Goal: Task Accomplishment & Management: Use online tool/utility

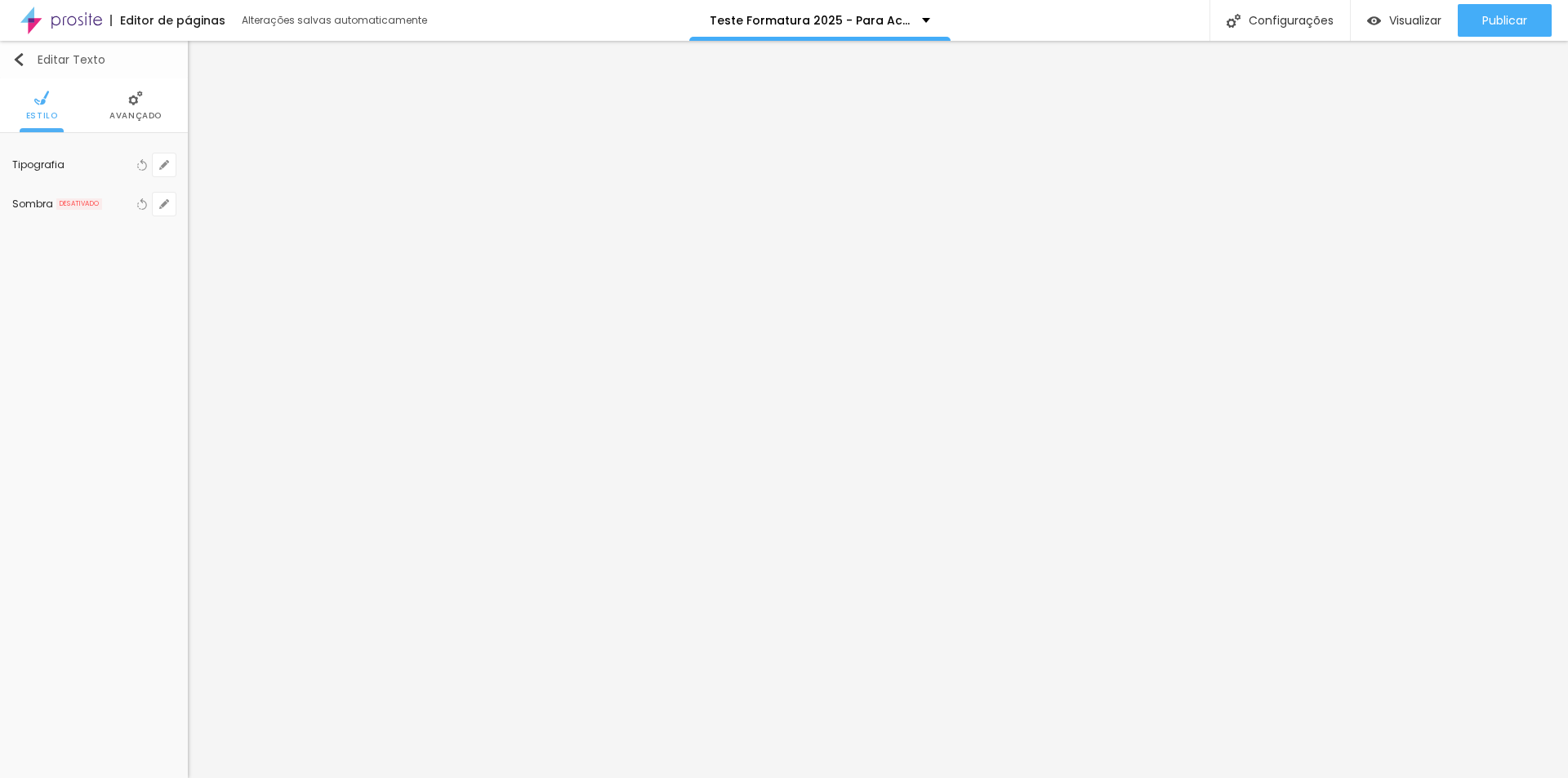
click at [20, 60] on img "button" at bounding box center [18, 59] width 13 height 13
click at [105, 184] on span "Titulo 1" at bounding box center [88, 185] width 53 height 23
click at [74, 185] on span "Titulo 1" at bounding box center [88, 185] width 53 height 23
click at [81, 209] on span "Titulo 2" at bounding box center [88, 213] width 53 height 20
click at [89, 236] on span "Titulo 3" at bounding box center [85, 238] width 45 height 19
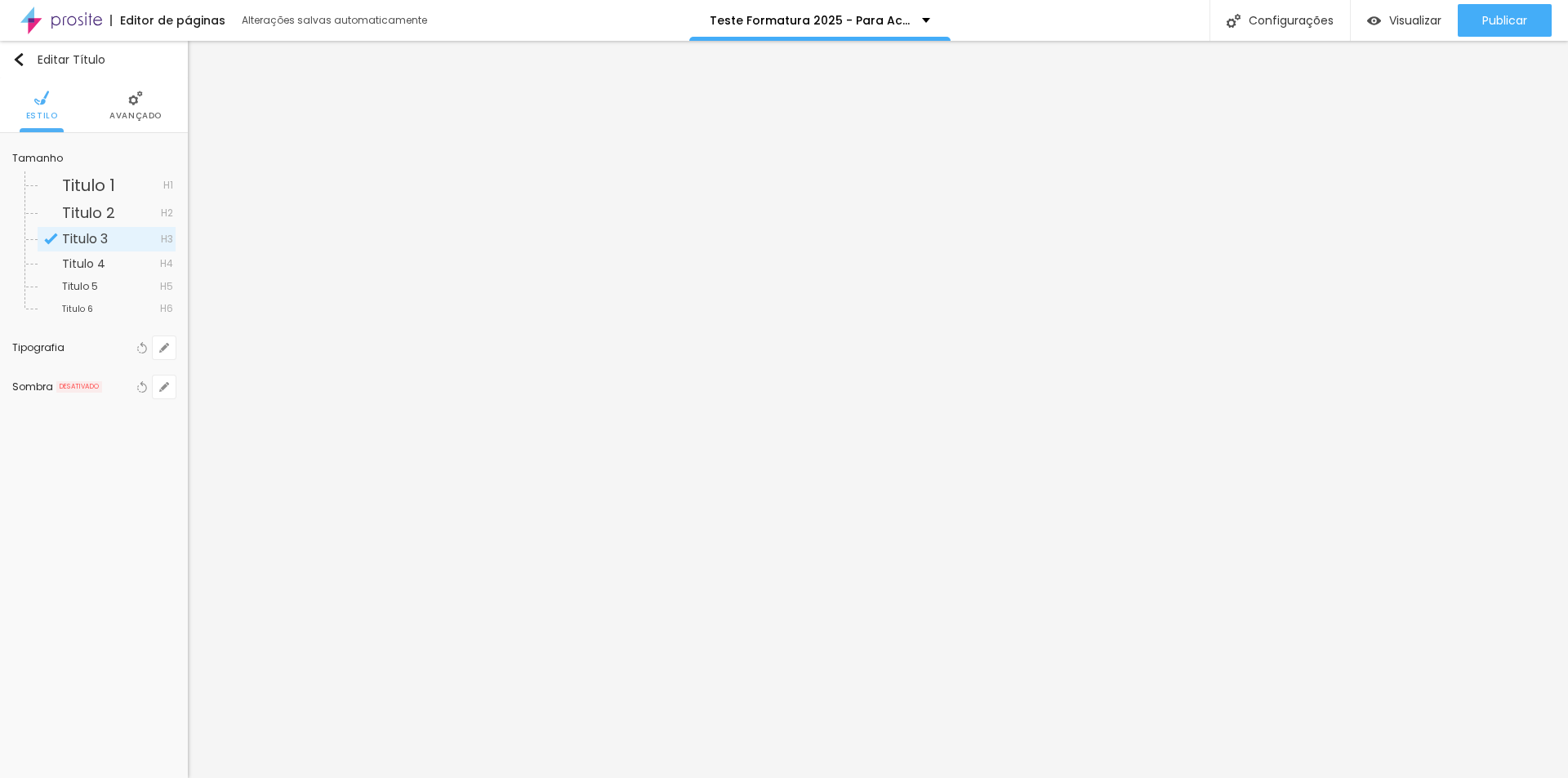
click at [87, 274] on div "Titulo 4 H4" at bounding box center [106, 264] width 138 height 23
click at [85, 301] on div "Titulo 6 H6" at bounding box center [106, 308] width 138 height 21
click at [78, 324] on div "Tamanho Titulo 1 H1 Titulo 2 H2 Titulo 3 H3 Titulo 4 H4 Titulo 5 H5 Titulo 6 H6" at bounding box center [94, 236] width 164 height 183
click at [98, 185] on span "Titulo 1" at bounding box center [88, 185] width 53 height 23
click at [173, 348] on button "button" at bounding box center [164, 347] width 23 height 23
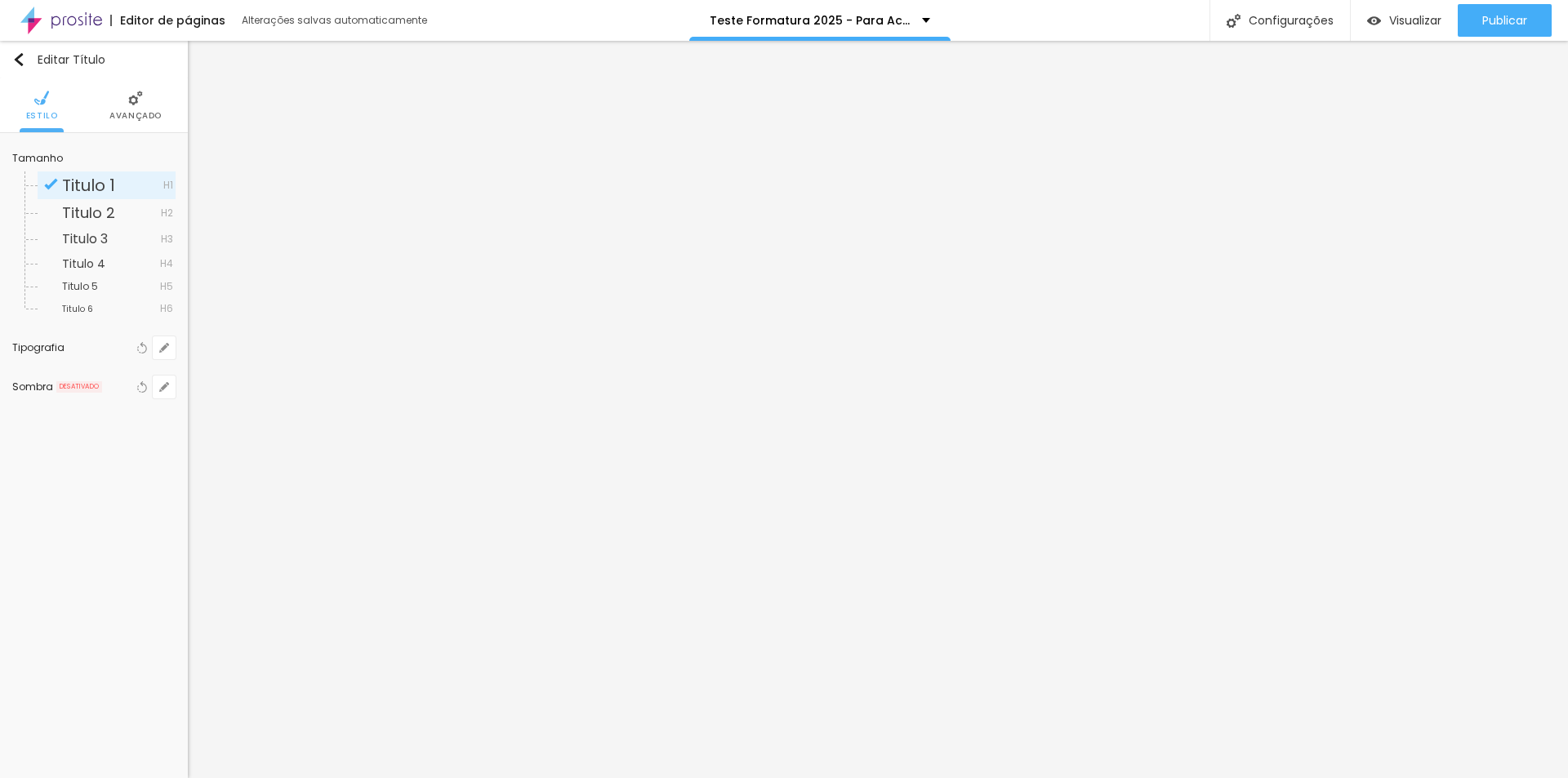
type input "1"
type input "0.5"
drag, startPoint x: 333, startPoint y: 608, endPoint x: 443, endPoint y: 612, distance: 110.1
click at [443, 612] on body "Editor de páginas Alterações salvas automaticamente Teste Formatura 2025 - Para…" at bounding box center [784, 389] width 1568 height 778
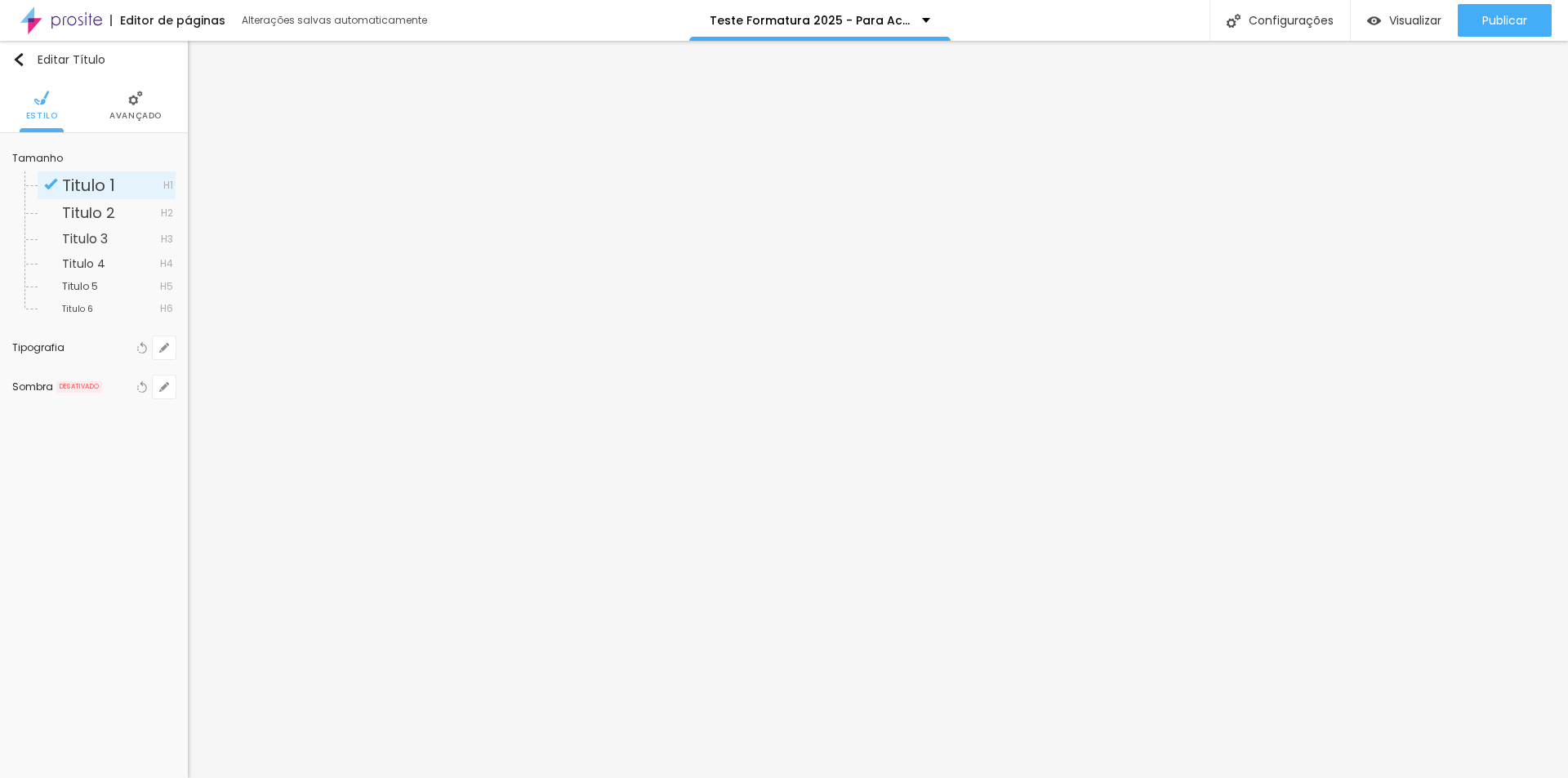
click at [496, 777] on div at bounding box center [784, 778] width 1568 height 0
click at [100, 188] on span "Titulo 1" at bounding box center [88, 185] width 53 height 23
click at [173, 349] on button "button" at bounding box center [164, 347] width 23 height 23
type input "1"
type input "16"
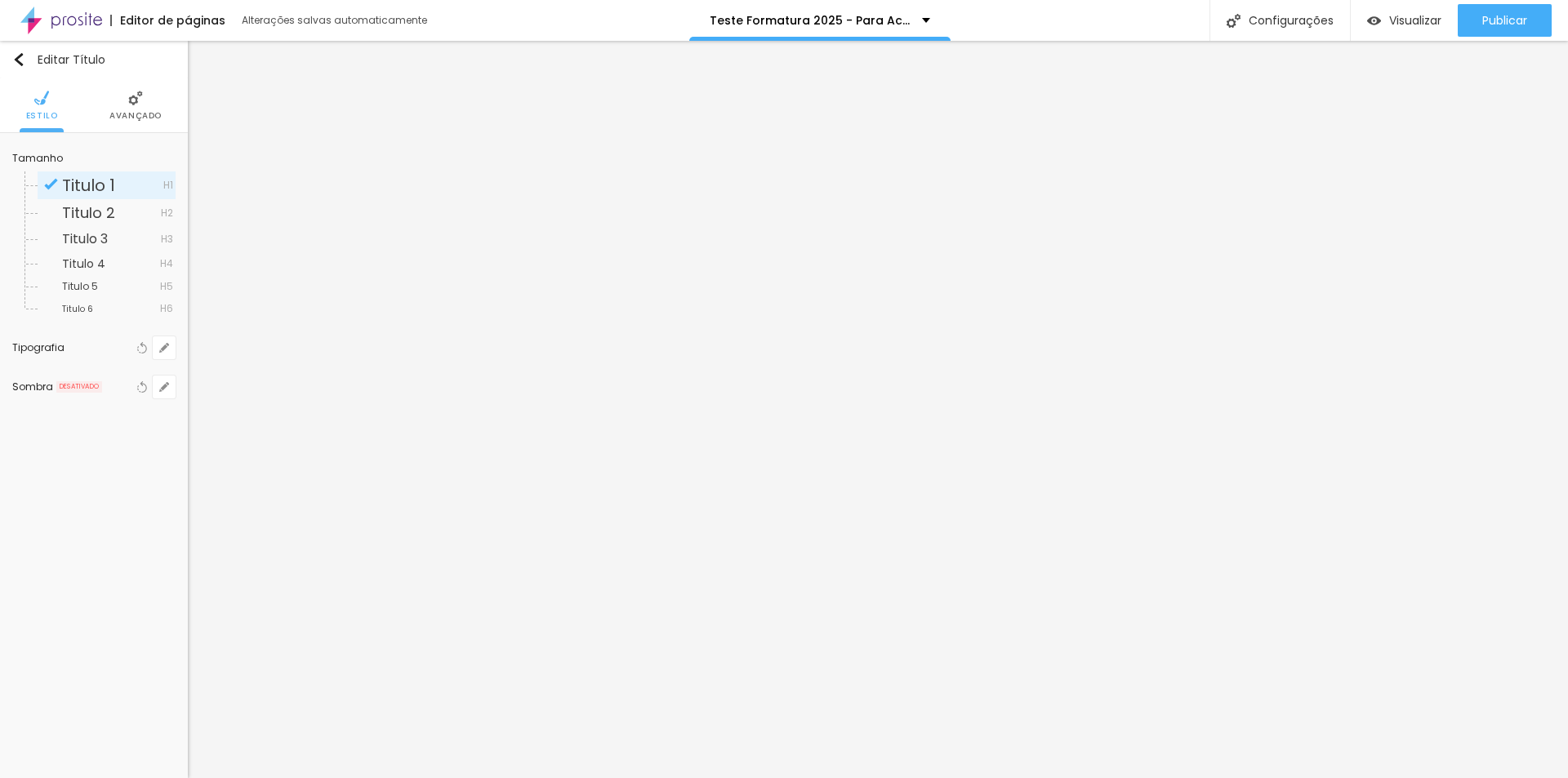
type input "1"
type input "26"
type input "1"
type input "27"
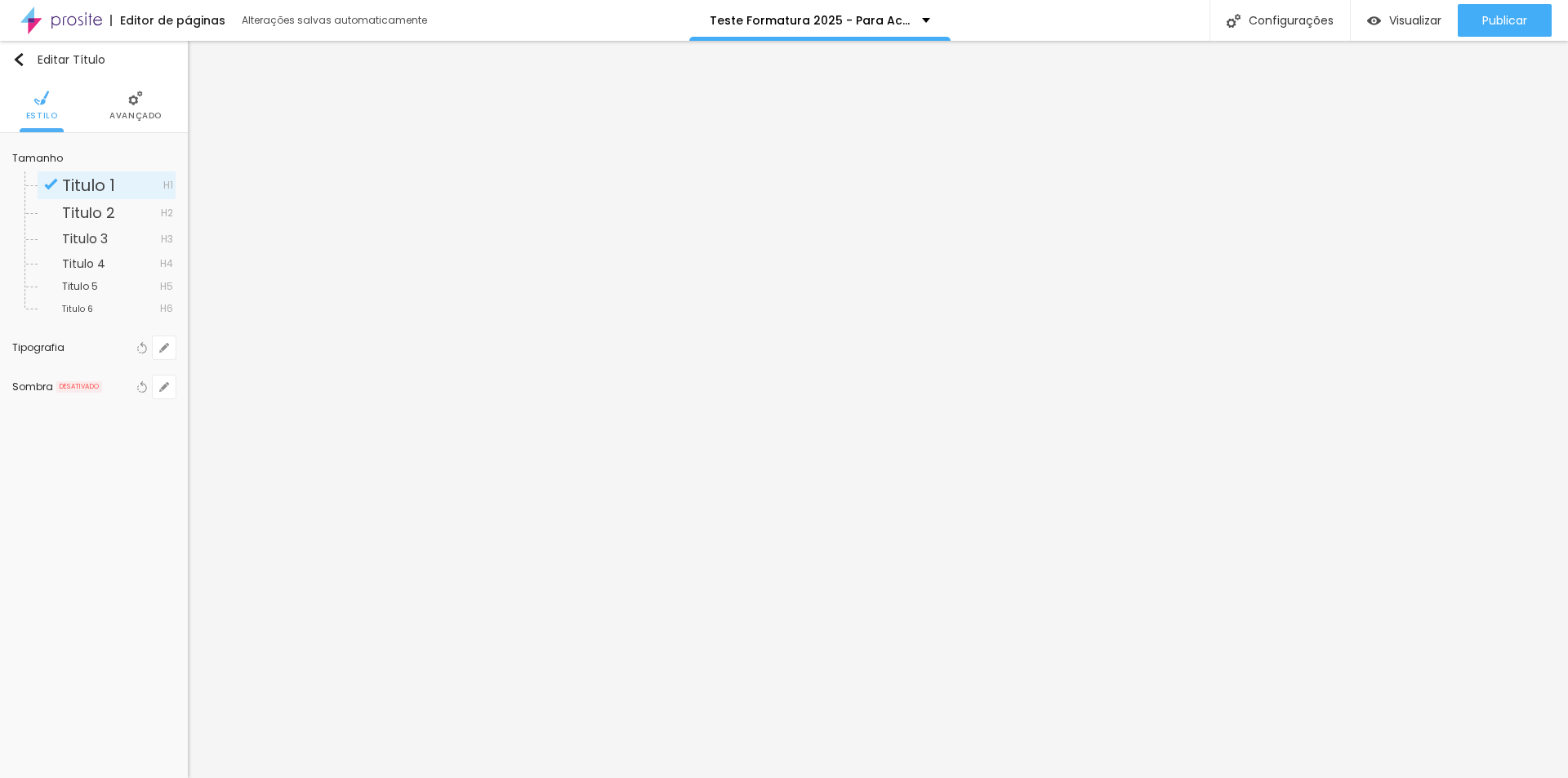
type input "27"
type input "1"
type input "28"
type input "1"
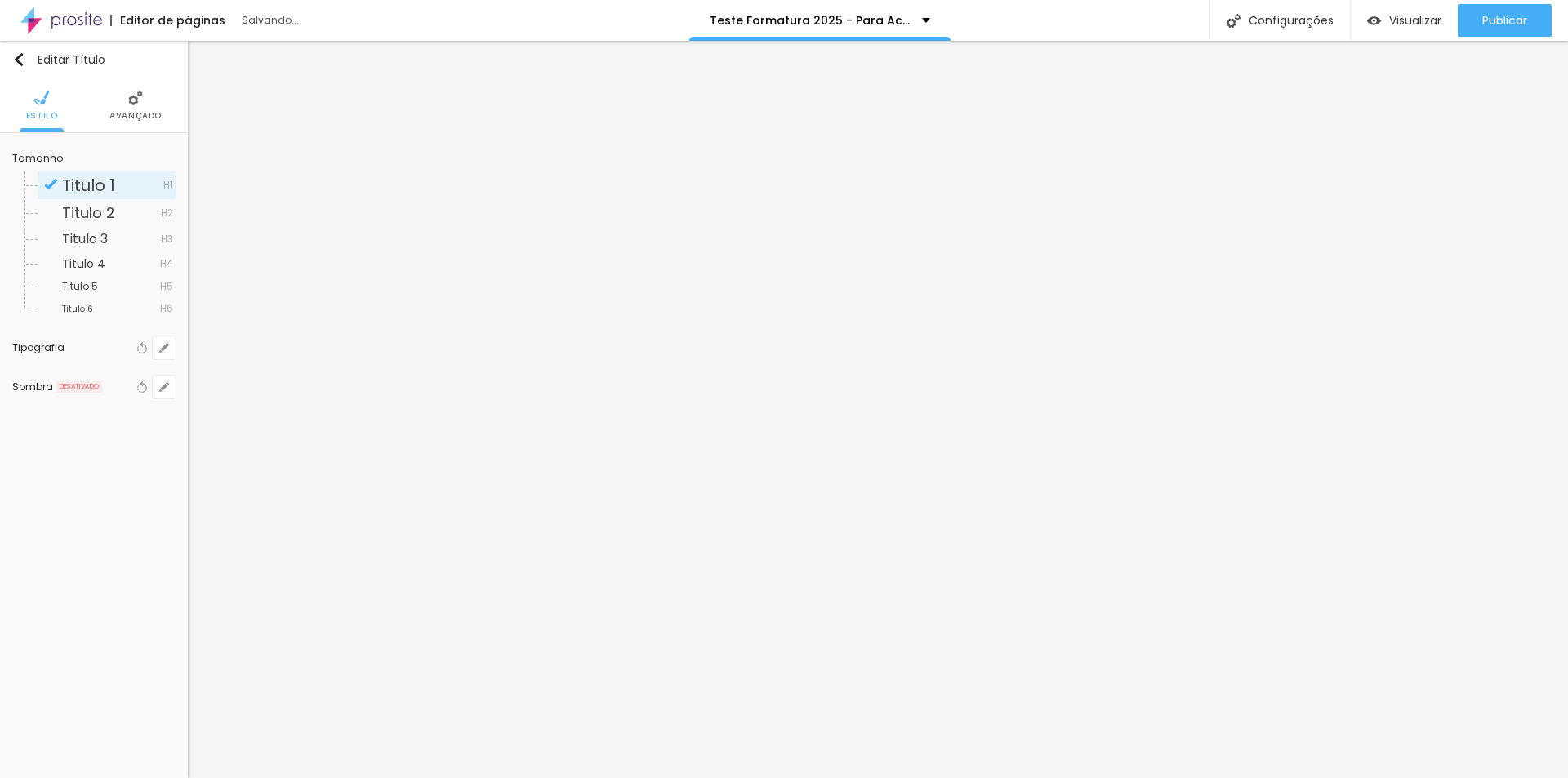
drag, startPoint x: 216, startPoint y: 457, endPoint x: 236, endPoint y: 458, distance: 20.0
type input "28"
type input "1"
click at [649, 777] on div at bounding box center [784, 778] width 1568 height 0
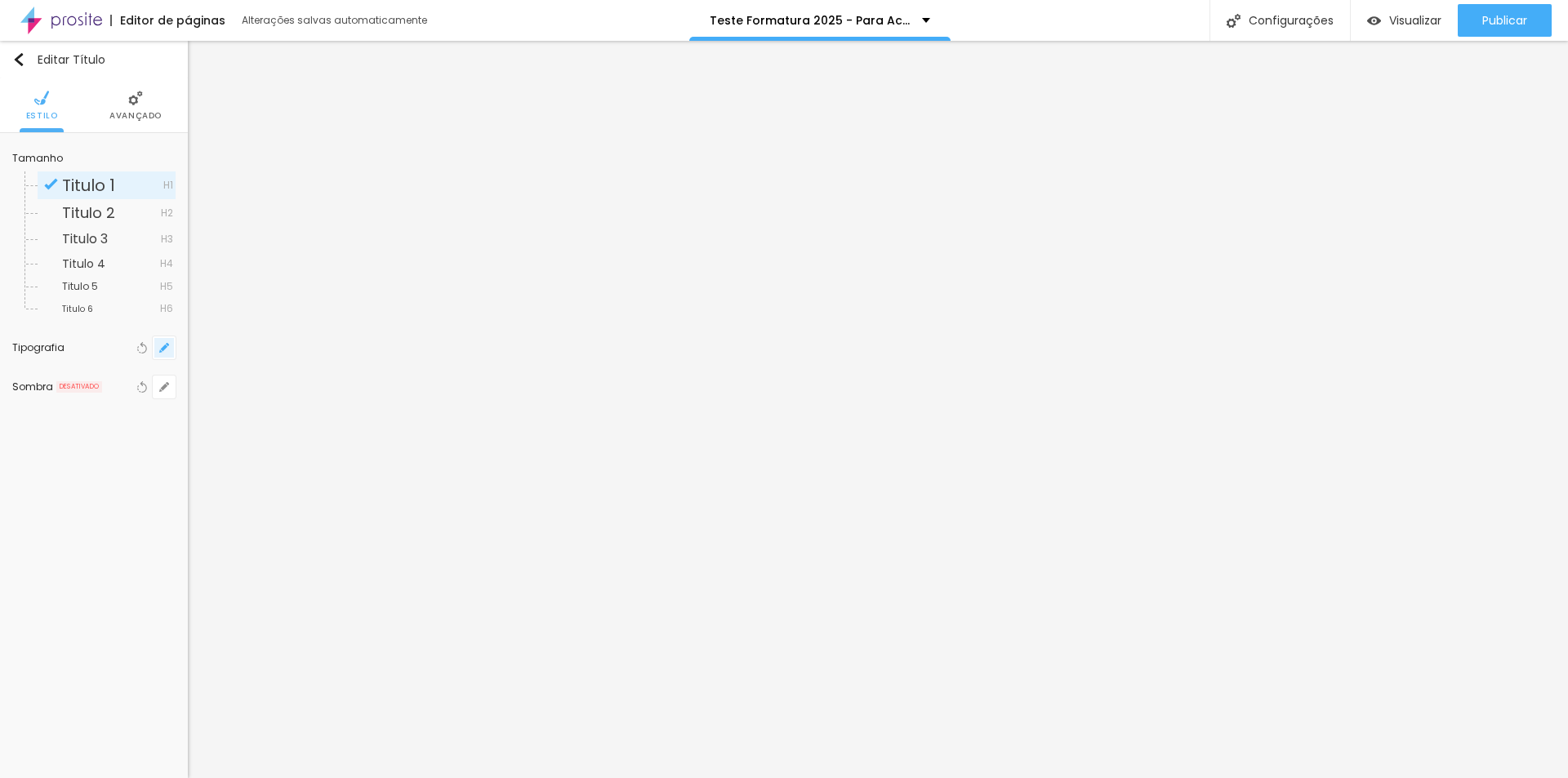
click at [171, 352] on button "button" at bounding box center [164, 347] width 23 height 23
type input "1"
type input "0.5"
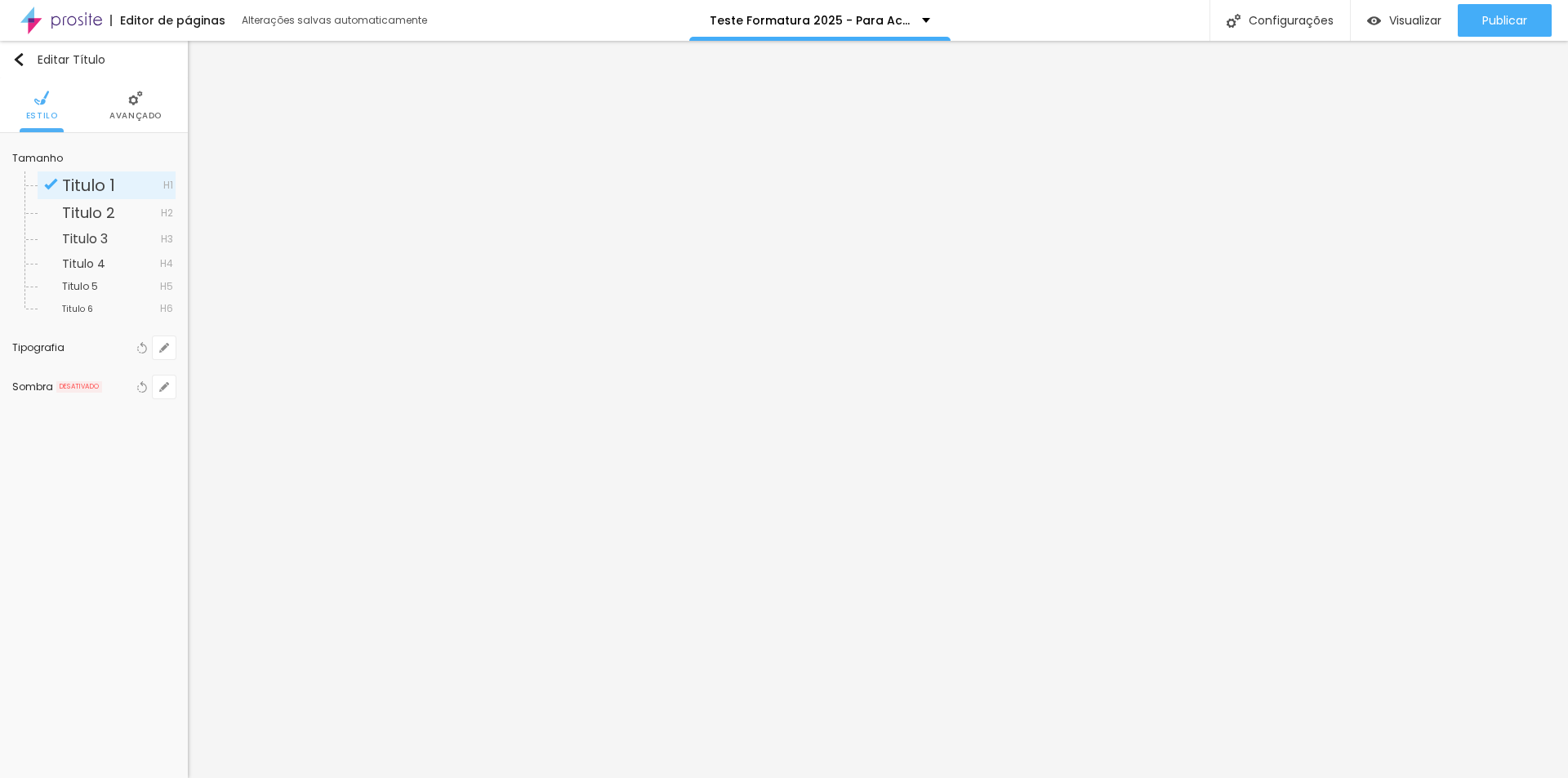
drag, startPoint x: 368, startPoint y: 455, endPoint x: 325, endPoint y: 455, distance: 43.0
type input "8"
type input "3"
type input "1"
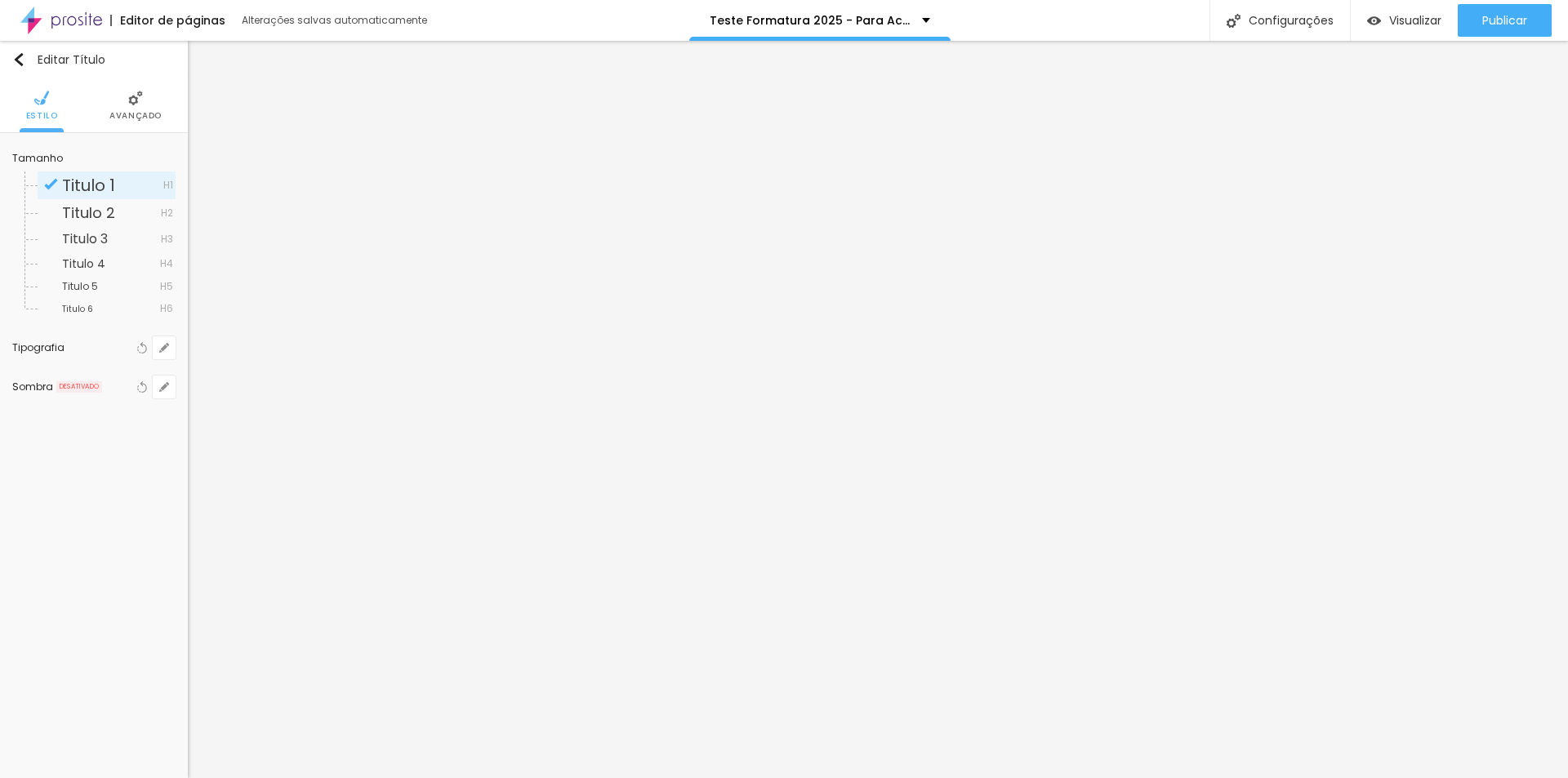
type input "0.5"
type input "30"
type input "1"
type input "0.5"
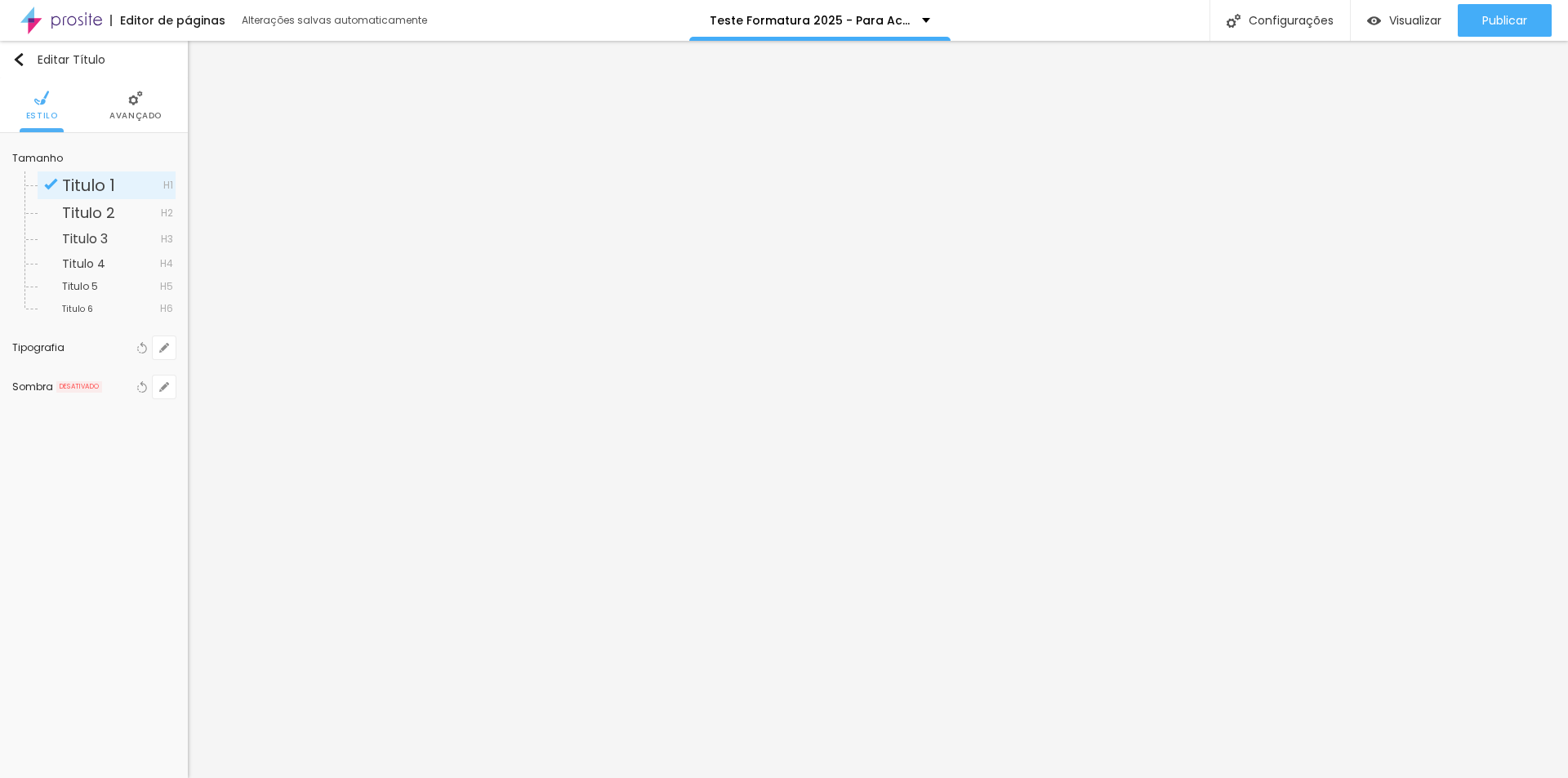
type input "1"
type input "0.5"
type input "1"
type input "0.5"
type input "30"
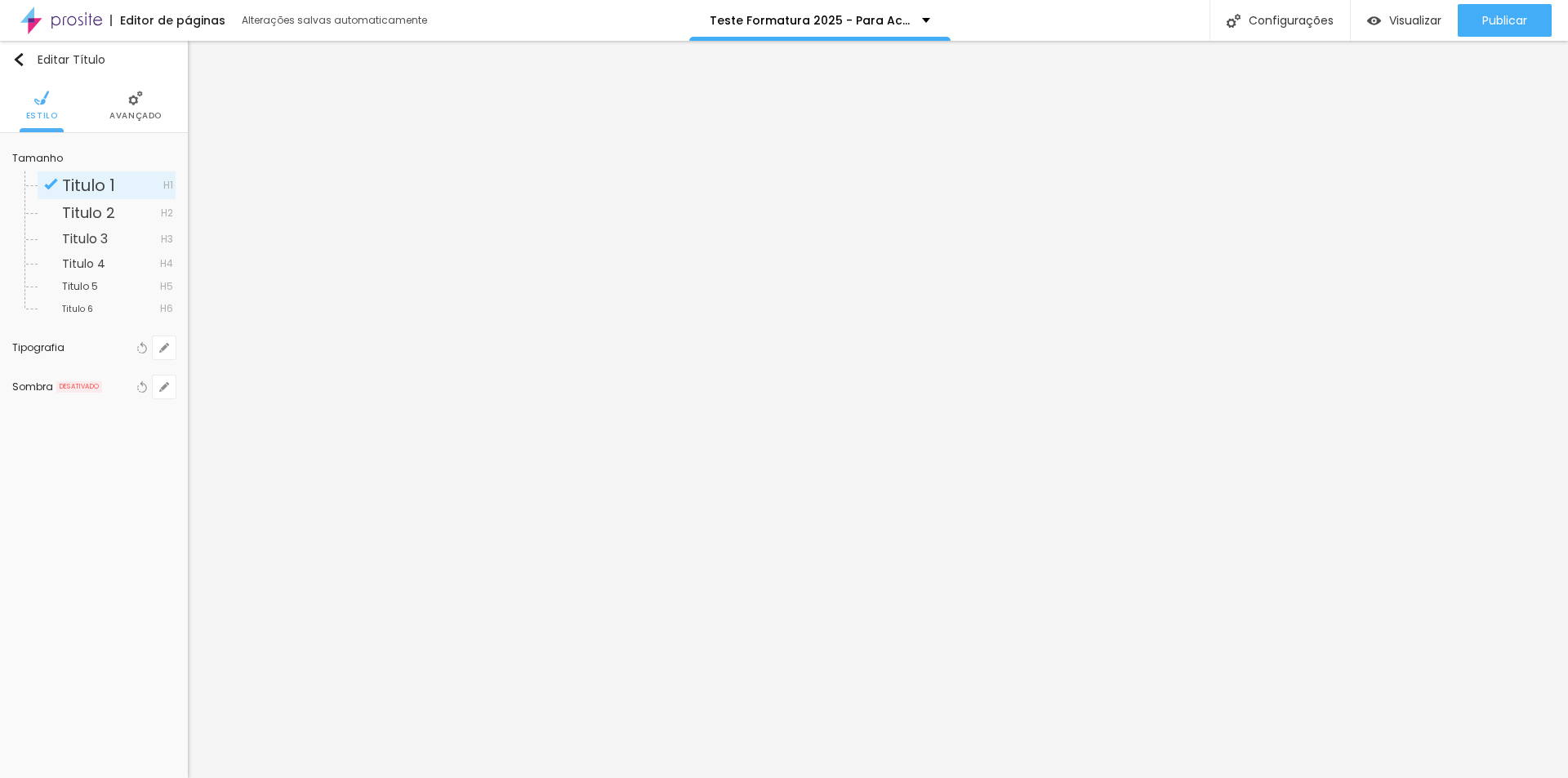
click at [626, 777] on div at bounding box center [784, 778] width 1568 height 0
click at [167, 353] on icon "button" at bounding box center [164, 347] width 10 height 10
type input "1"
type input "0.5"
click at [714, 777] on div at bounding box center [784, 778] width 1568 height 0
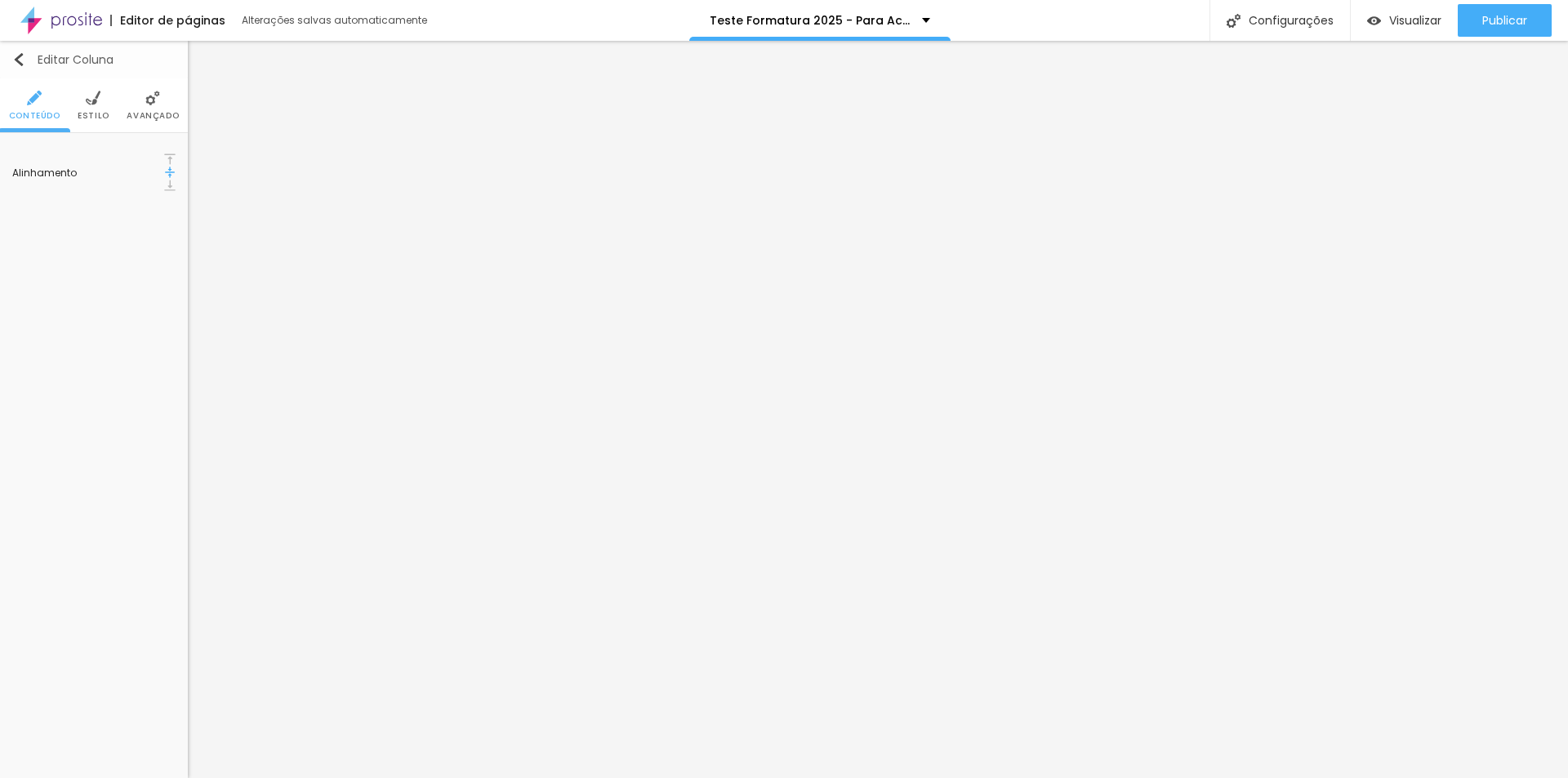
click at [8, 55] on button "Editar Coluna" at bounding box center [94, 59] width 188 height 37
click at [17, 58] on img "button" at bounding box center [18, 59] width 13 height 13
click at [171, 351] on button "button" at bounding box center [164, 347] width 23 height 23
type input "1"
type input "0.5"
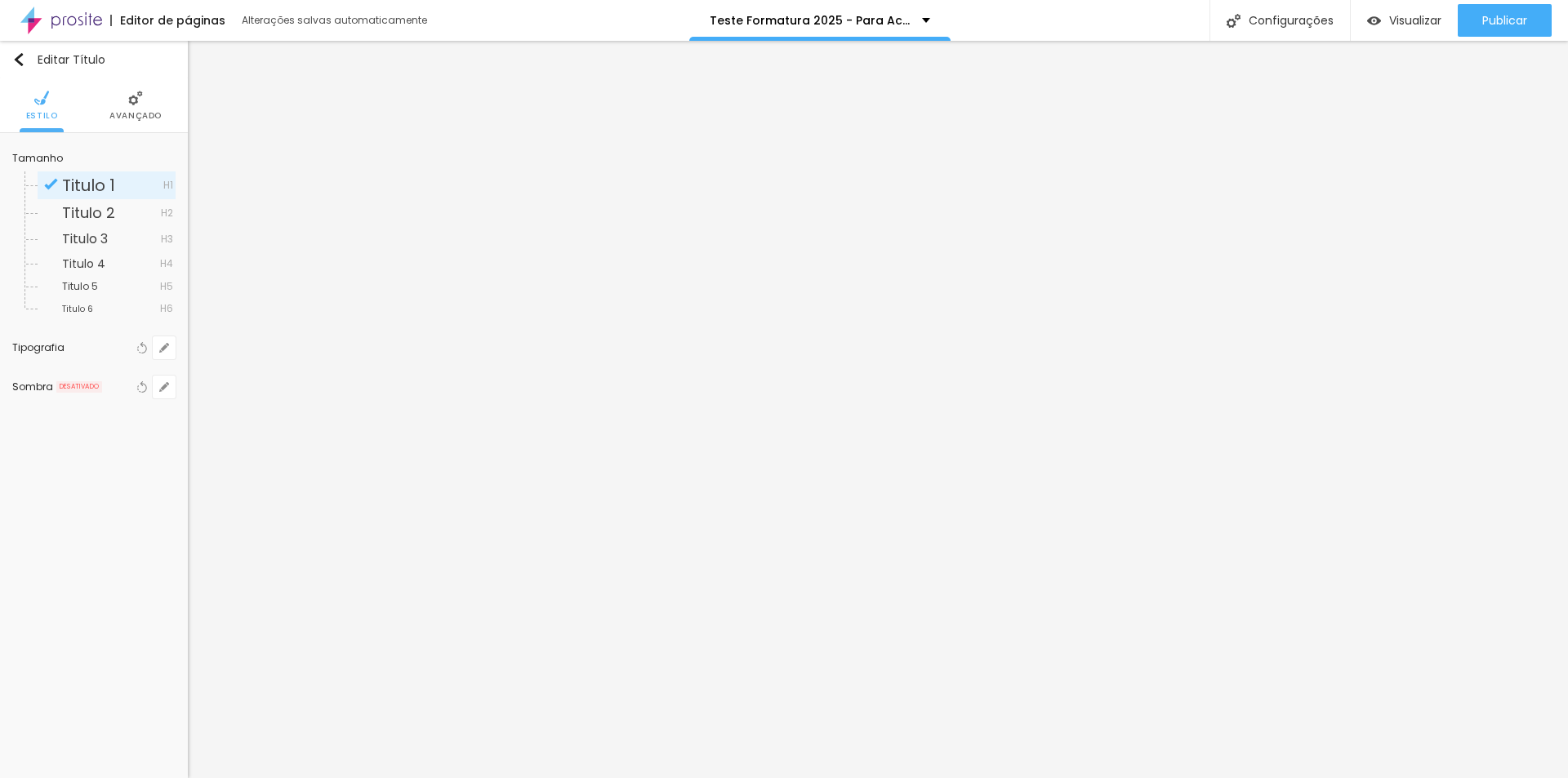
click at [730, 777] on div at bounding box center [784, 778] width 1568 height 0
click at [159, 164] on input "27" at bounding box center [157, 162] width 28 height 15
type input "8"
type input "3"
type input "30"
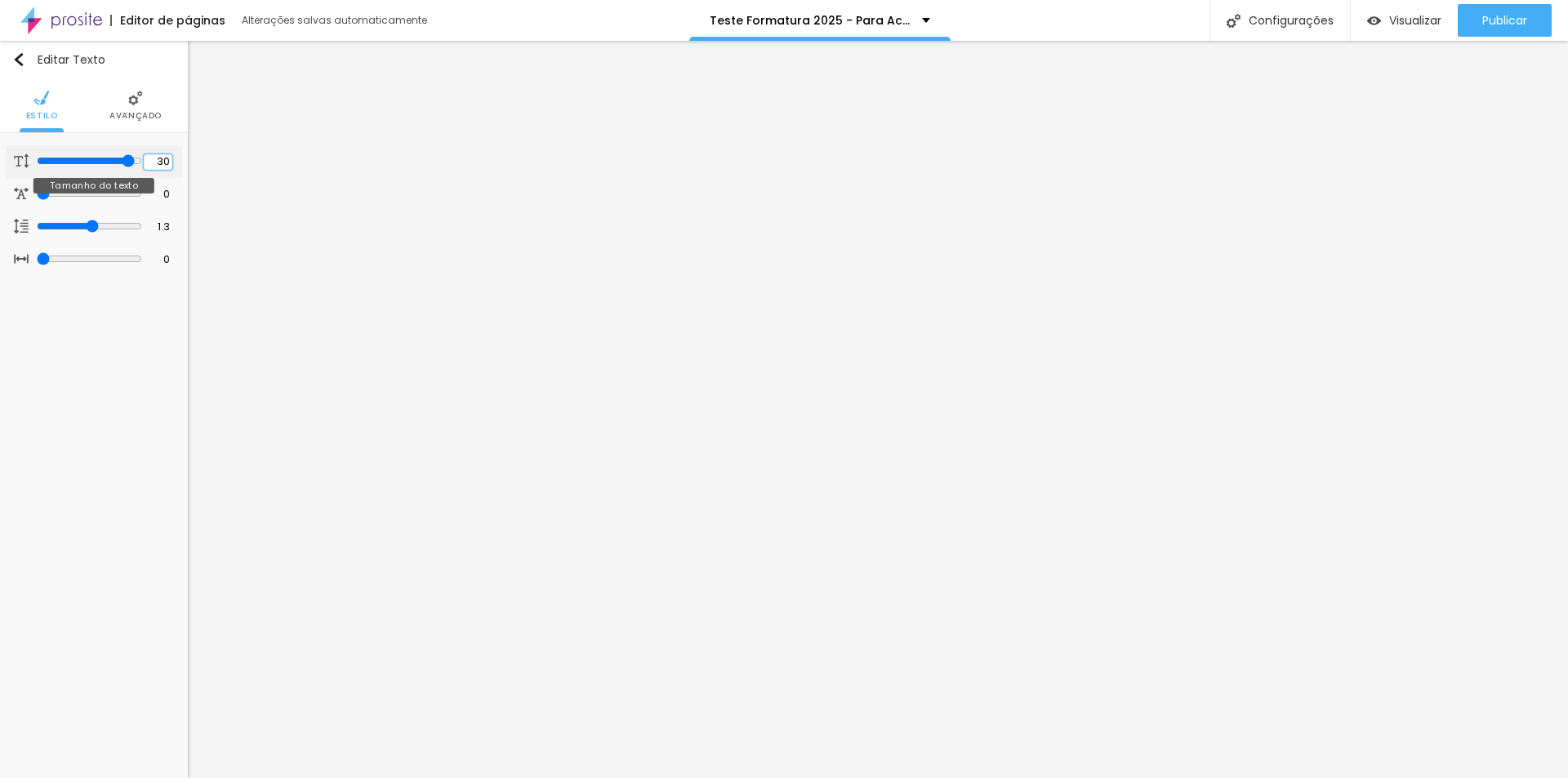
type input "30"
click at [162, 165] on icon "button" at bounding box center [164, 165] width 10 height 10
type input "1"
drag, startPoint x: 370, startPoint y: 422, endPoint x: 289, endPoint y: 422, distance: 81.0
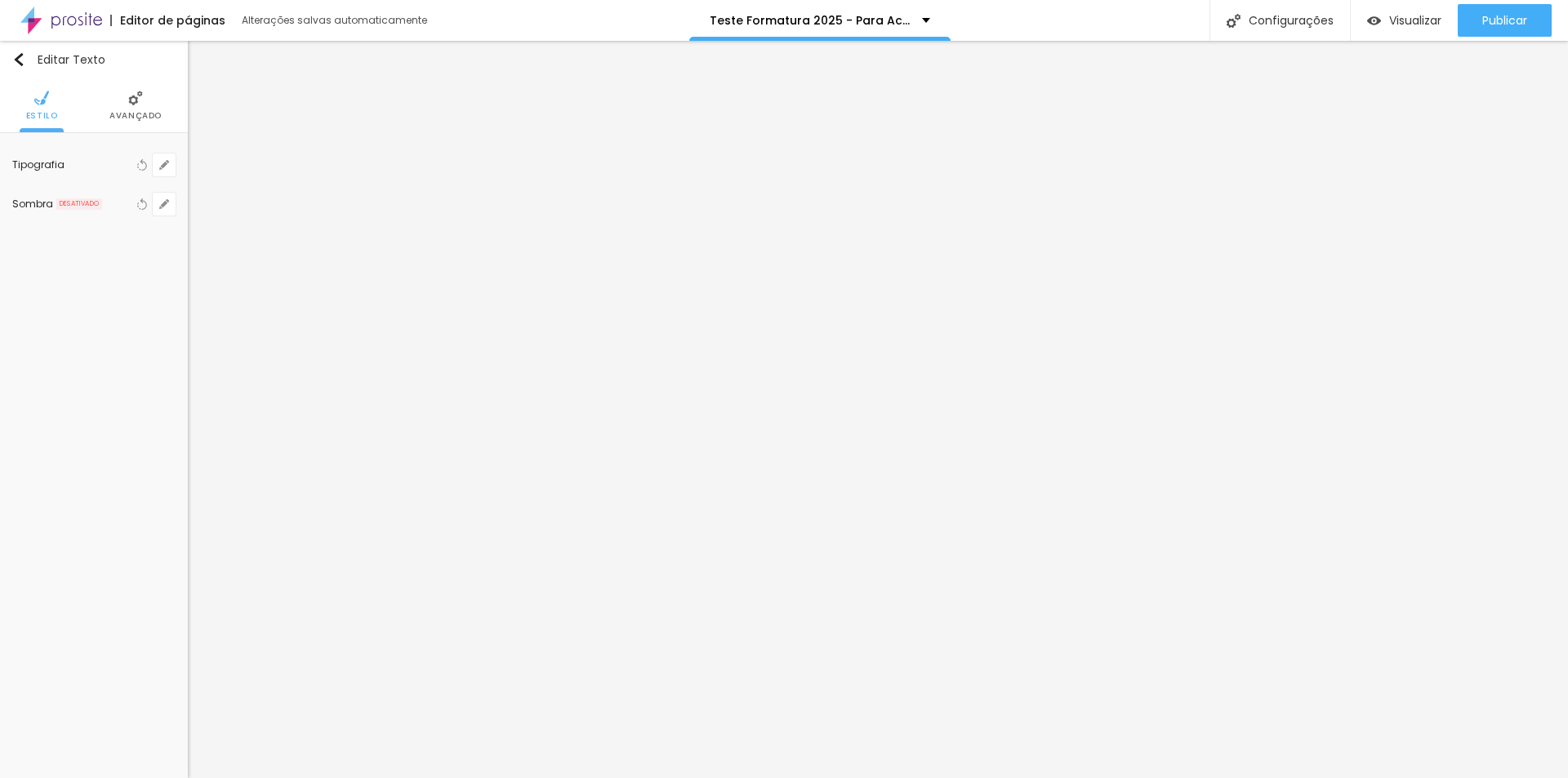
click at [700, 777] on div at bounding box center [784, 778] width 1568 height 0
click at [44, 95] on img at bounding box center [42, 98] width 15 height 15
click at [140, 99] on img at bounding box center [135, 98] width 15 height 15
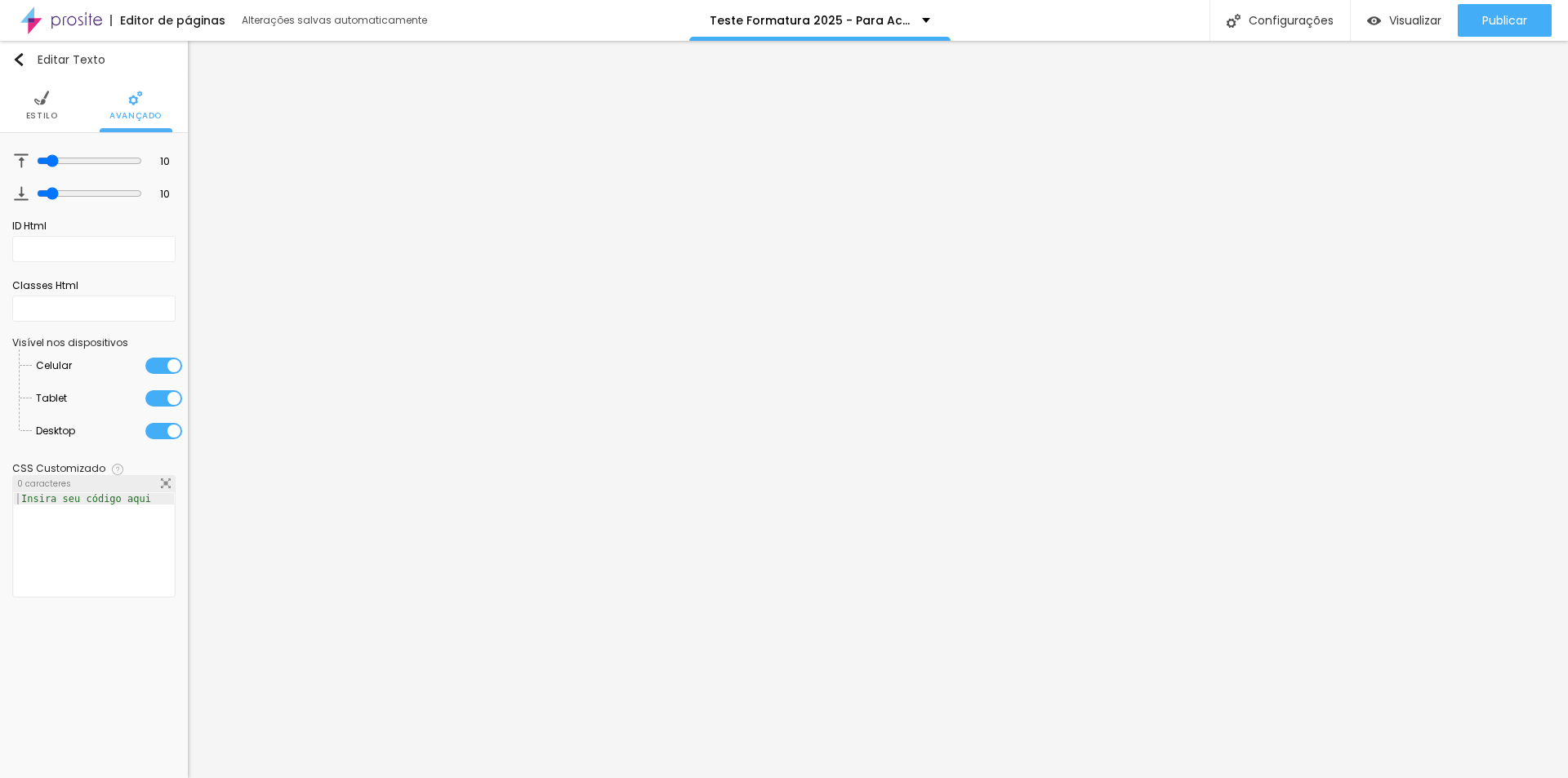
click at [35, 105] on img at bounding box center [42, 98] width 15 height 15
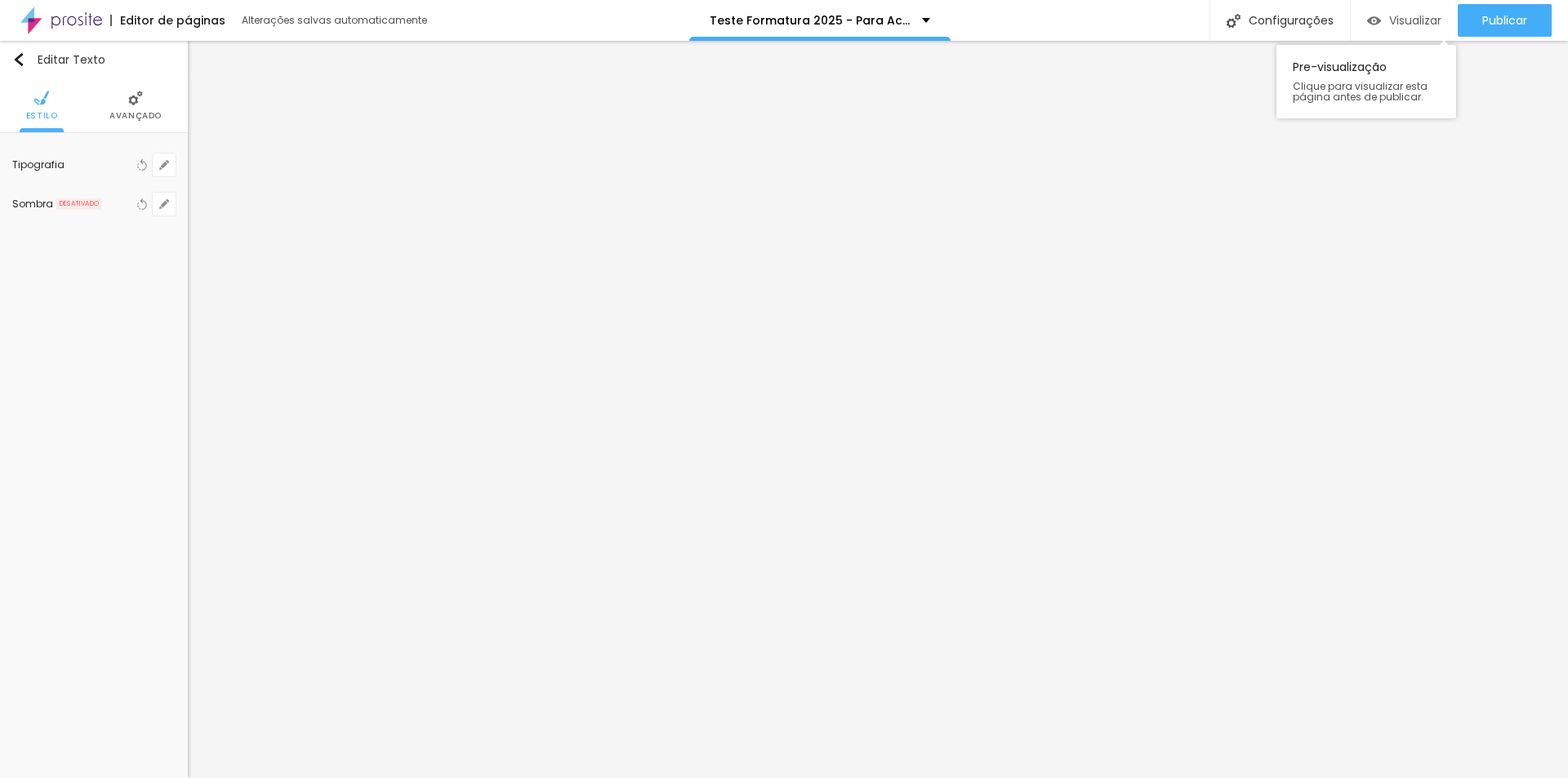
click at [1410, 16] on span "Visualizar" at bounding box center [1414, 20] width 52 height 13
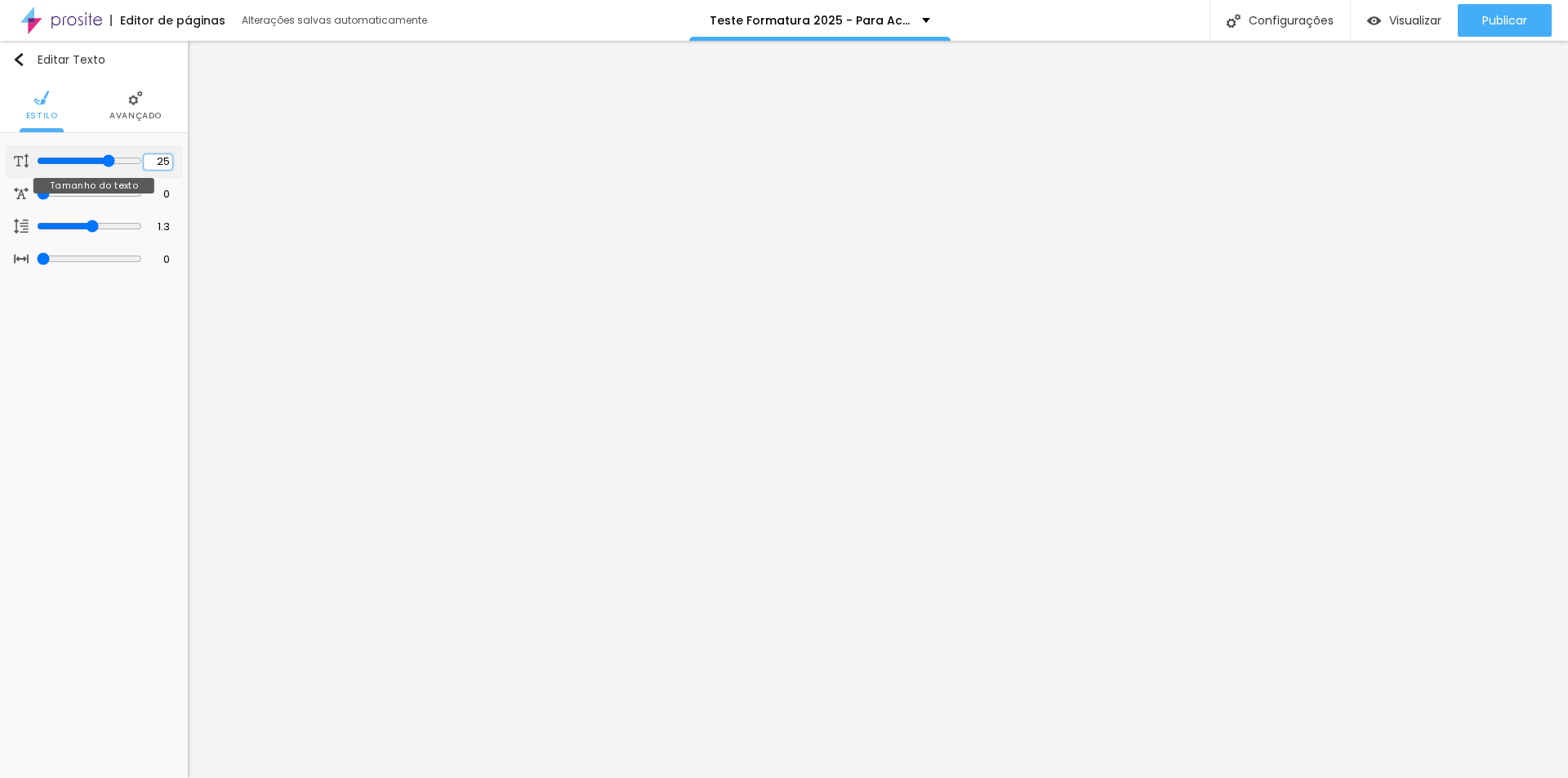
click at [171, 165] on input "25" at bounding box center [157, 162] width 28 height 15
drag, startPoint x: 165, startPoint y: 161, endPoint x: 185, endPoint y: 161, distance: 20.0
click at [185, 161] on div "25 Tamanho do texto 0 Espaço entre letras 1.3 Altura da linha 0 Espaço entre pa…" at bounding box center [94, 210] width 188 height 155
type input "24"
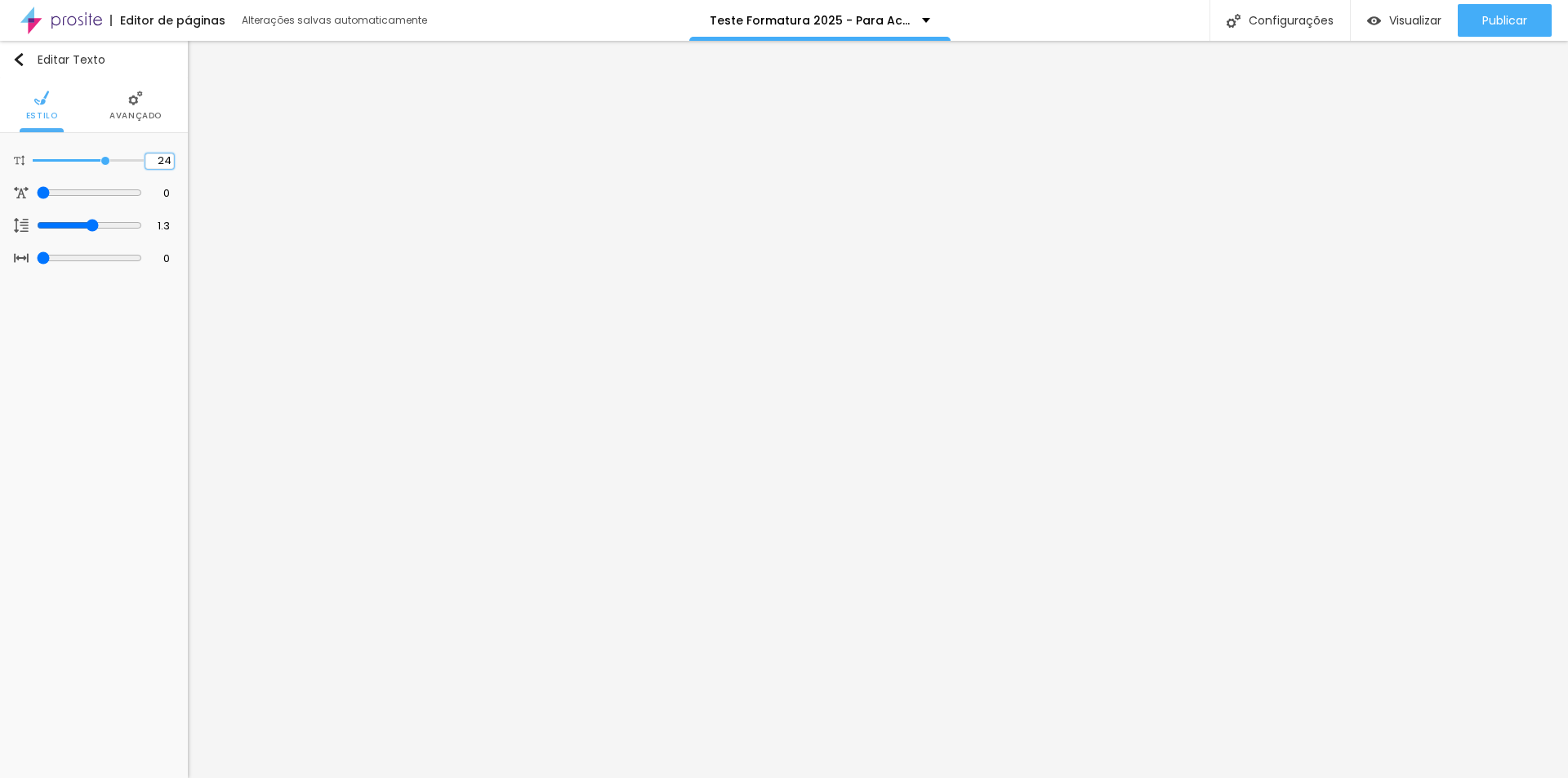
type input "22"
type input "20"
type input "25"
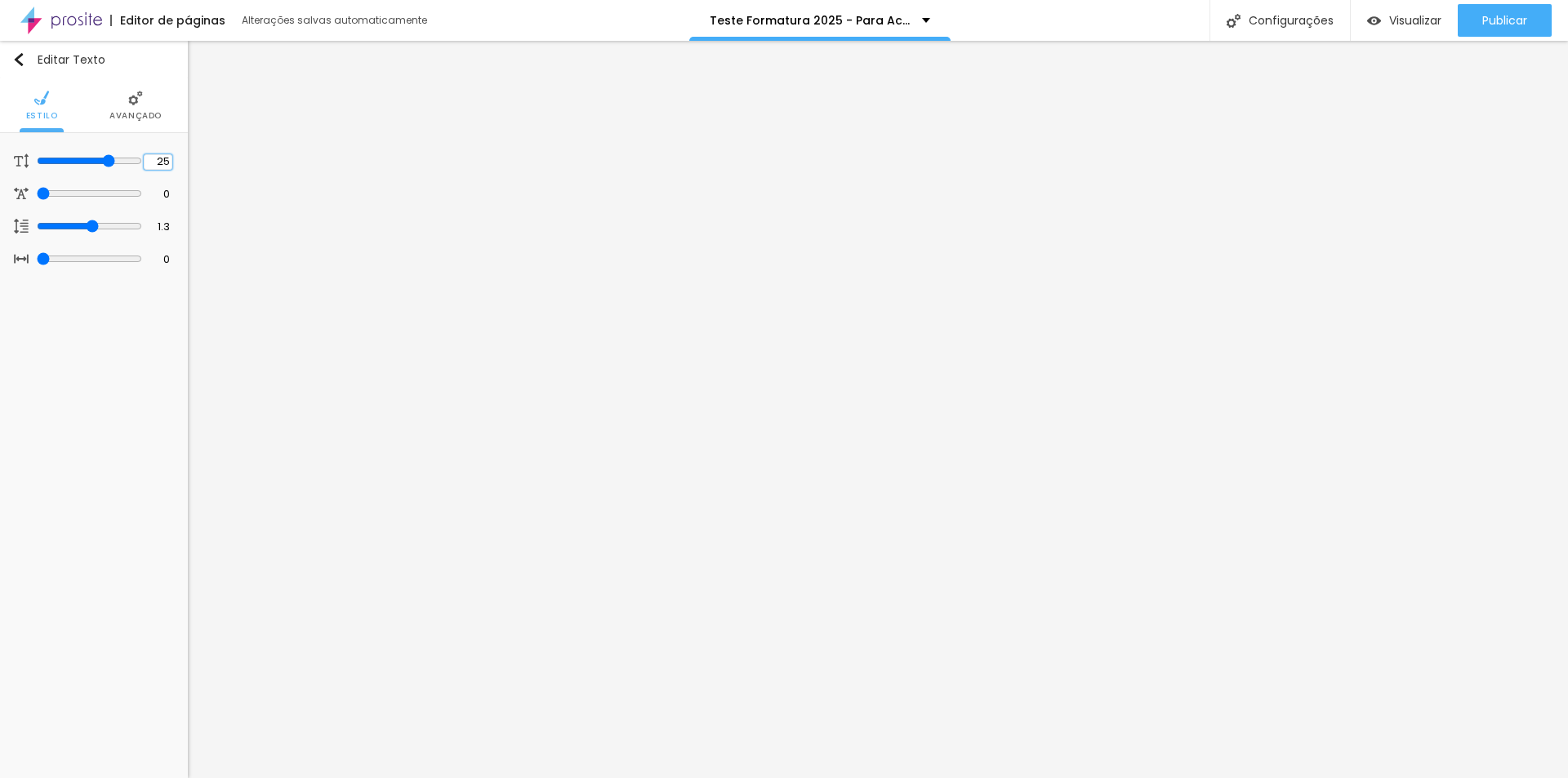
type input "25"
click at [164, 168] on icon "button" at bounding box center [164, 165] width 10 height 10
type input "1"
click at [750, 777] on div at bounding box center [784, 778] width 1568 height 0
click at [165, 166] on icon "button" at bounding box center [164, 165] width 6 height 6
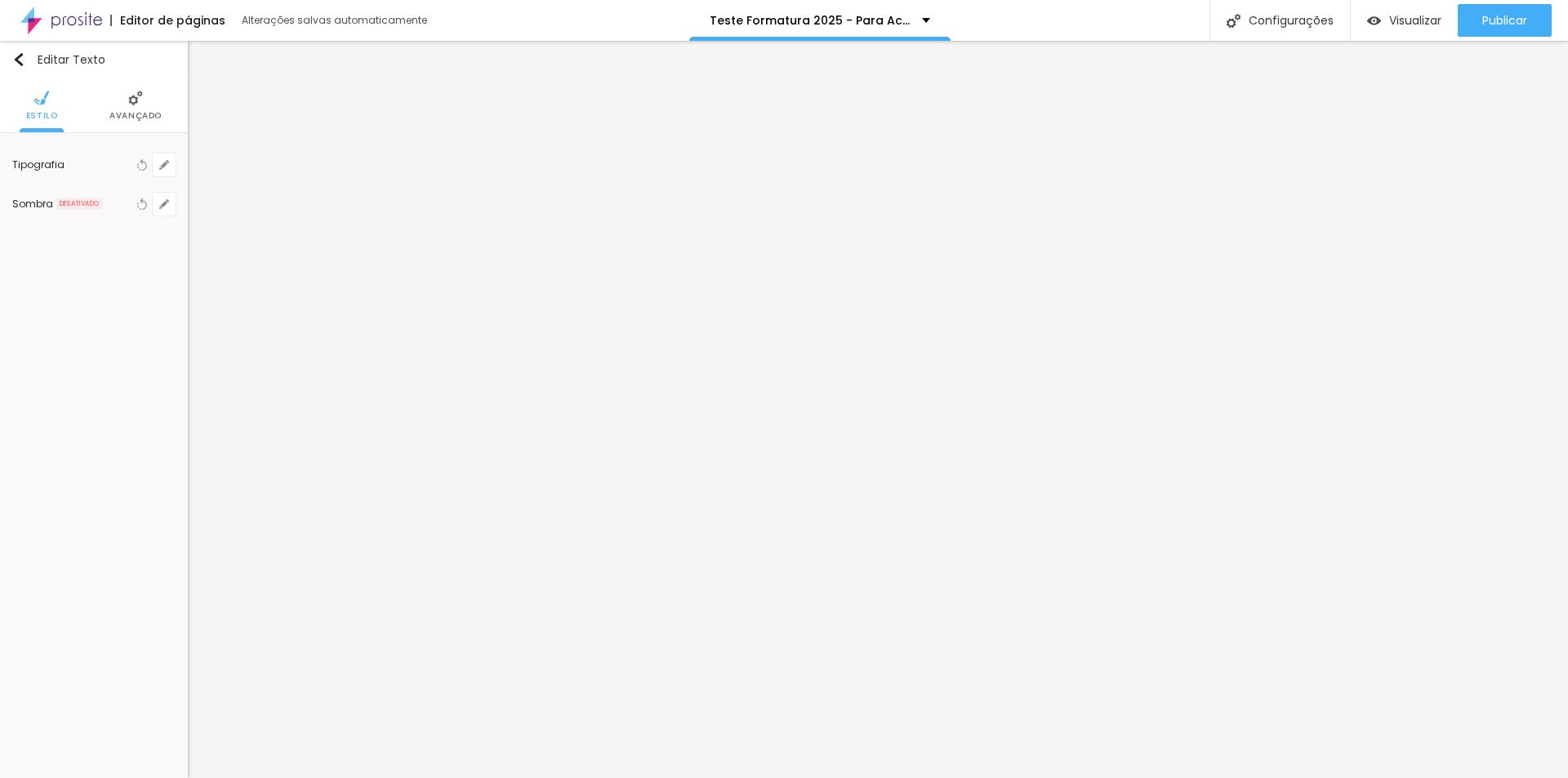
type input "1"
drag, startPoint x: 357, startPoint y: 274, endPoint x: 392, endPoint y: 279, distance: 35.4
type input "8"
type input "2"
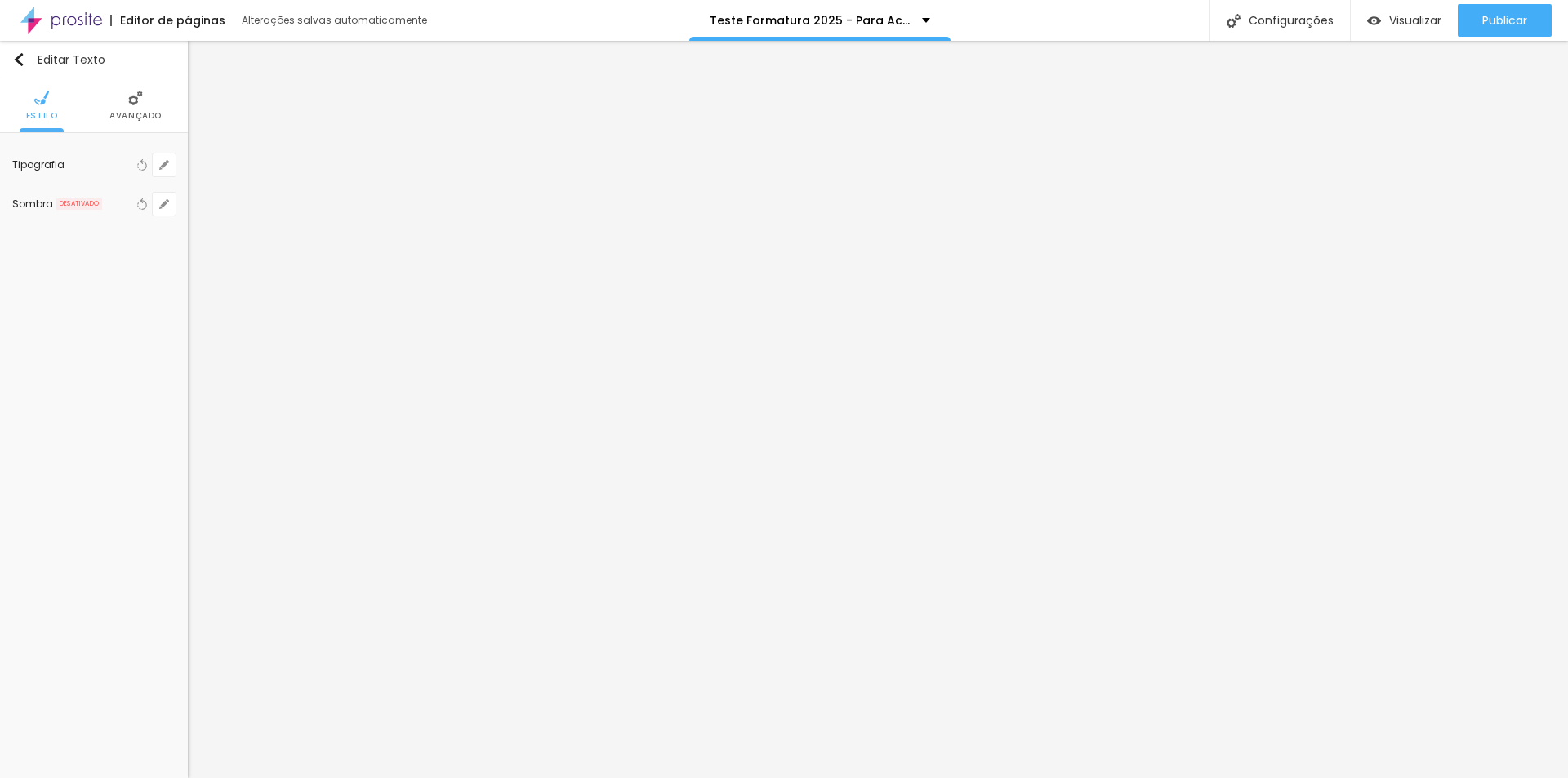
type input "1"
type input "27"
type input "1"
type input "25"
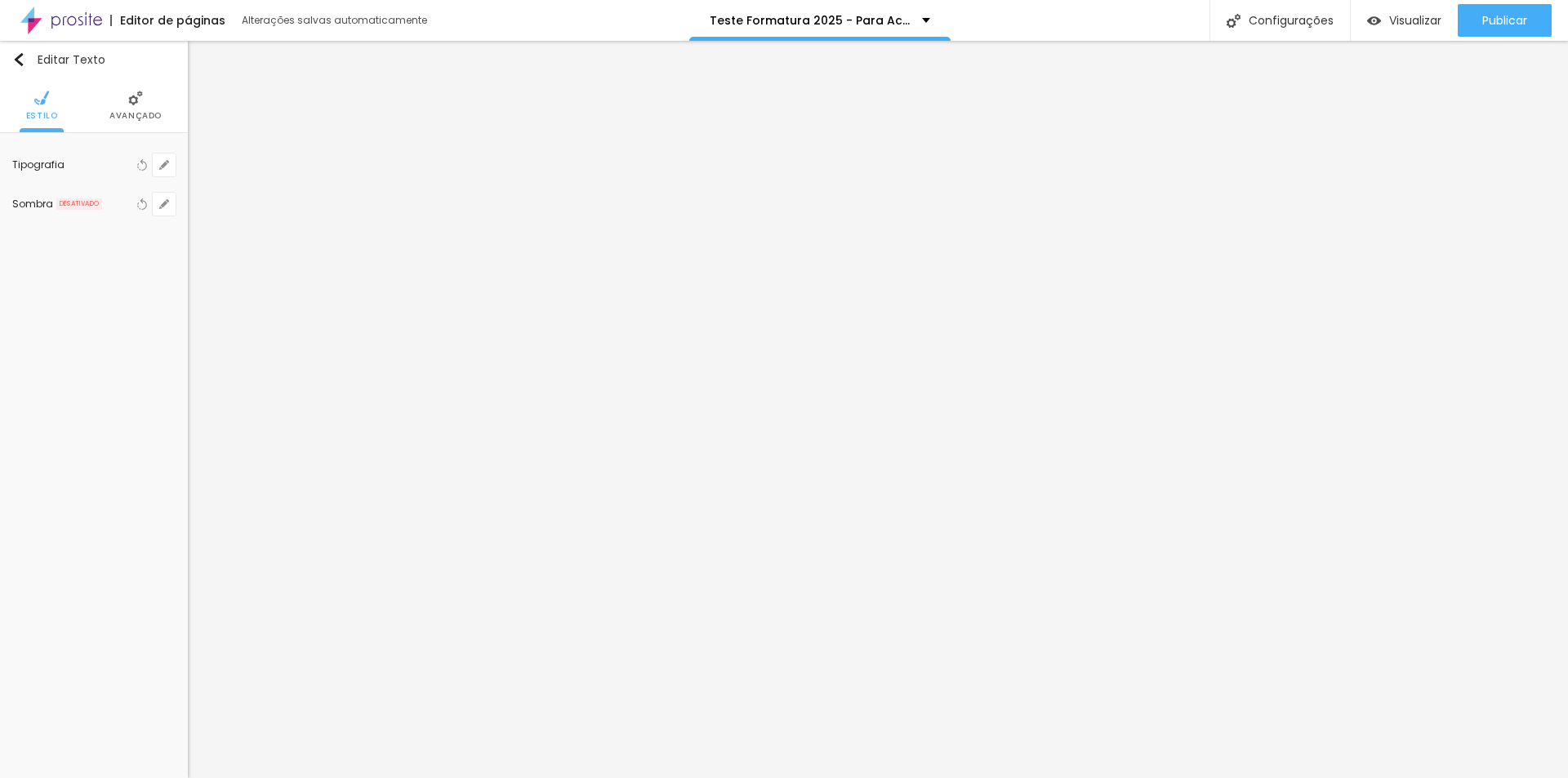
type input "25"
type input "1"
type input "24"
type input "1"
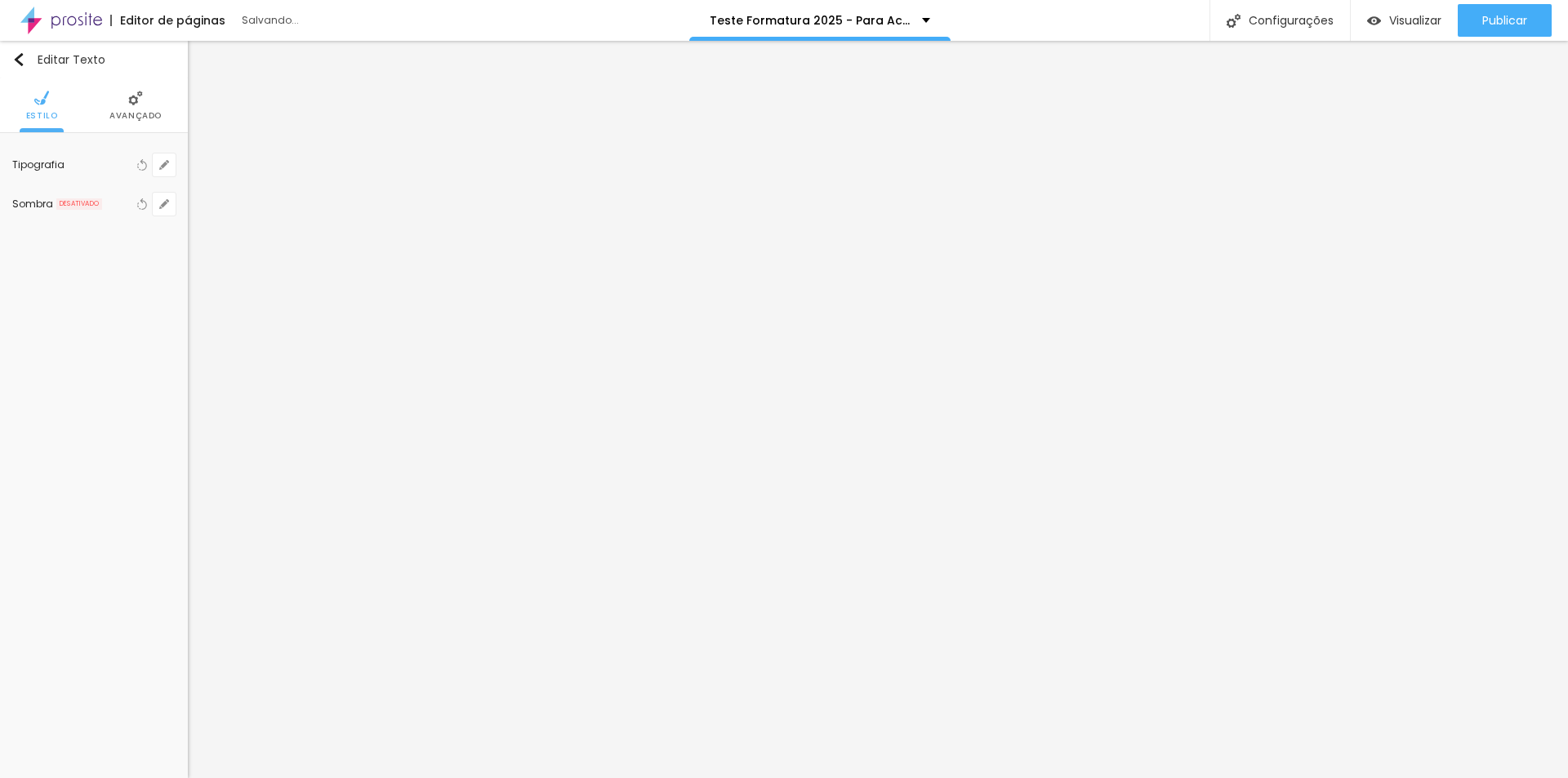
type input "24"
click at [462, 777] on div at bounding box center [784, 778] width 1568 height 0
click at [164, 162] on input "25" at bounding box center [157, 162] width 28 height 15
type input "24"
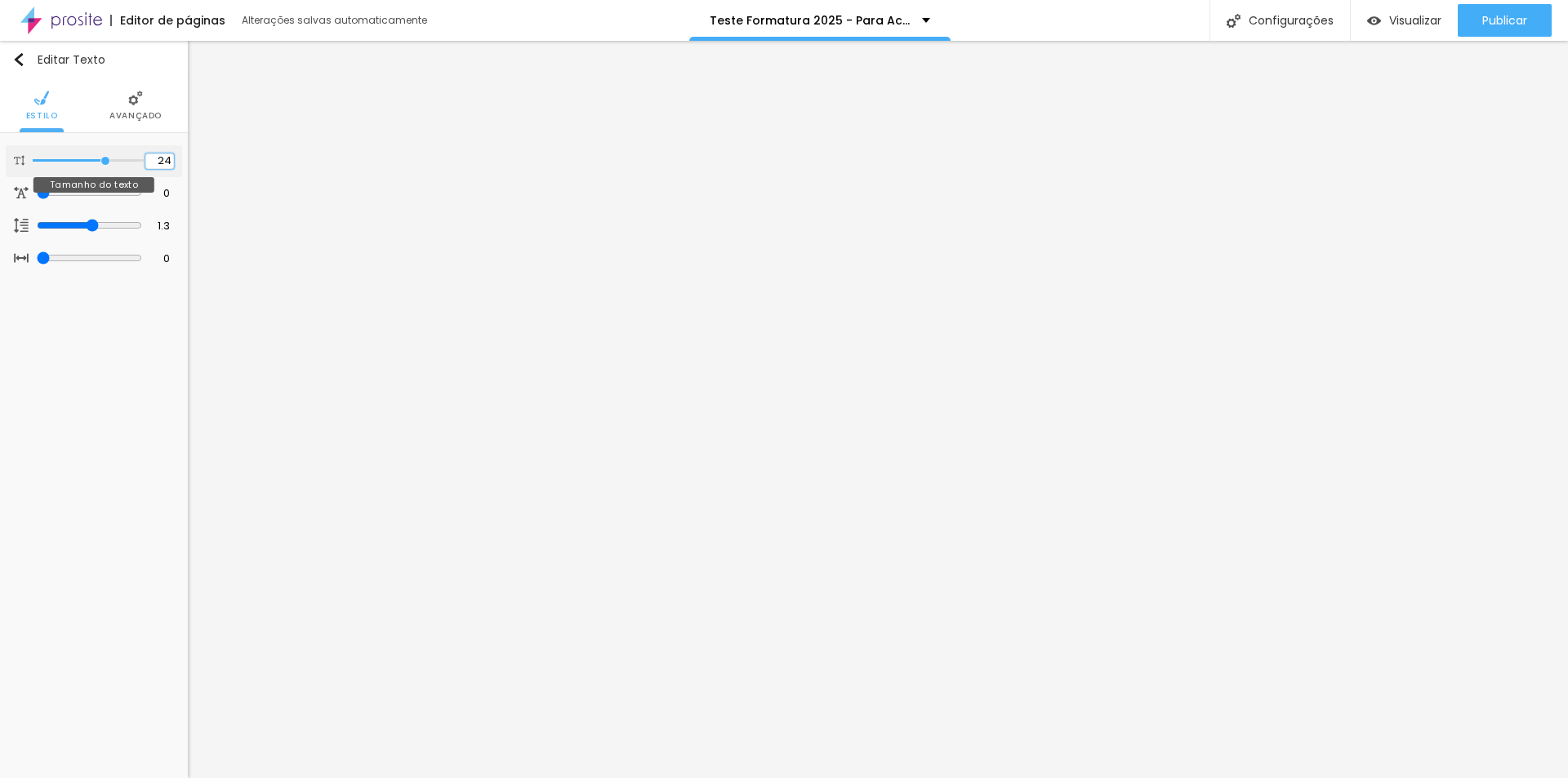
type input "25"
type input "24"
type input "25"
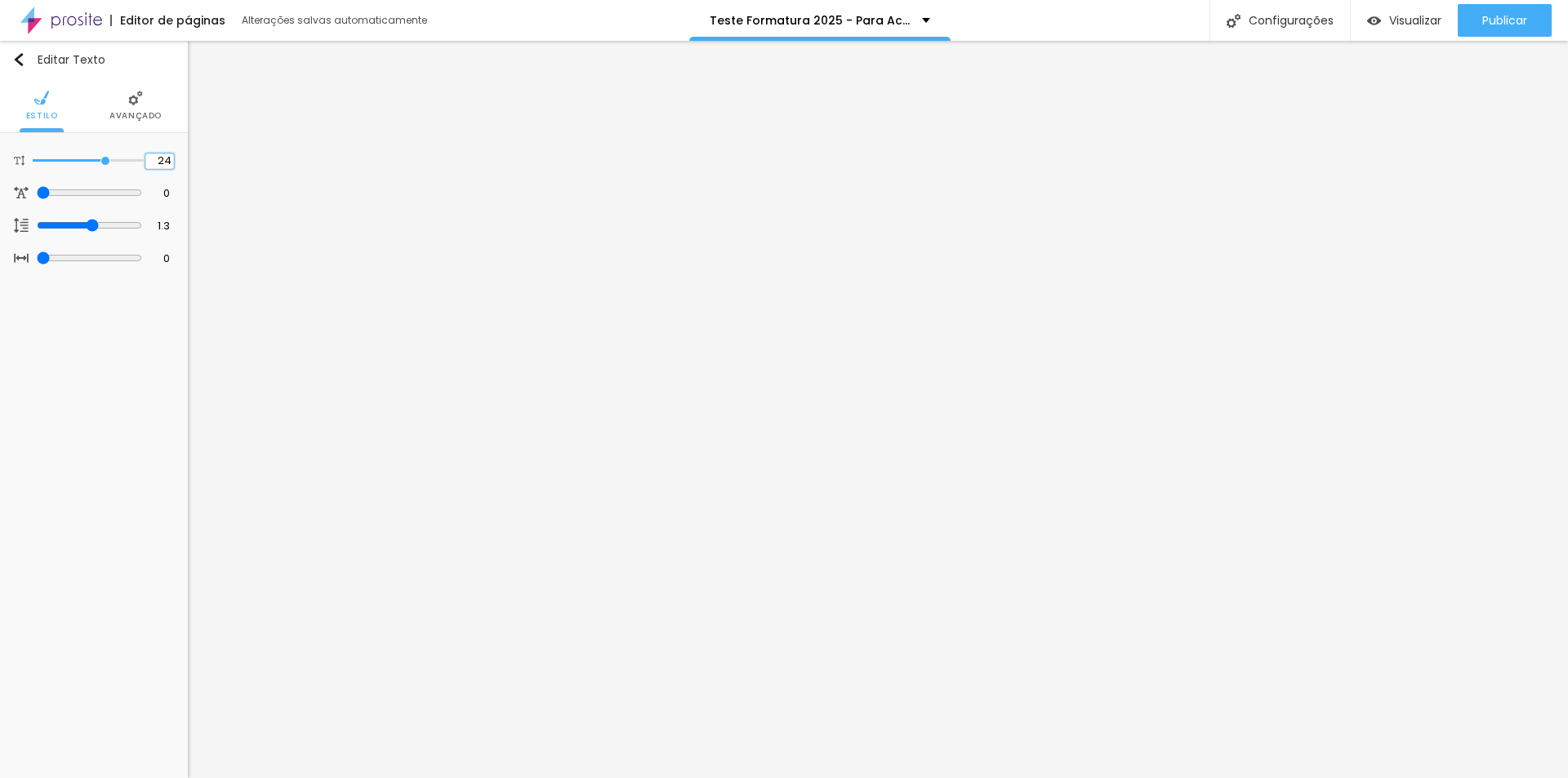
type input "25"
click at [85, 92] on li "Estilo" at bounding box center [93, 105] width 32 height 54
click at [158, 114] on span "Avançado" at bounding box center [152, 115] width 52 height 8
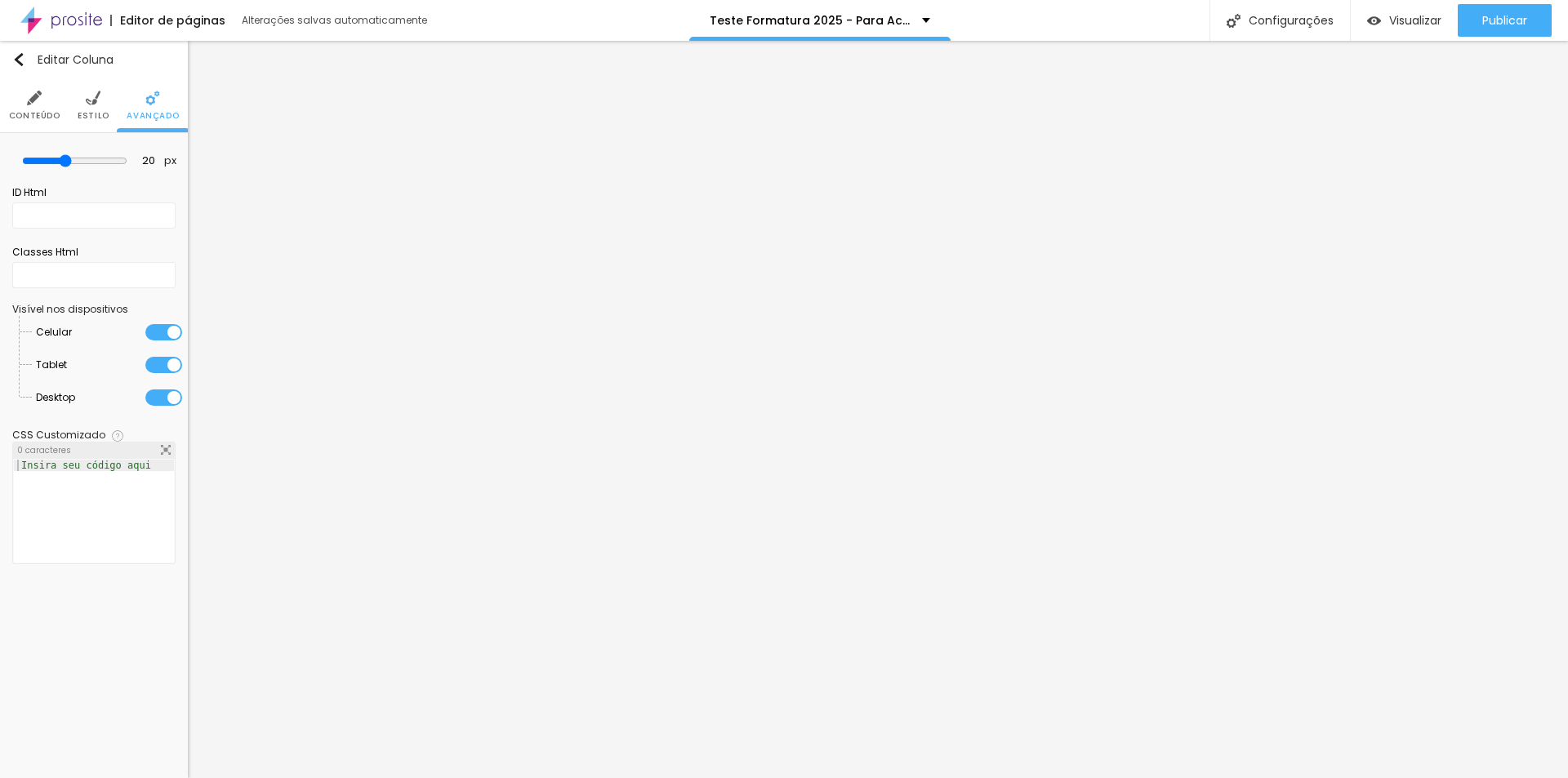
click at [117, 110] on ul "Conteúdo Estilo Avançado" at bounding box center [94, 105] width 188 height 55
click at [84, 108] on li "Estilo" at bounding box center [93, 105] width 32 height 54
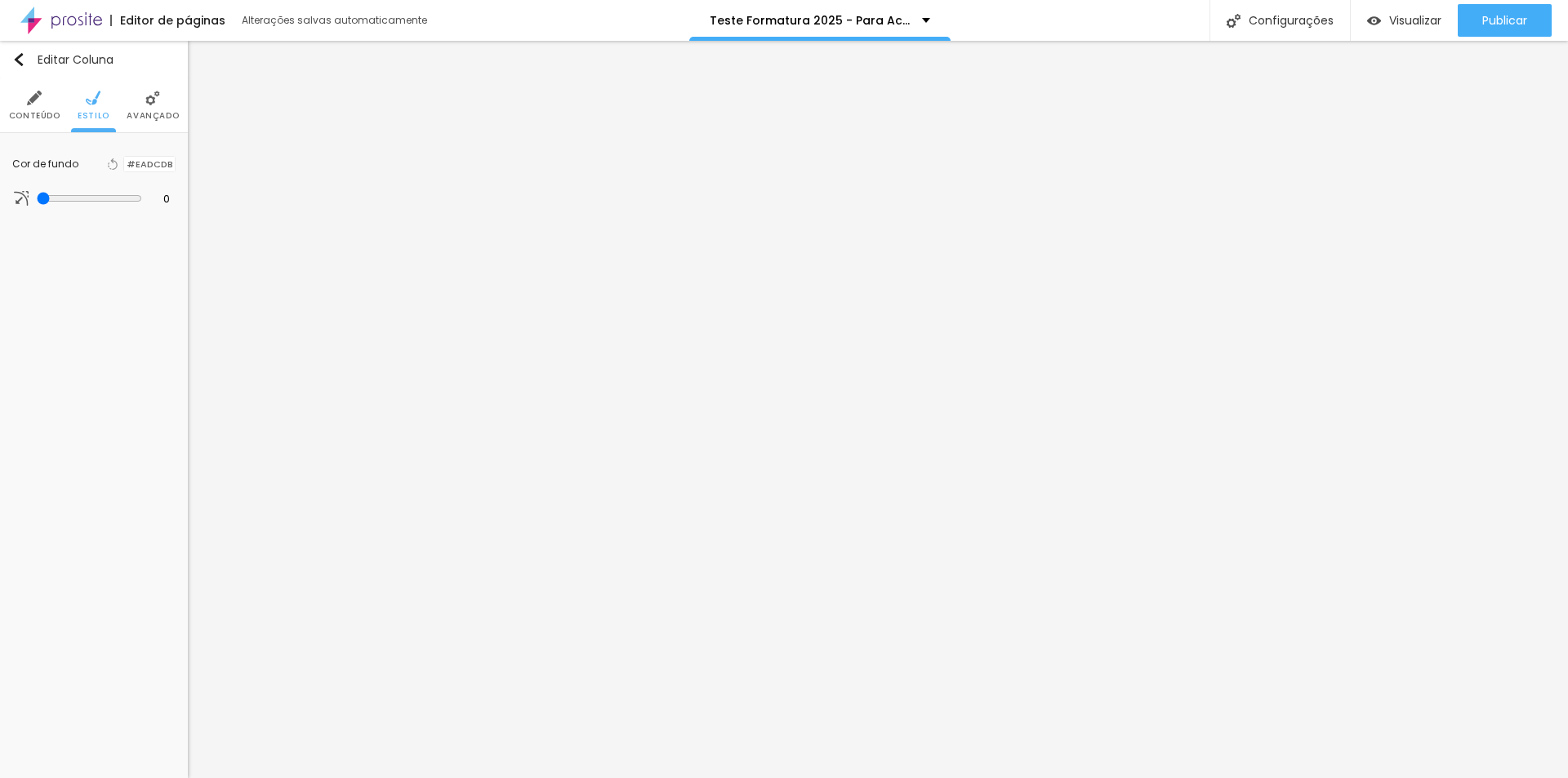
click at [16, 108] on li "Conteúdo" at bounding box center [35, 105] width 52 height 54
click at [98, 108] on li "Estilo" at bounding box center [93, 105] width 32 height 54
click at [164, 165] on icon "button" at bounding box center [164, 165] width 6 height 6
type input "1"
drag, startPoint x: 355, startPoint y: 281, endPoint x: 418, endPoint y: 281, distance: 63.0
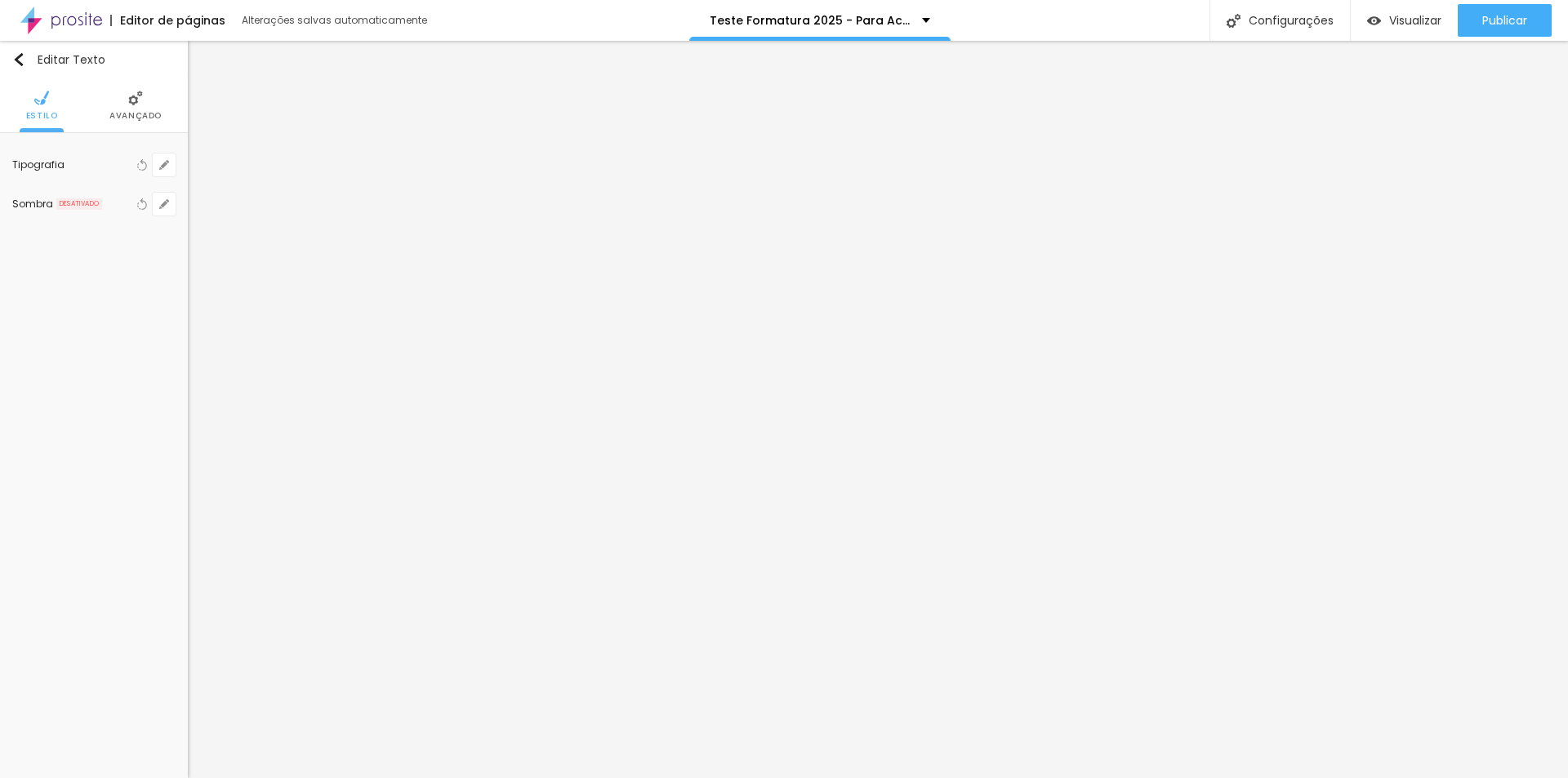
click at [418, 281] on body "Editor de páginas Alterações salvas automaticamente Teste Formatura 2025 - Para…" at bounding box center [784, 389] width 1568 height 778
type input "8"
type input "2"
type input "1"
type input "20"
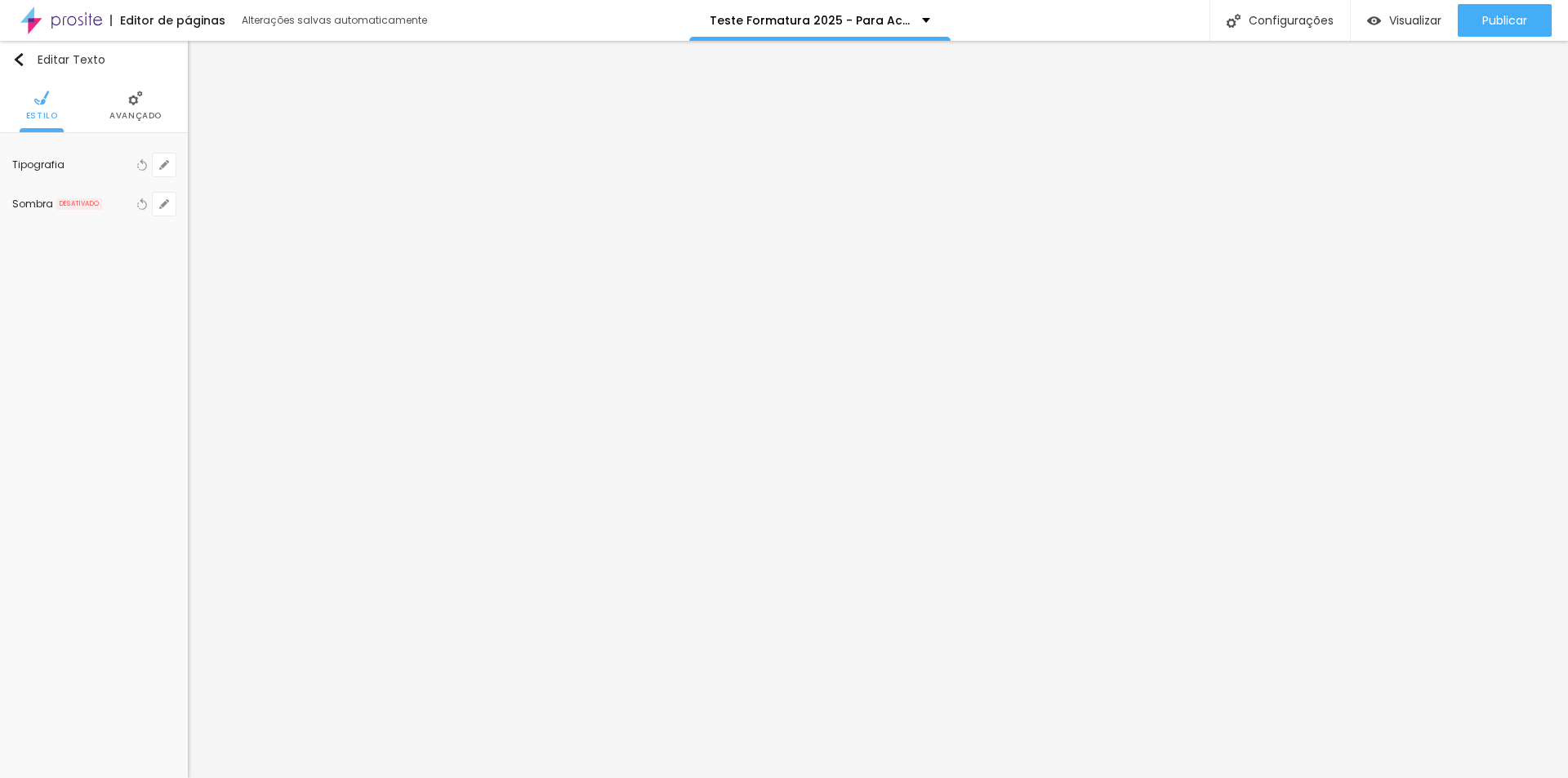
type input "20"
type input "1"
type input "20"
click at [539, 777] on div at bounding box center [784, 778] width 1568 height 0
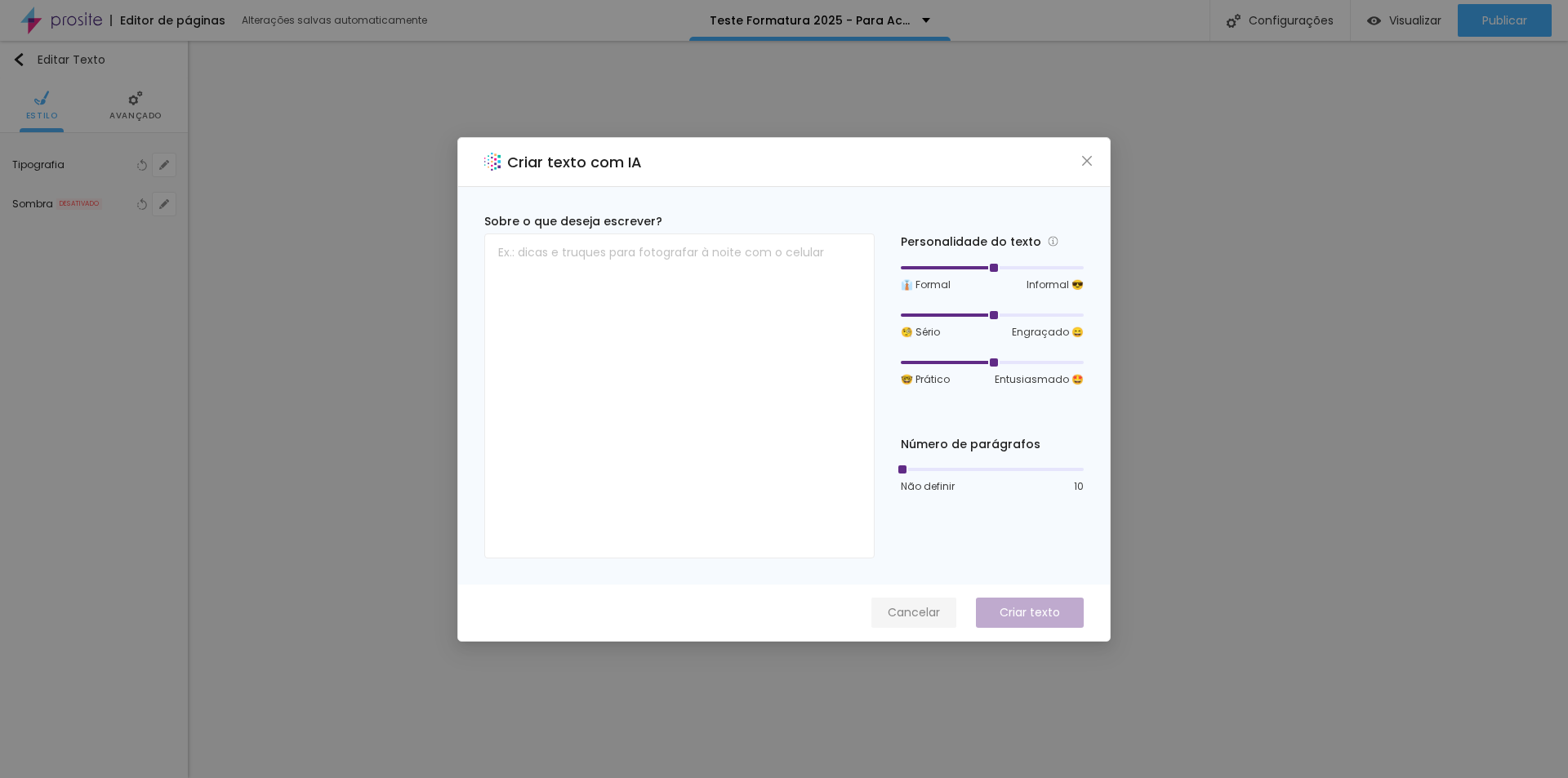
click at [905, 615] on span "Cancelar" at bounding box center [913, 613] width 52 height 17
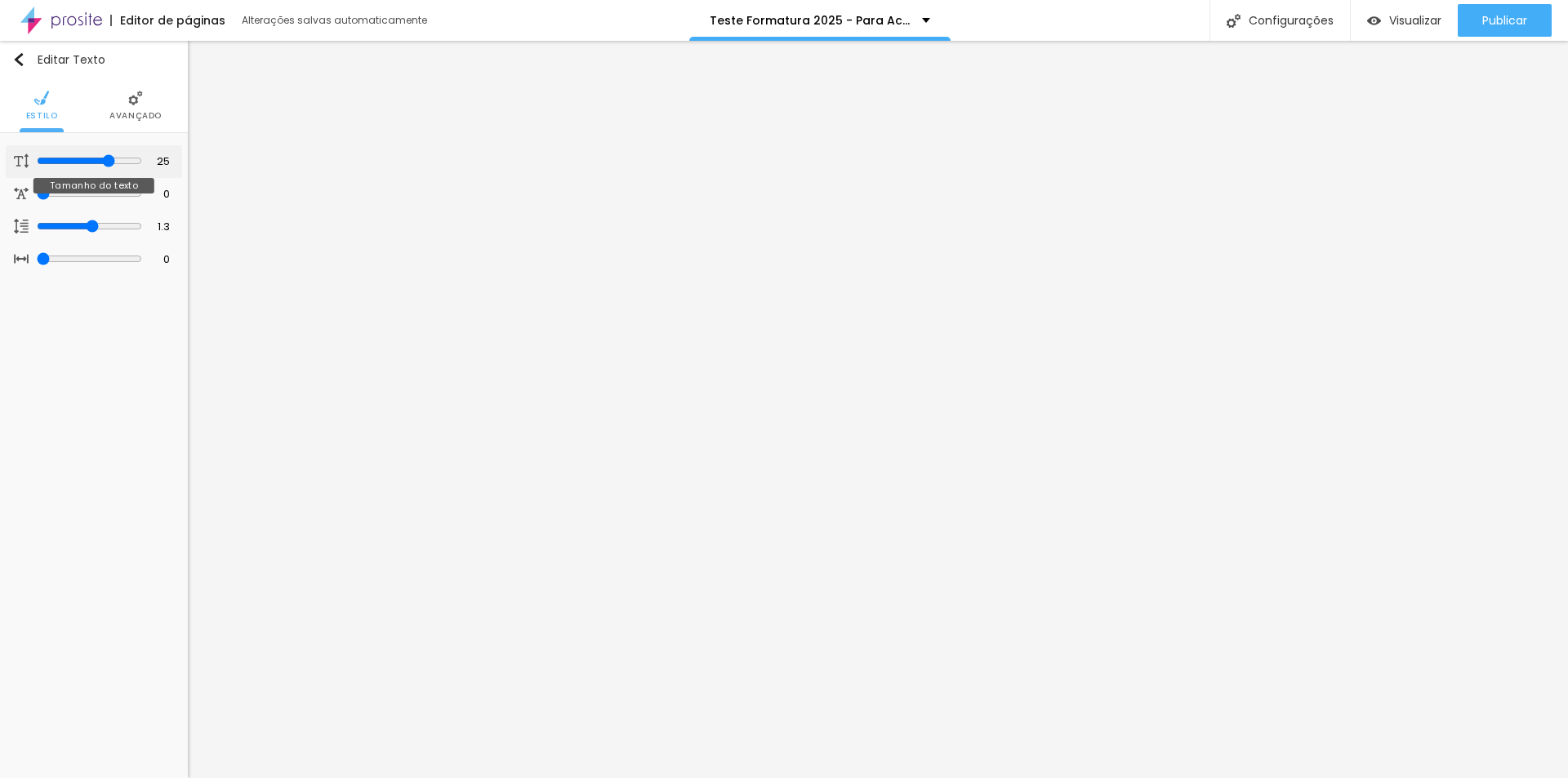
type input "24"
type input "23"
type input "22"
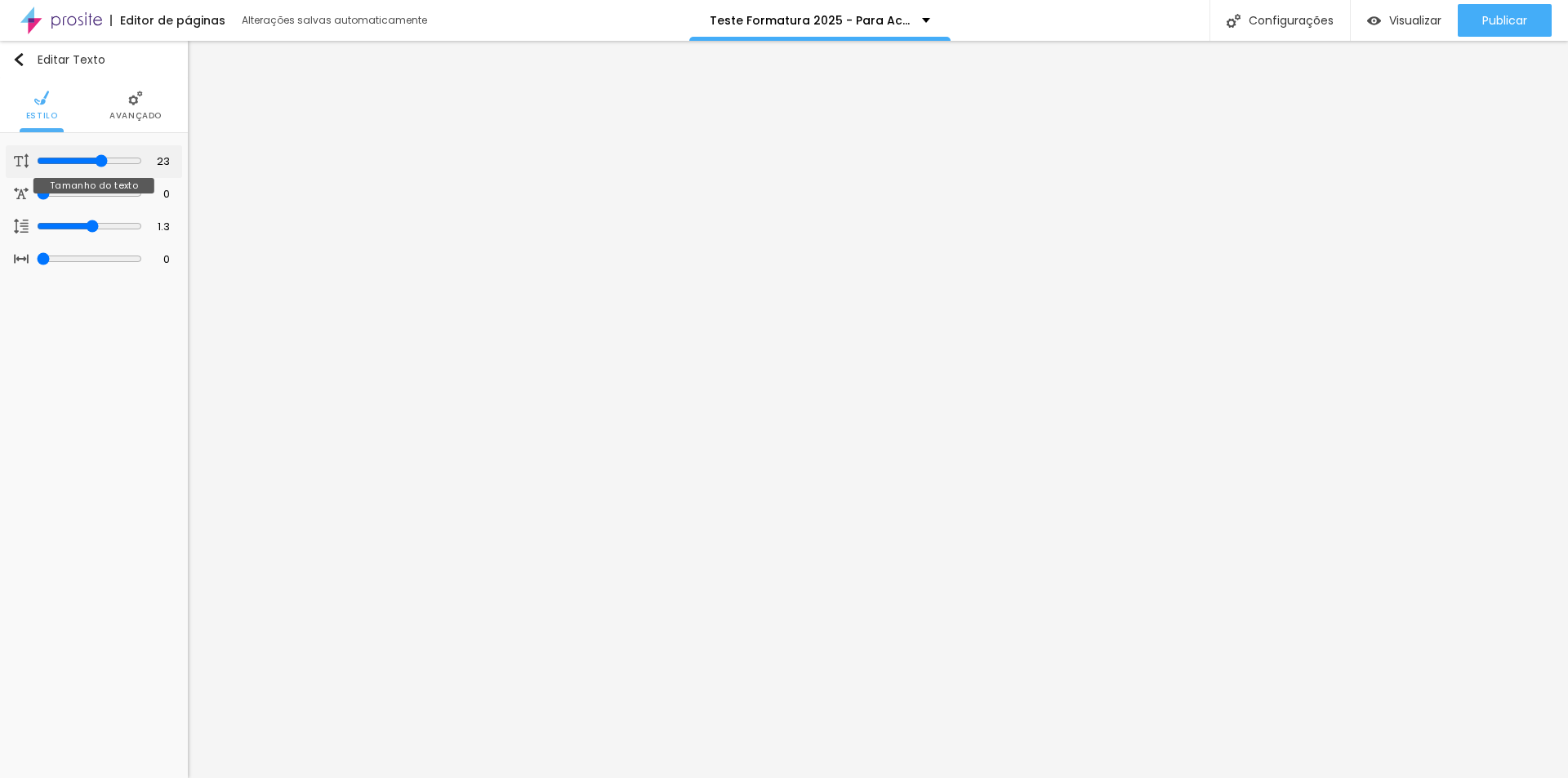
type input "22"
type input "21"
type input "22"
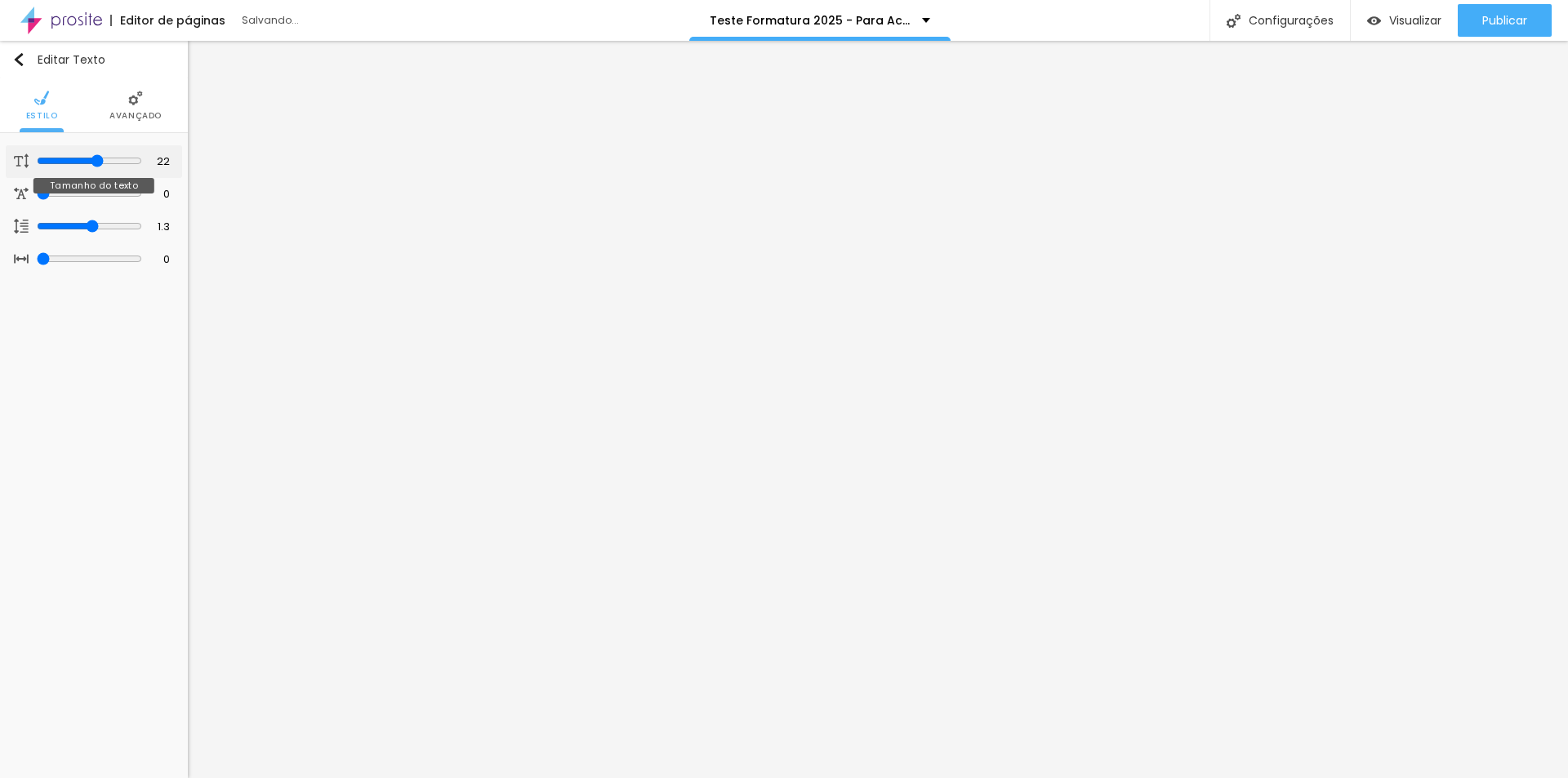
type input "25"
type input "26"
type input "27"
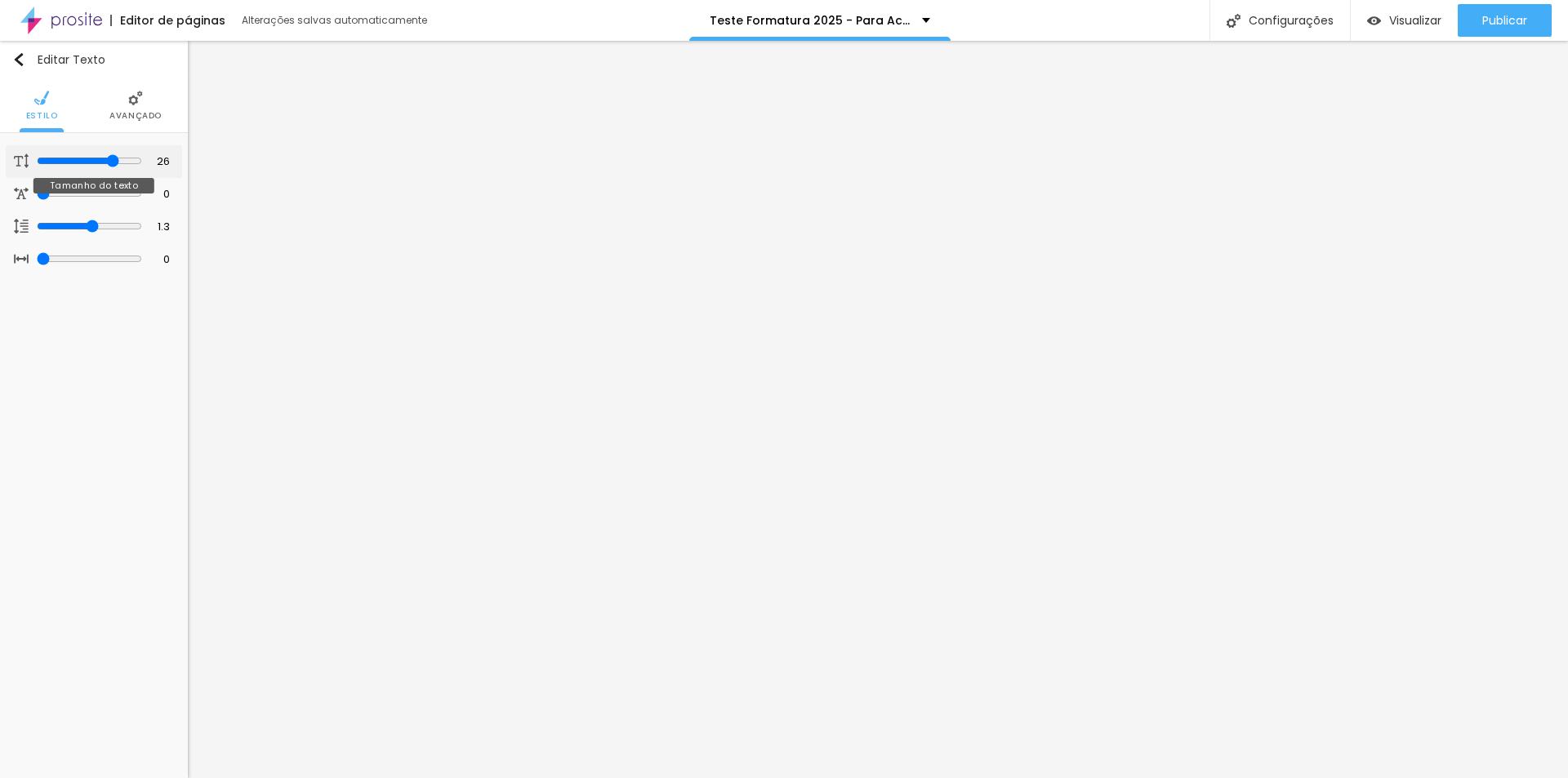
type input "27"
type input "26"
type input "25"
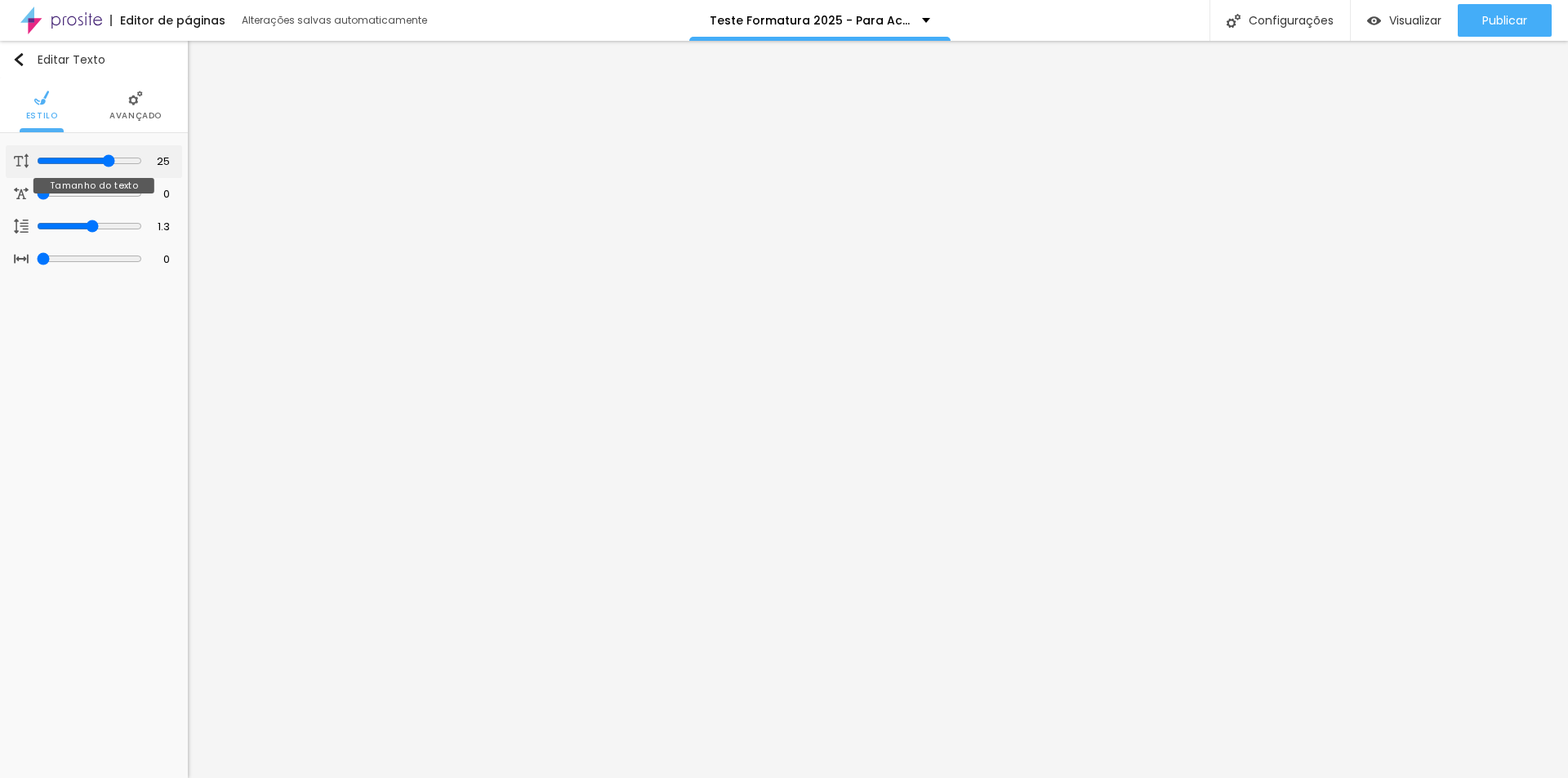
click at [109, 167] on input "range" at bounding box center [89, 161] width 105 height 13
click at [165, 161] on input "25" at bounding box center [157, 162] width 28 height 15
type input "24"
drag, startPoint x: 165, startPoint y: 156, endPoint x: 186, endPoint y: 157, distance: 21.0
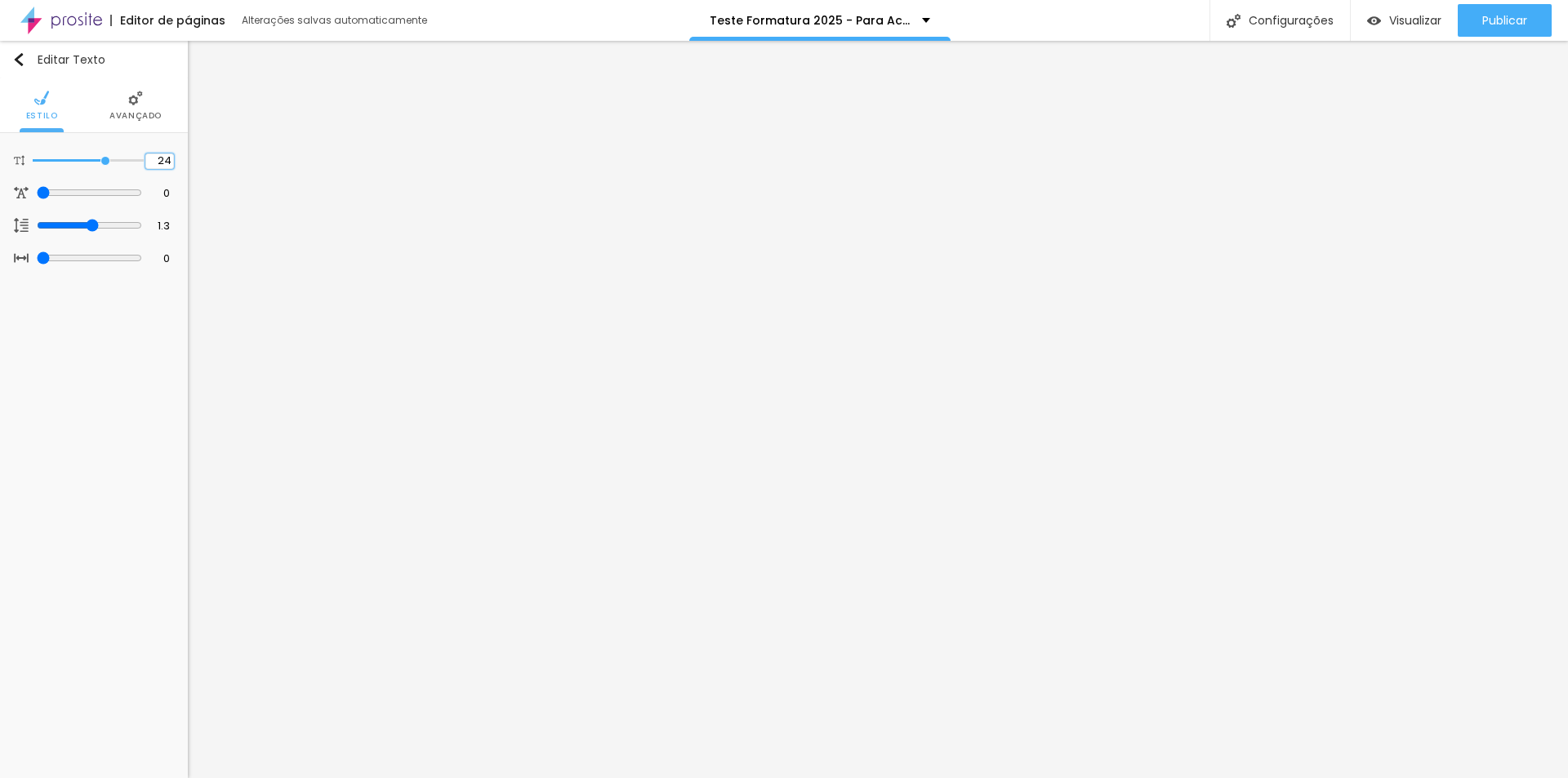
click at [186, 157] on div "24 Tamanho do texto 0 Espaço entre letras 1.3 Altura da linha 0 Espaço entre pa…" at bounding box center [94, 210] width 188 height 155
type input "25"
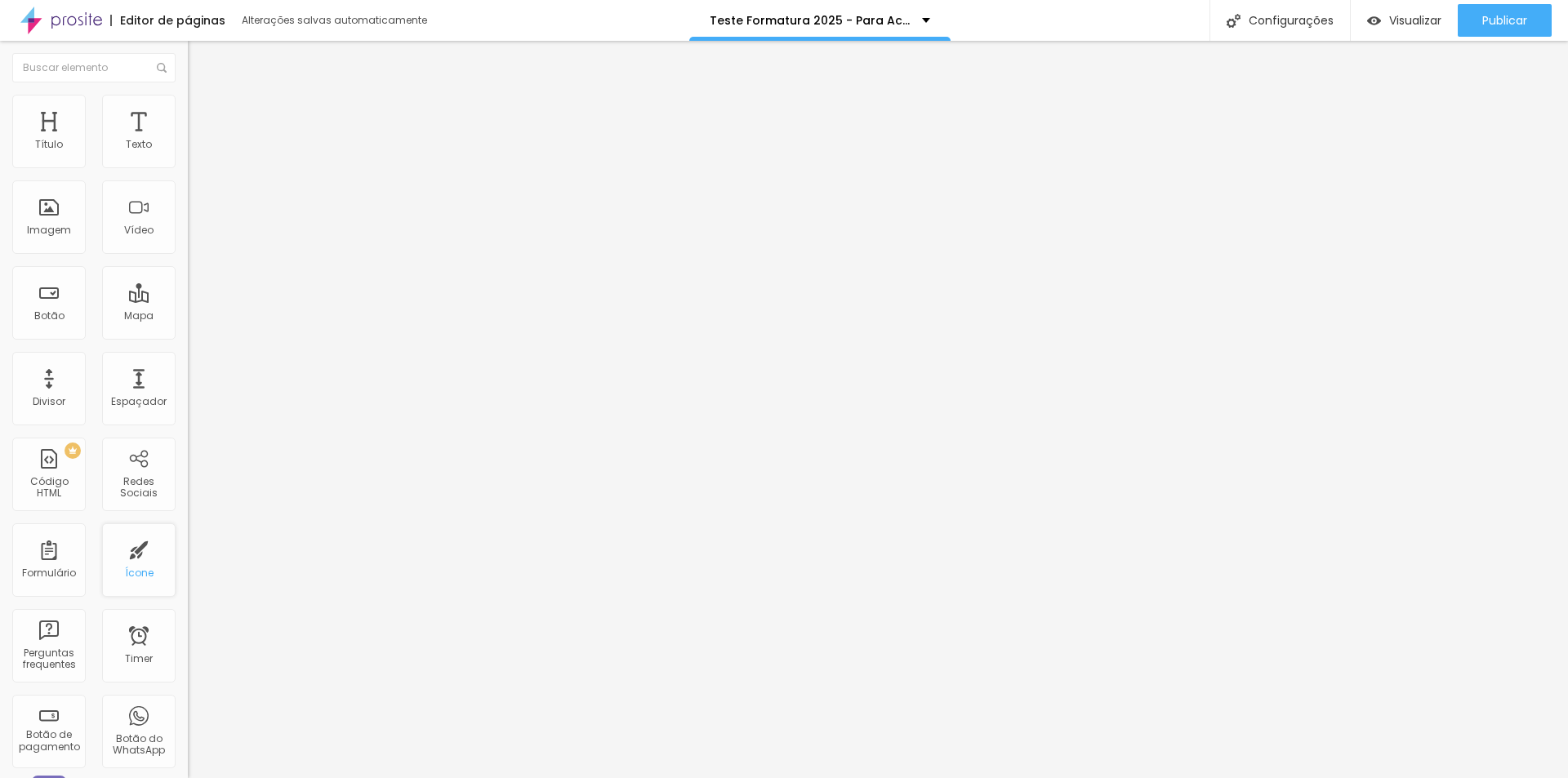
scroll to position [164, 0]
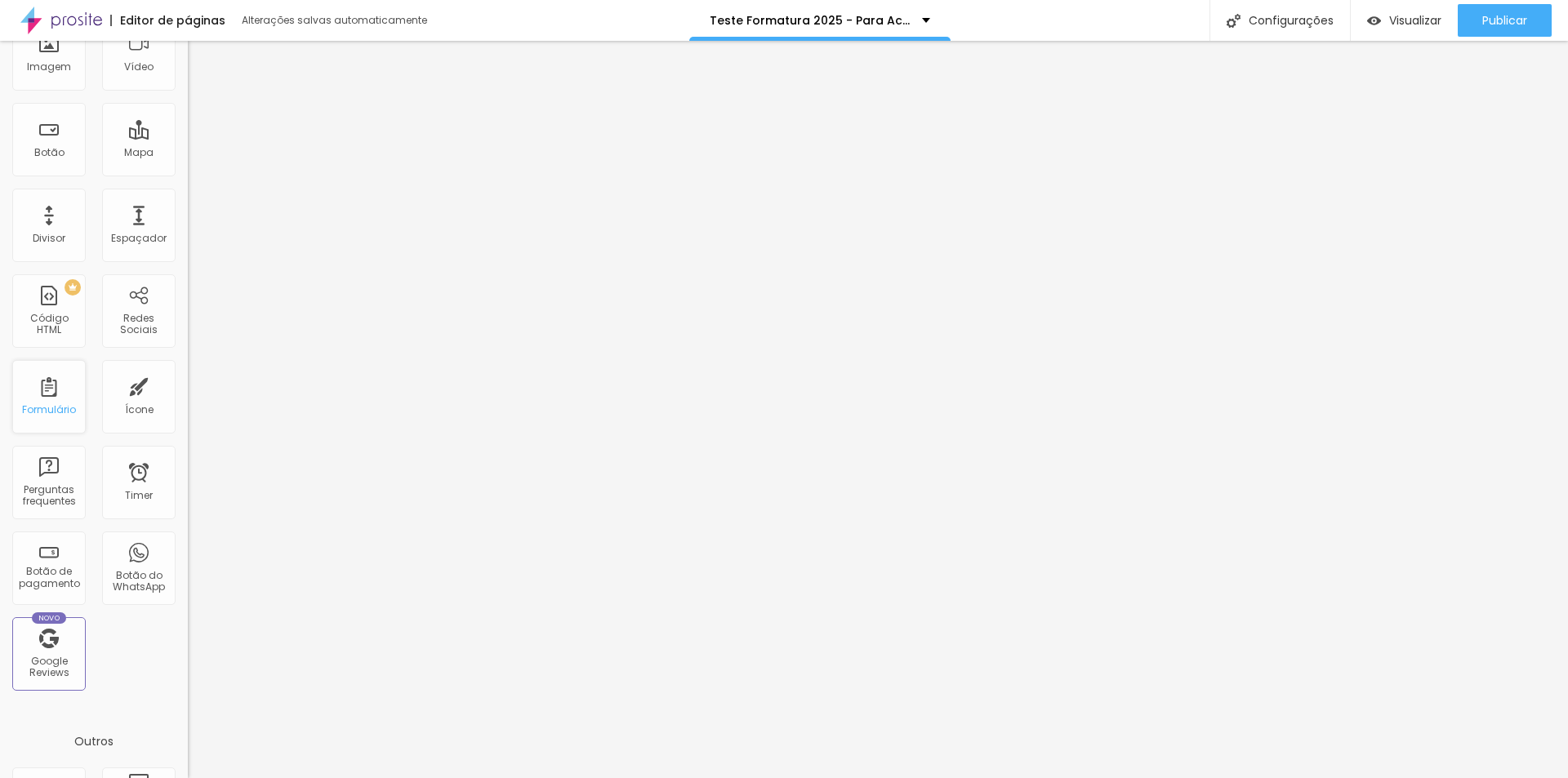
click at [45, 399] on div "Formulário" at bounding box center [48, 396] width 74 height 74
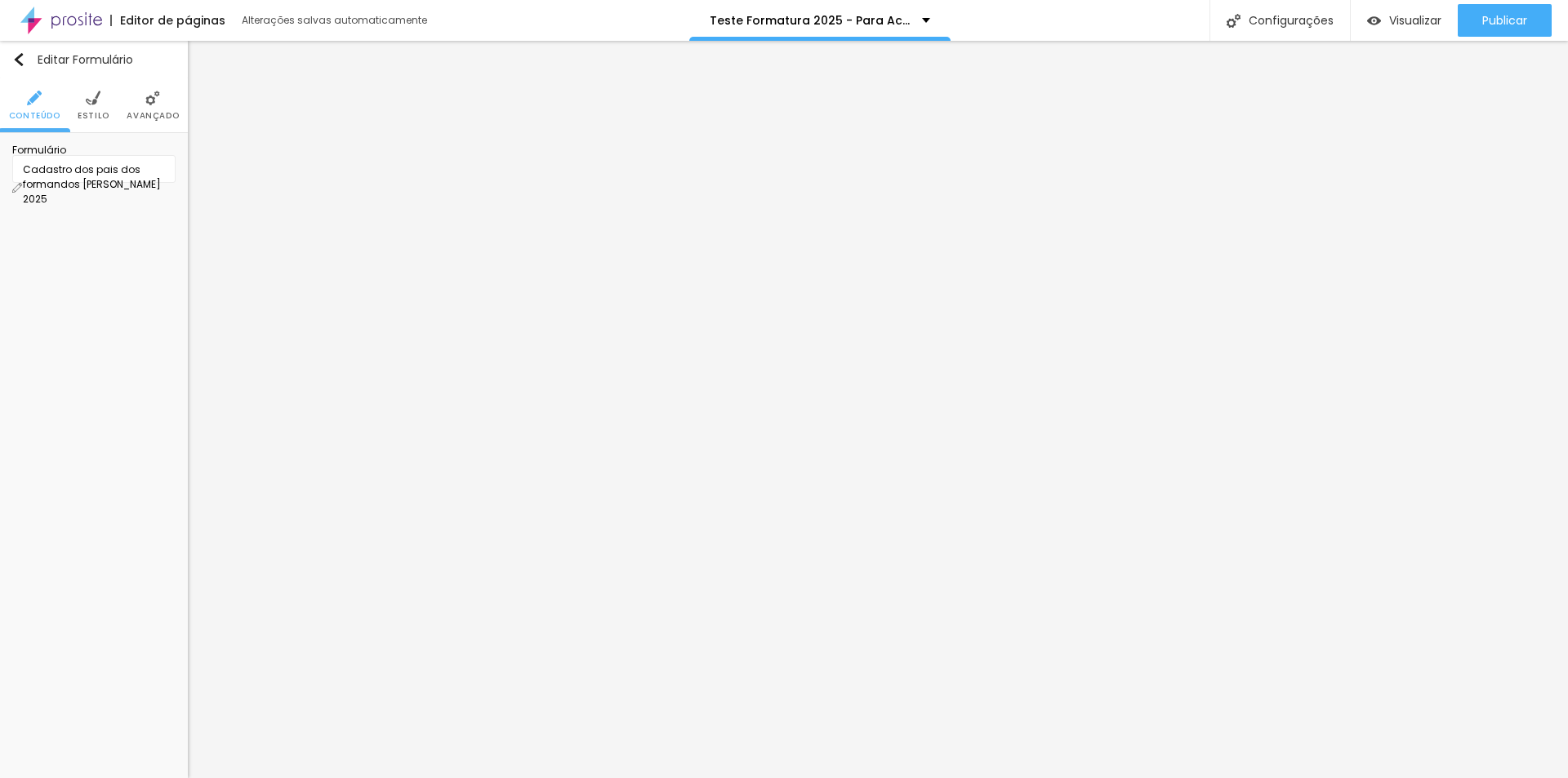
scroll to position [0, 0]
click at [161, 183] on div "Cadastro dos pais dos formandos Joãozinho Issler 2025" at bounding box center [94, 169] width 164 height 28
type input "Formandos Colégio Acesso 2025"
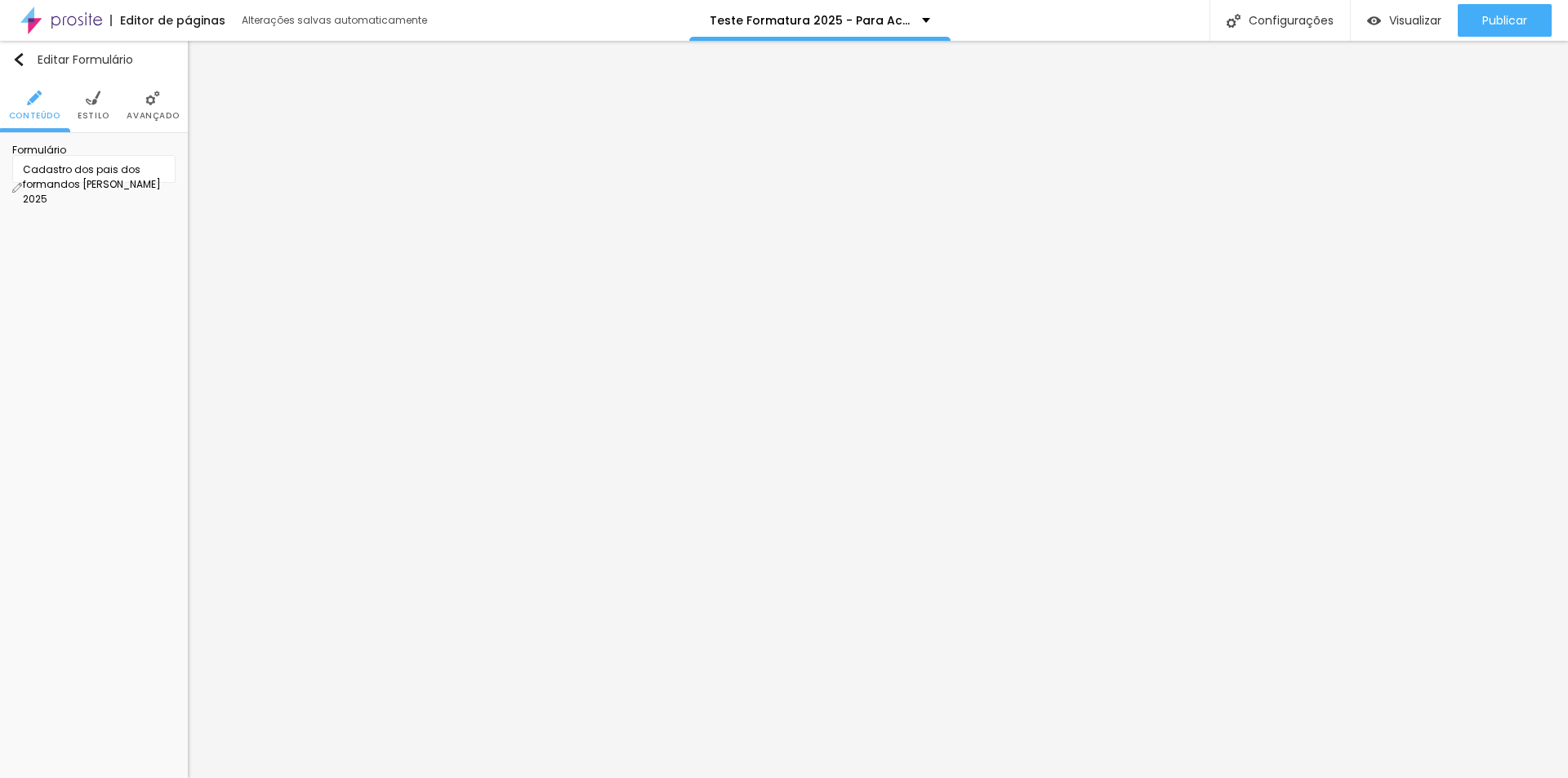
drag, startPoint x: 115, startPoint y: 185, endPoint x: 79, endPoint y: 184, distance: 36.0
click at [79, 184] on div "Cadastro dos pais dos formandos Joãozinho Issler 2025" at bounding box center [94, 185] width 142 height 45
click at [22, 183] on img at bounding box center [16, 187] width 10 height 10
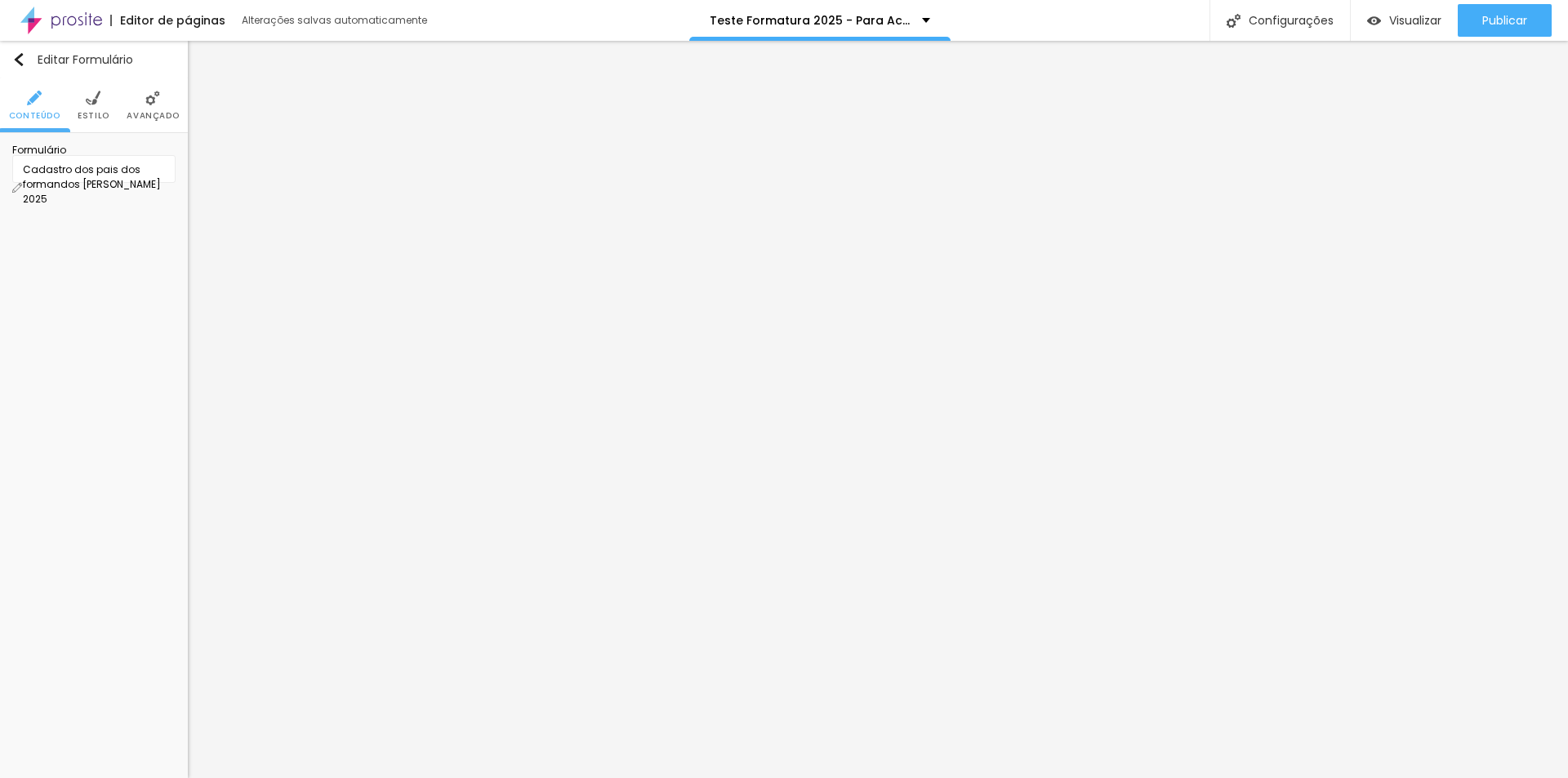
click at [22, 183] on img at bounding box center [16, 187] width 10 height 10
drag, startPoint x: 719, startPoint y: 175, endPoint x: 892, endPoint y: 181, distance: 173.1
type input "Cadastro dos pais dos formandos Colégio Acesso 2025"
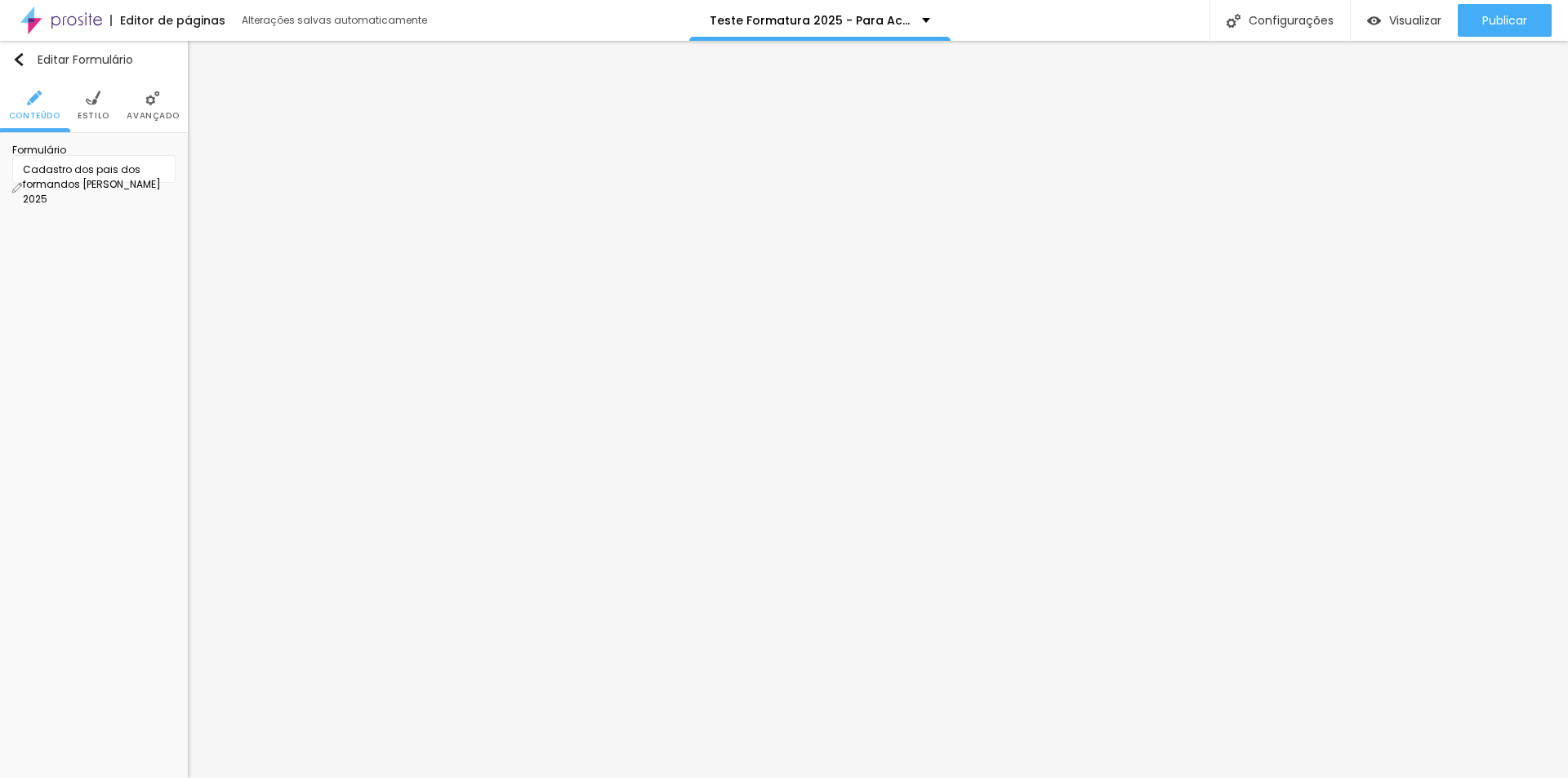
click at [22, 183] on img at bounding box center [16, 187] width 10 height 10
click at [165, 183] on div "Cadastro dos pais dos formandos Joãozinho Issler 2025" at bounding box center [94, 169] width 164 height 28
drag, startPoint x: 612, startPoint y: 176, endPoint x: 451, endPoint y: 169, distance: 161.2
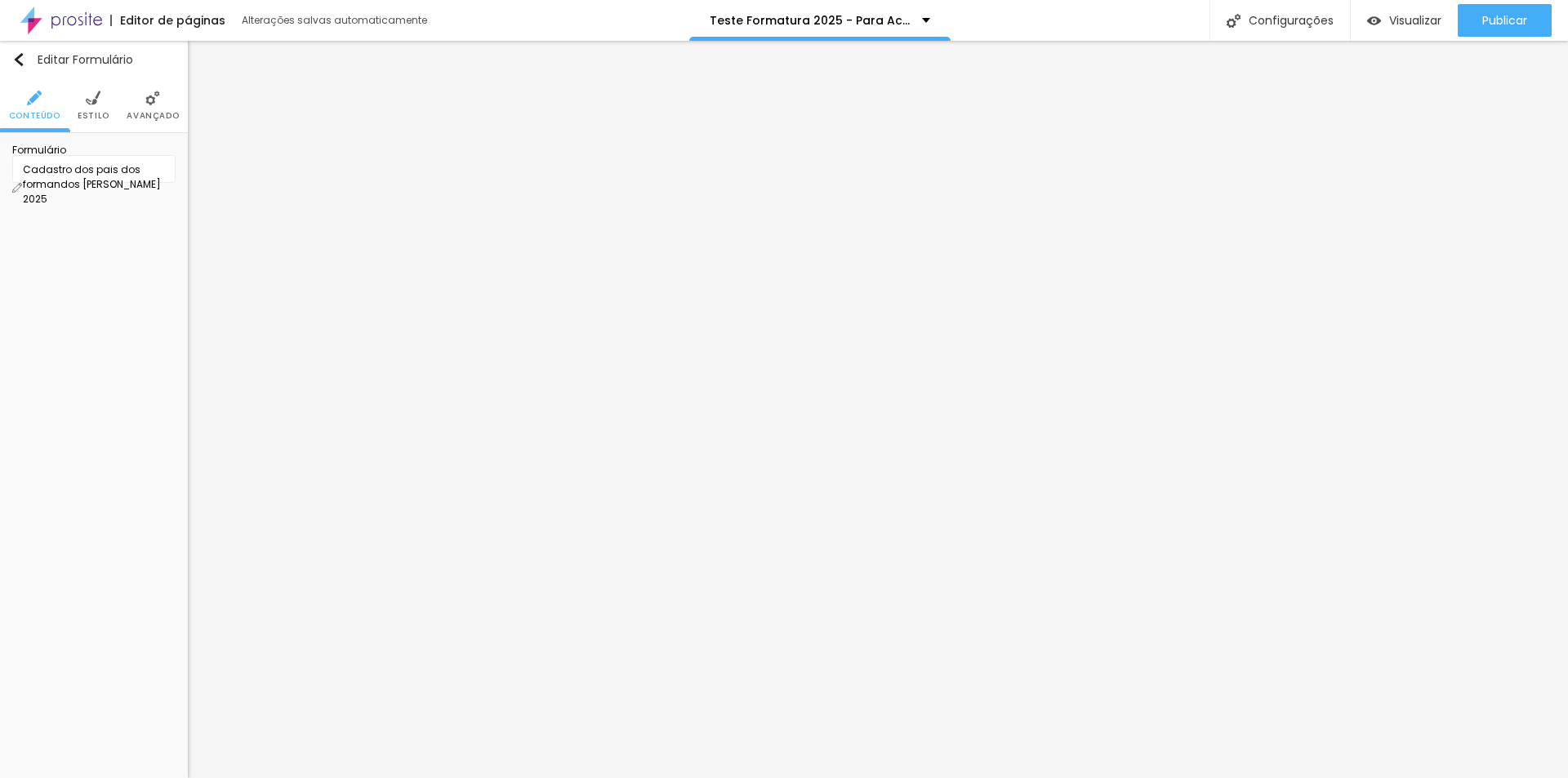
type input "Formandos Colégio Acesso 2025"
drag, startPoint x: 812, startPoint y: 90, endPoint x: 1035, endPoint y: 94, distance: 223.0
click at [1035, 777] on div "Editor de formulário" at bounding box center [784, 783] width 1568 height 10
drag, startPoint x: 1023, startPoint y: 514, endPoint x: 640, endPoint y: 322, distance: 428.4
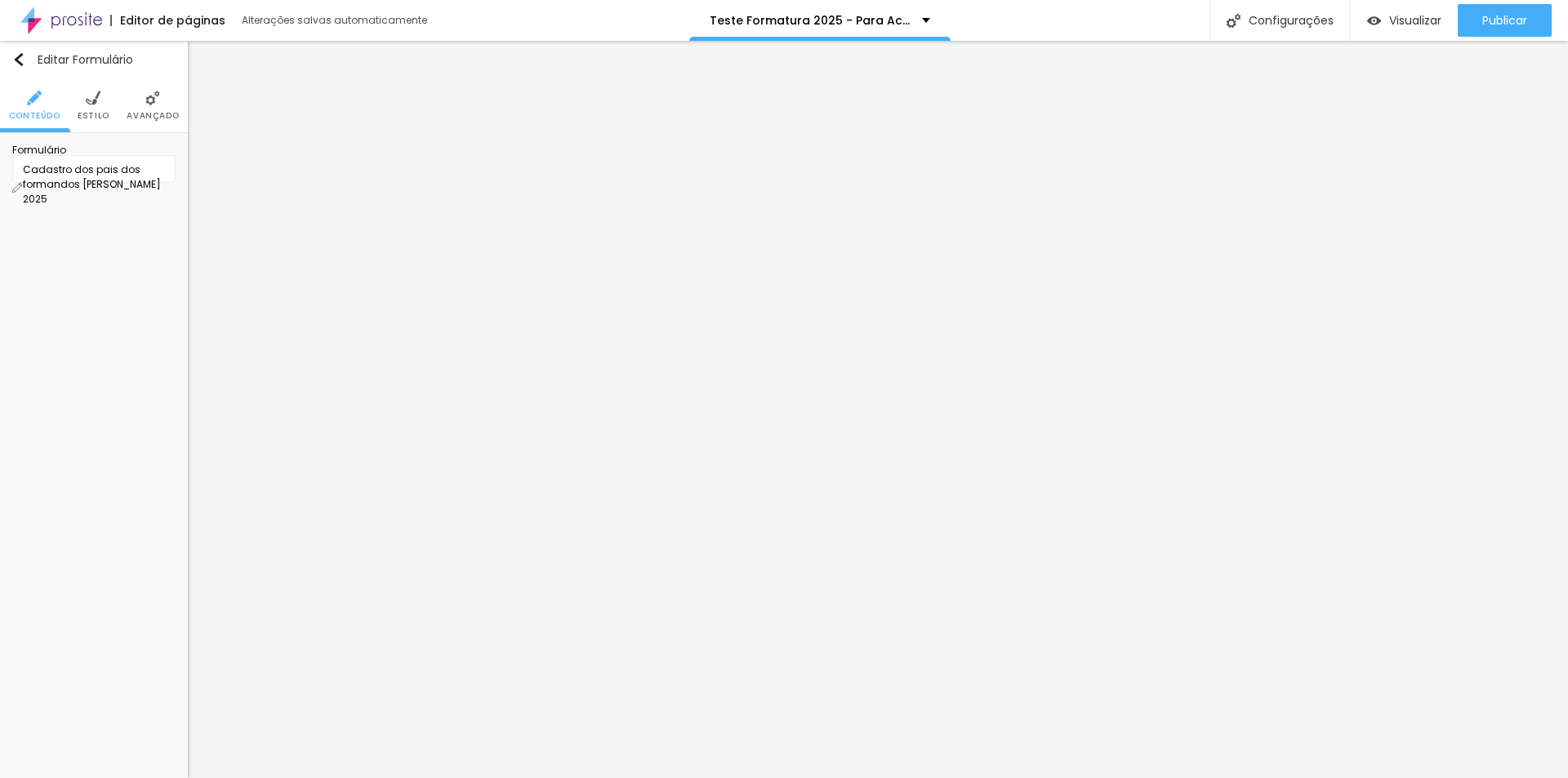
drag, startPoint x: 514, startPoint y: 454, endPoint x: 517, endPoint y: 350, distance: 104.0
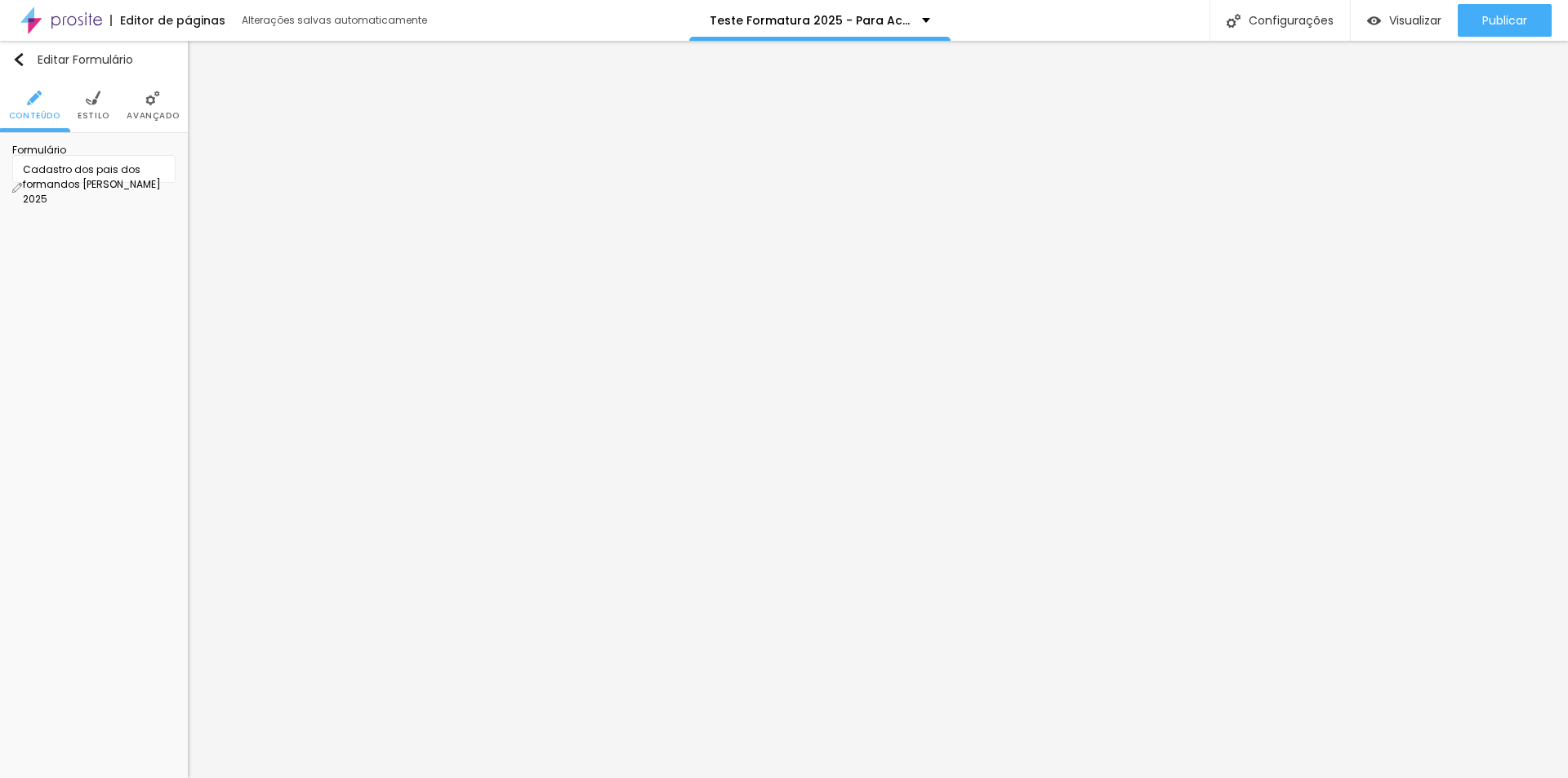
drag, startPoint x: 614, startPoint y: 348, endPoint x: 390, endPoint y: 331, distance: 224.6
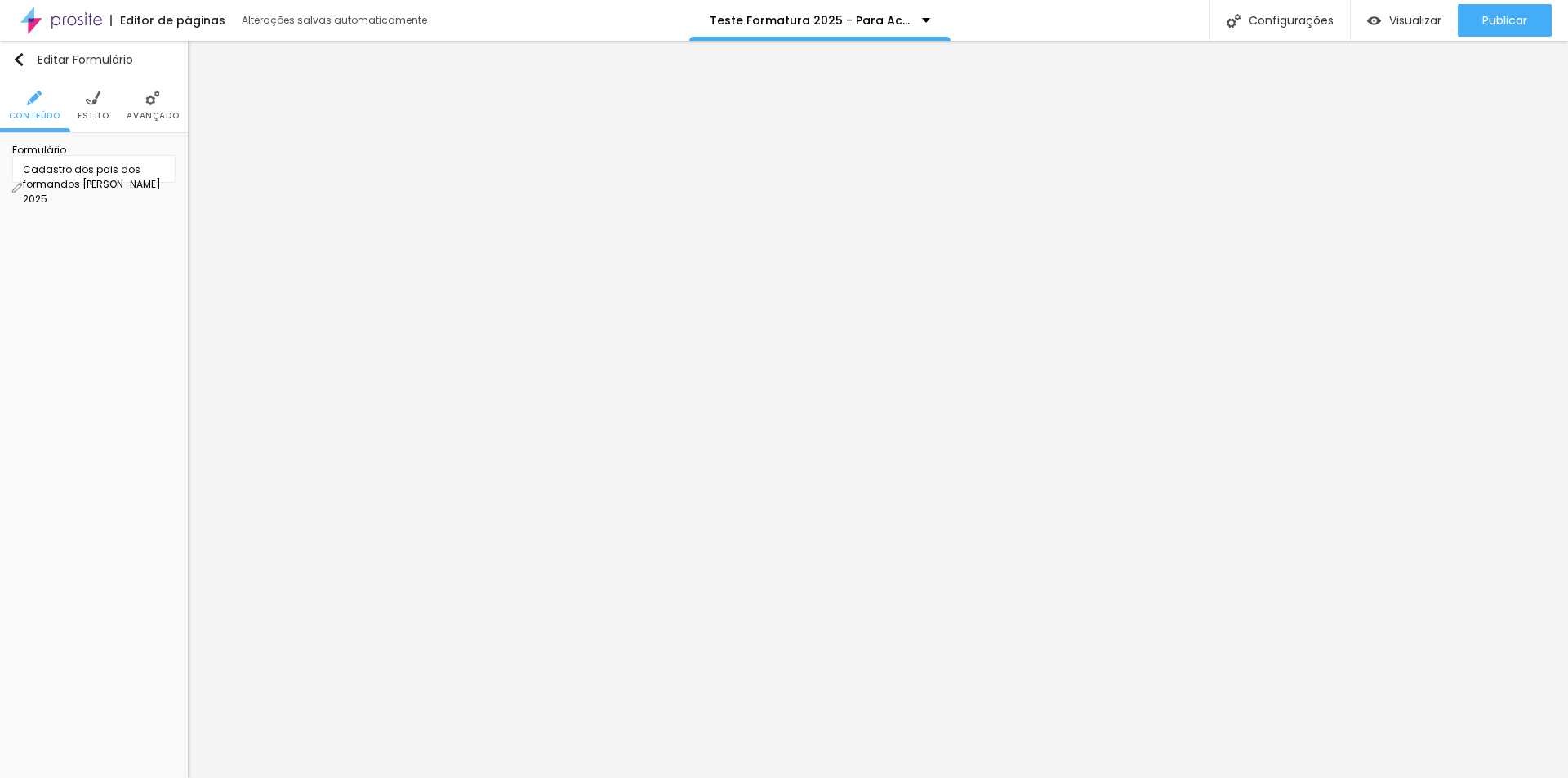
type input "Nome completo do formando"
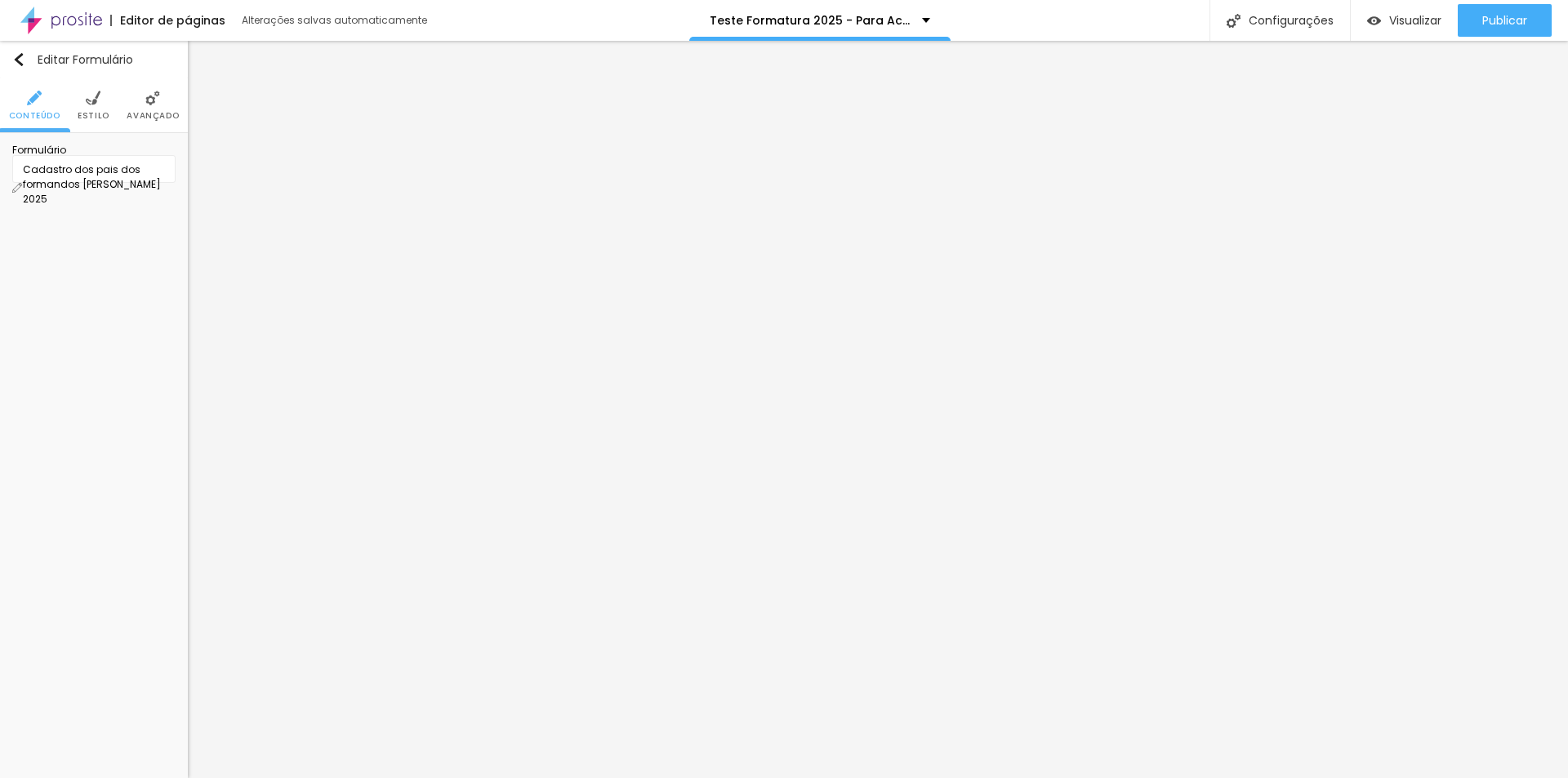
drag, startPoint x: 960, startPoint y: 357, endPoint x: 767, endPoint y: 354, distance: 193.0
drag, startPoint x: 907, startPoint y: 356, endPoint x: 874, endPoint y: 357, distance: 33.0
drag, startPoint x: 853, startPoint y: 357, endPoint x: 871, endPoint y: 357, distance: 18.0
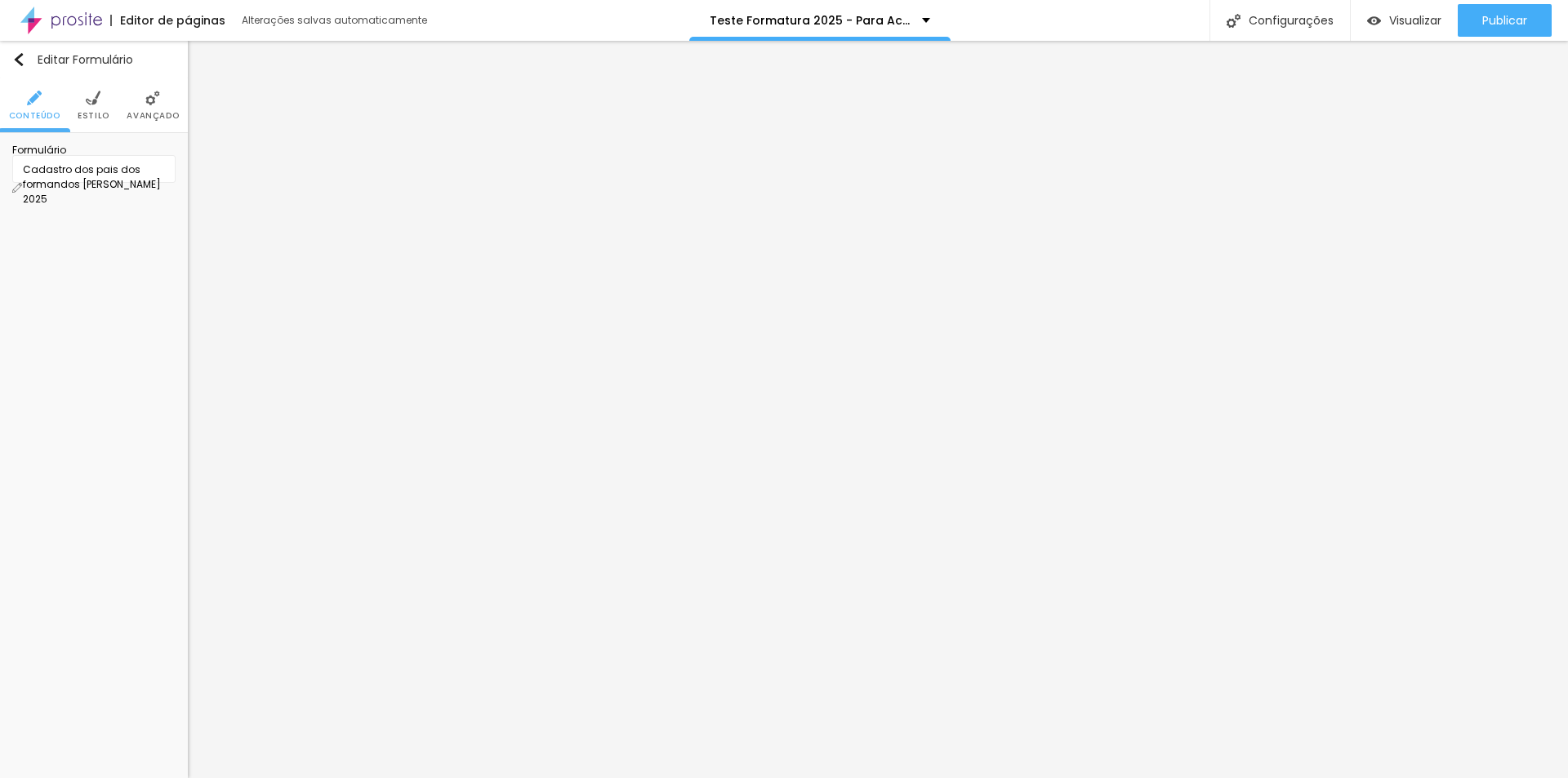
type input "Coloque o nome aqui"
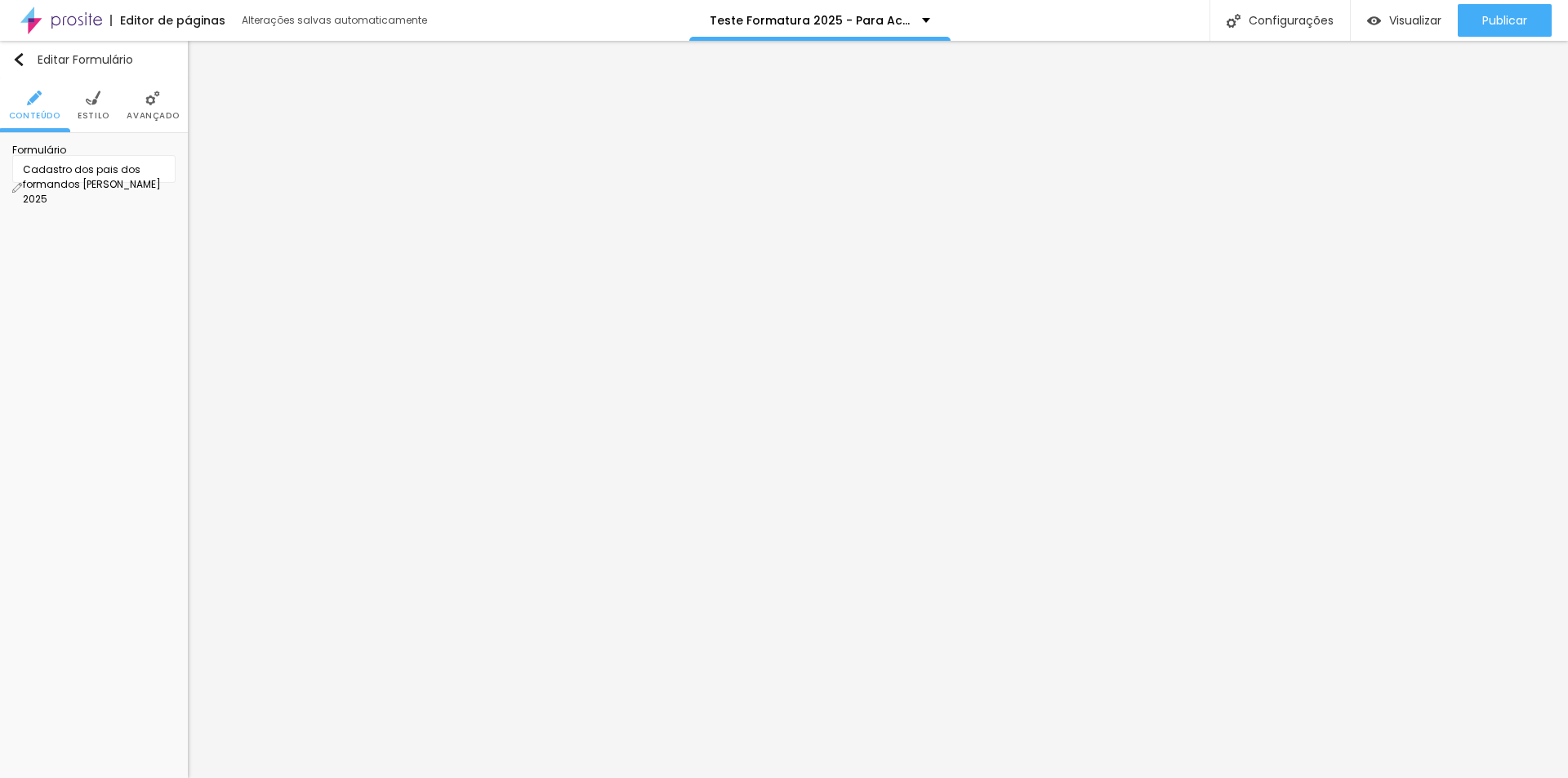
drag, startPoint x: 576, startPoint y: 485, endPoint x: 674, endPoint y: 486, distance: 98.0
type input "Pré"
drag, startPoint x: 634, startPoint y: 529, endPoint x: 497, endPoint y: 522, distance: 137.2
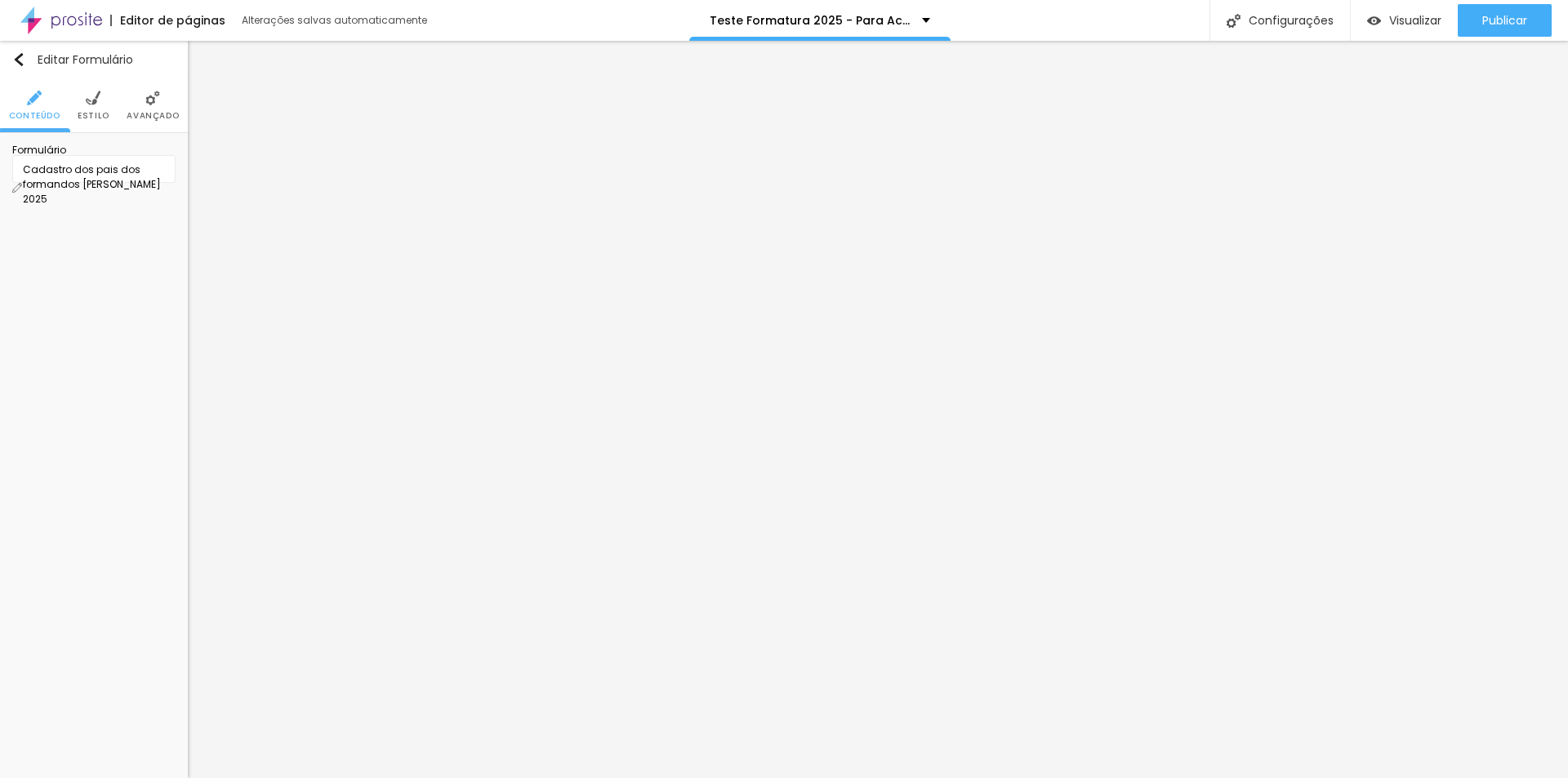
type input "5º ano"
drag, startPoint x: 572, startPoint y: 574, endPoint x: 594, endPoint y: 369, distance: 206.2
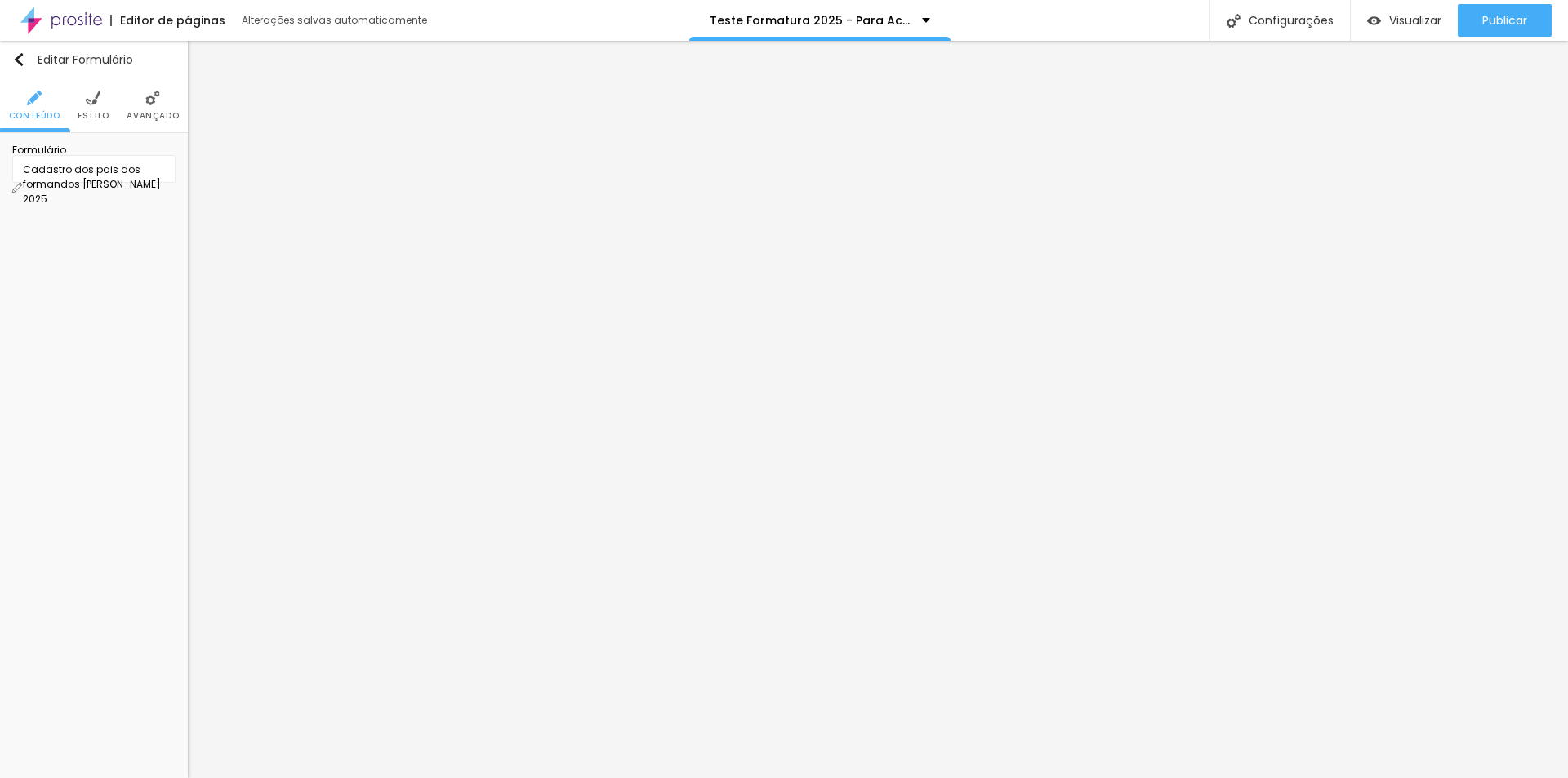
scroll to position [62, 0]
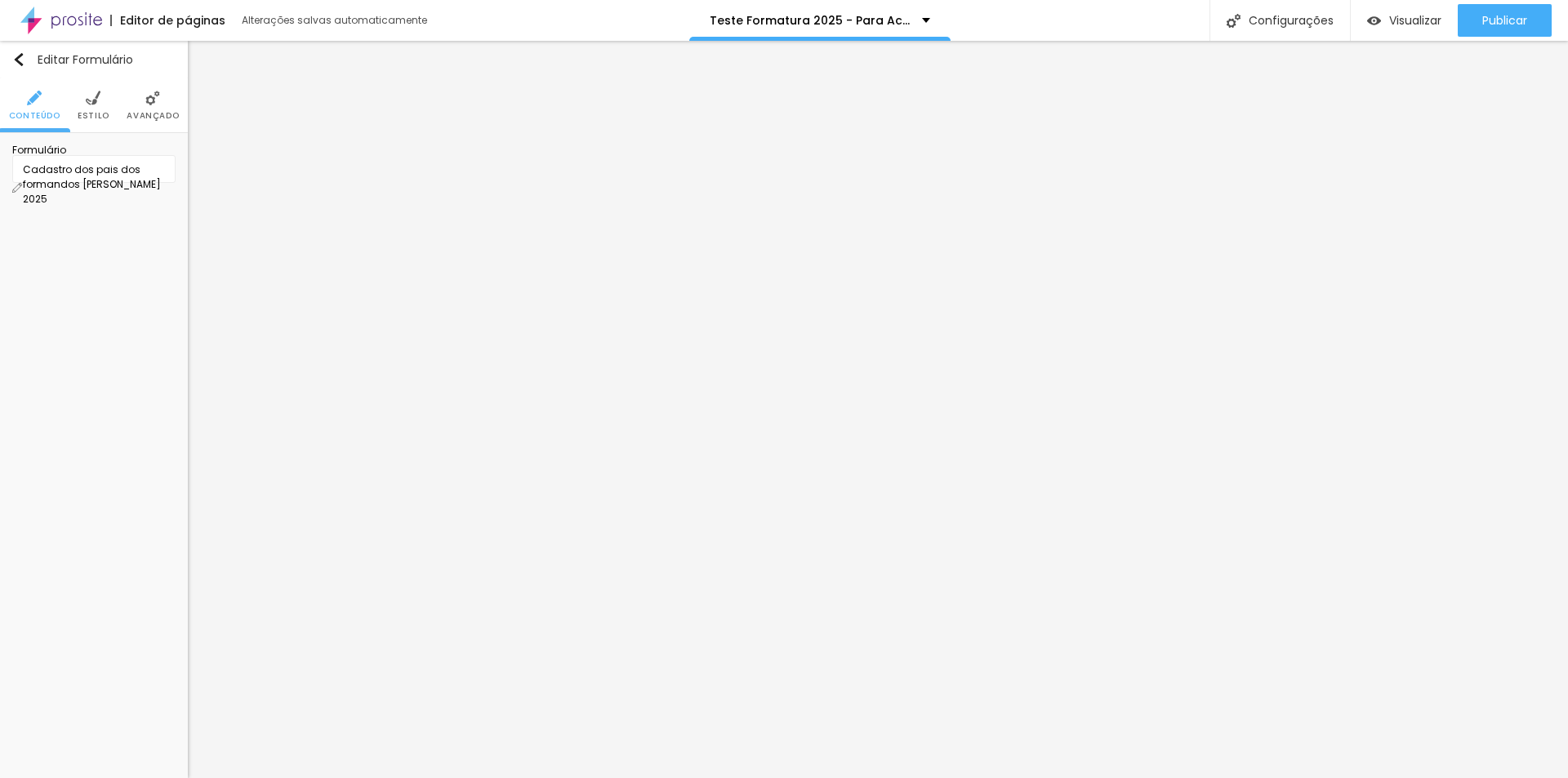
drag, startPoint x: 599, startPoint y: 477, endPoint x: 479, endPoint y: 468, distance: 120.3
type input "Nome completo do responsável"
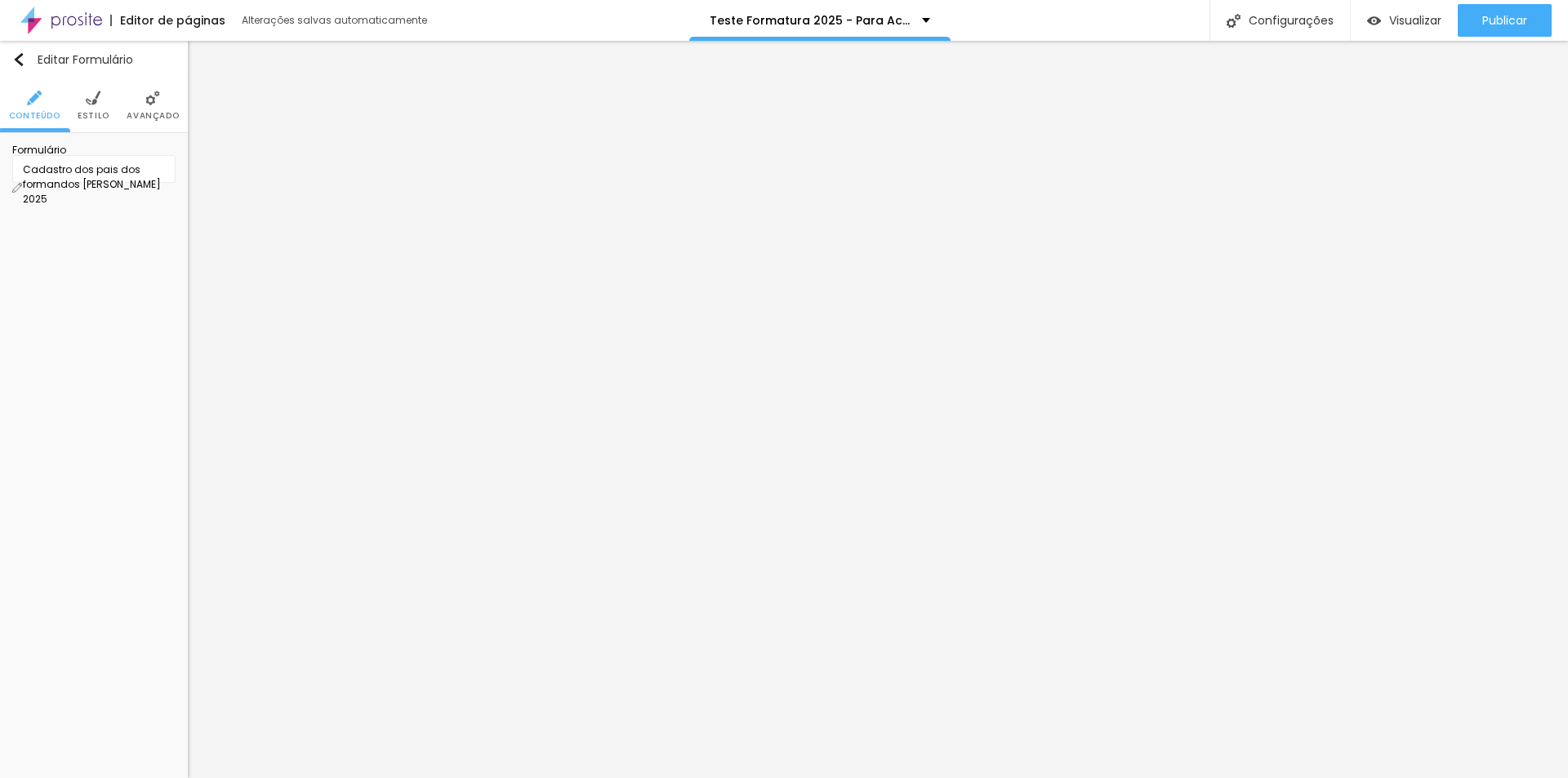
scroll to position [215, 0]
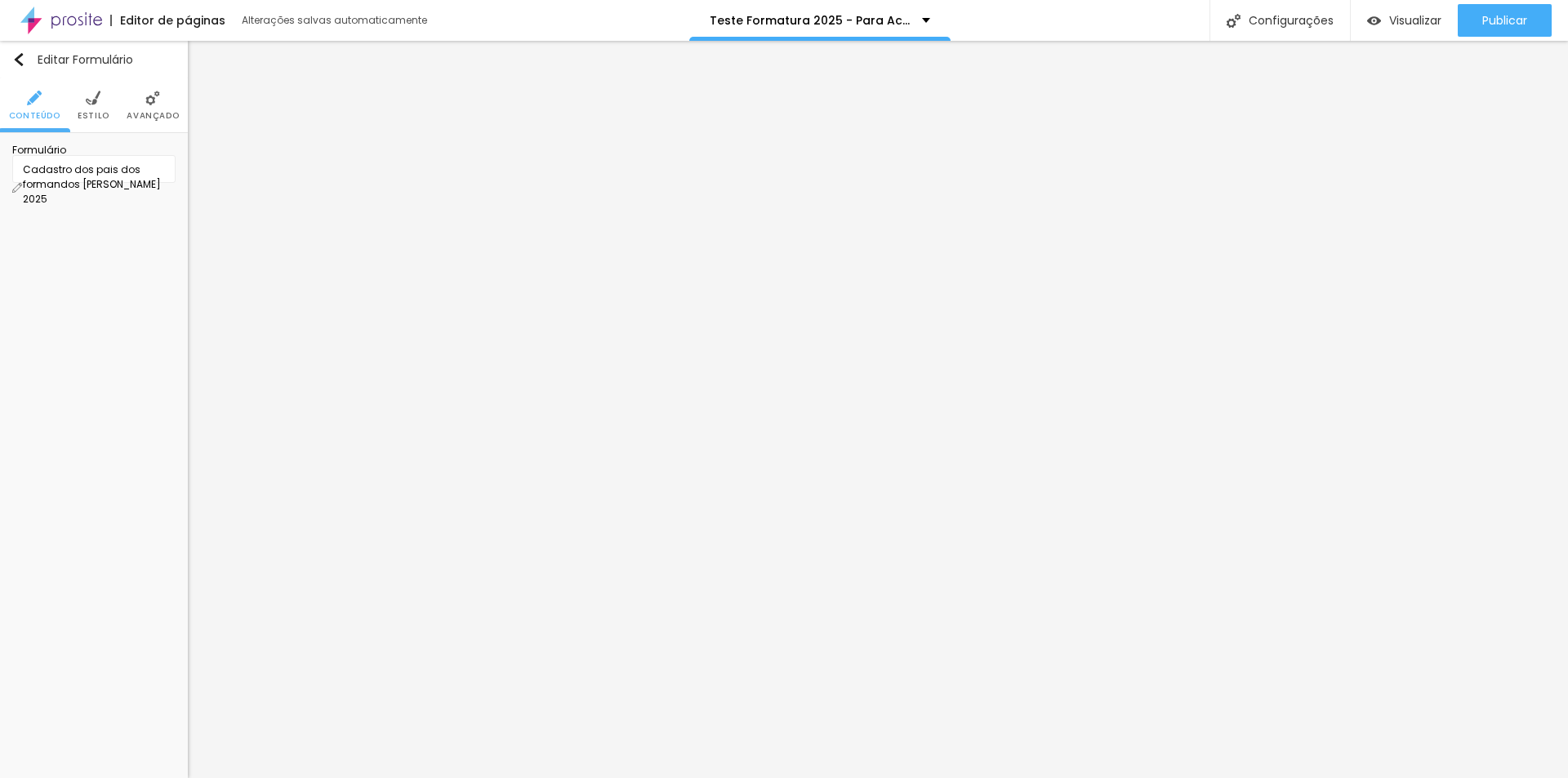
drag, startPoint x: 663, startPoint y: 544, endPoint x: 532, endPoint y: 543, distance: 131.0
type input "Qual seu whatsapp para contato?"
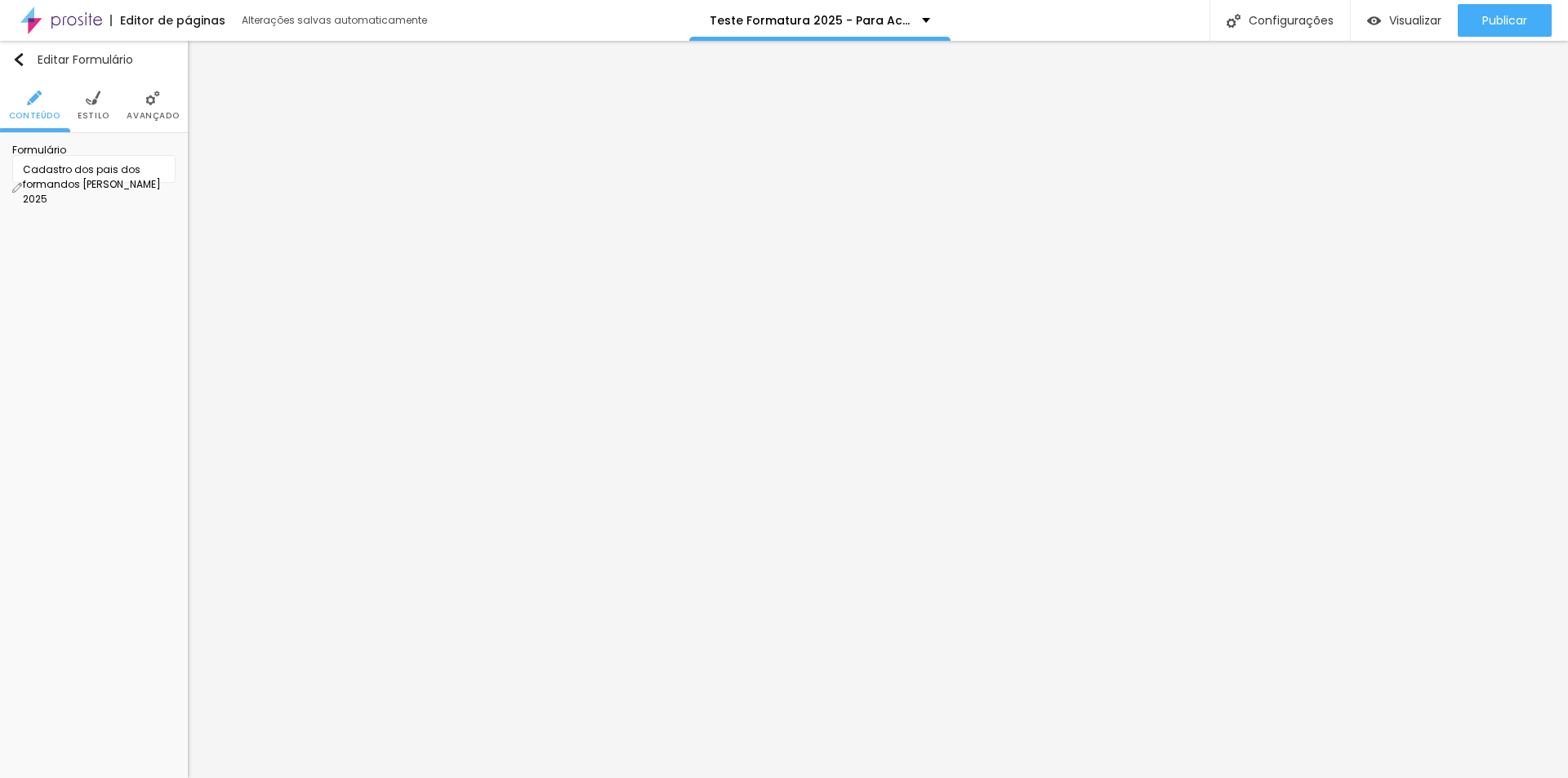
type input "Coloque seu WhatsApp aqui"
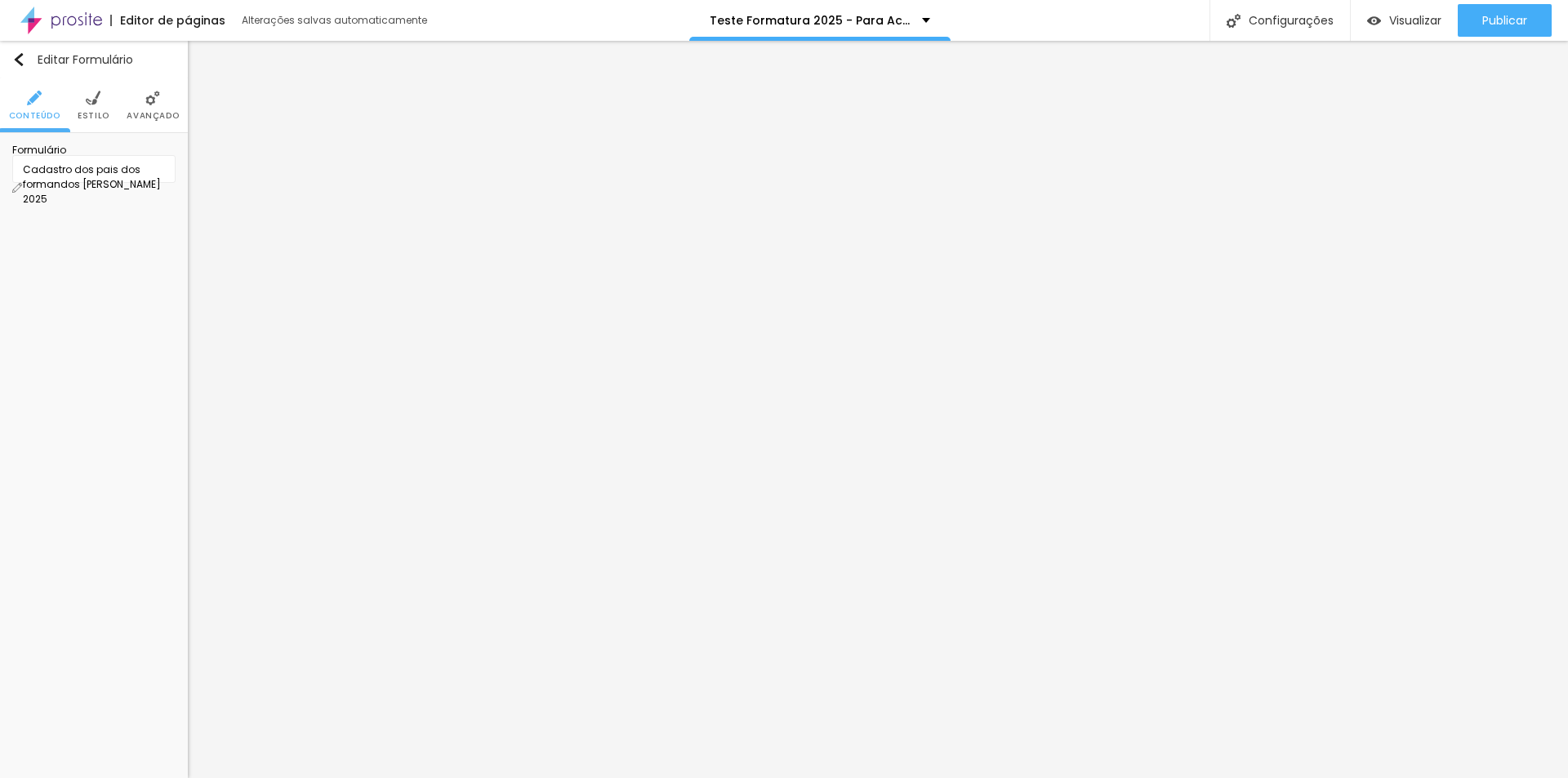
scroll to position [52, 0]
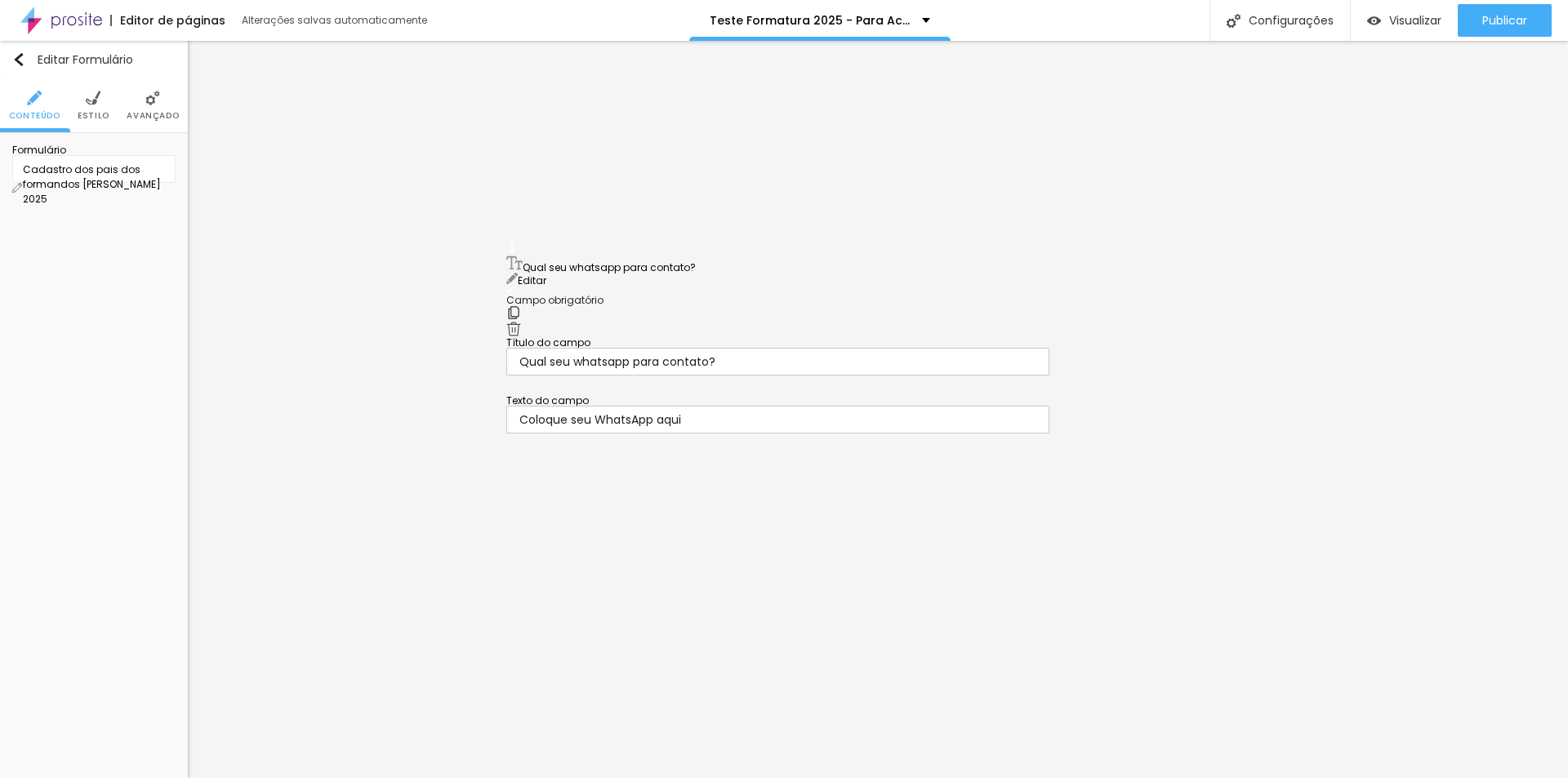
drag, startPoint x: 514, startPoint y: 369, endPoint x: 515, endPoint y: 259, distance: 110.0
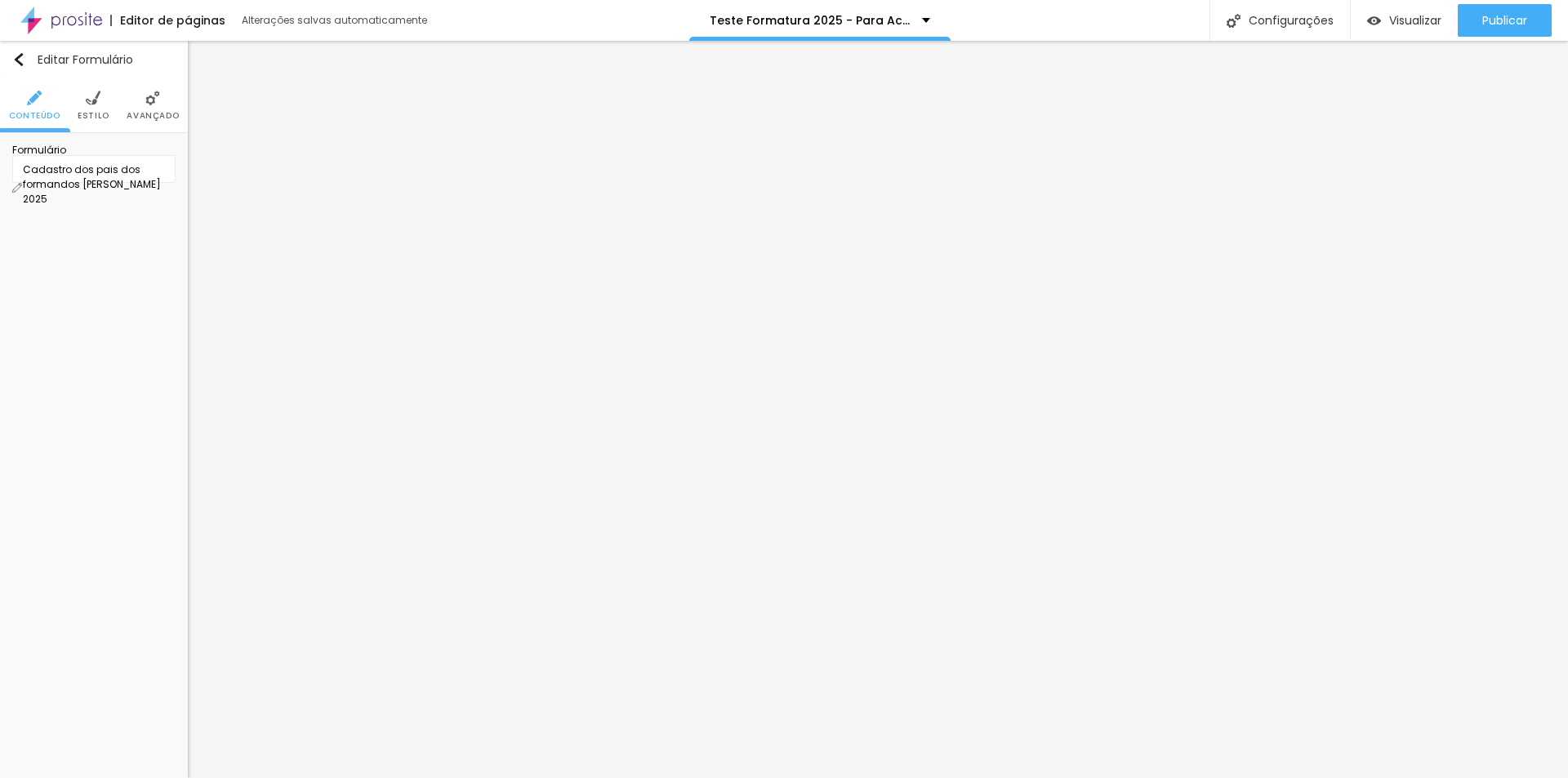
type input "Nome completo do responsável"
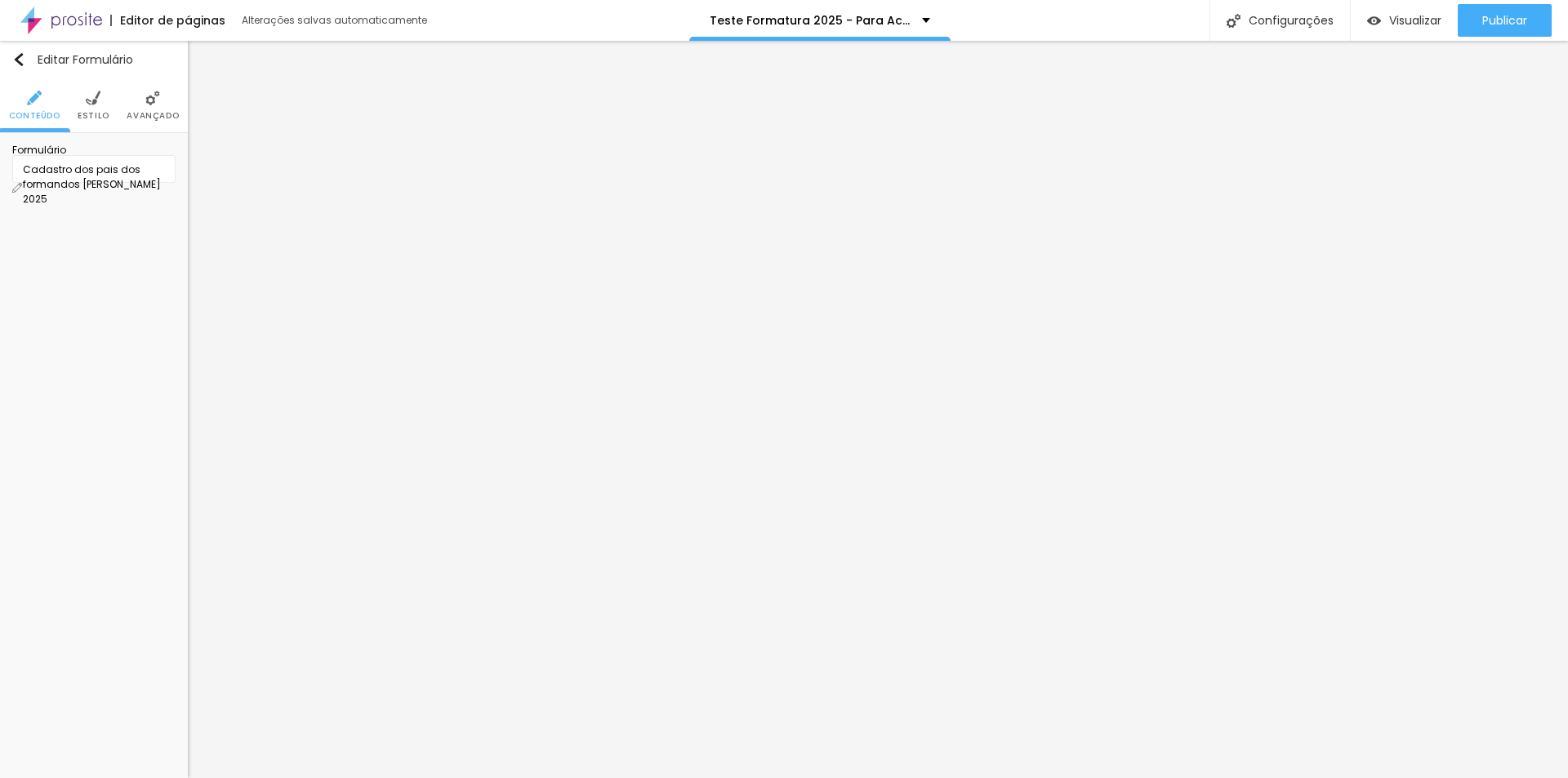
drag, startPoint x: 634, startPoint y: 376, endPoint x: 483, endPoint y: 377, distance: 151.0
type input "Qual seu melhor e-mail para receber o acesso?"
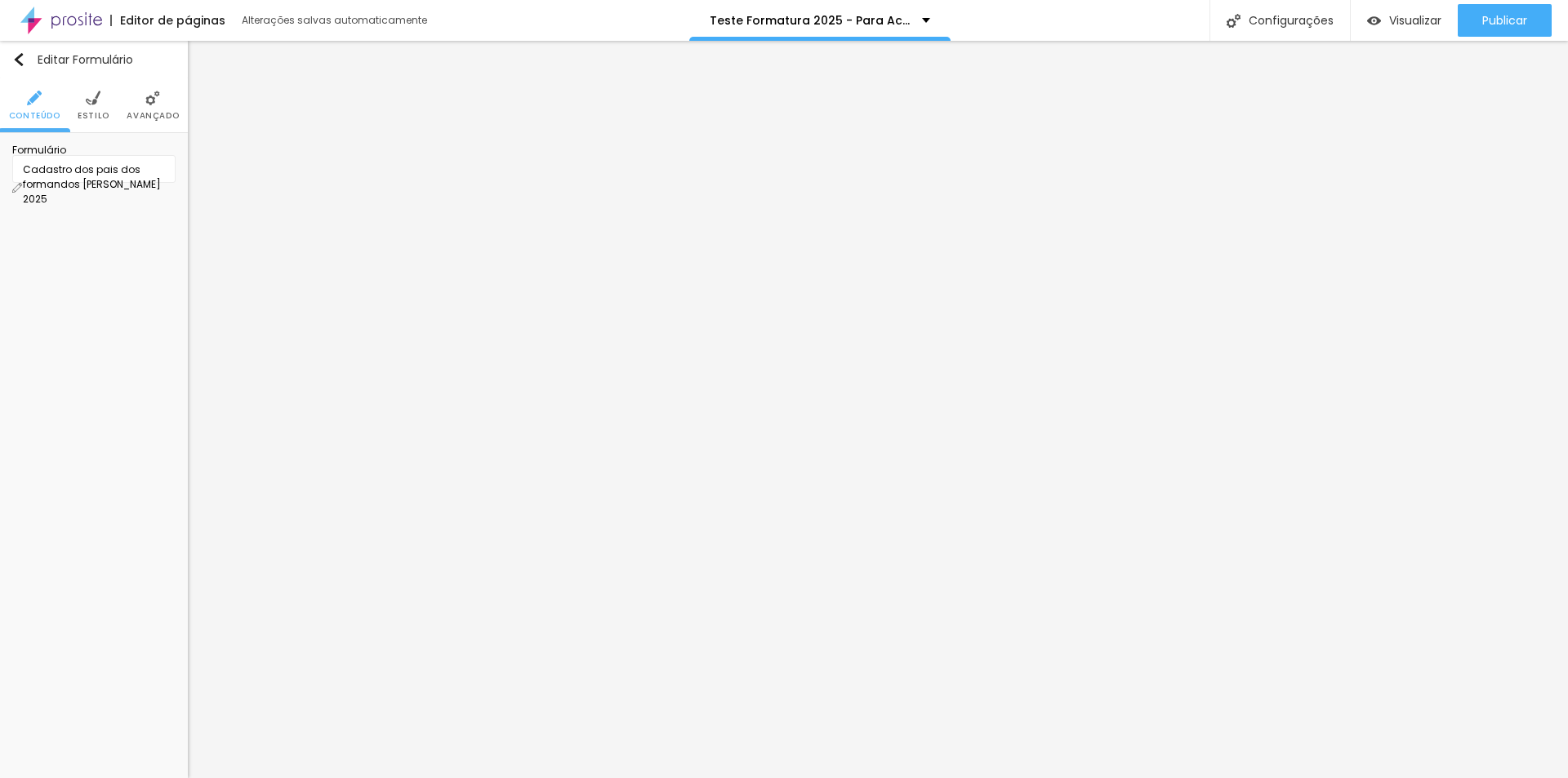
scroll to position [189, 0]
click at [166, 183] on div "Formandos Colégio Acesso 2025" at bounding box center [94, 169] width 164 height 28
click at [142, 180] on div "Formandos Colégio Acesso 2025" at bounding box center [94, 177] width 142 height 29
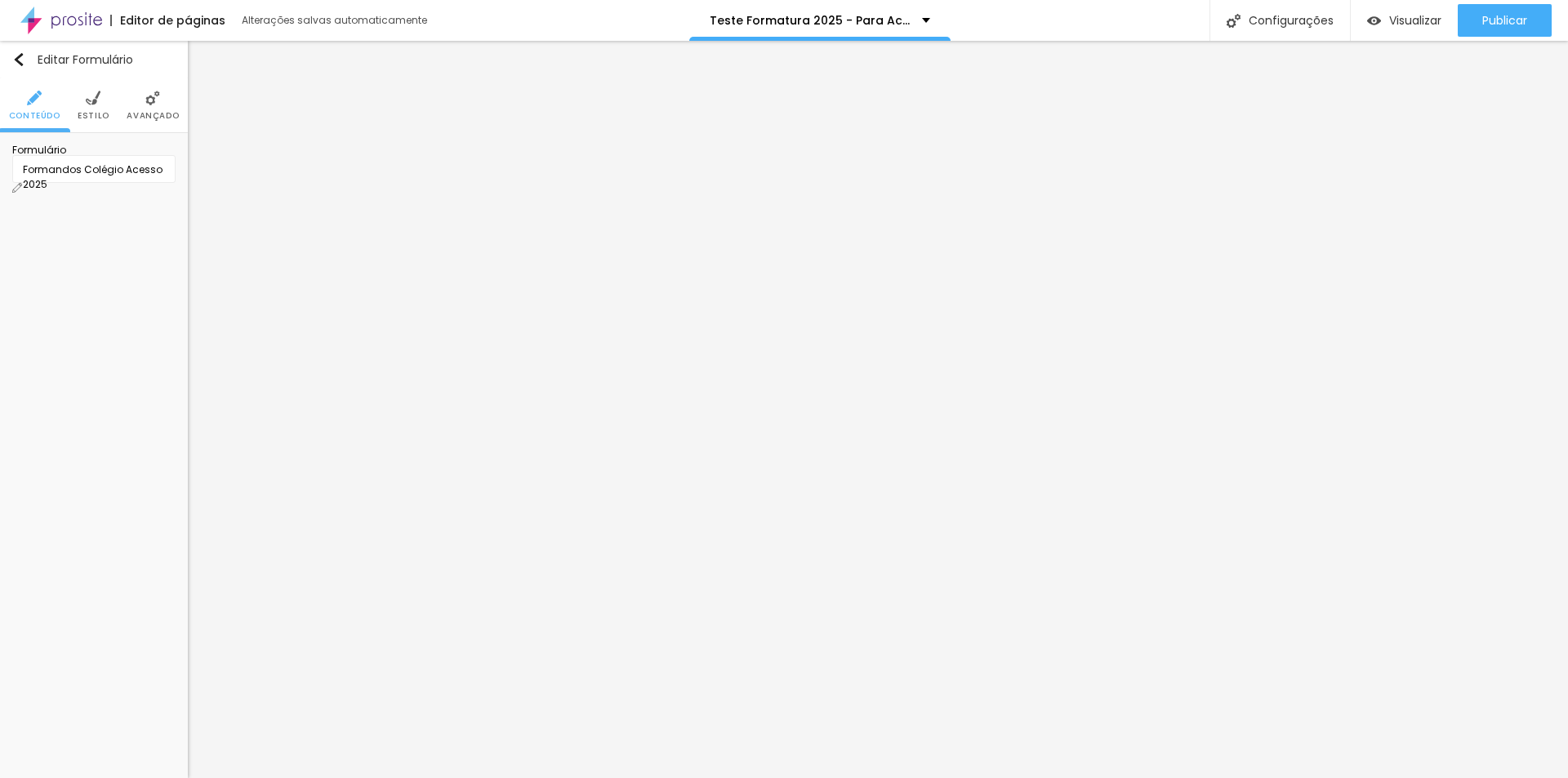
drag, startPoint x: 59, startPoint y: 211, endPoint x: 417, endPoint y: 264, distance: 361.9
click at [106, 182] on div "Formandos Colégio Acesso 2025" at bounding box center [94, 177] width 142 height 29
click at [22, 183] on img at bounding box center [16, 187] width 10 height 10
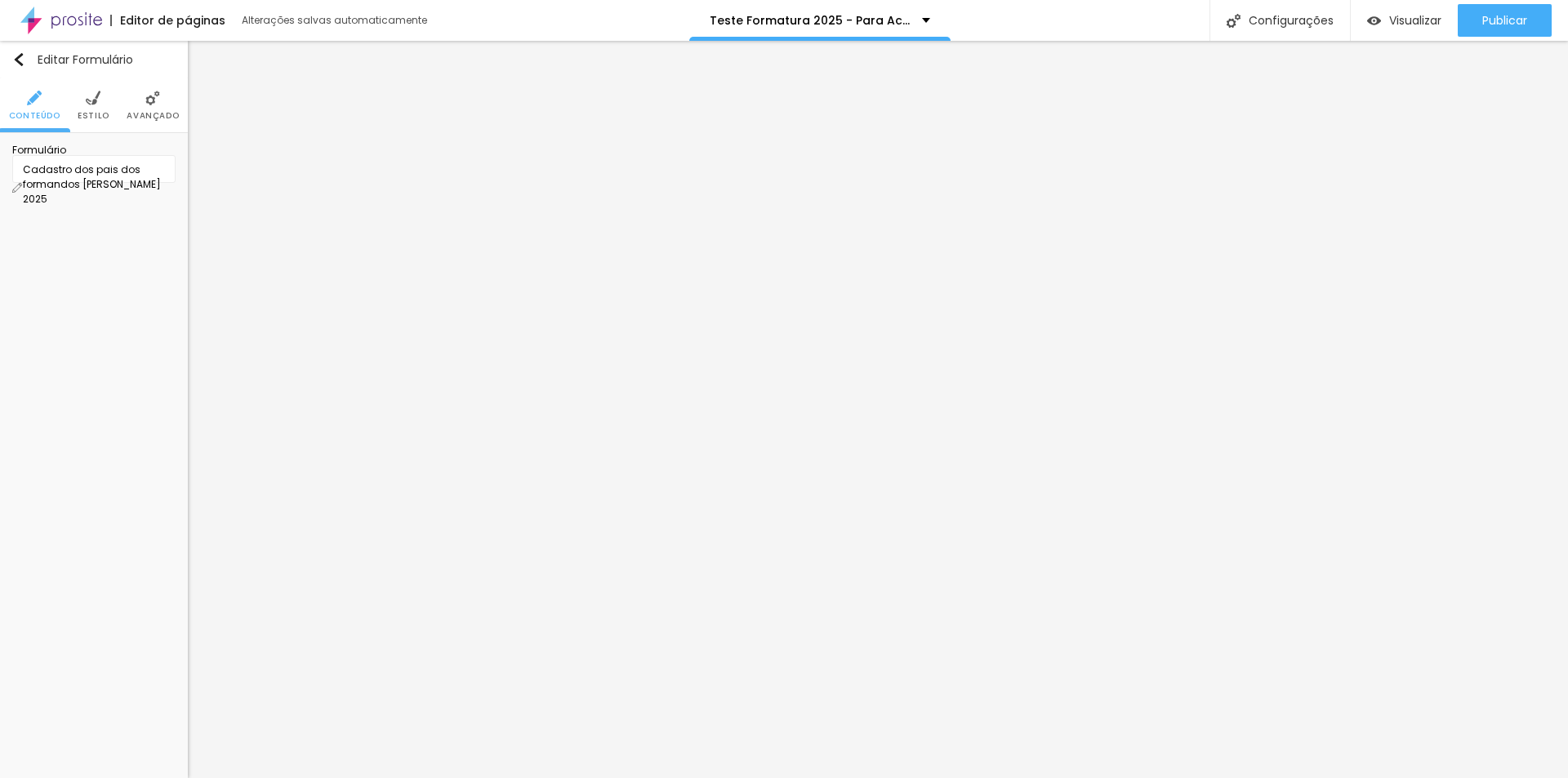
scroll to position [263, 0]
click at [163, 183] on div "Cadastro dos pais dos formandos Joãozinho Issler 2025" at bounding box center [94, 169] width 164 height 28
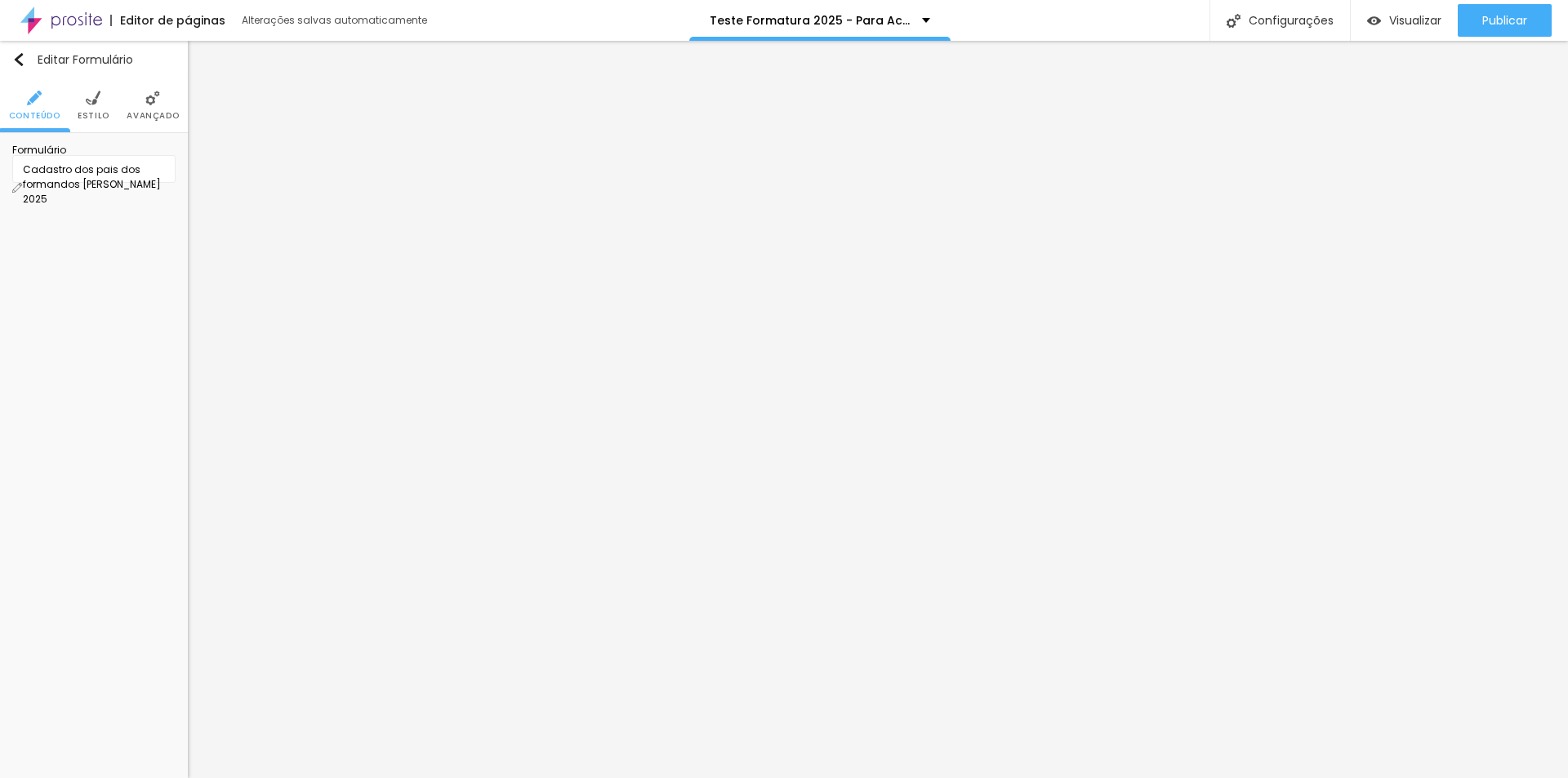
click at [22, 183] on img at bounding box center [16, 187] width 10 height 10
drag, startPoint x: 670, startPoint y: 512, endPoint x: 461, endPoint y: 498, distance: 209.5
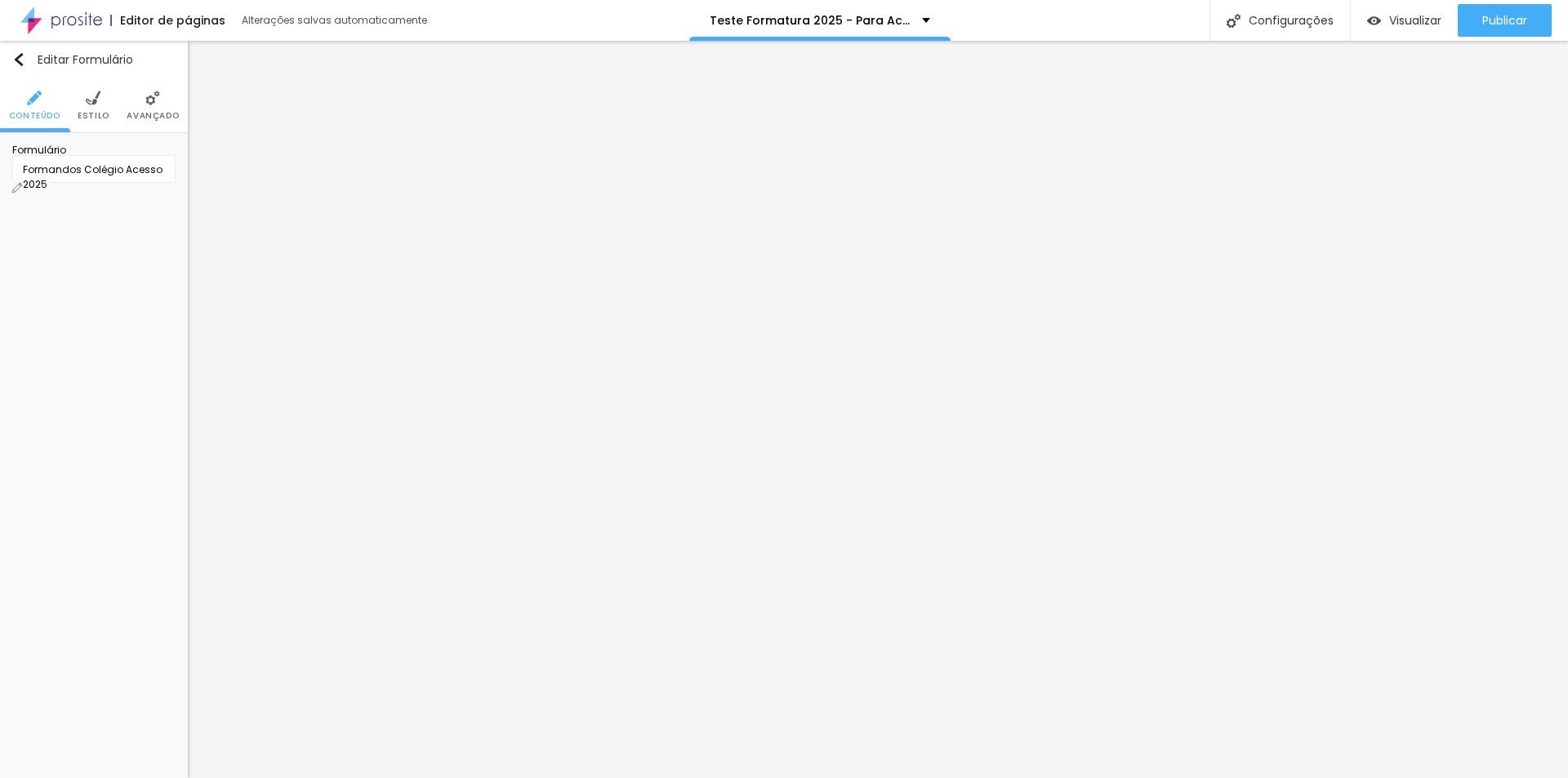
paste input "Gostaria de deixar alguma observação? Dúvida?"
type input "Gostaria de deixar alguma observação? Dúvida?"
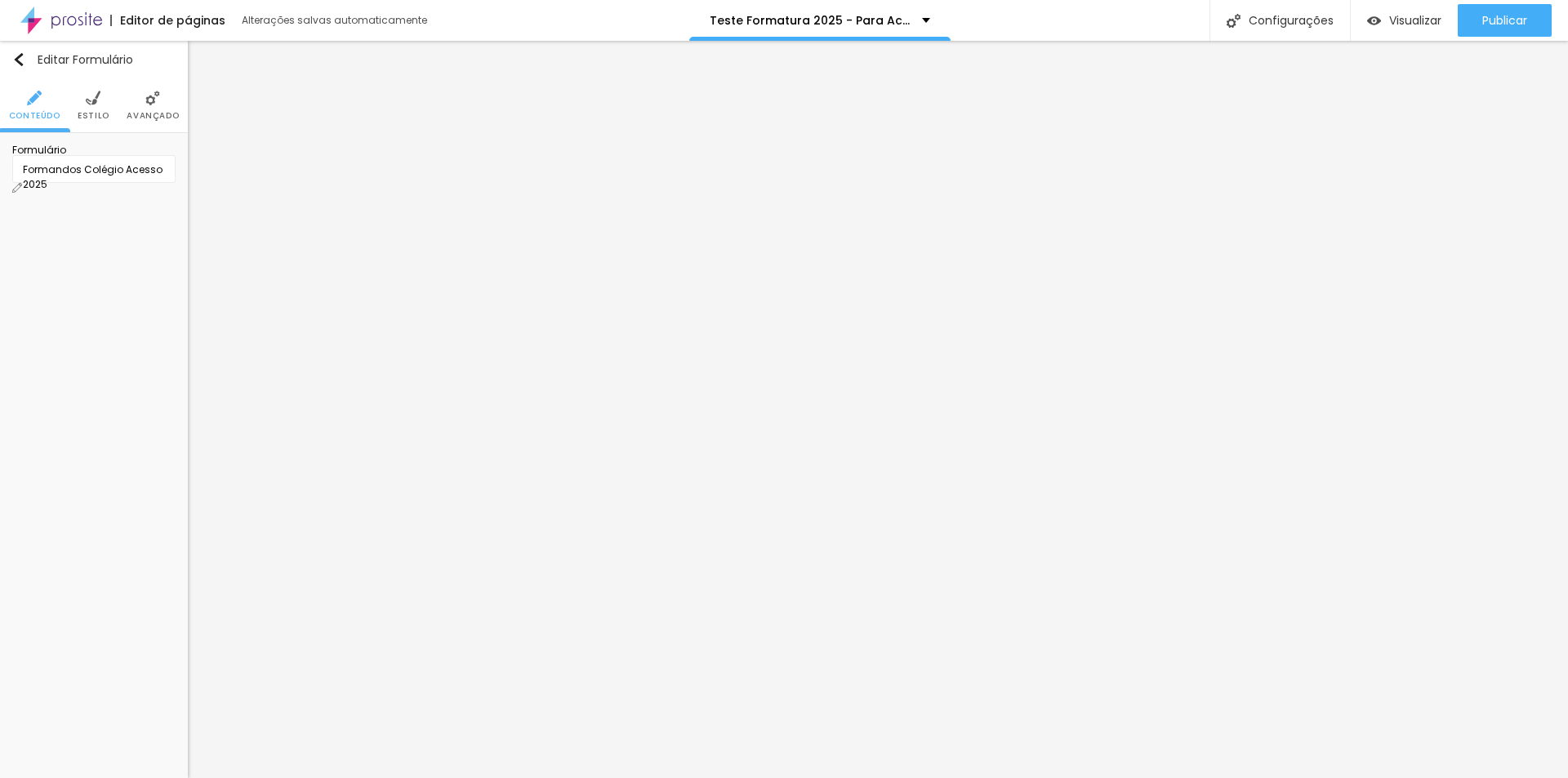
scroll to position [0, 0]
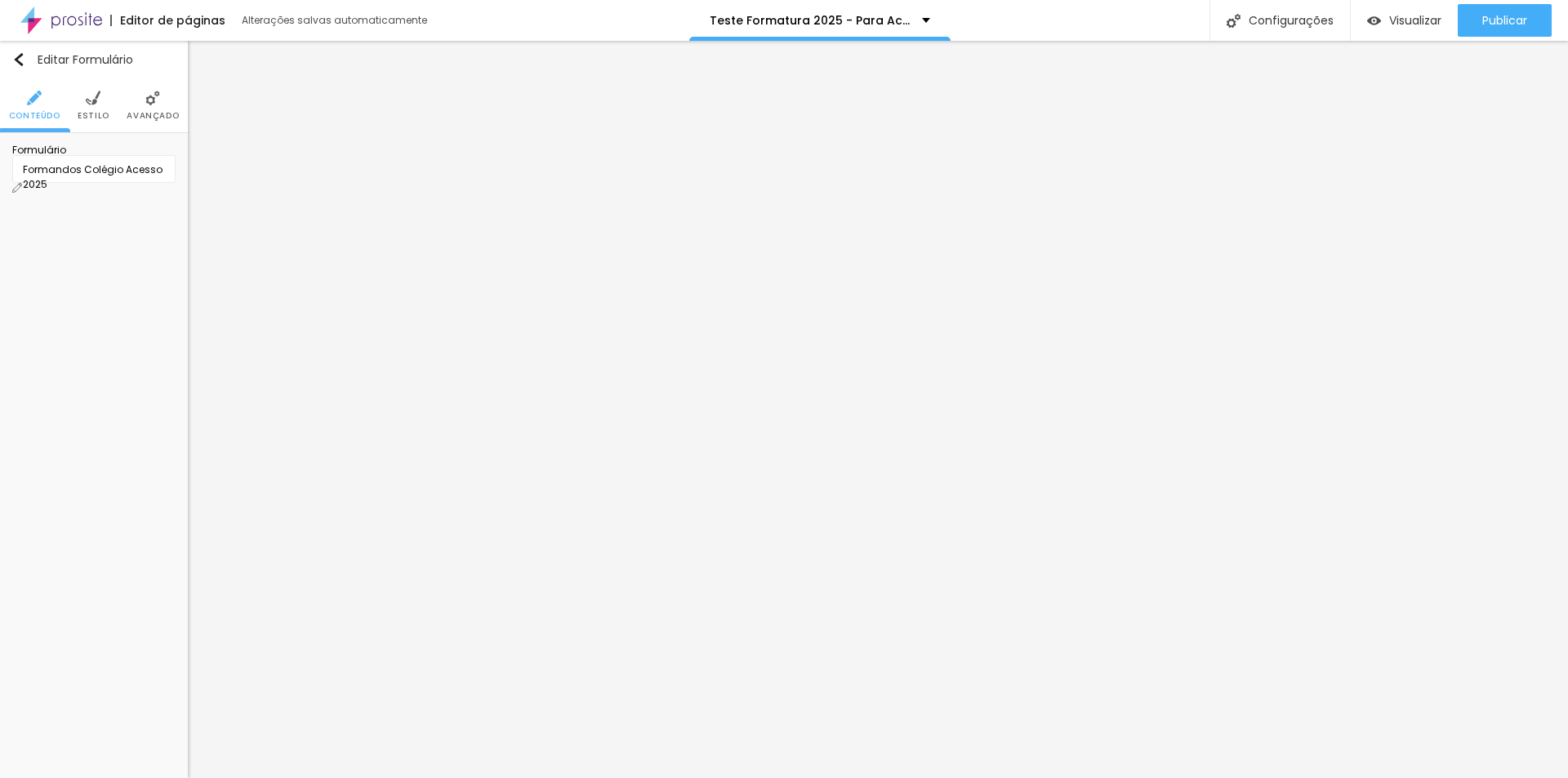
scroll to position [0, 53]
drag, startPoint x: 684, startPoint y: 460, endPoint x: 957, endPoint y: 464, distance: 273.0
type input "Qual seu melhor e-mail?"
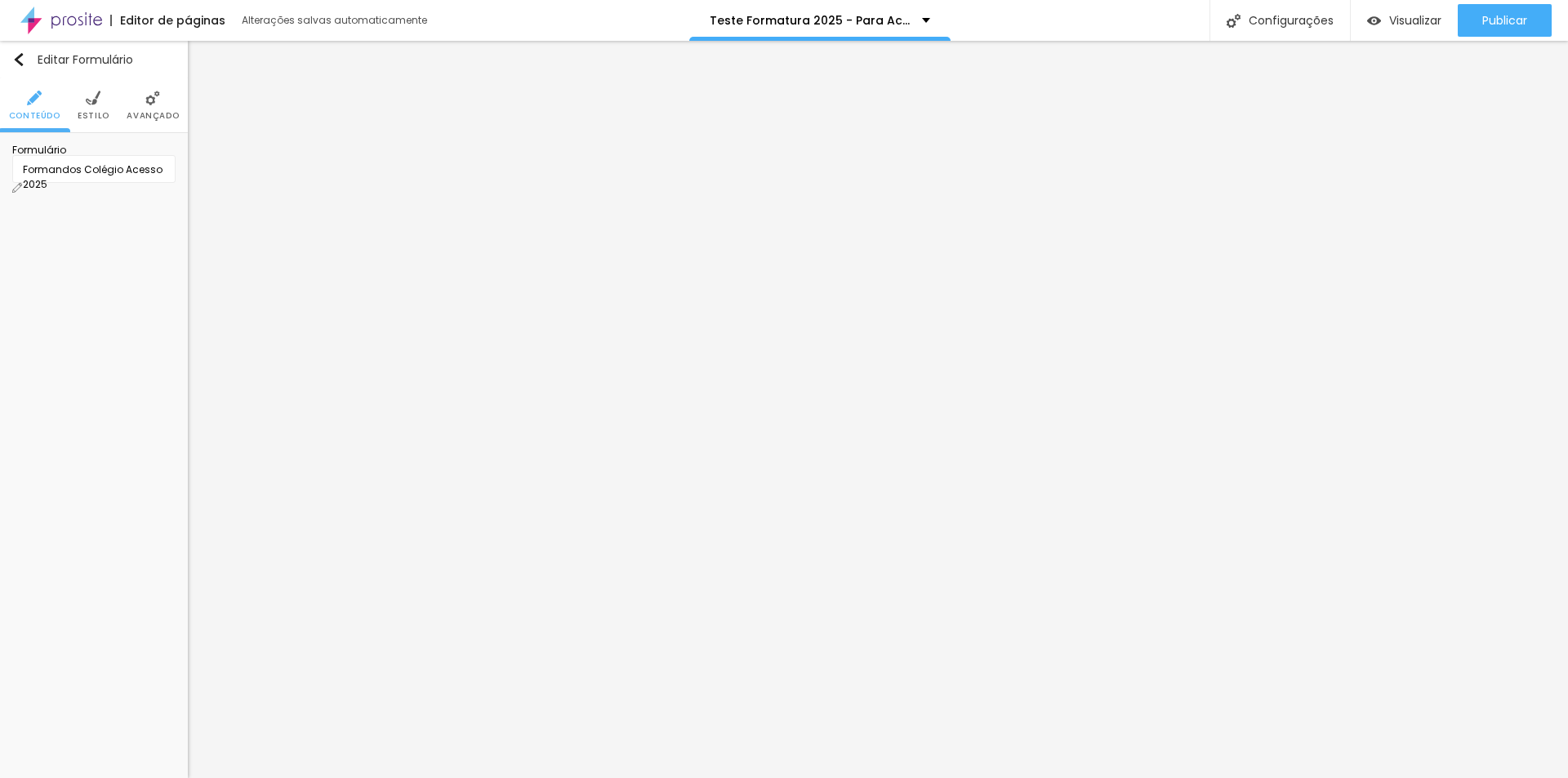
drag, startPoint x: 665, startPoint y: 491, endPoint x: 448, endPoint y: 474, distance: 217.7
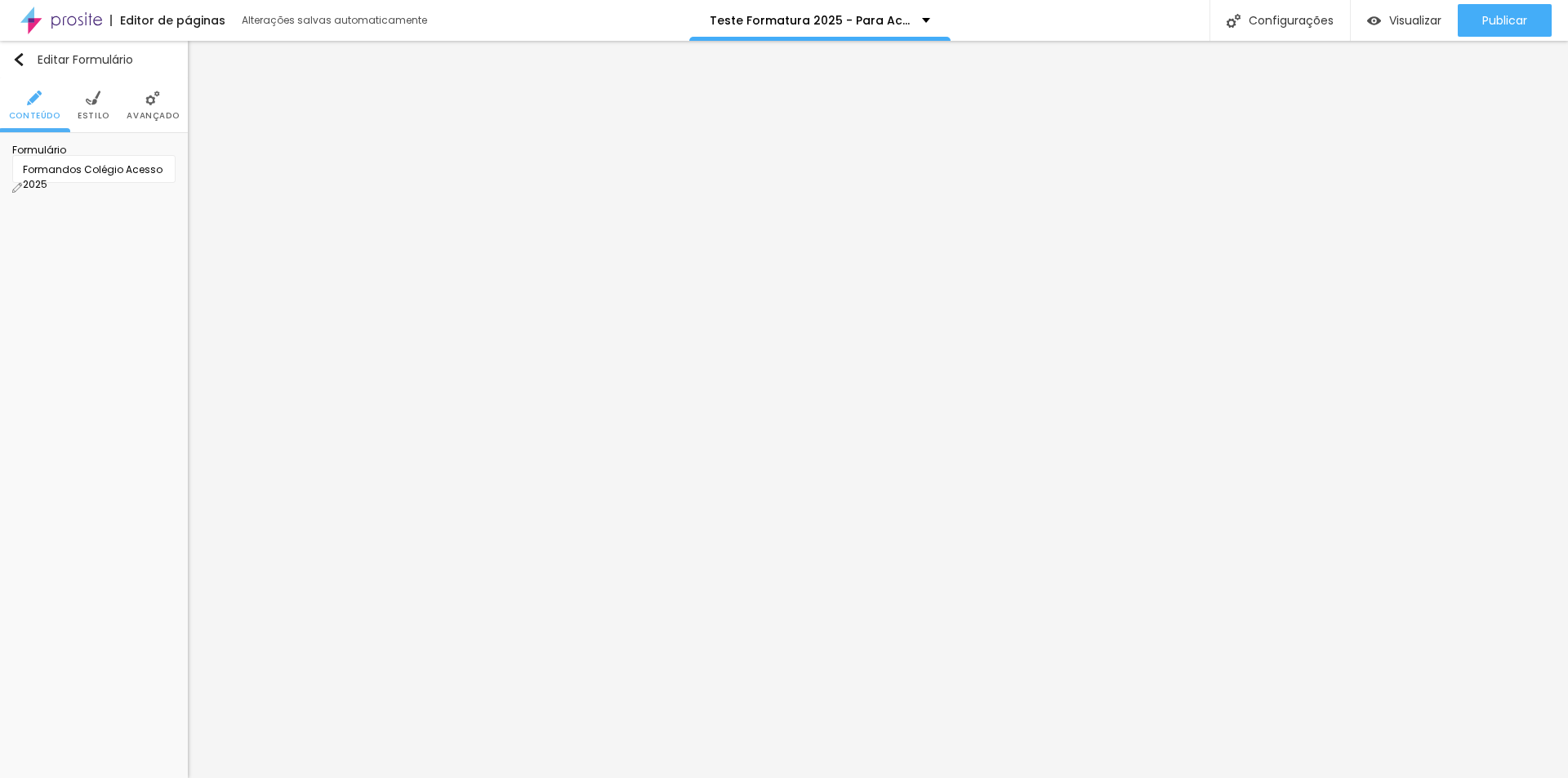
type input "Qual seria a melhor forma de pagamento?"
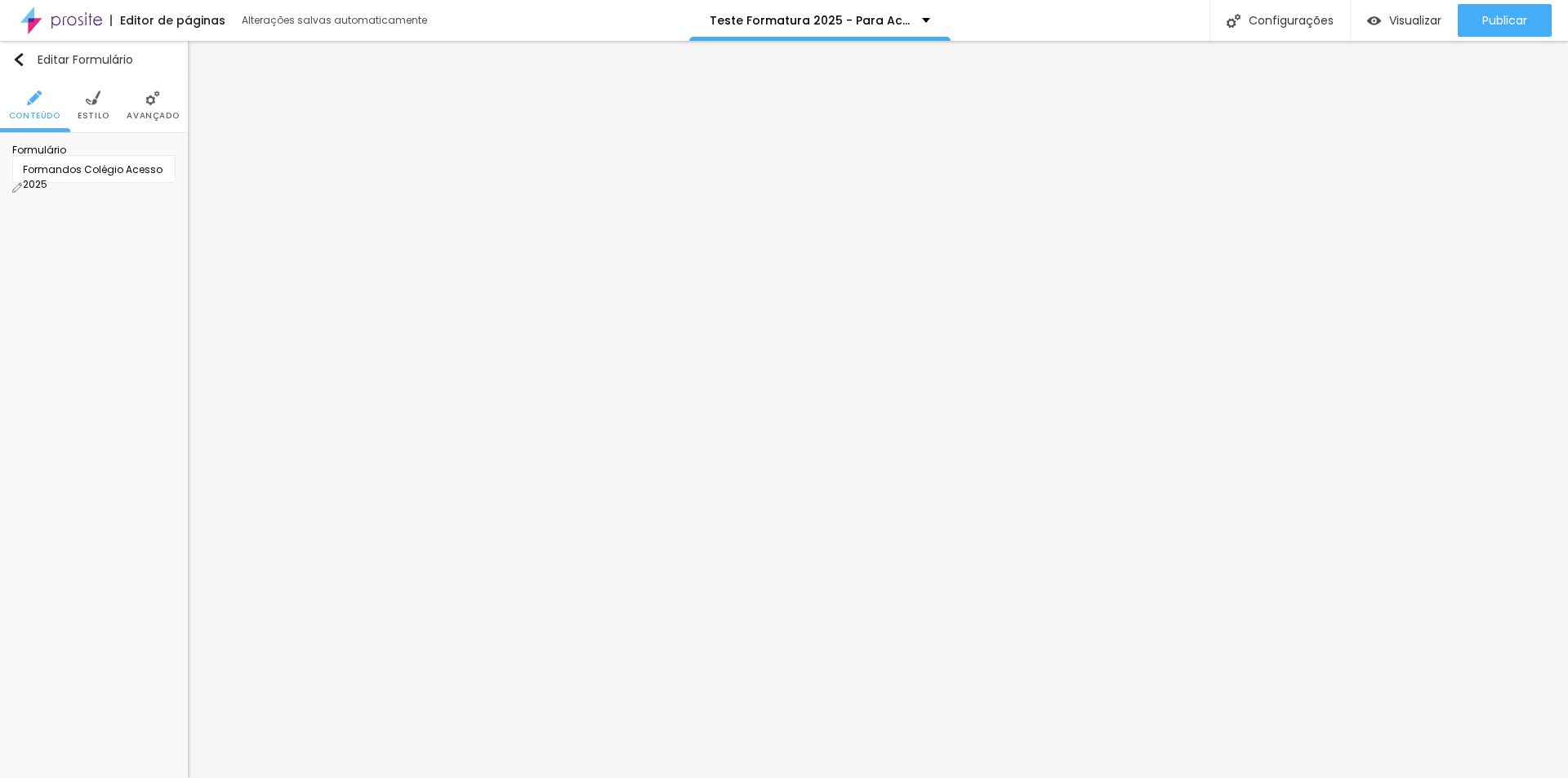
scroll to position [644, 0]
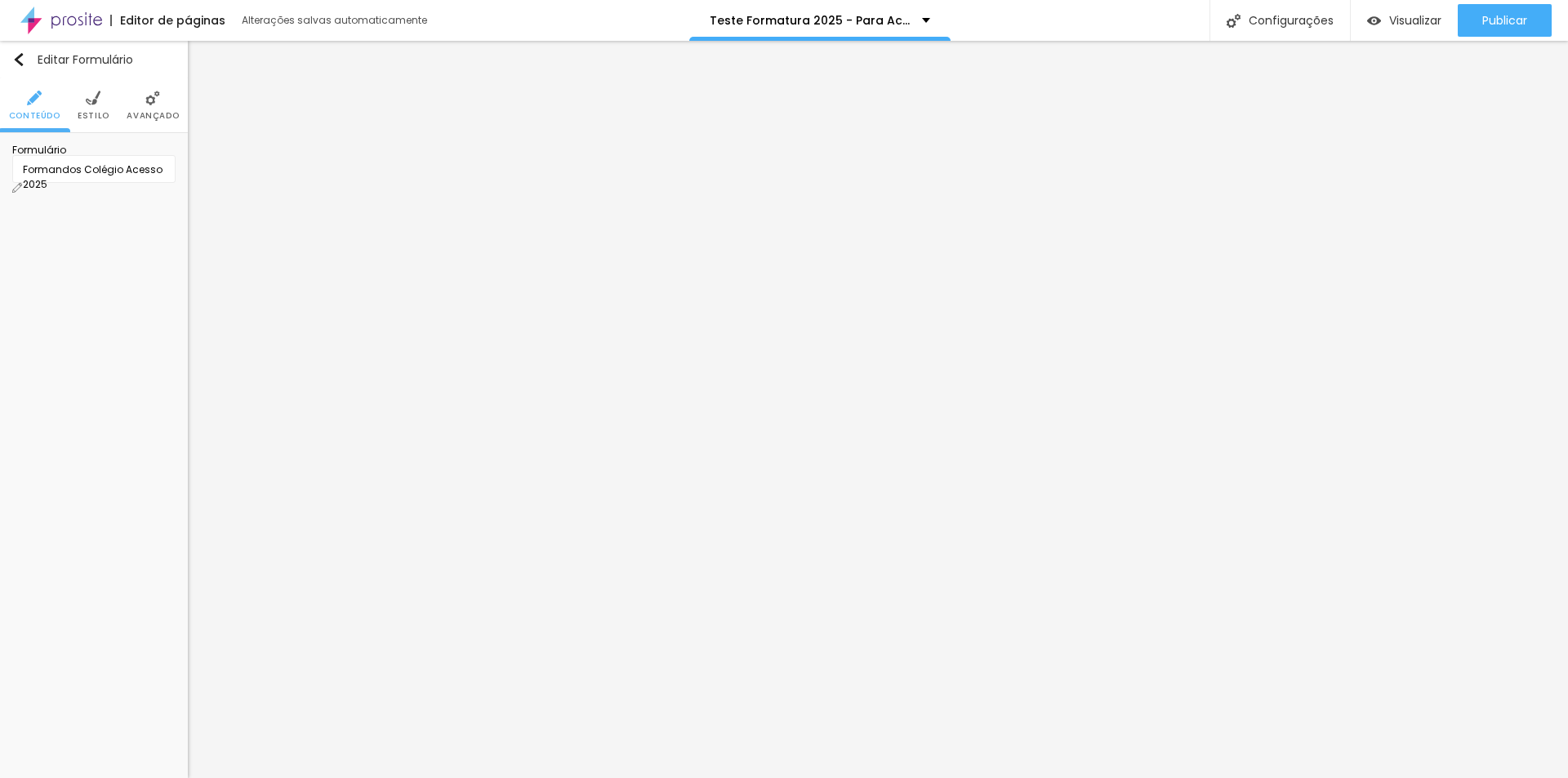
scroll to position [322, 0]
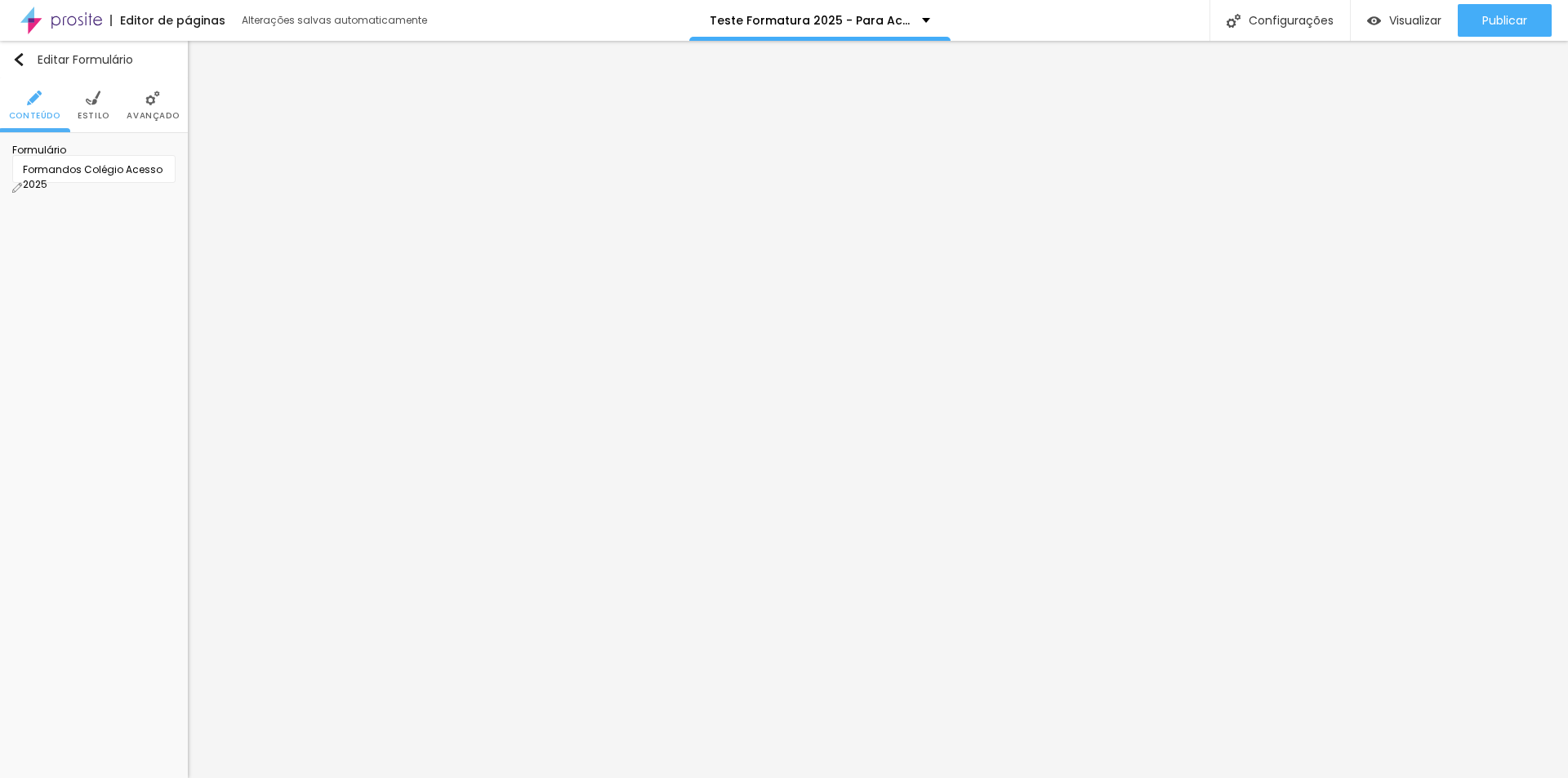
drag, startPoint x: 579, startPoint y: 369, endPoint x: 699, endPoint y: 369, distance: 120.0
type input "P"
type input "À vista no Pix R$279,90"
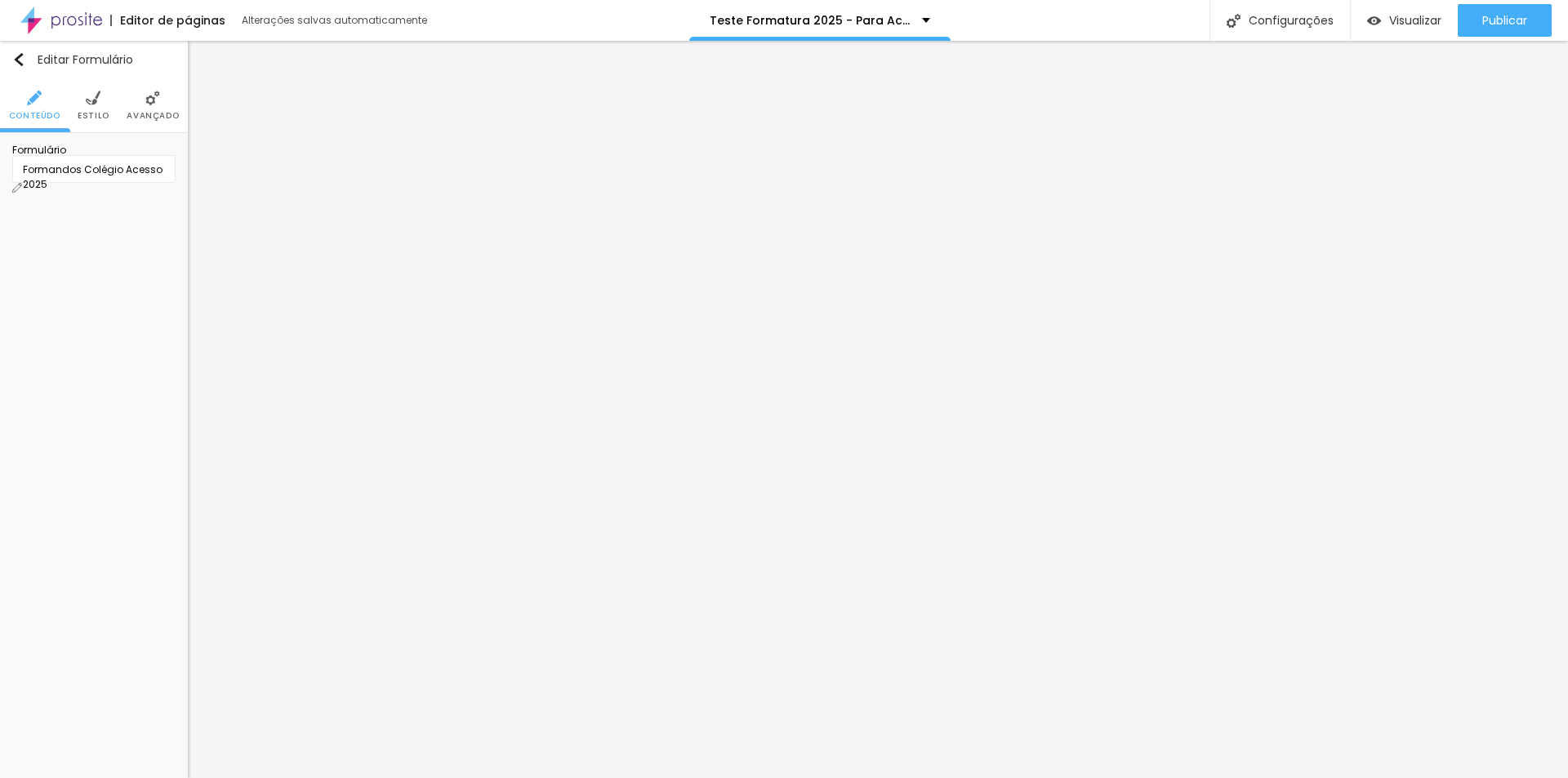
drag, startPoint x: 575, startPoint y: 406, endPoint x: 704, endPoint y: 406, distance: 129.0
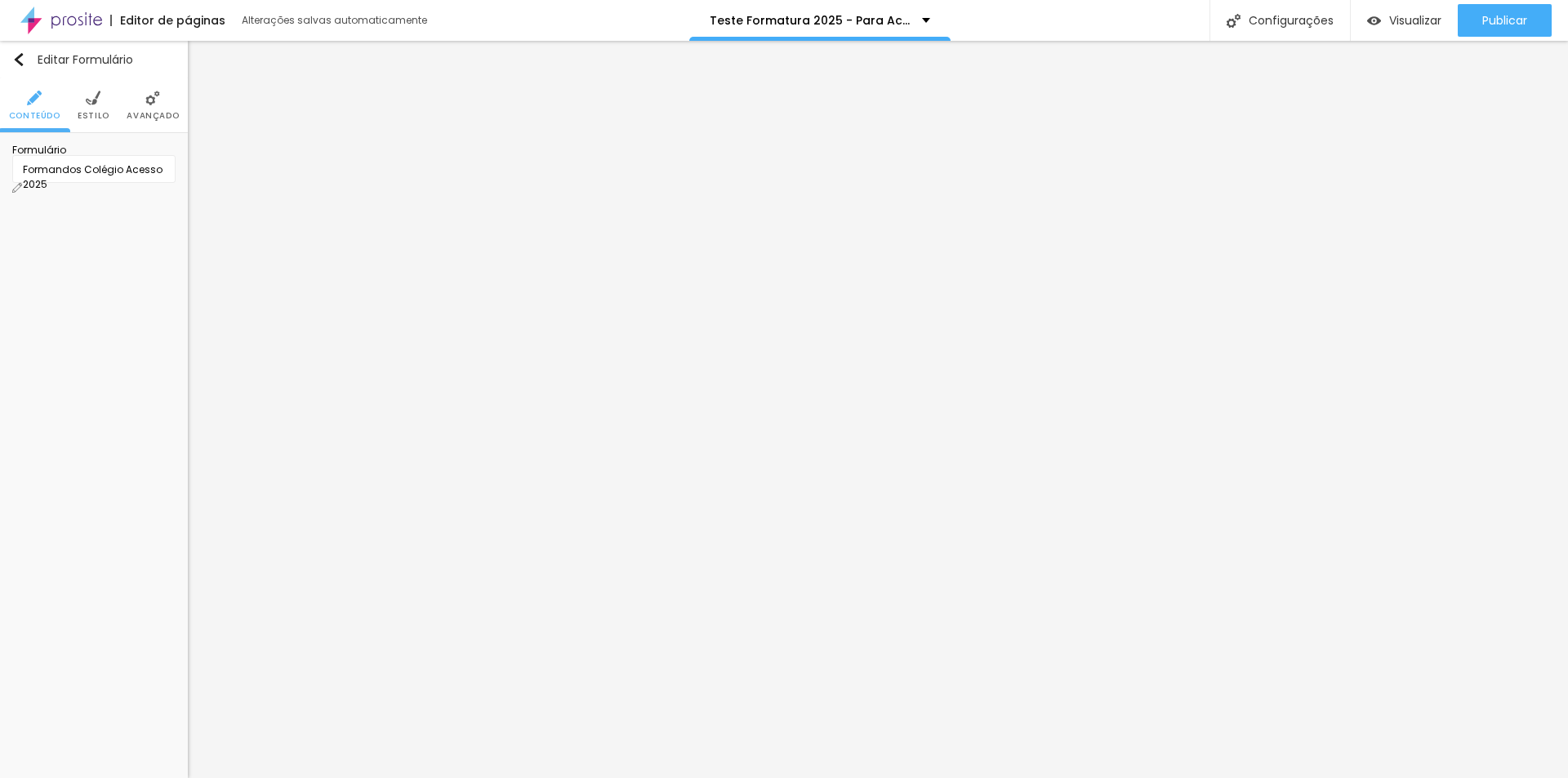
type input "Link para cartão em até 12x de R$27,99"
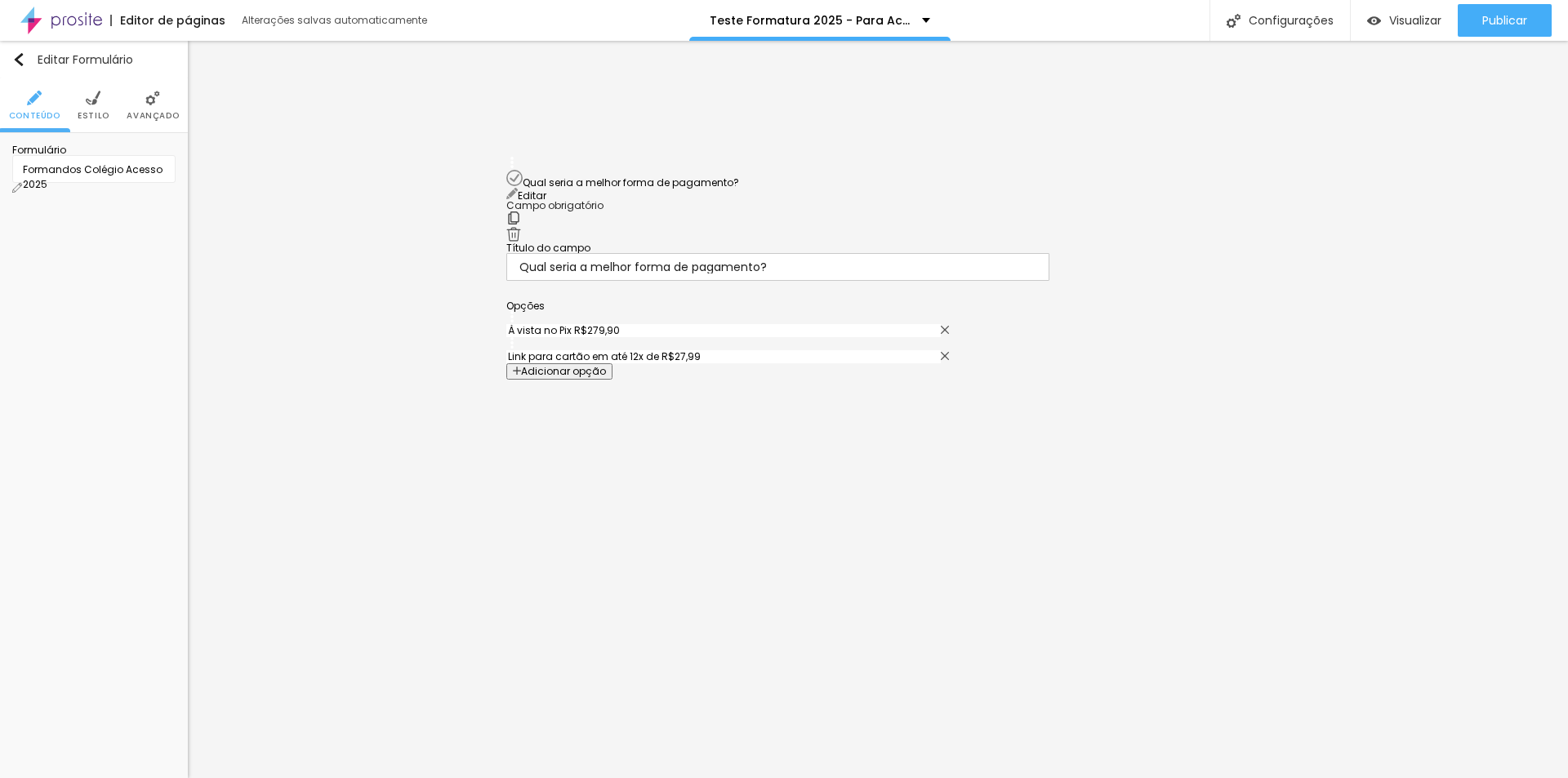
drag, startPoint x: 510, startPoint y: 230, endPoint x: 510, endPoint y: 177, distance: 53.0
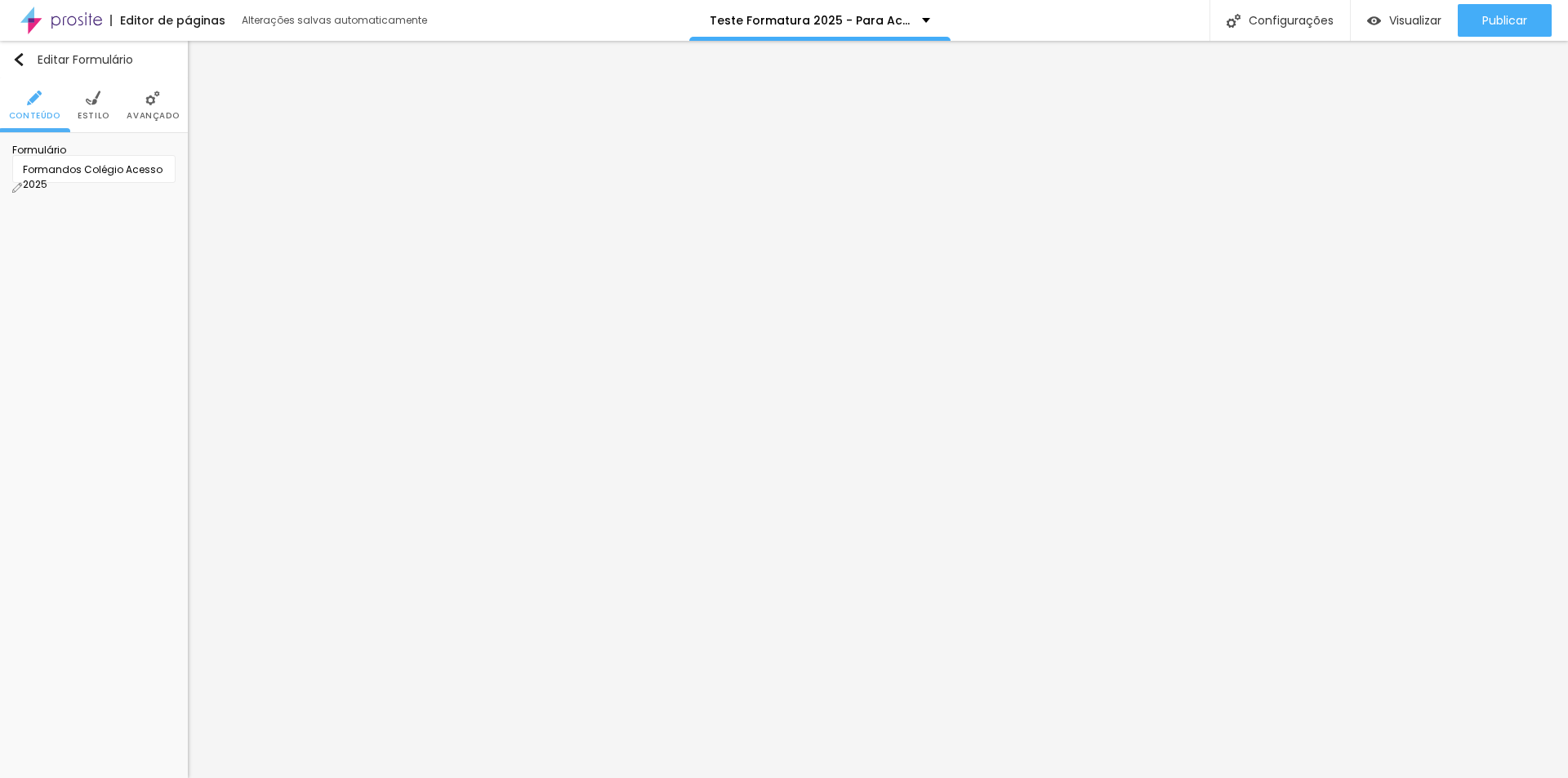
click at [95, 108] on li "Estilo" at bounding box center [93, 105] width 32 height 54
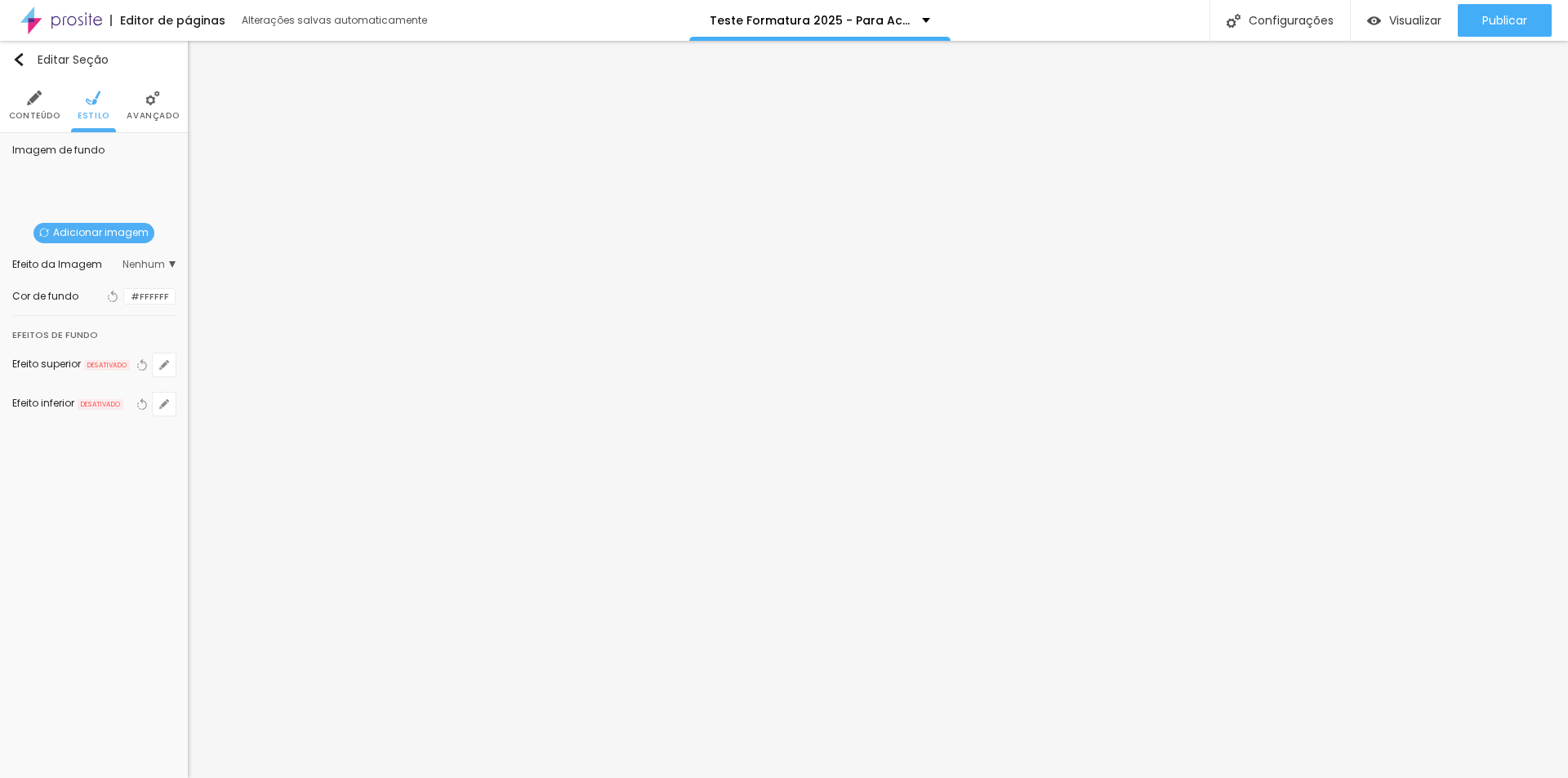
click at [125, 301] on div at bounding box center [125, 296] width 0 height 15
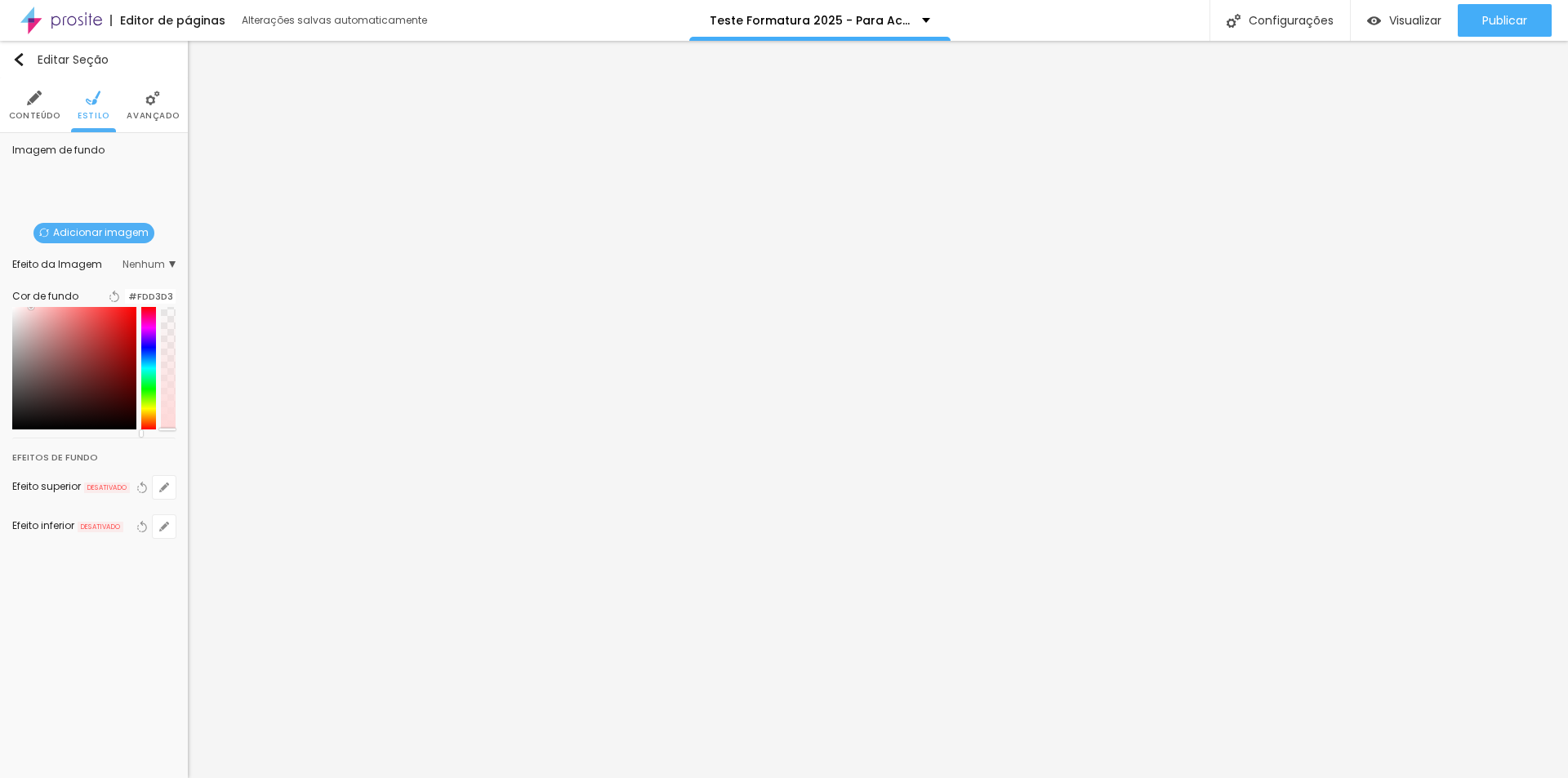
drag, startPoint x: 107, startPoint y: 347, endPoint x: 42, endPoint y: 315, distance: 72.4
click at [42, 315] on div at bounding box center [94, 368] width 164 height 123
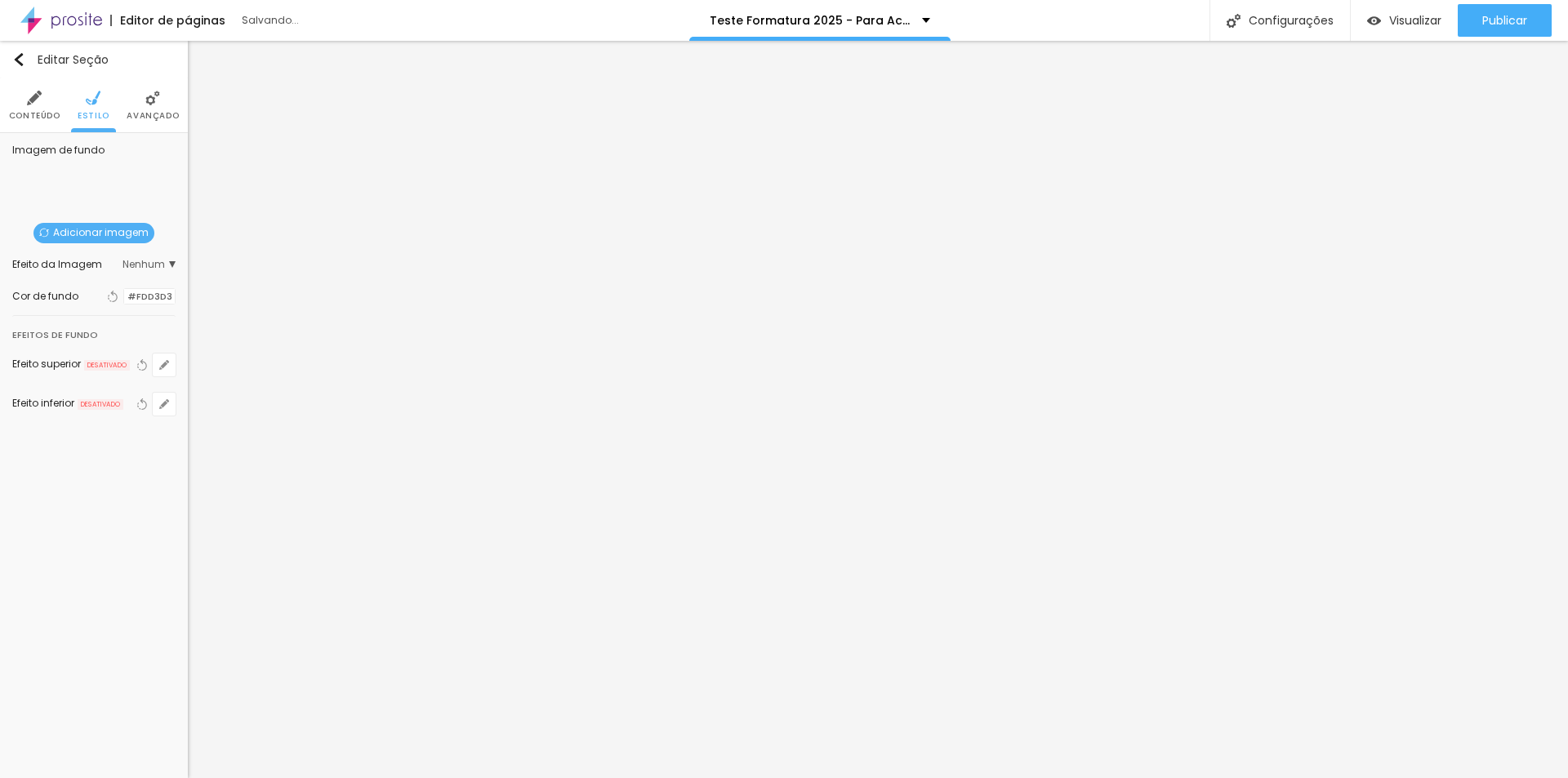
click at [125, 297] on div at bounding box center [125, 296] width 0 height 15
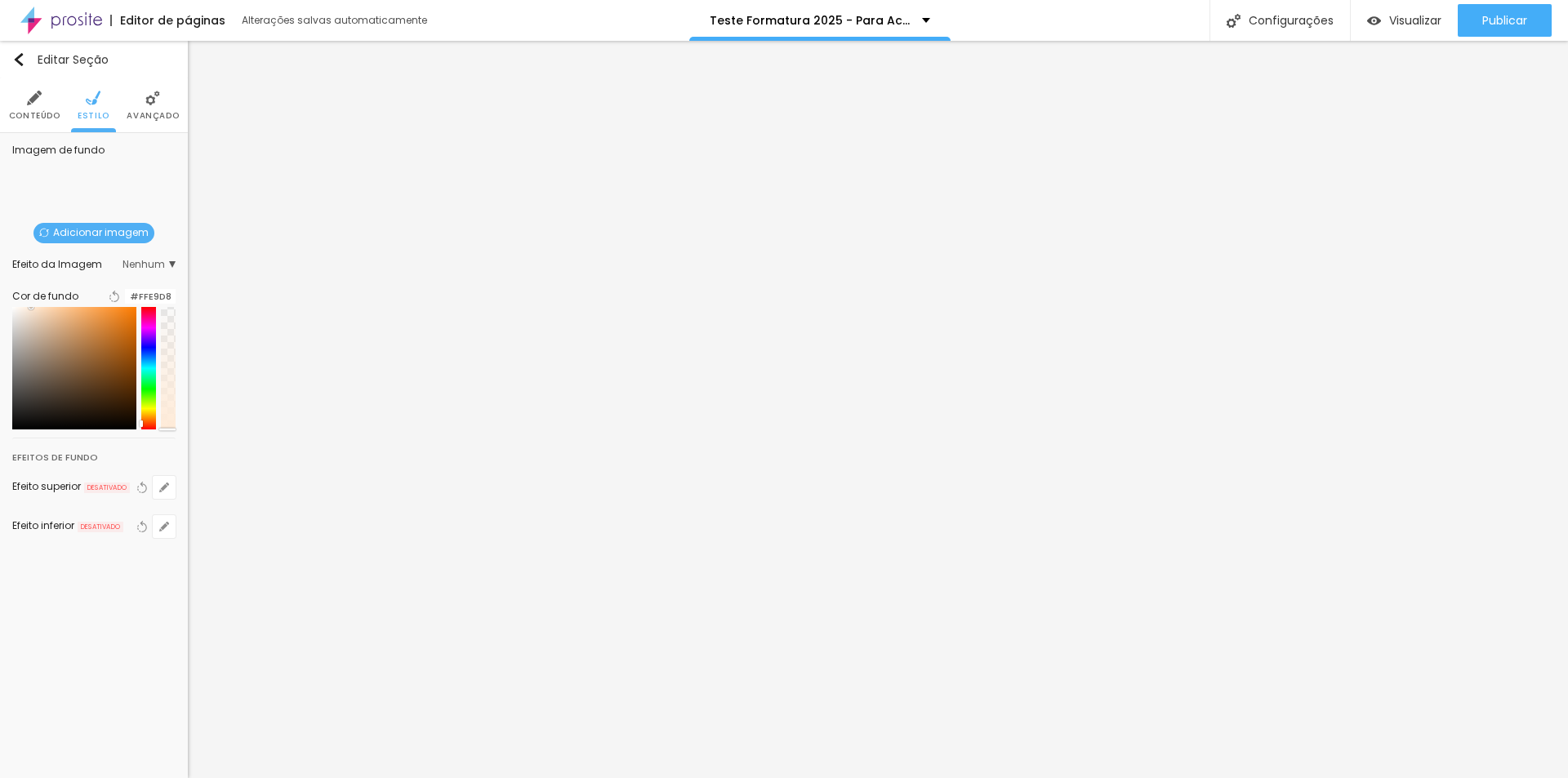
click at [145, 429] on div at bounding box center [148, 368] width 15 height 123
type input "#FF932C"
drag, startPoint x: 91, startPoint y: 324, endPoint x: 115, endPoint y: 309, distance: 28.3
click at [115, 309] on div "Cor de fundo Voltar ao padrão #FF932C" at bounding box center [94, 357] width 164 height 160
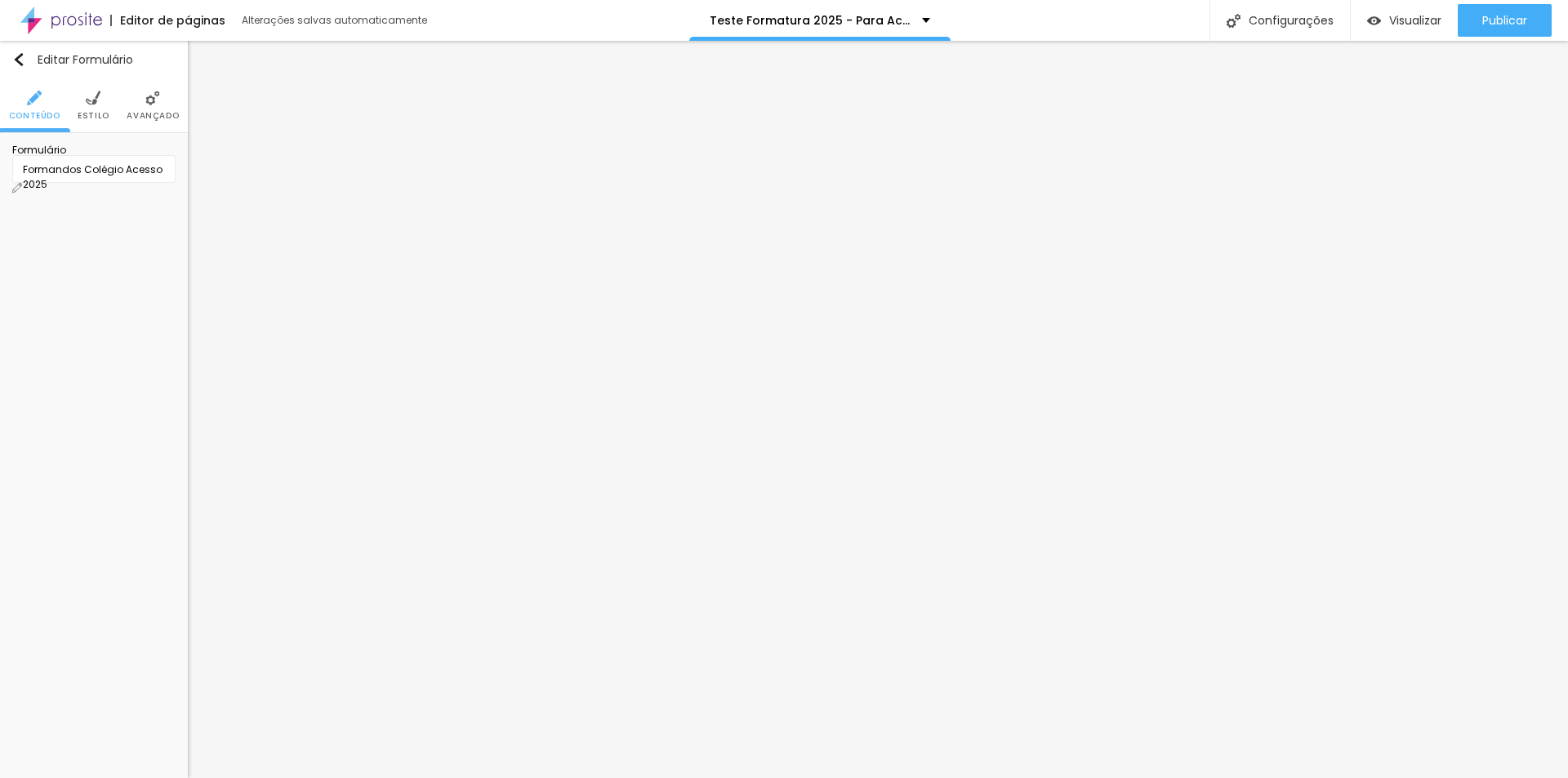
click at [22, 183] on img at bounding box center [16, 187] width 10 height 10
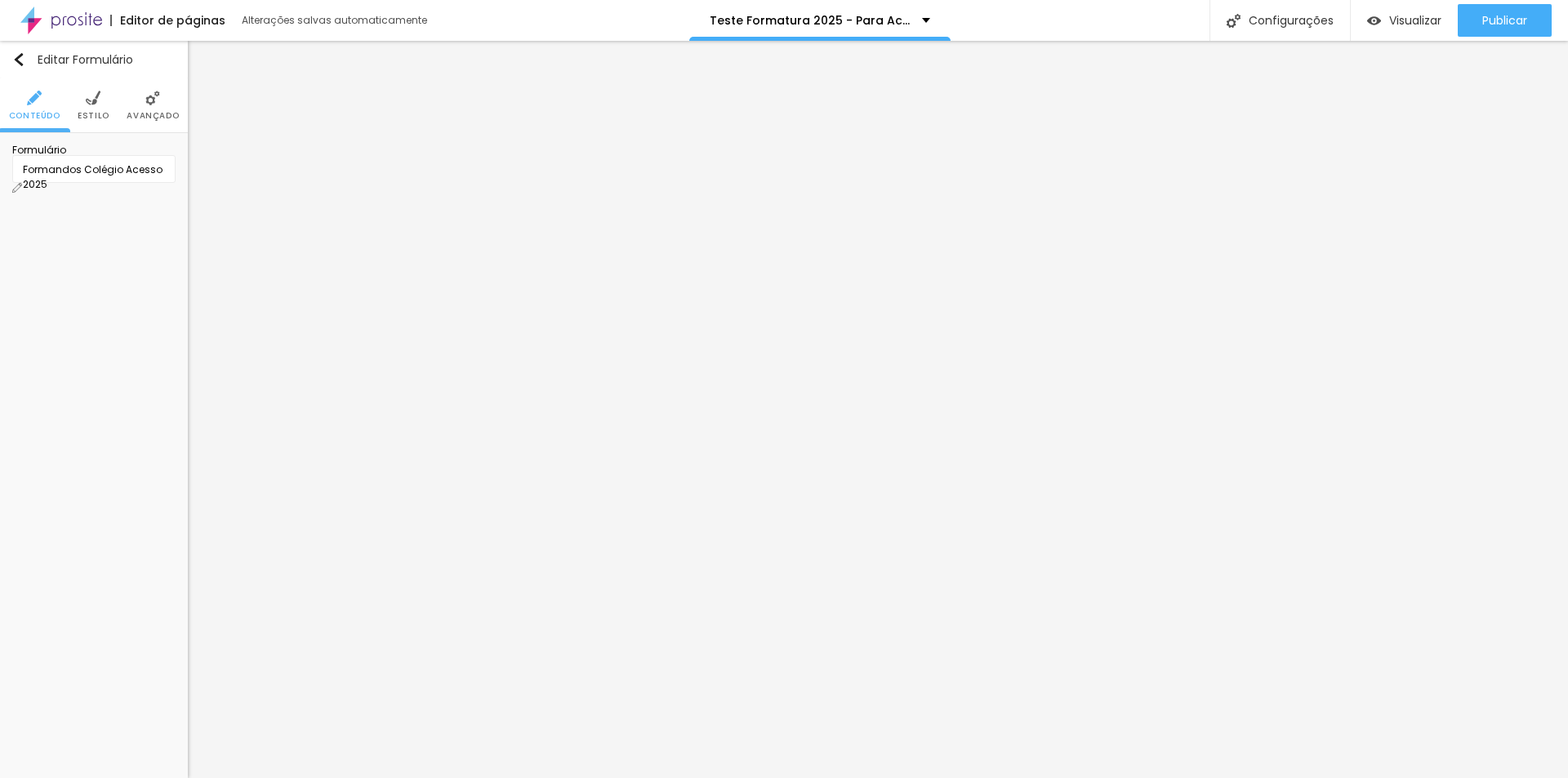
drag, startPoint x: 602, startPoint y: 561, endPoint x: 344, endPoint y: 561, distance: 258.0
type input "Qual seu whatsapp para contato?"
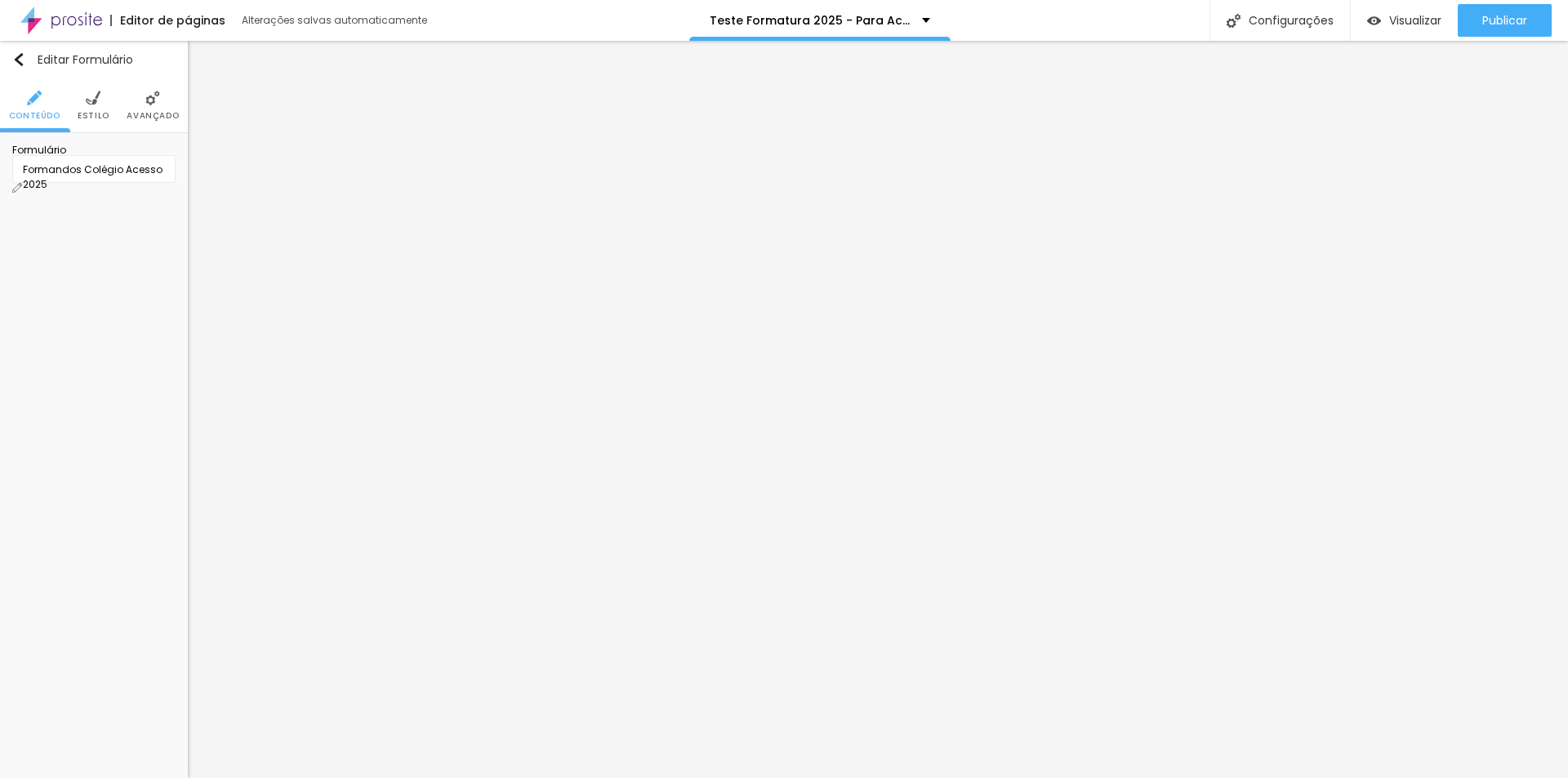
drag, startPoint x: 963, startPoint y: 278, endPoint x: 774, endPoint y: 276, distance: 189.0
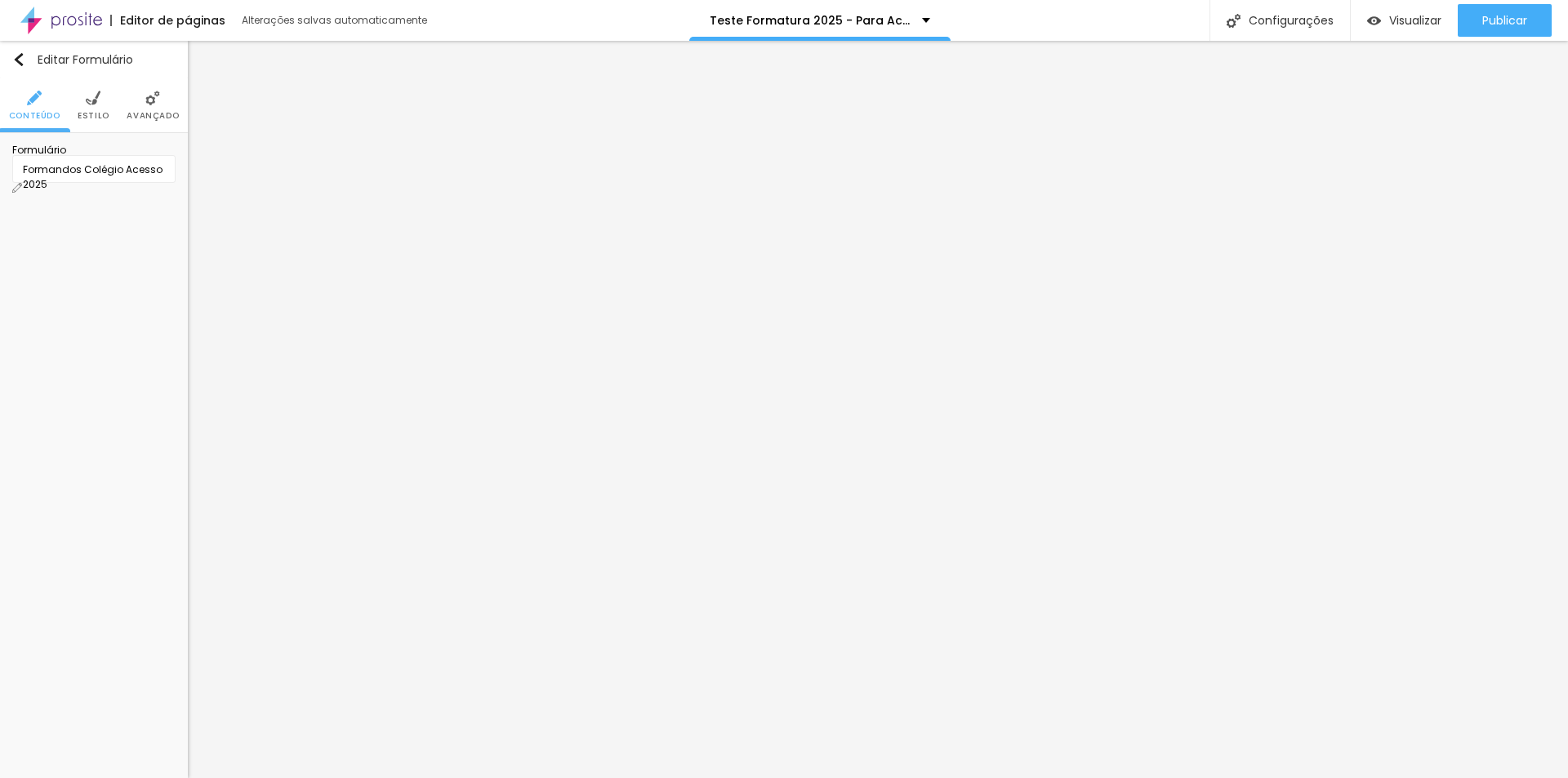
paste input "Coloque seu WhatsApp aqui"
type input "Coloque seu WhatsApp aqui"
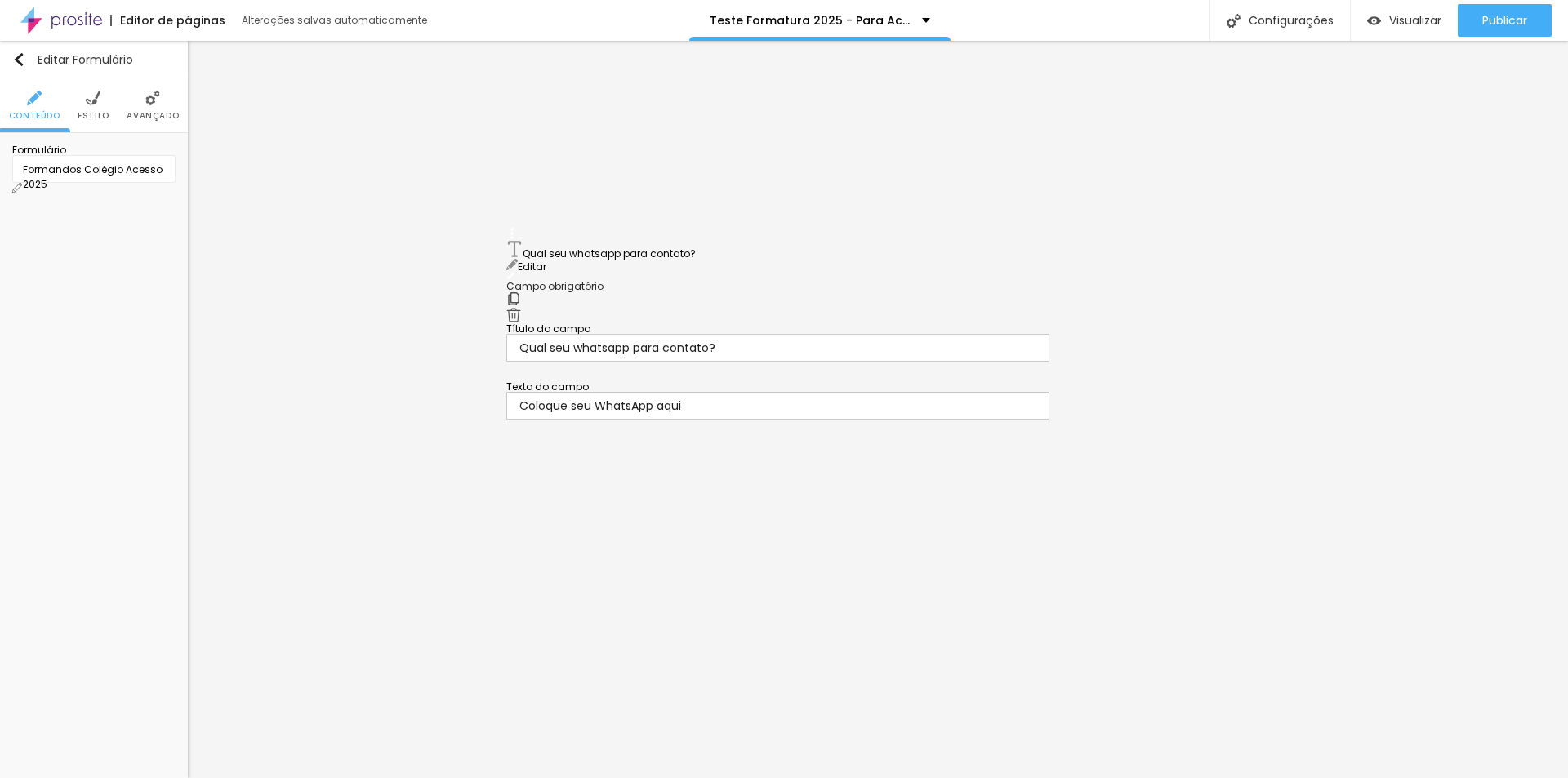
drag, startPoint x: 514, startPoint y: 509, endPoint x: 515, endPoint y: 249, distance: 260.0
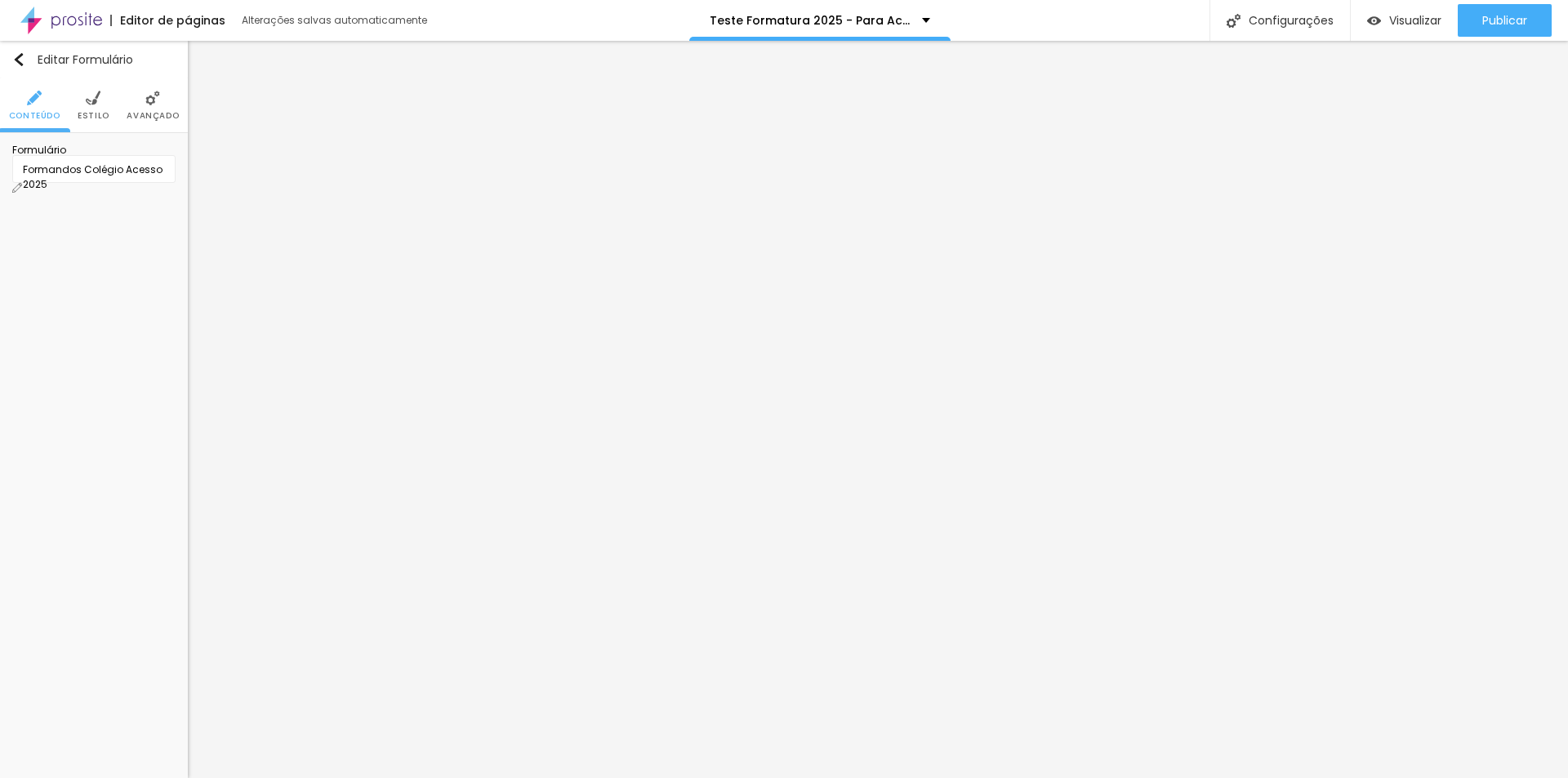
click at [169, 151] on div "Formulário Formandos Colégio Acesso 2025" at bounding box center [94, 170] width 164 height 49
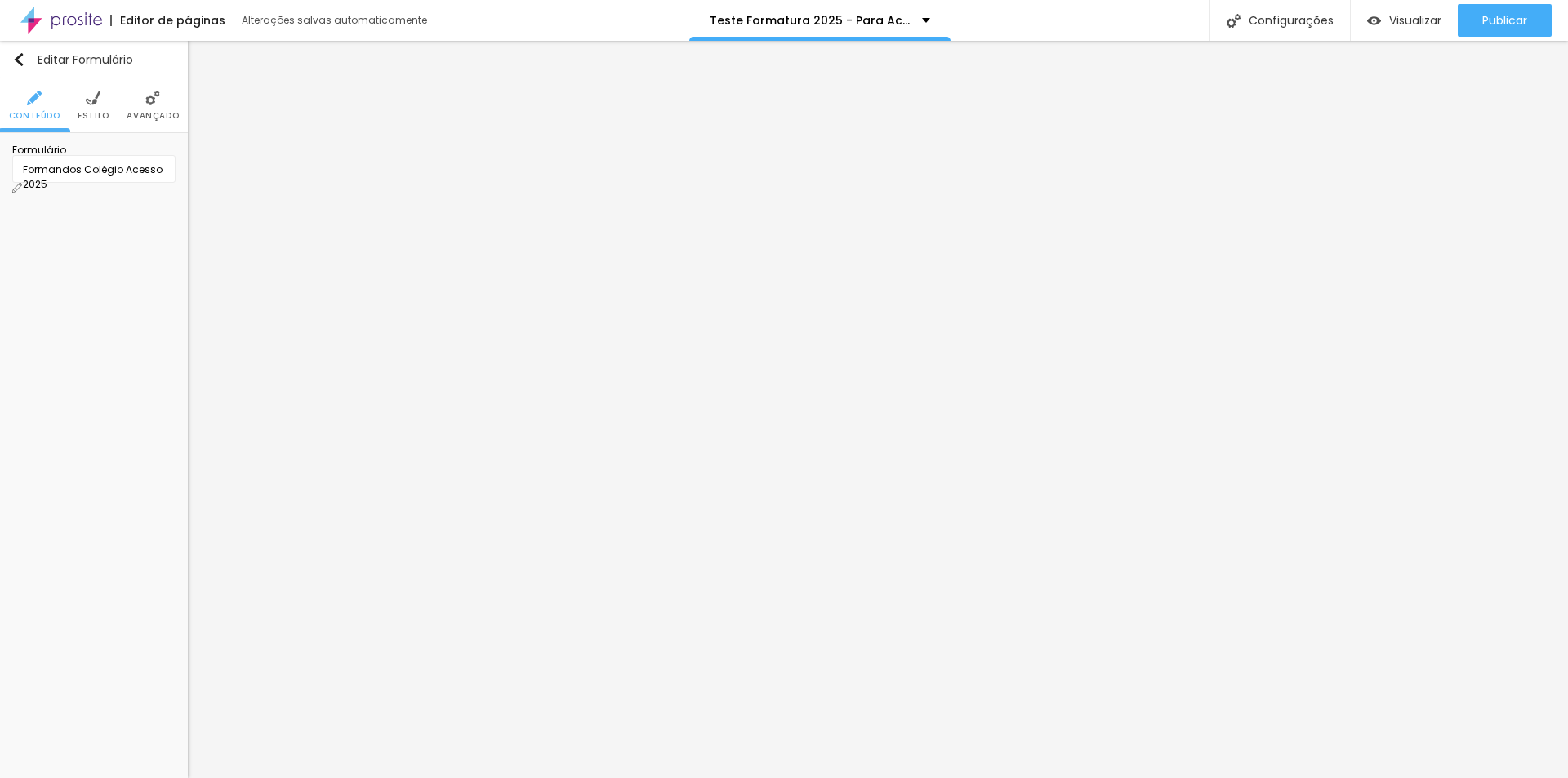
click at [22, 183] on img at bounding box center [16, 187] width 10 height 10
click at [88, 115] on span "Estilo" at bounding box center [93, 115] width 32 height 8
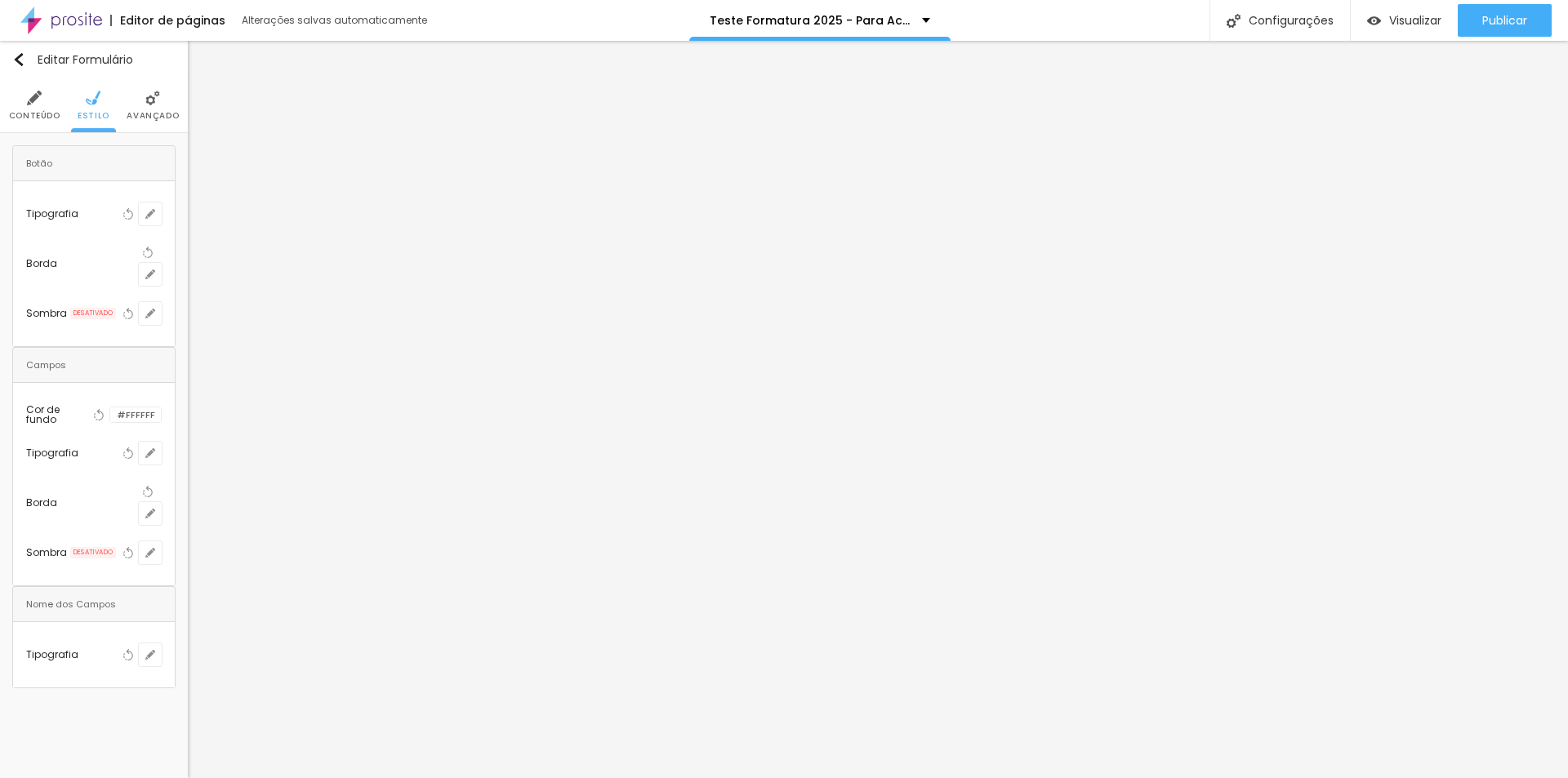
click at [110, 407] on div at bounding box center [110, 414] width 0 height 15
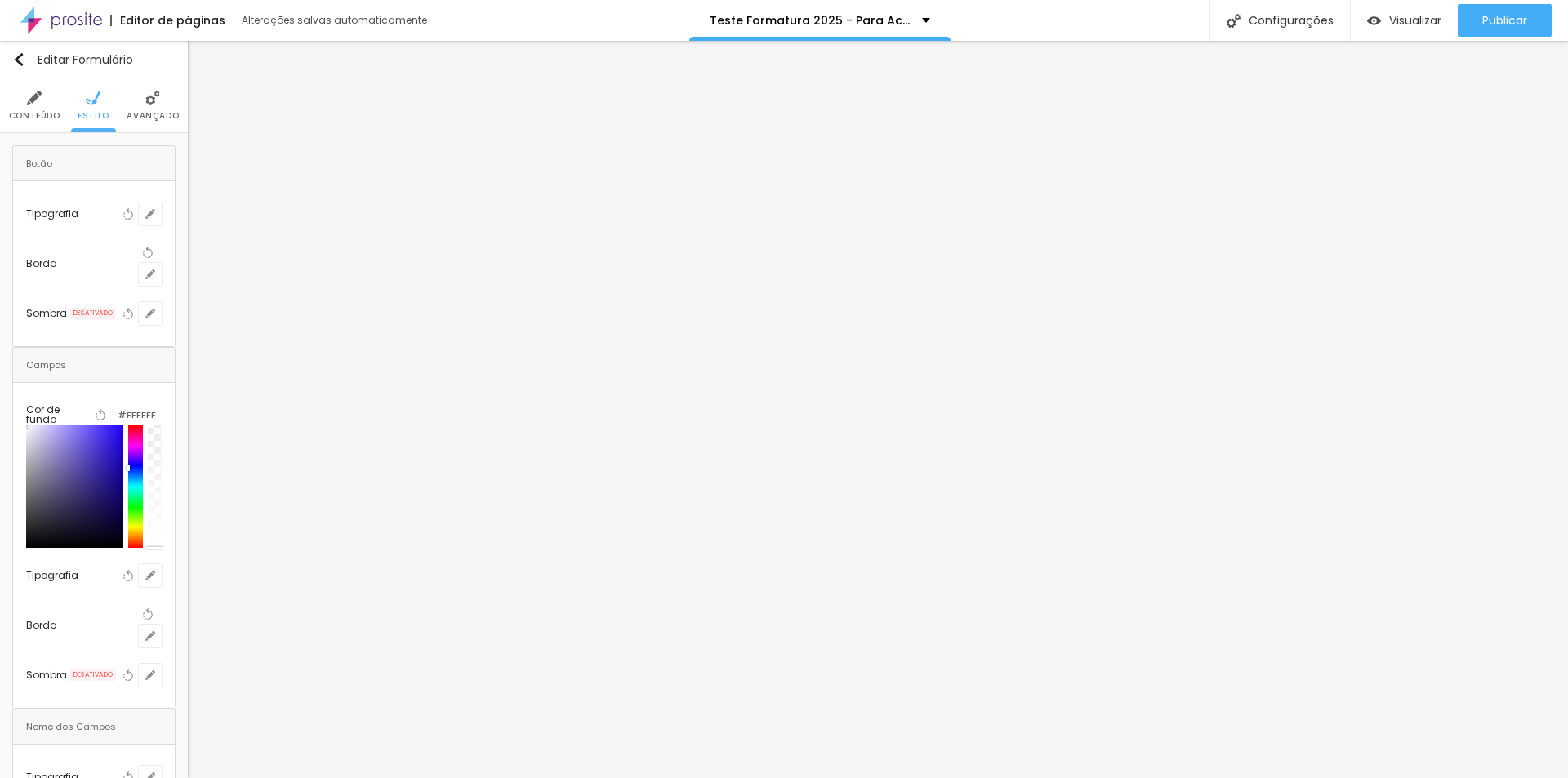
click at [140, 425] on div at bounding box center [135, 486] width 14 height 123
type input "#2E19C5"
drag, startPoint x: 117, startPoint y: 405, endPoint x: 121, endPoint y: 397, distance: 8.9
click at [121, 425] on div at bounding box center [75, 486] width 97 height 123
click at [95, 409] on icon "button" at bounding box center [100, 414] width 12 height 12
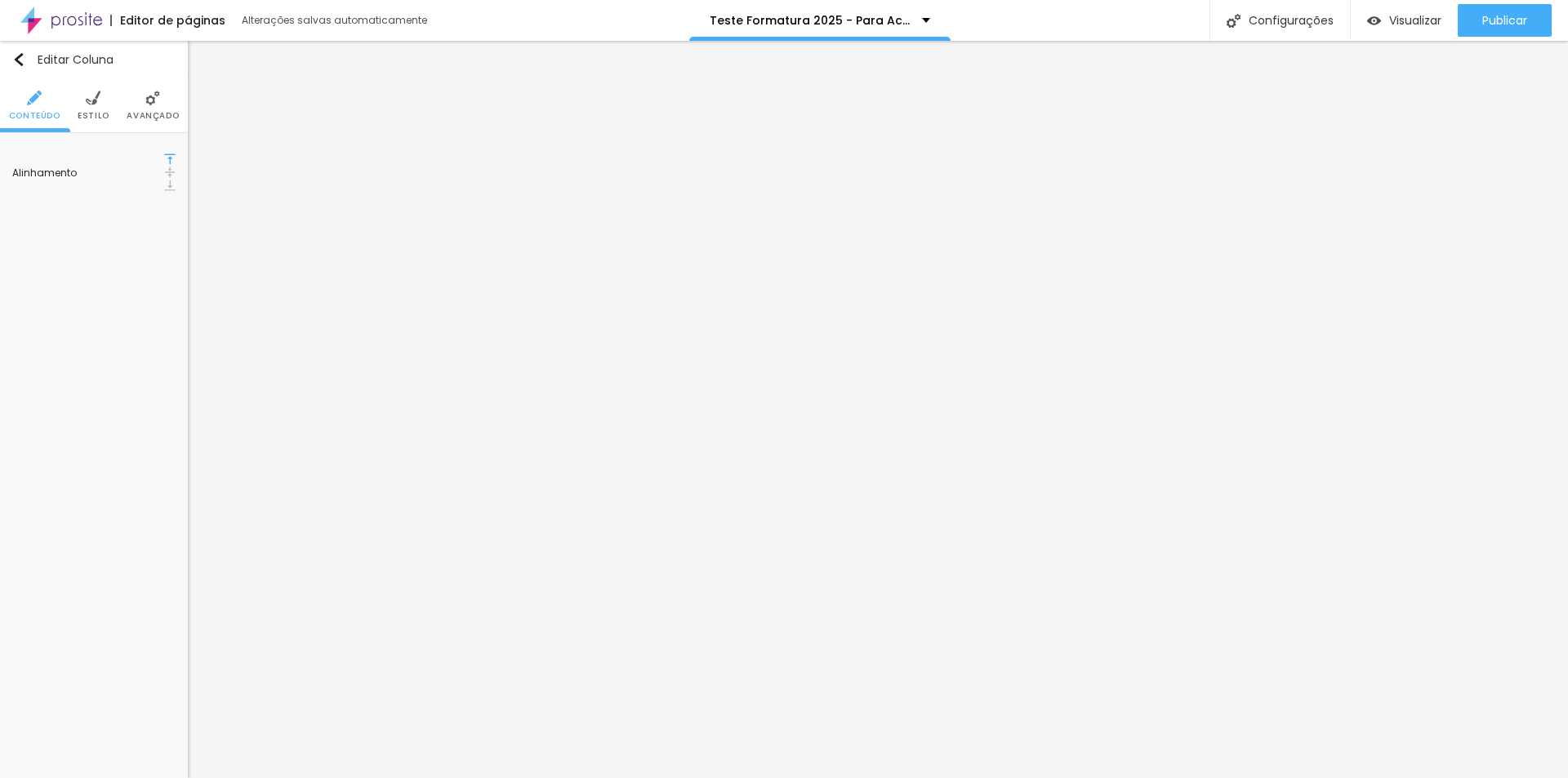
click at [95, 112] on span "Estilo" at bounding box center [93, 115] width 32 height 8
click at [125, 167] on div at bounding box center [125, 164] width 0 height 15
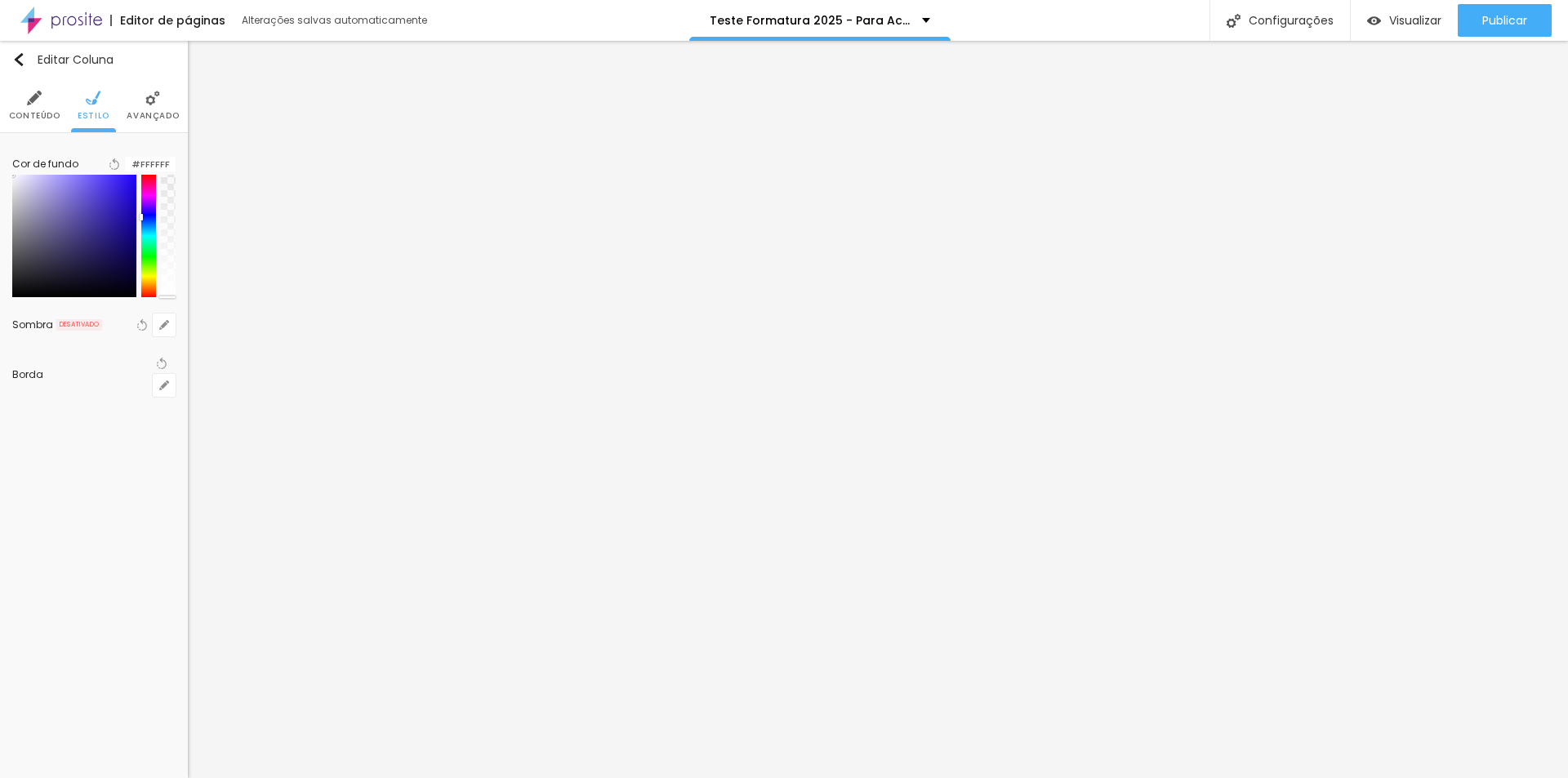
click at [142, 223] on div at bounding box center [148, 235] width 15 height 123
click at [141, 213] on div at bounding box center [148, 235] width 15 height 123
click at [141, 221] on div at bounding box center [148, 235] width 15 height 123
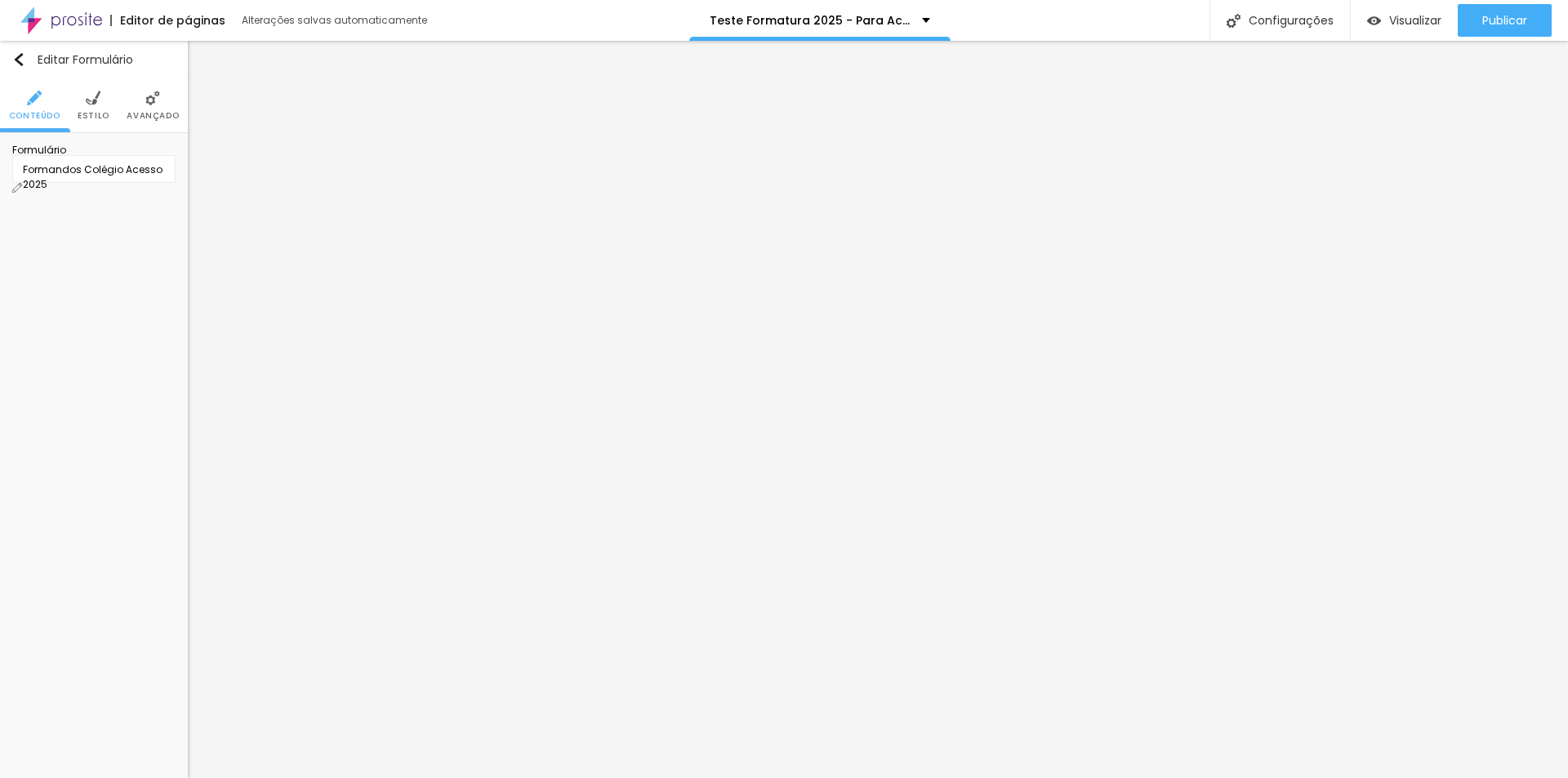
click at [112, 118] on ul "Conteúdo Estilo Avançado" at bounding box center [94, 105] width 188 height 55
click at [91, 112] on span "Estilo" at bounding box center [93, 115] width 32 height 8
click at [162, 643] on button "button" at bounding box center [150, 654] width 23 height 23
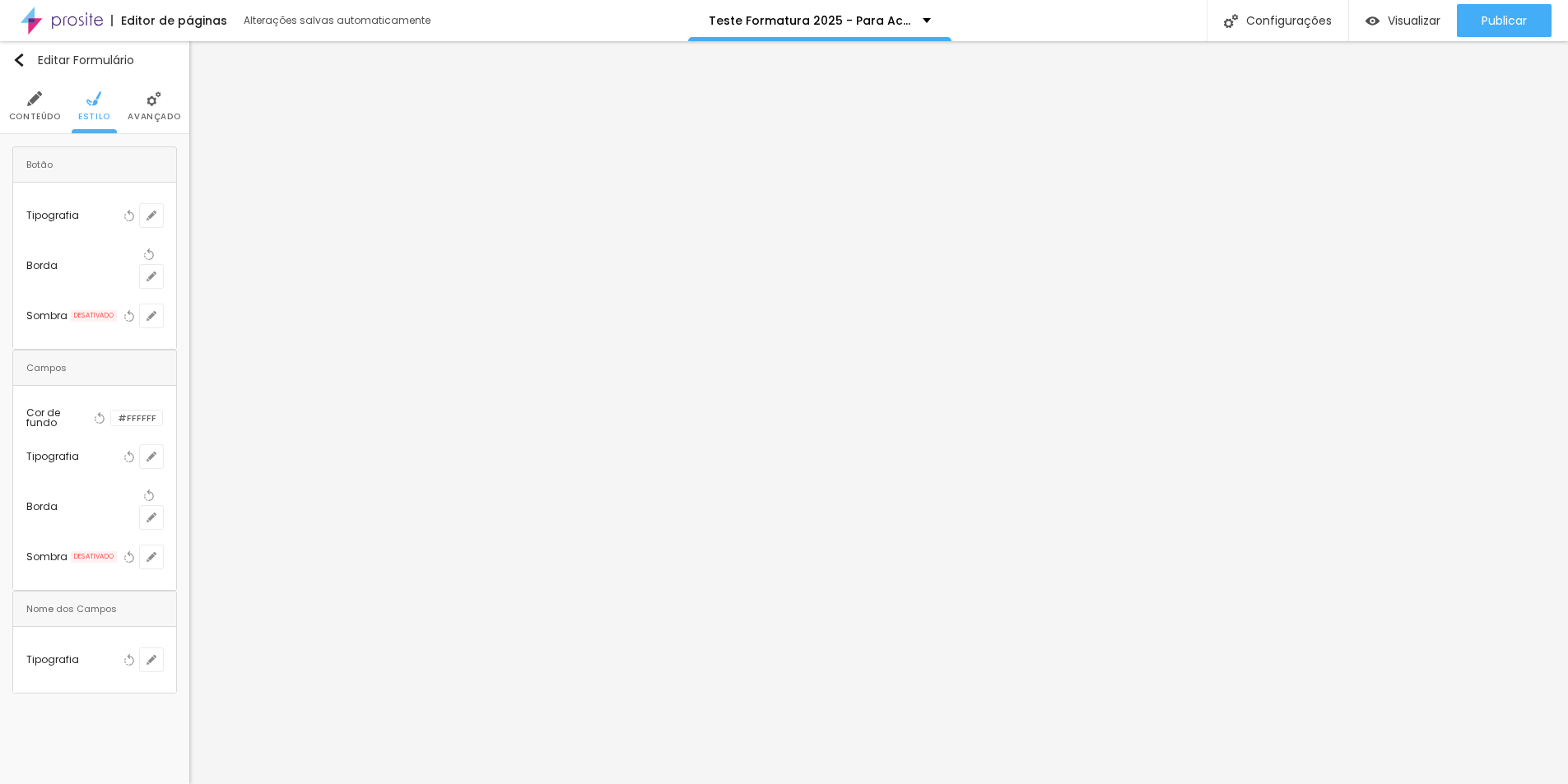
type input "#BD7CFF"
drag, startPoint x: 320, startPoint y: 767, endPoint x: 287, endPoint y: 750, distance: 37.1
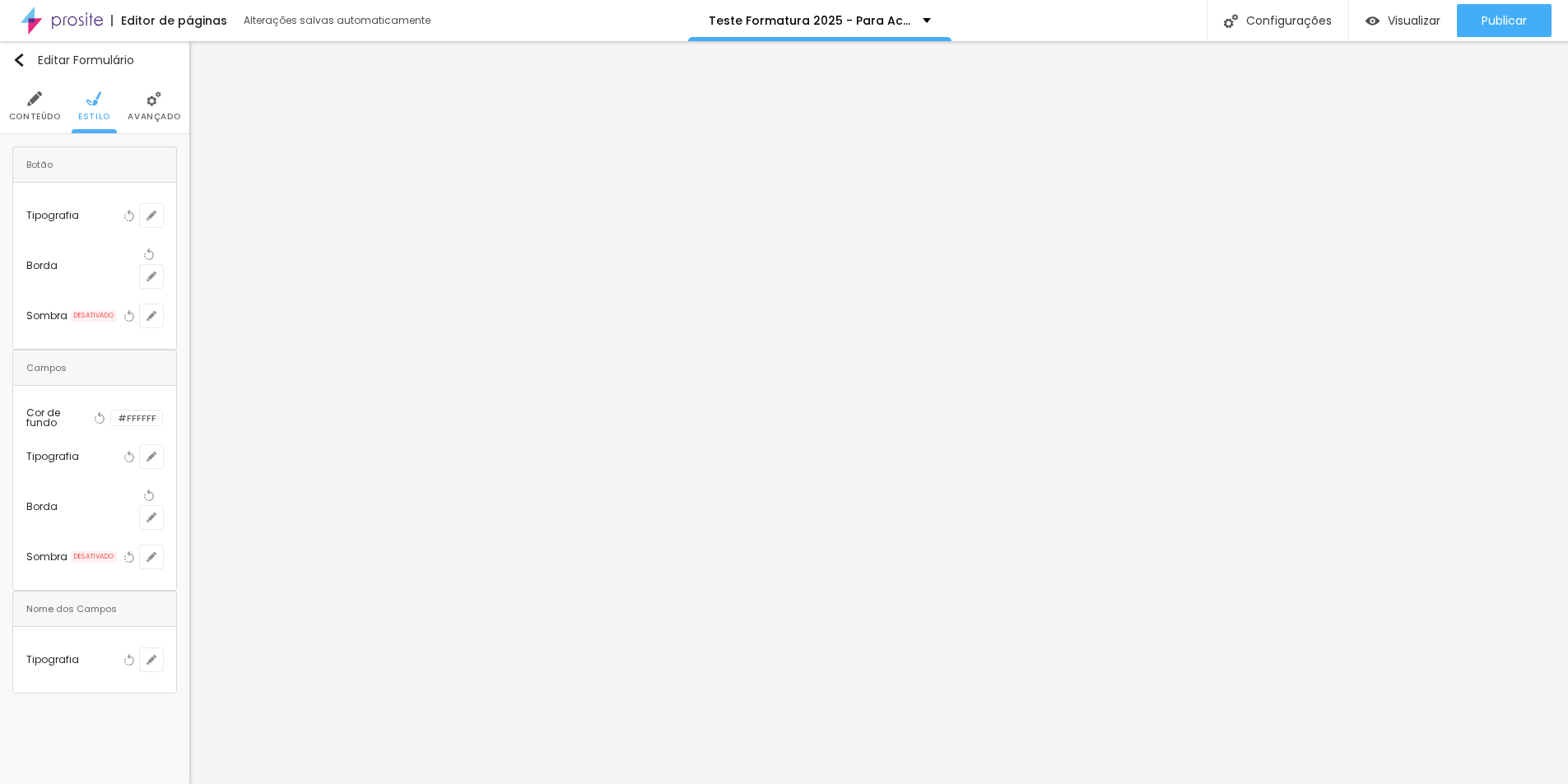
scroll to position [106, 0]
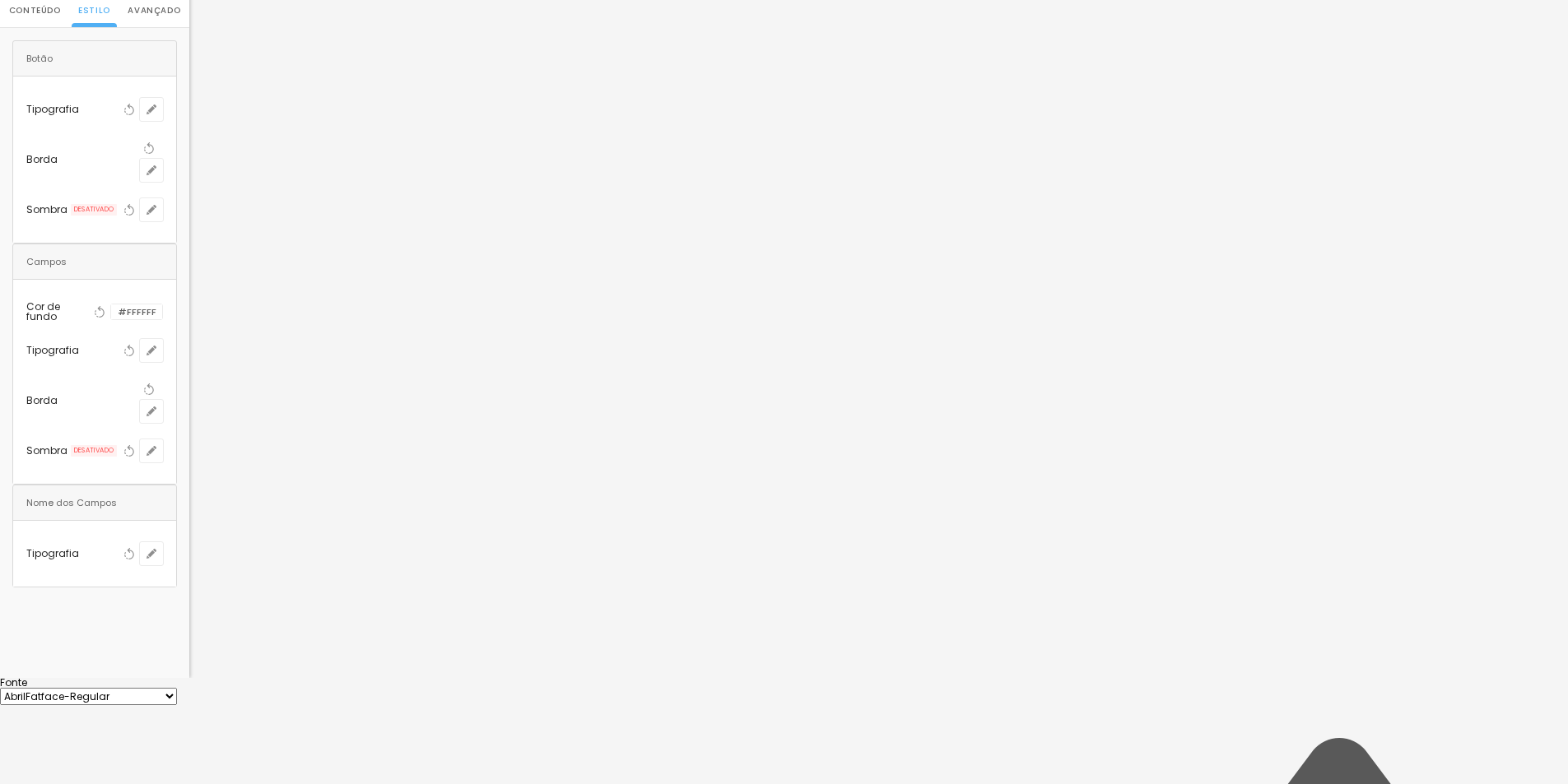
click at [147, 678] on div at bounding box center [784, 678] width 1568 height 0
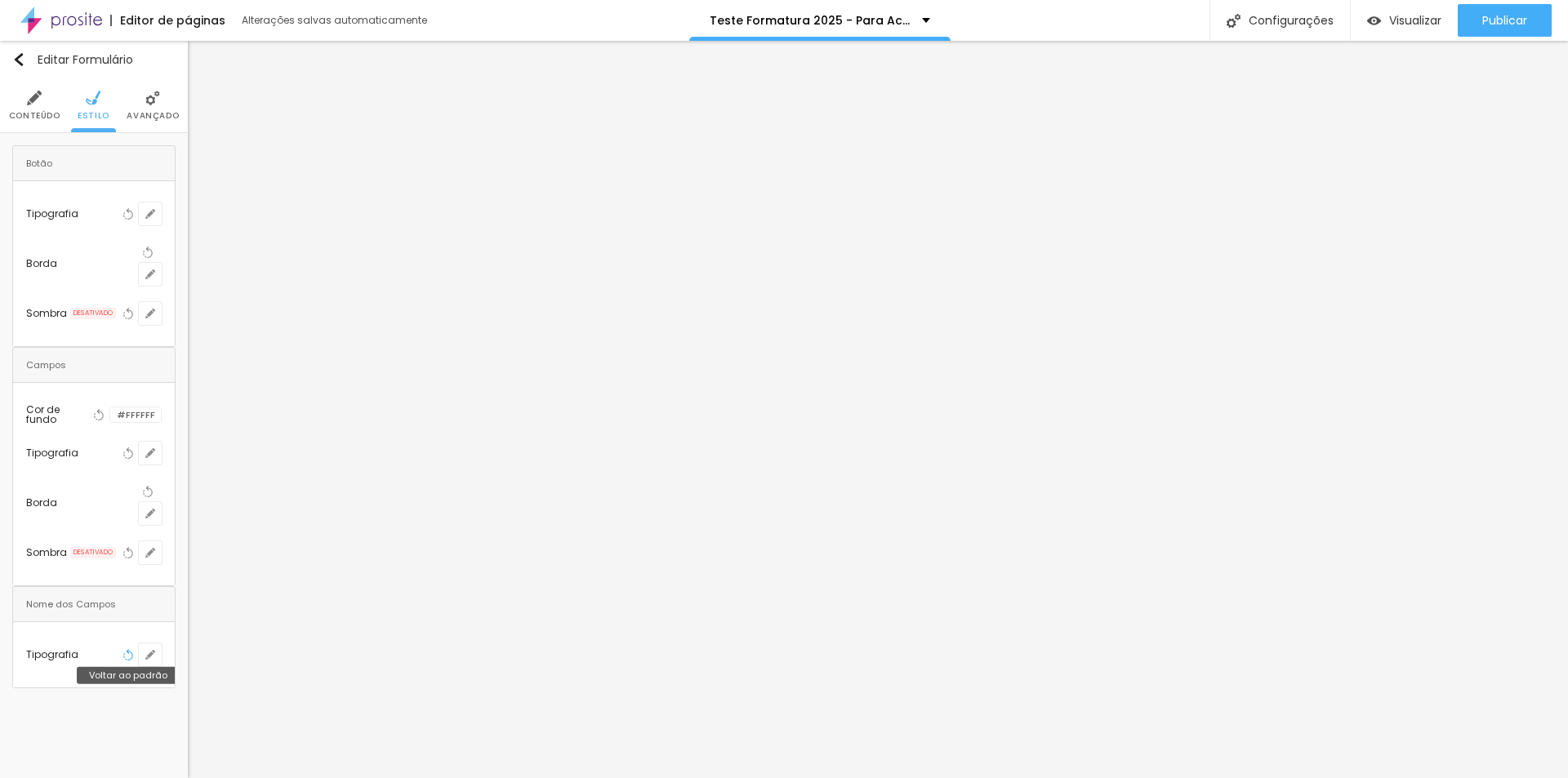
click at [134, 649] on icon "button" at bounding box center [128, 654] width 12 height 12
click at [152, 83] on li "Avançado" at bounding box center [152, 105] width 52 height 54
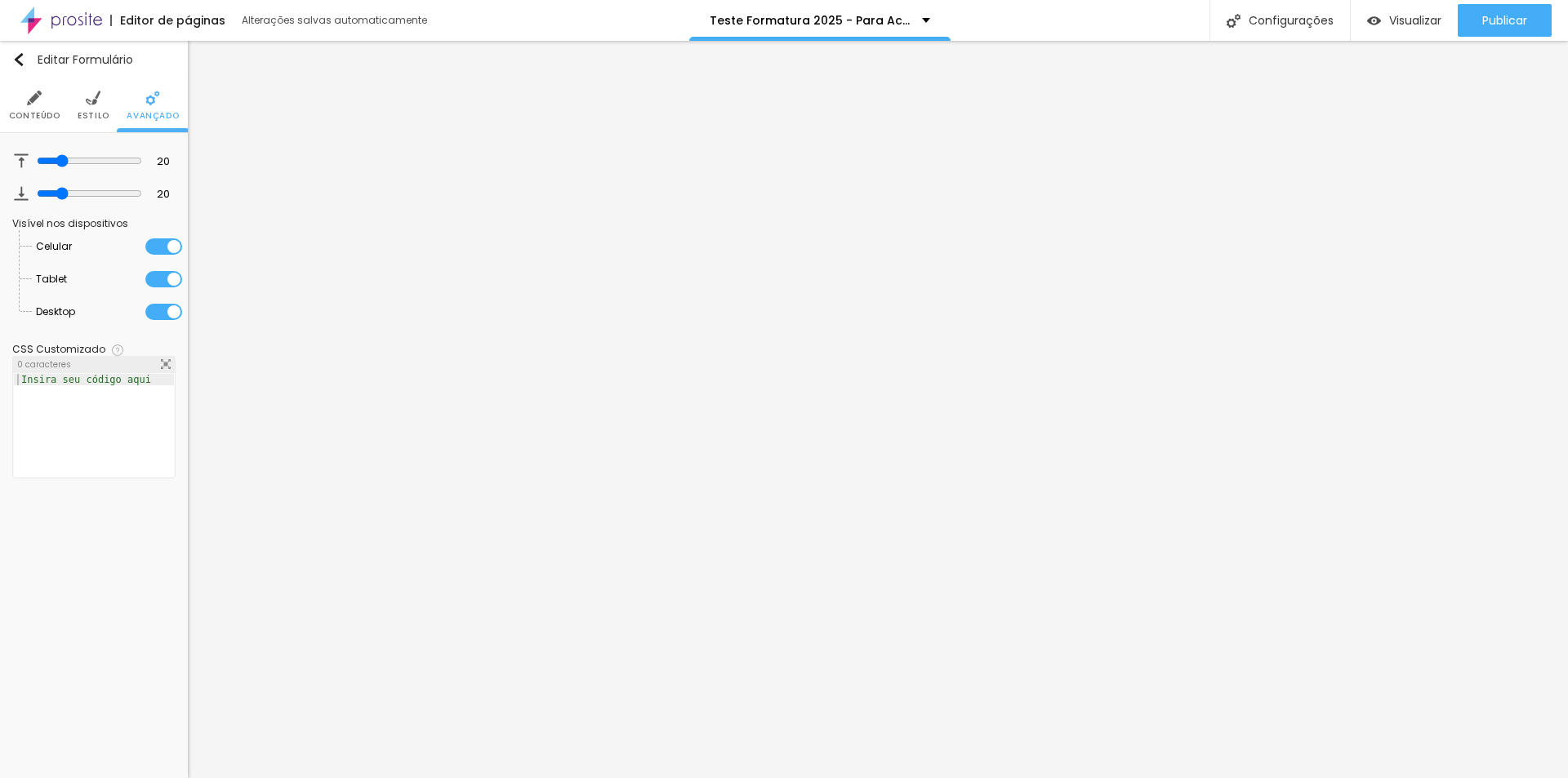
click at [33, 112] on span "Conteúdo" at bounding box center [35, 115] width 52 height 8
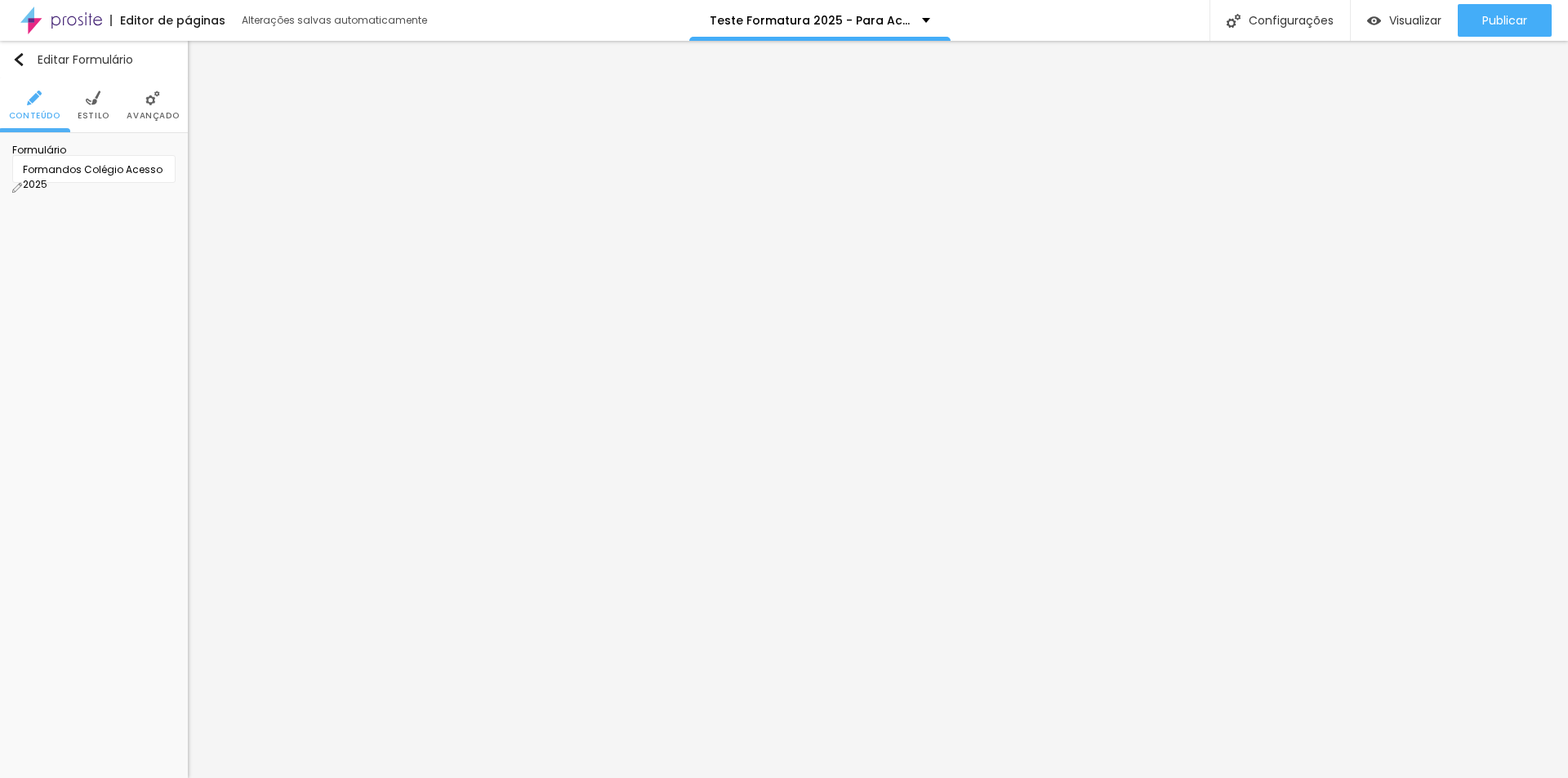
click at [101, 85] on li "Estilo" at bounding box center [93, 105] width 32 height 54
click at [155, 209] on icon "button" at bounding box center [150, 214] width 10 height 10
click at [83, 777] on div at bounding box center [784, 778] width 1568 height 0
click at [155, 209] on icon "button" at bounding box center [150, 214] width 10 height 10
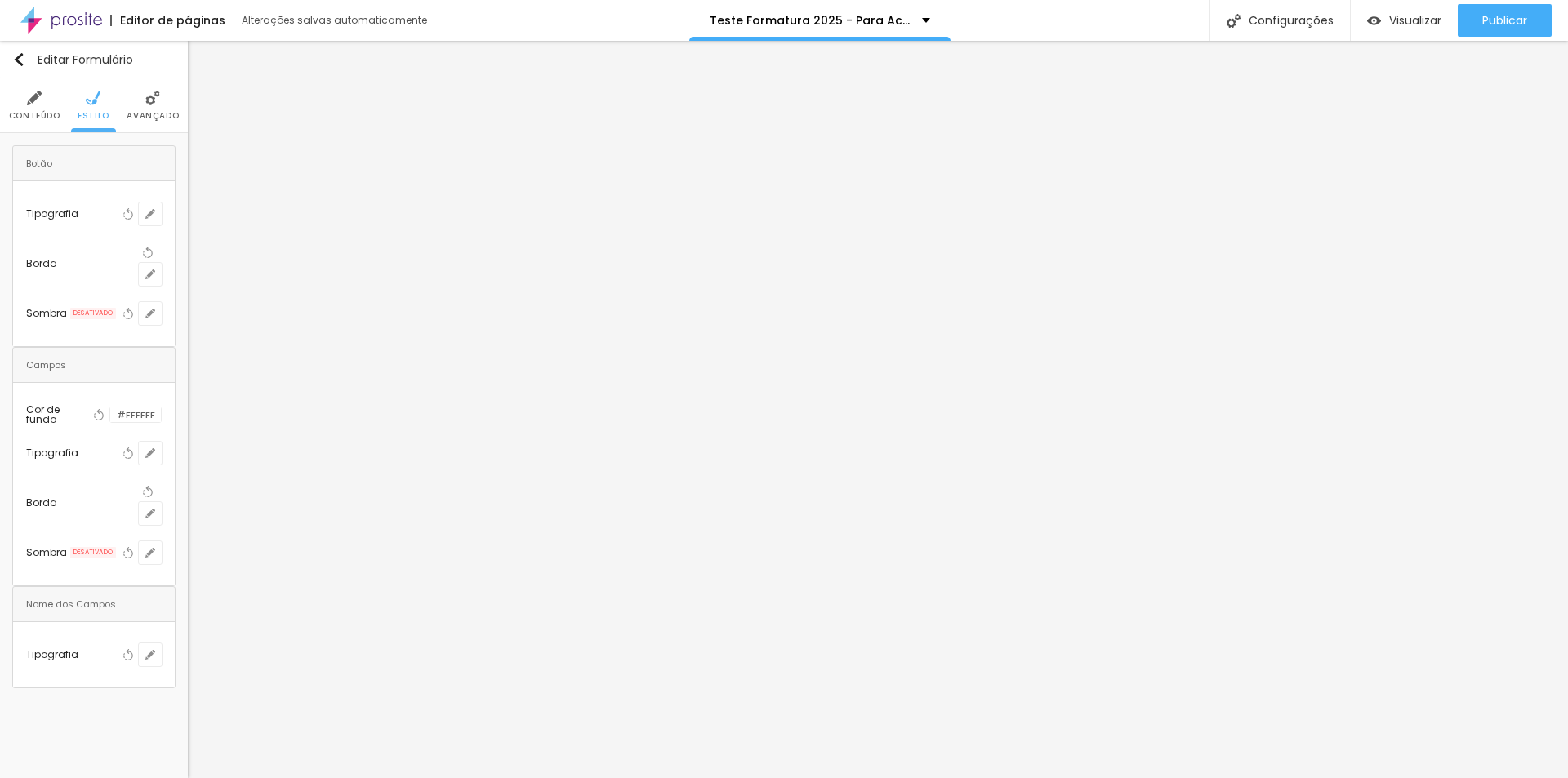
drag, startPoint x: 287, startPoint y: 431, endPoint x: 333, endPoint y: 386, distance: 64.4
type input "#3309FF"
click at [311, 777] on p "Fonte" at bounding box center [784, 783] width 1568 height 10
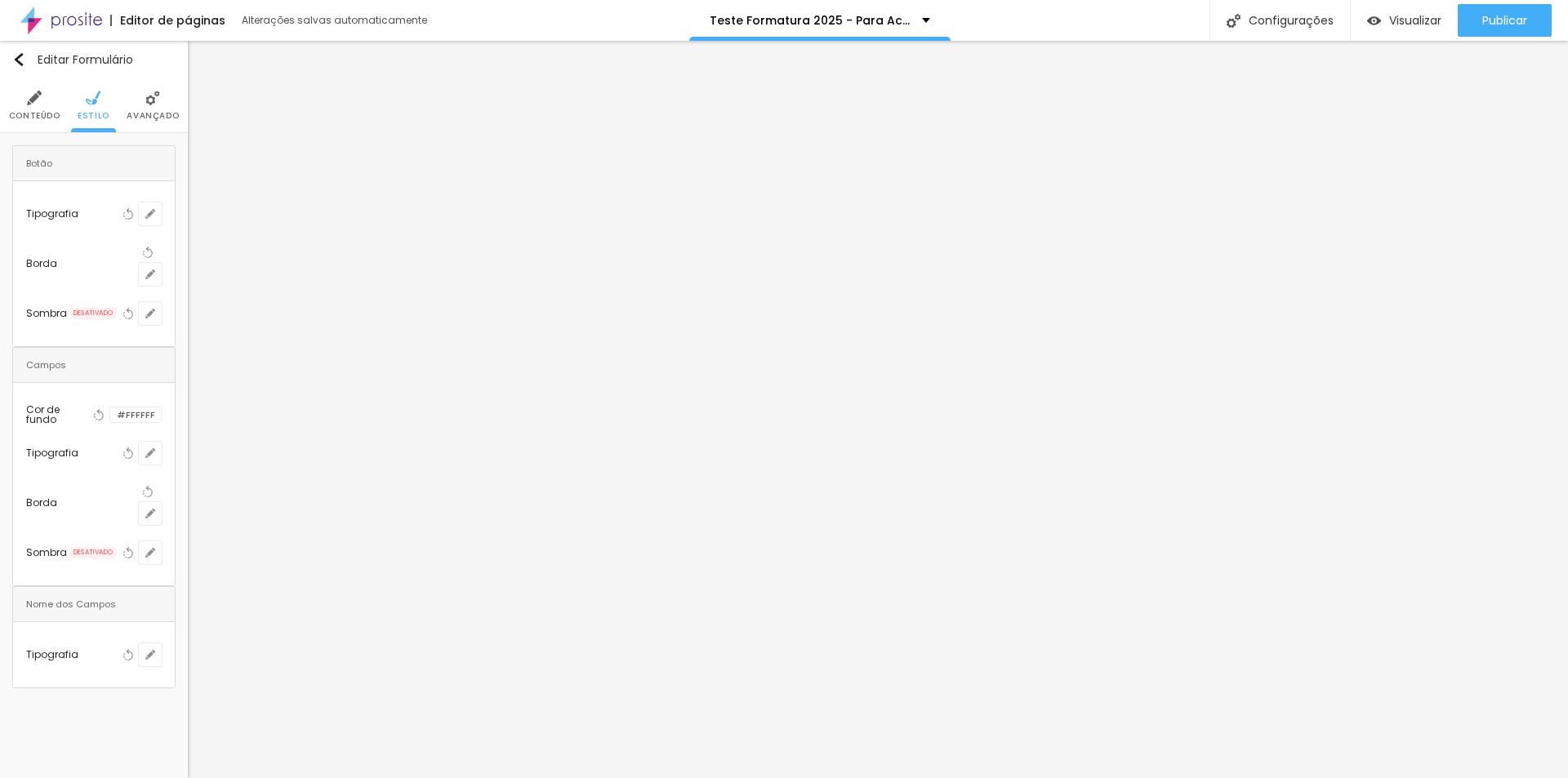
click at [121, 777] on div at bounding box center [784, 778] width 1568 height 0
click at [134, 208] on icon "button" at bounding box center [128, 214] width 12 height 12
click at [154, 271] on icon "button" at bounding box center [150, 274] width 6 height 6
drag, startPoint x: 181, startPoint y: 343, endPoint x: 196, endPoint y: 343, distance: 15.0
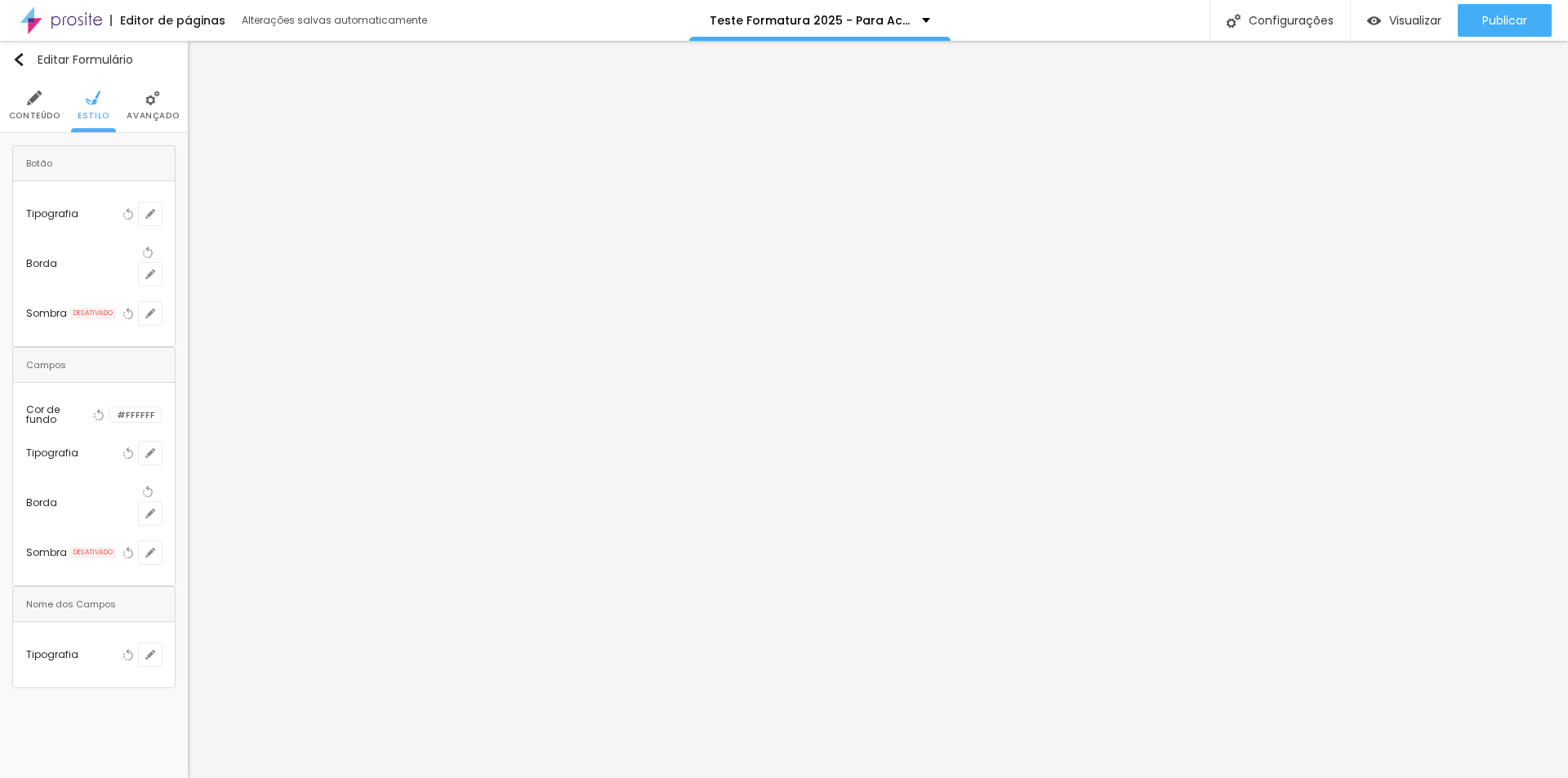
type input "1"
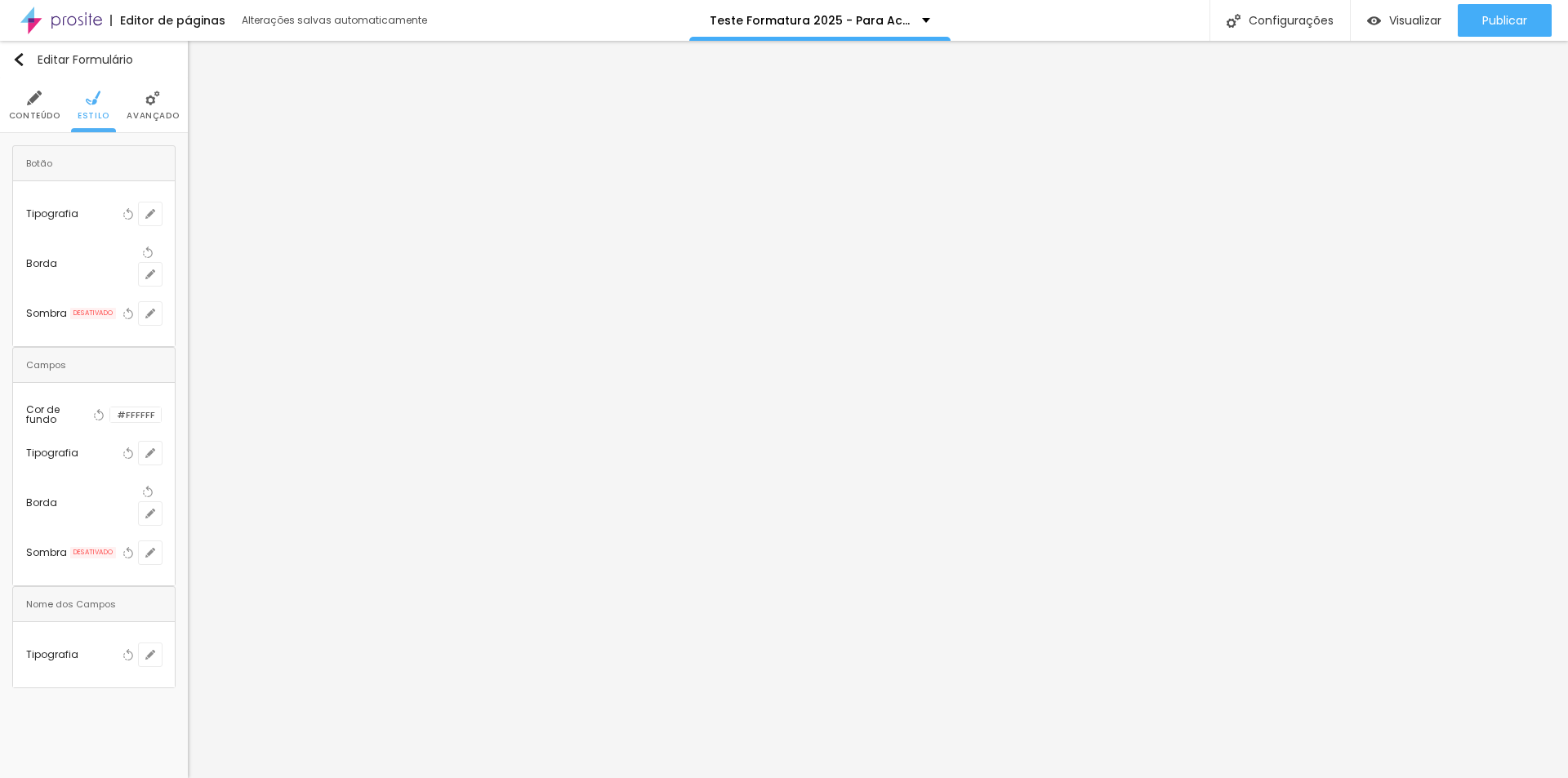
type input "0"
drag, startPoint x: 214, startPoint y: 340, endPoint x: 148, endPoint y: 335, distance: 66.2
type input "0"
click at [232, 777] on div at bounding box center [784, 778] width 1568 height 0
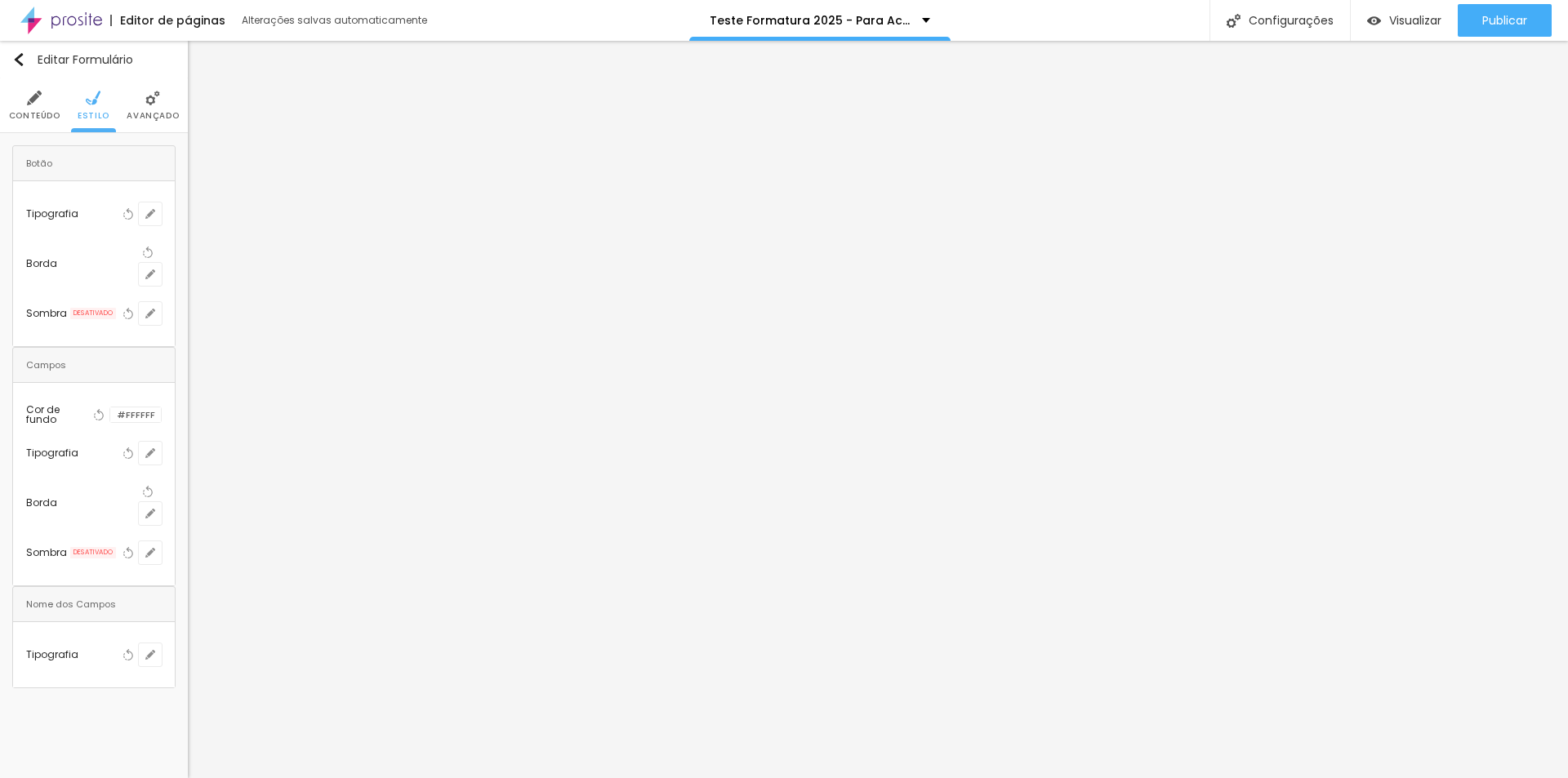
click at [34, 116] on span "Conteúdo" at bounding box center [35, 115] width 52 height 8
click at [144, 112] on span "Avançado" at bounding box center [152, 115] width 52 height 8
click at [95, 108] on li "Estilo" at bounding box center [93, 105] width 32 height 54
click at [125, 165] on div at bounding box center [125, 164] width 0 height 15
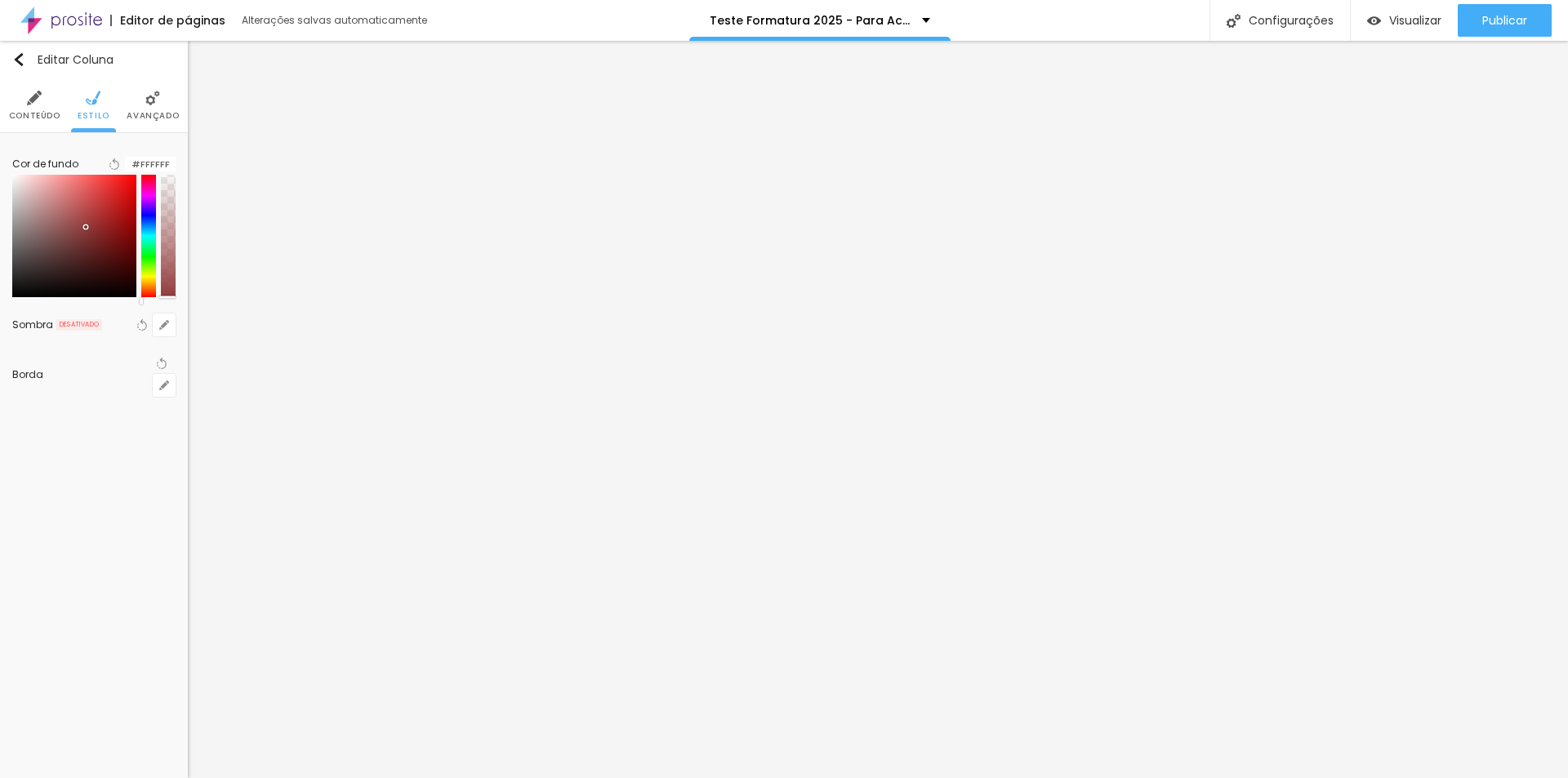
click at [89, 236] on div at bounding box center [74, 235] width 125 height 123
drag, startPoint x: 142, startPoint y: 222, endPoint x: 156, endPoint y: 179, distance: 45.2
click at [156, 179] on div "Cor de fundo Voltar ao padrão #923B3C" at bounding box center [94, 225] width 164 height 160
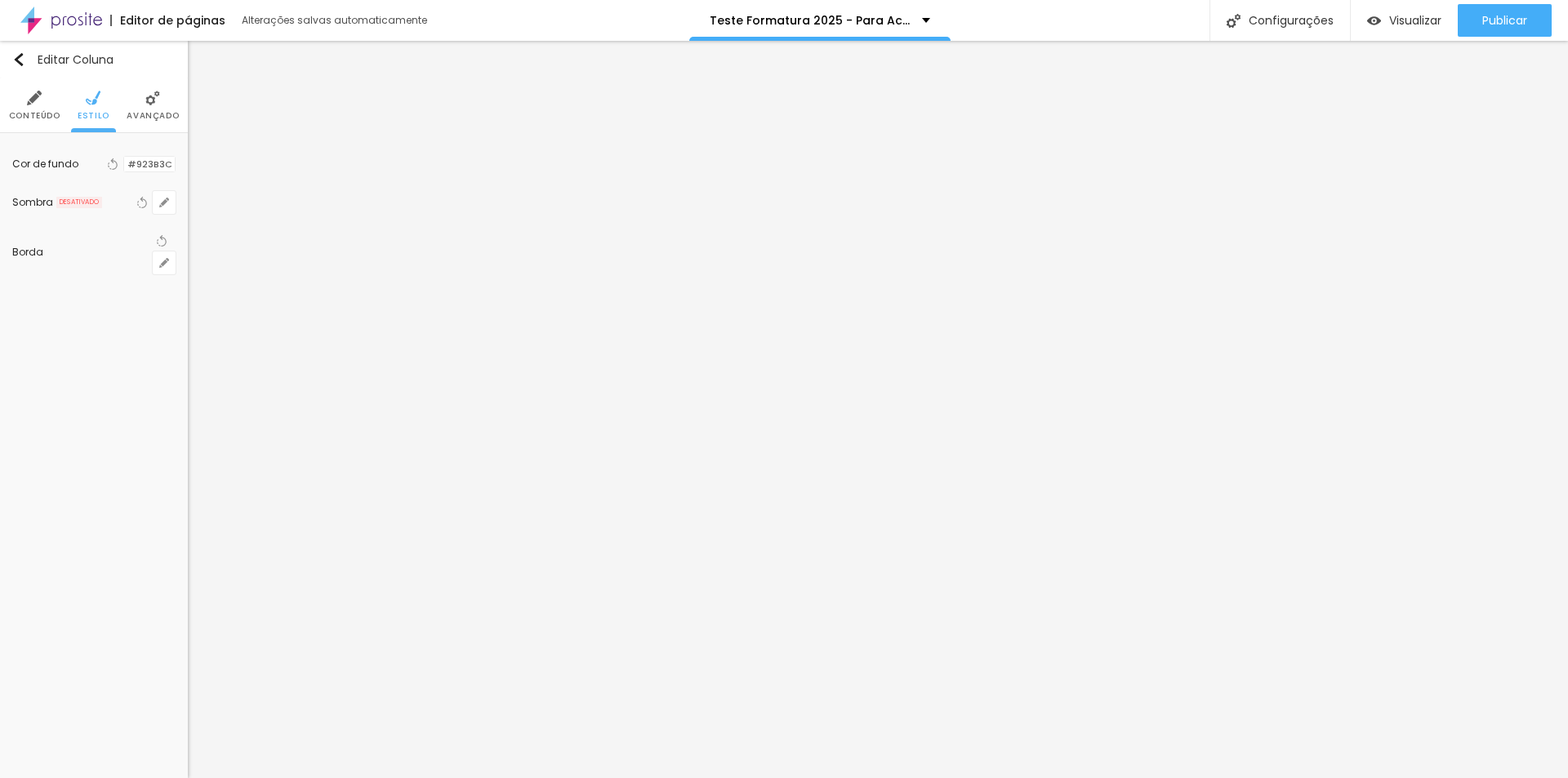
click at [125, 164] on div at bounding box center [125, 164] width 0 height 15
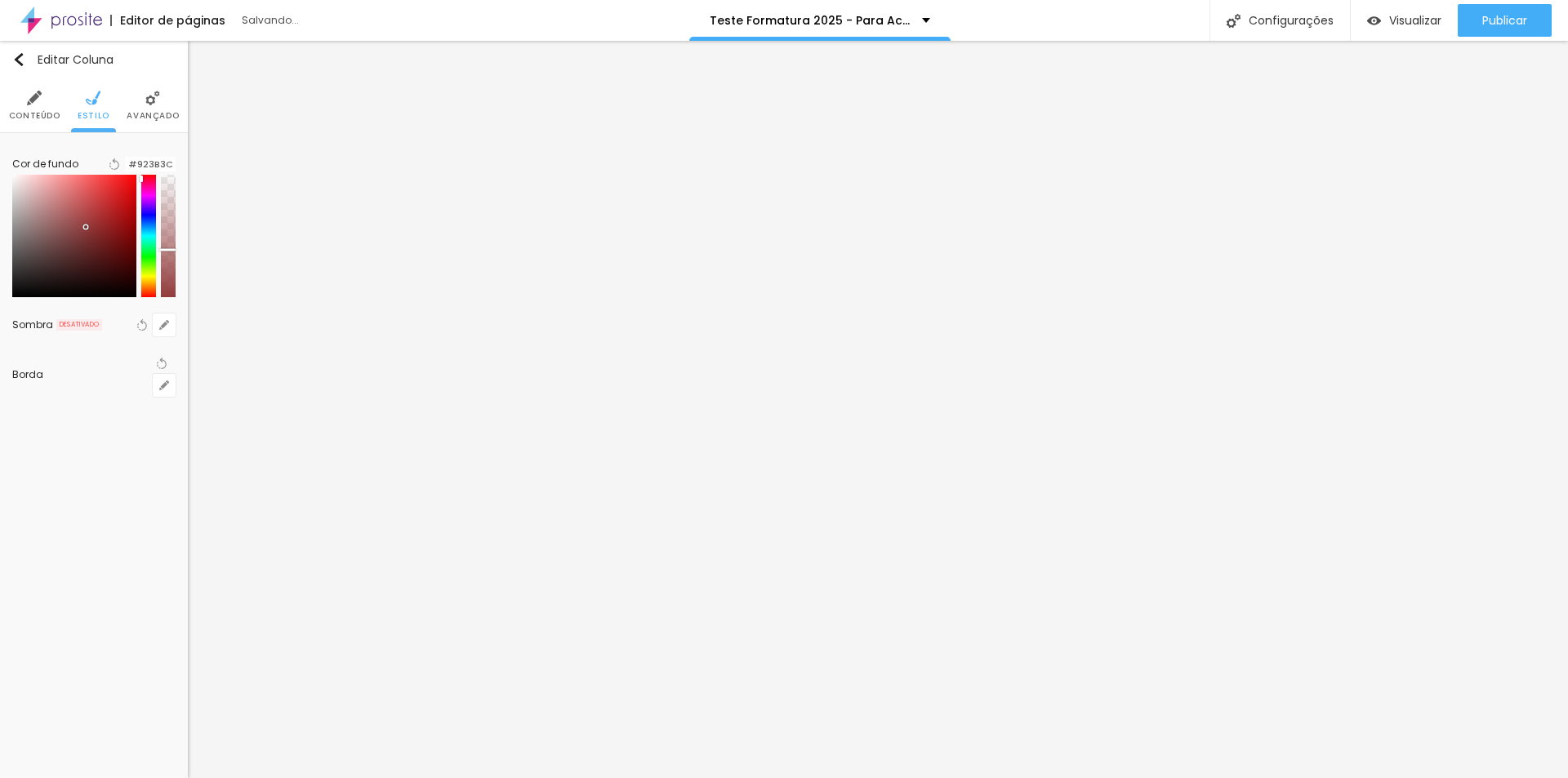
drag, startPoint x: 165, startPoint y: 219, endPoint x: 165, endPoint y: 259, distance: 40.0
click at [165, 259] on div at bounding box center [168, 235] width 15 height 123
drag, startPoint x: 133, startPoint y: 226, endPoint x: 146, endPoint y: 224, distance: 13.2
click at [146, 224] on div at bounding box center [94, 235] width 164 height 123
click at [23, 185] on div at bounding box center [94, 235] width 164 height 123
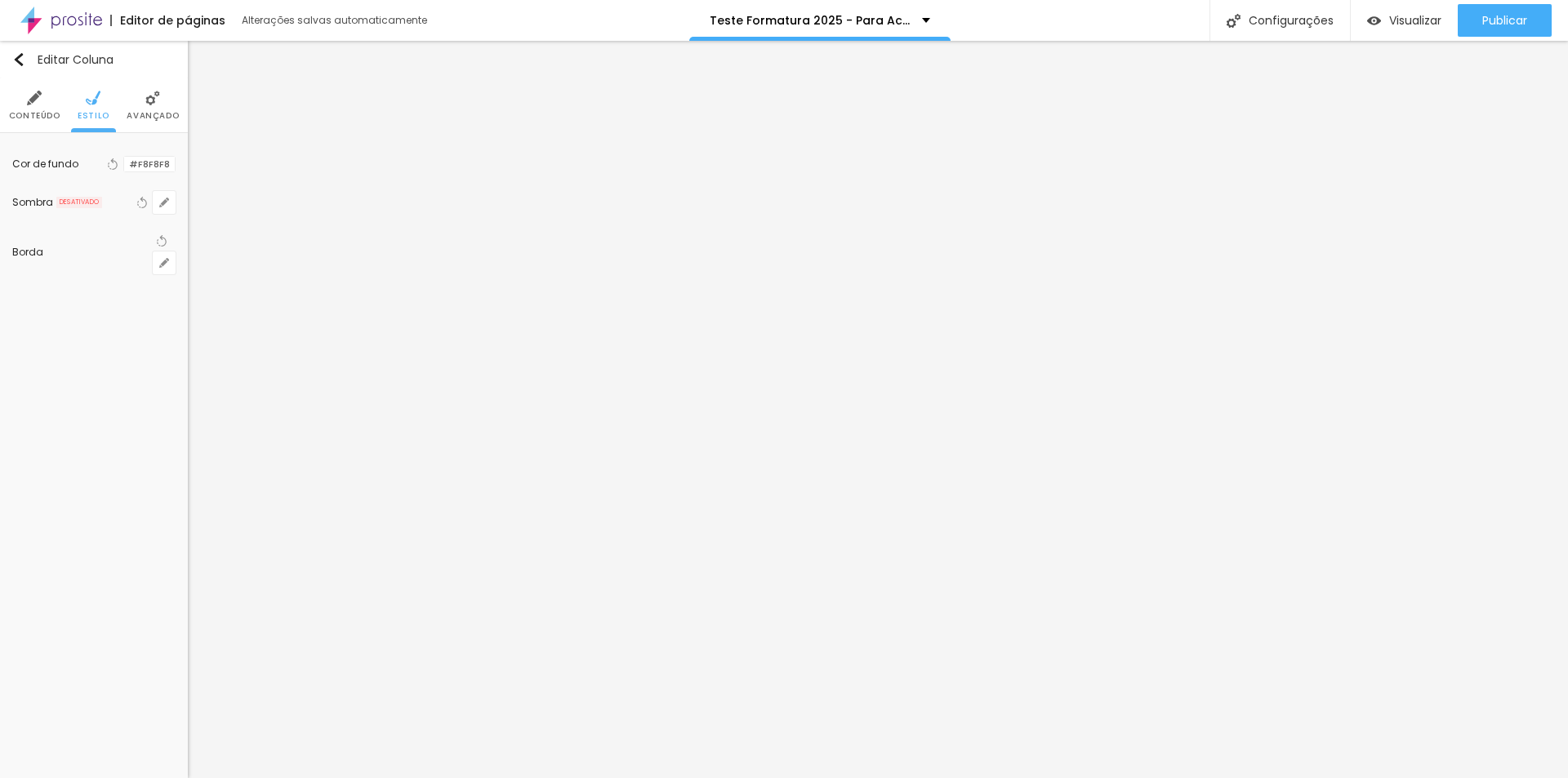
click at [125, 162] on div at bounding box center [125, 164] width 0 height 15
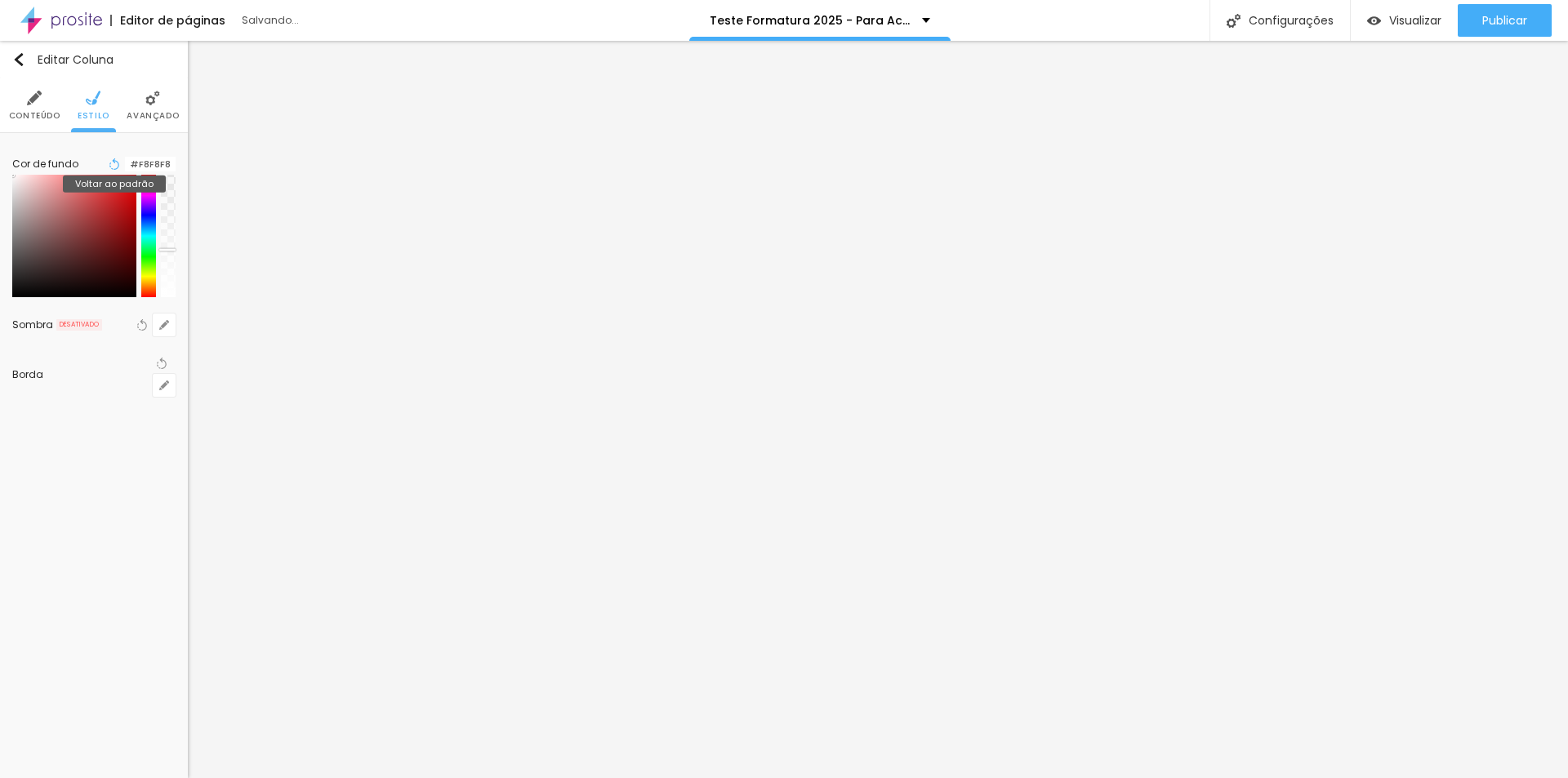
click at [113, 162] on icon "button" at bounding box center [115, 164] width 6 height 12
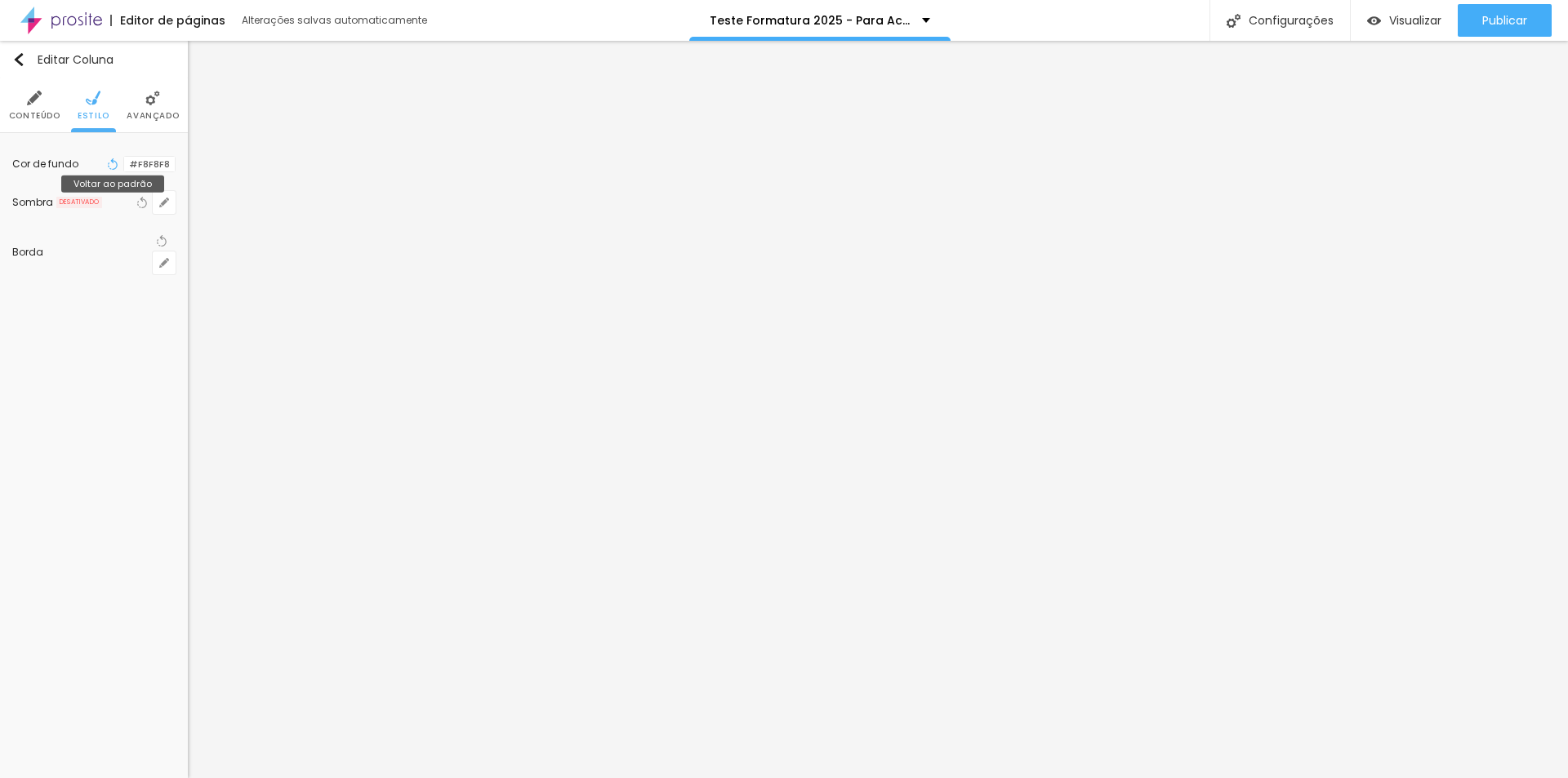
click at [111, 162] on icon "button" at bounding box center [114, 164] width 6 height 12
click at [125, 164] on div at bounding box center [125, 164] width 0 height 15
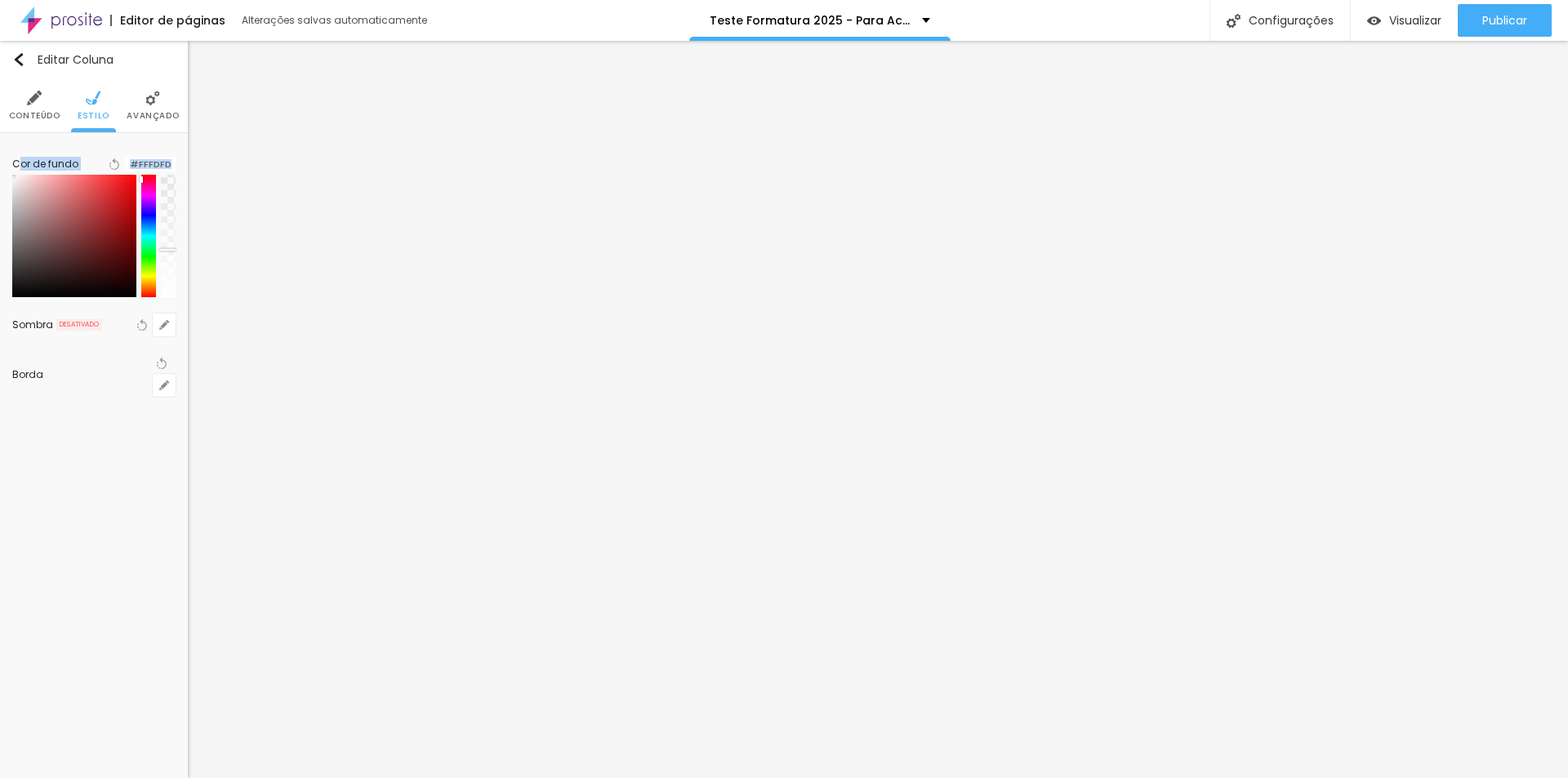
type input "#FFFFFF"
drag, startPoint x: 36, startPoint y: 196, endPoint x: 19, endPoint y: 178, distance: 24.8
click at [19, 178] on div "Cor de fundo Voltar ao padrão #FFFFFF" at bounding box center [94, 225] width 164 height 160
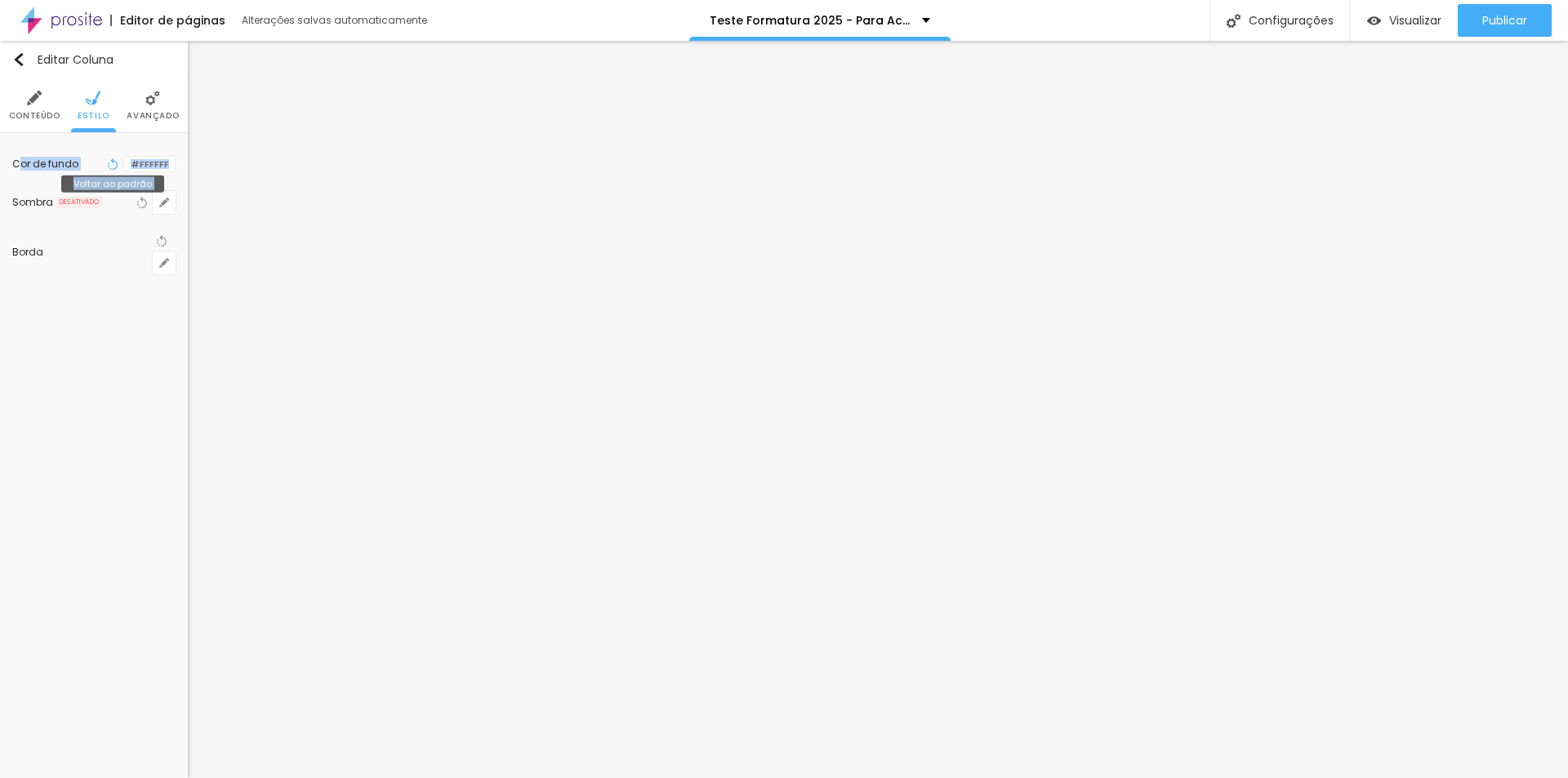
click at [111, 162] on icon "button" at bounding box center [114, 164] width 6 height 12
click at [125, 162] on div at bounding box center [125, 164] width 0 height 15
click at [125, 169] on div at bounding box center [125, 164] width 0 height 15
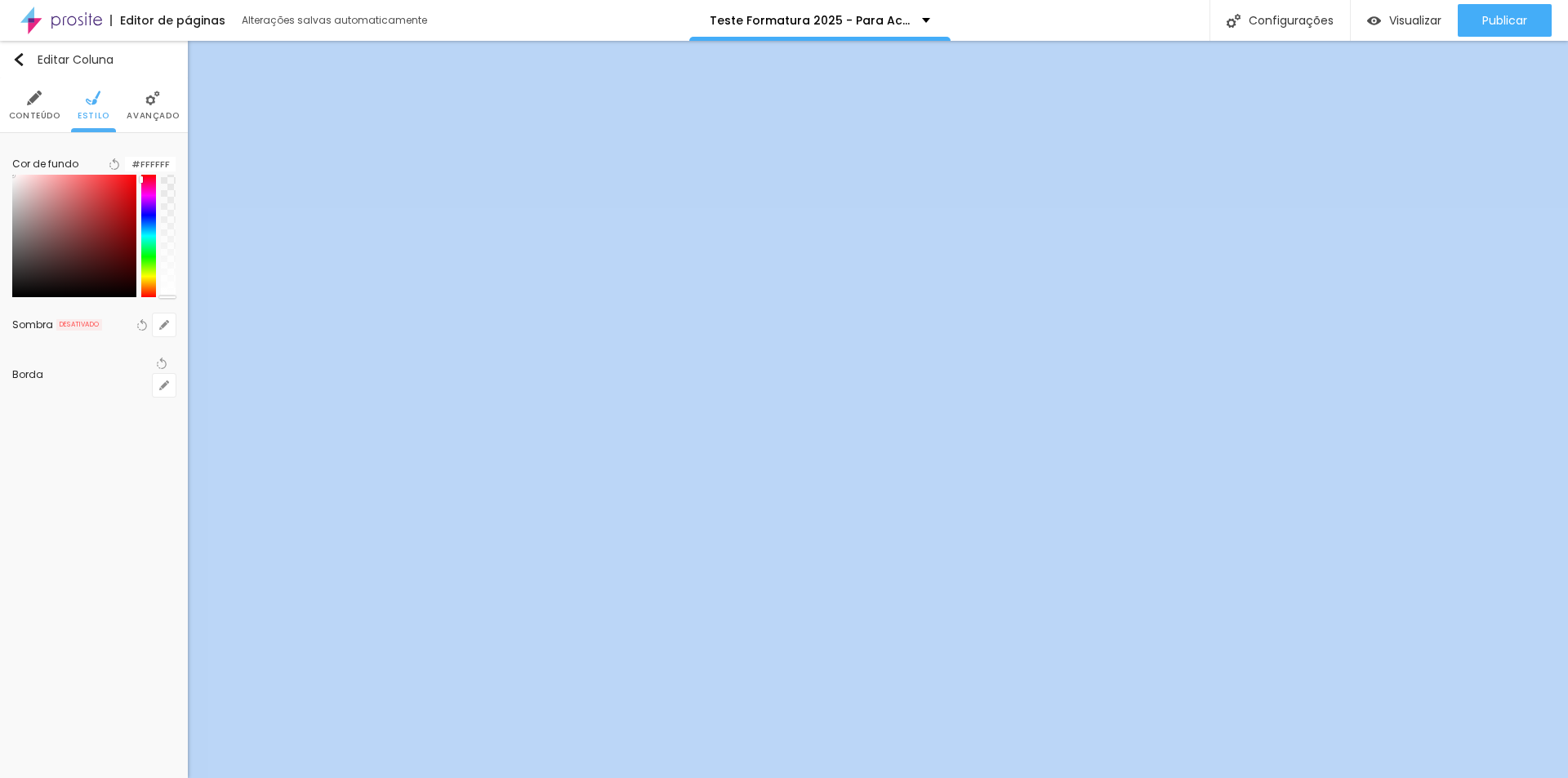
drag, startPoint x: 164, startPoint y: 259, endPoint x: 156, endPoint y: 325, distance: 66.5
click at [156, 325] on div "Editar Coluna Conteúdo Estilo Avançado Cor de fundo Voltar ao padrão #FFFFFF So…" at bounding box center [94, 409] width 188 height 737
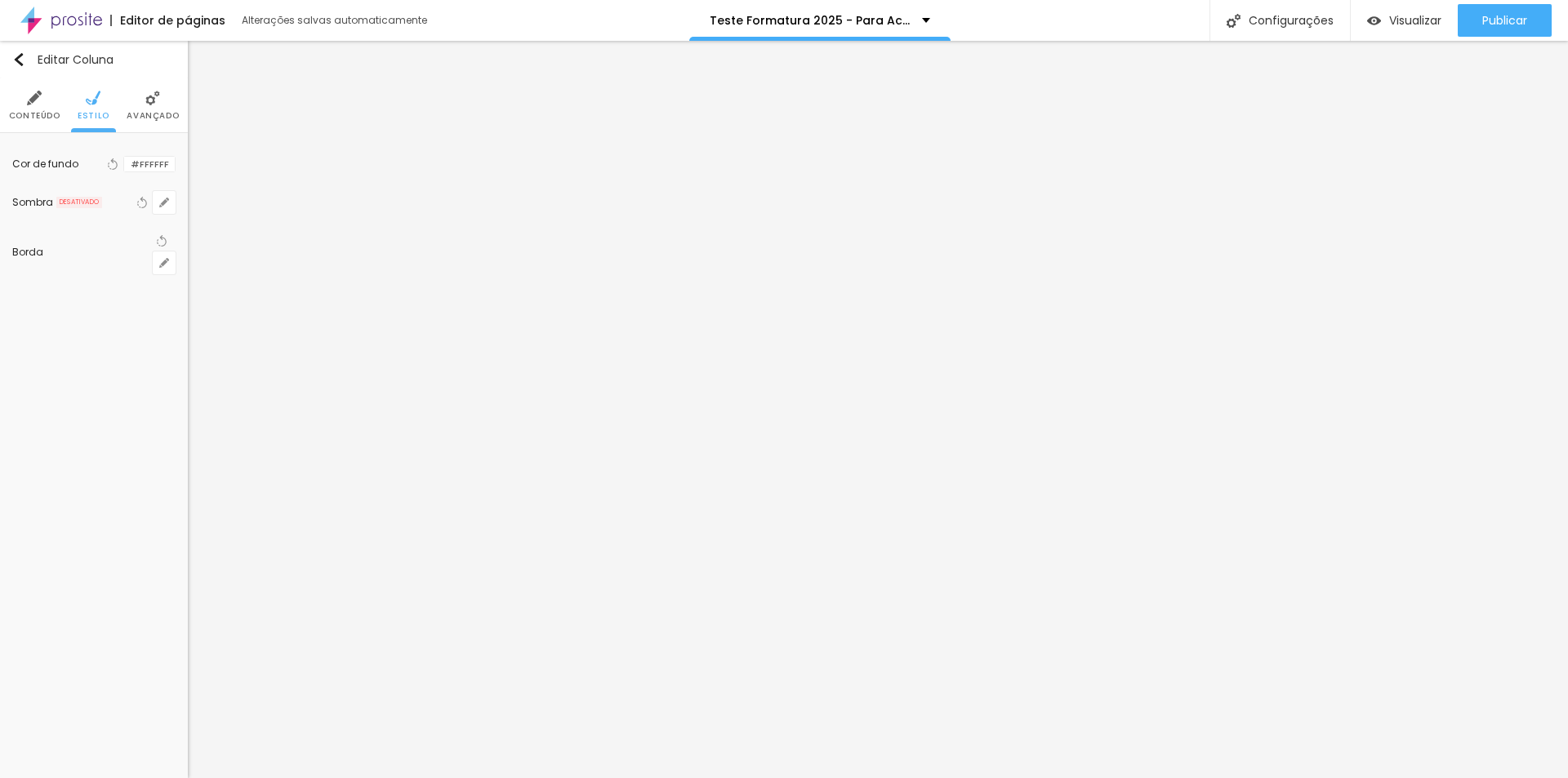
click at [125, 165] on div at bounding box center [125, 164] width 0 height 15
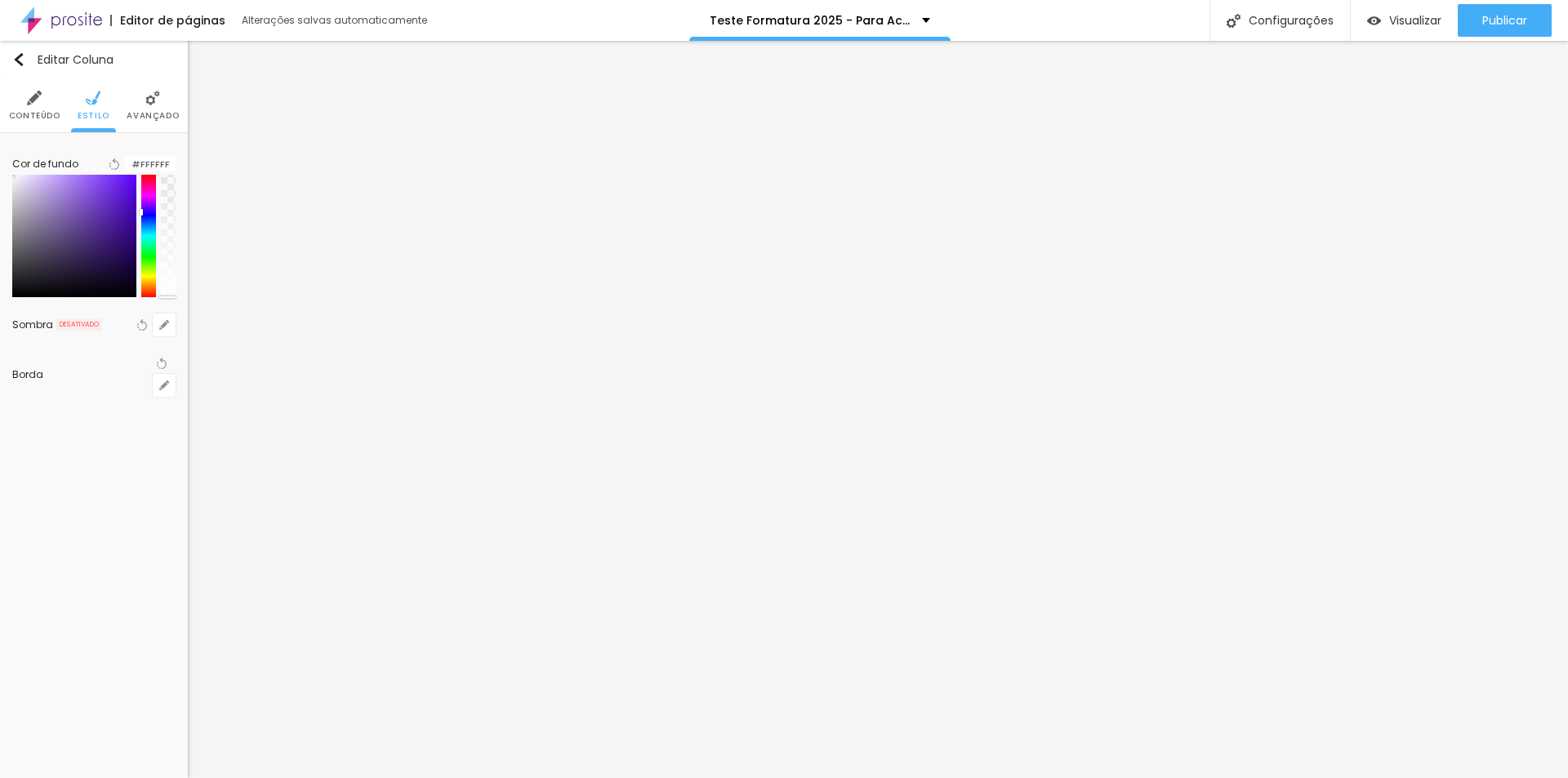
drag, startPoint x: 140, startPoint y: 228, endPoint x: 143, endPoint y: 218, distance: 10.4
click at [143, 218] on div at bounding box center [148, 235] width 15 height 123
click at [145, 218] on div at bounding box center [148, 235] width 15 height 123
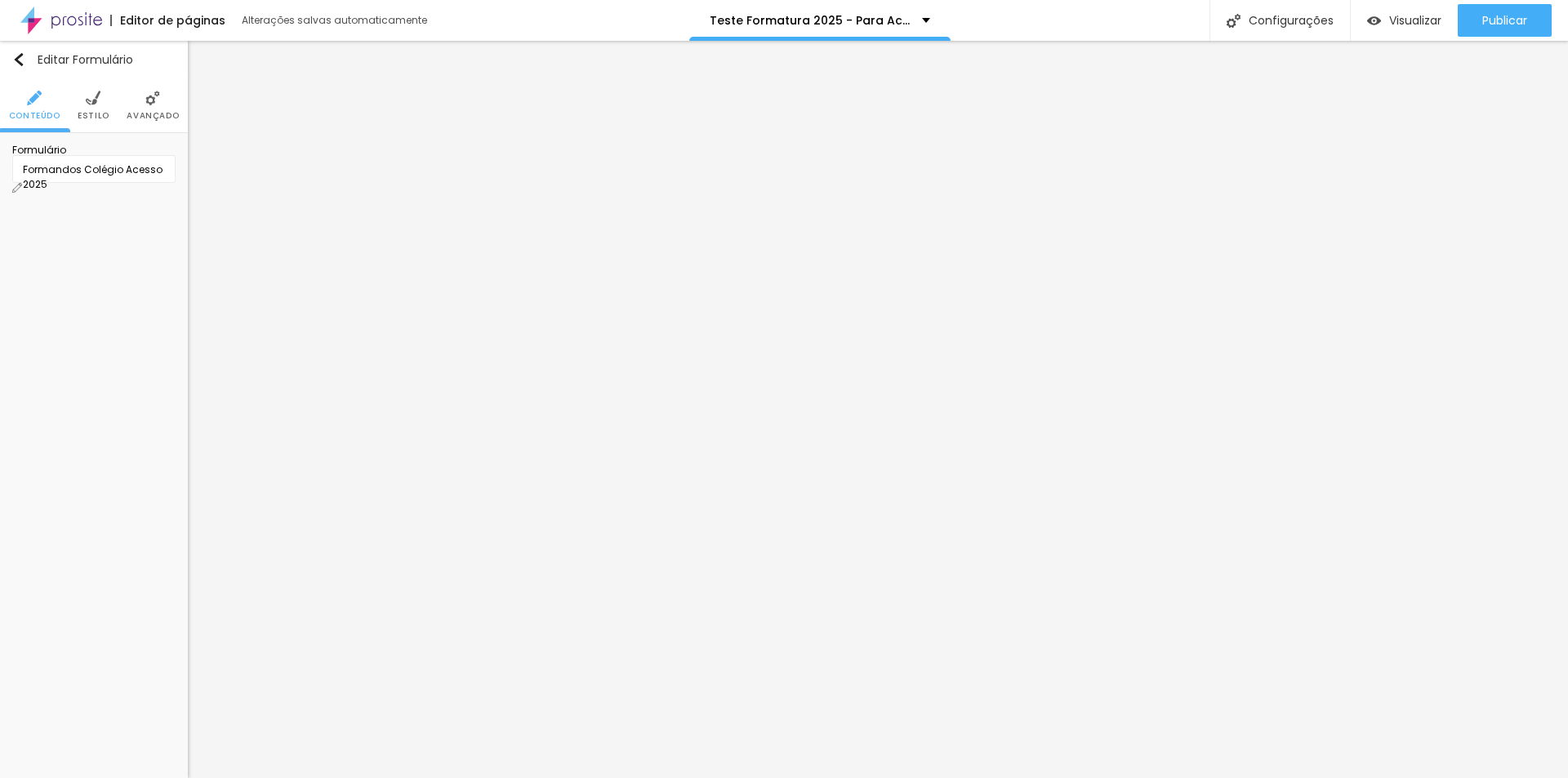
click at [92, 114] on span "Estilo" at bounding box center [93, 115] width 32 height 8
click at [145, 120] on span "Avançado" at bounding box center [152, 115] width 52 height 8
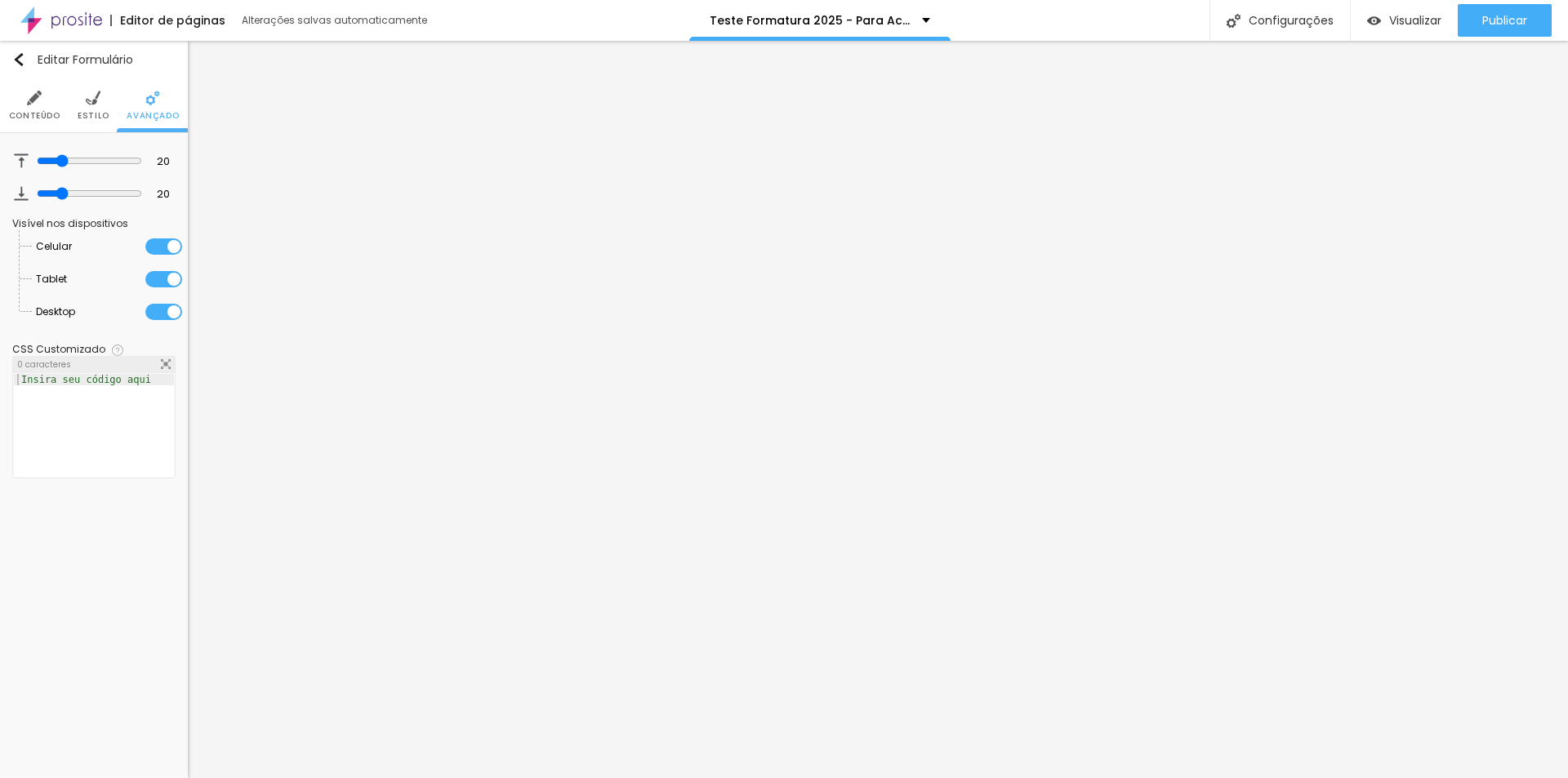
click at [52, 104] on li "Conteúdo" at bounding box center [35, 105] width 52 height 54
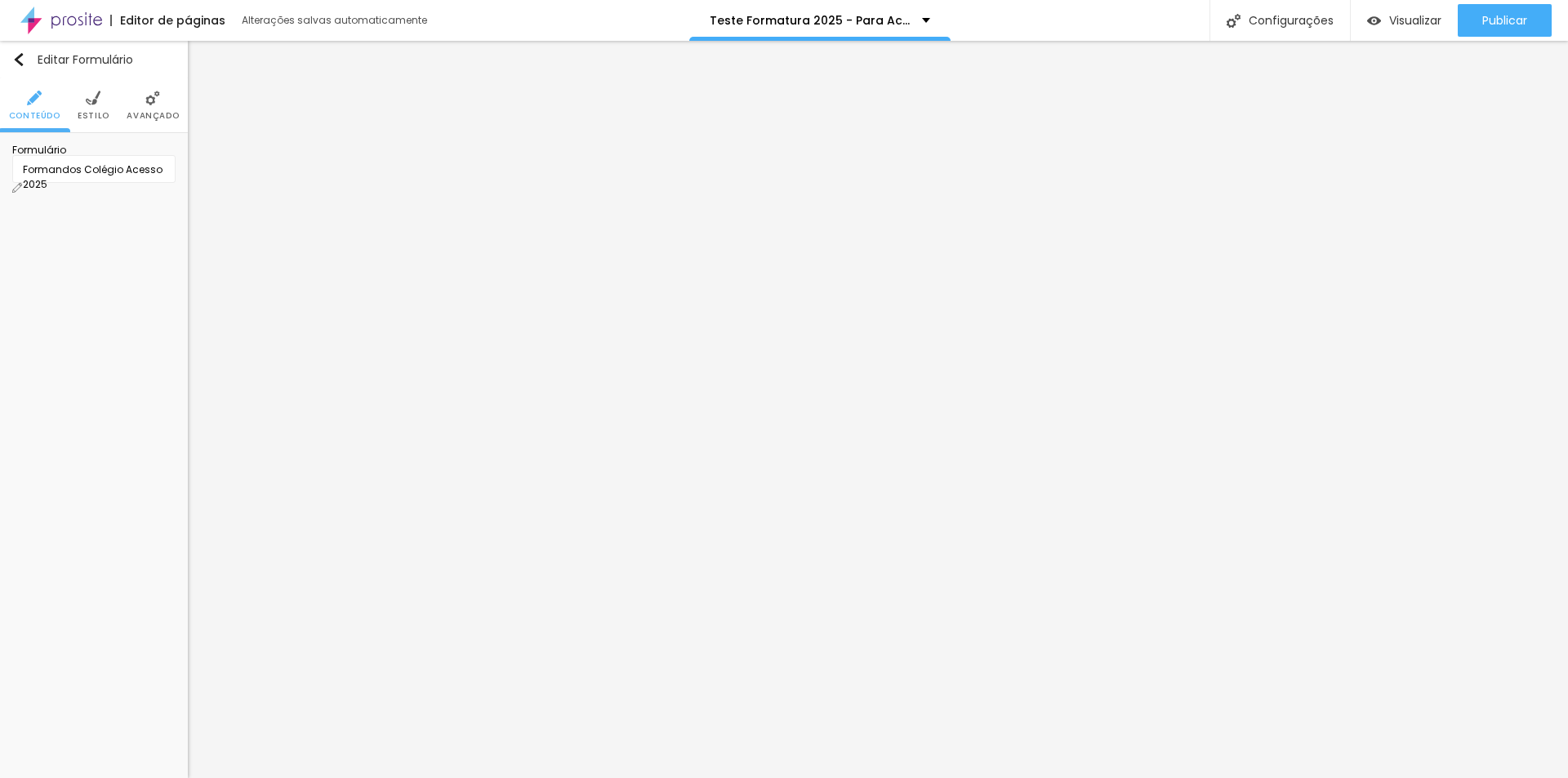
click at [22, 183] on img at bounding box center [16, 187] width 10 height 10
type input "23"
type input "20"
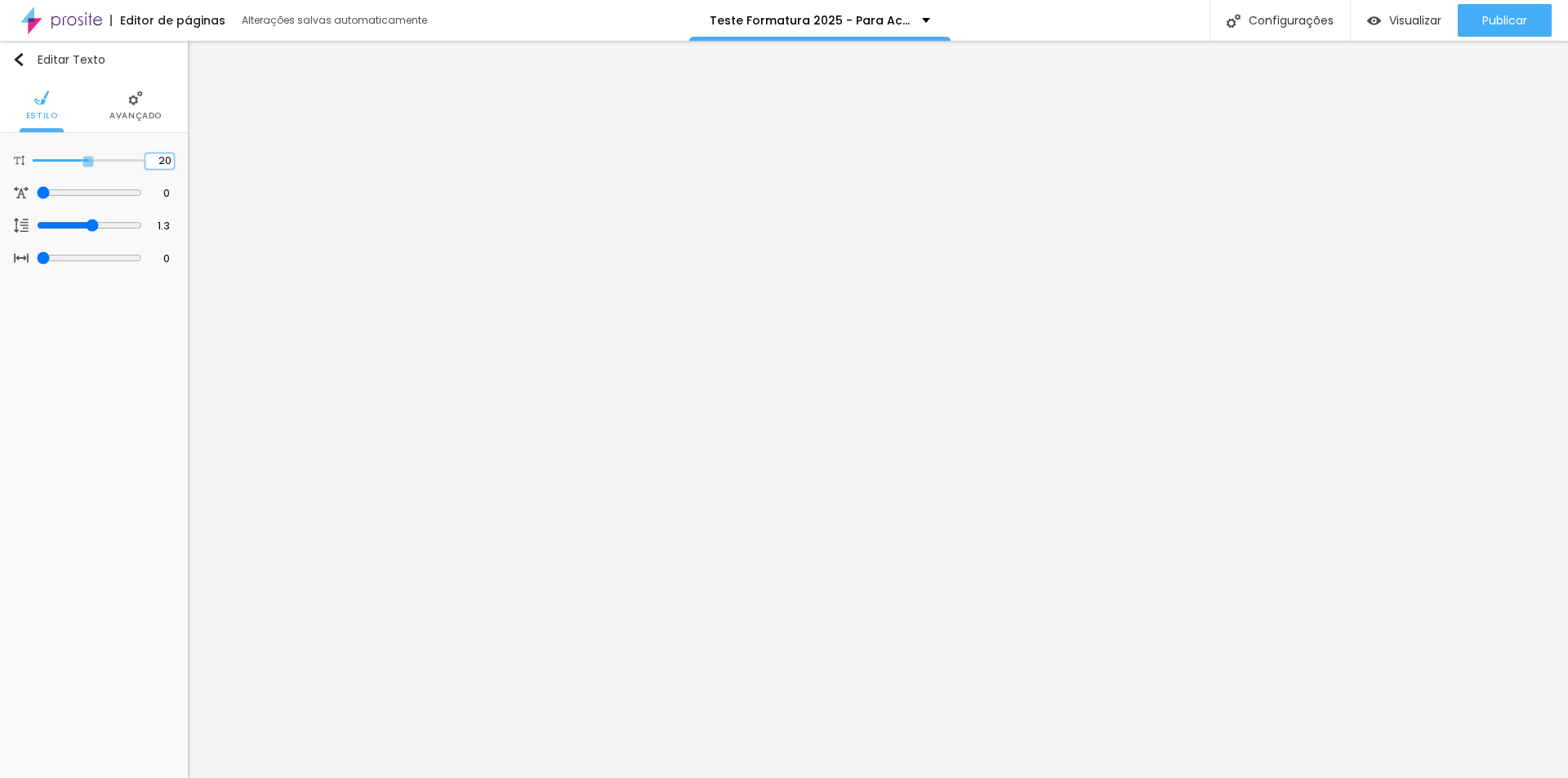
type input "20"
click at [86, 108] on li "Estilo" at bounding box center [93, 105] width 32 height 54
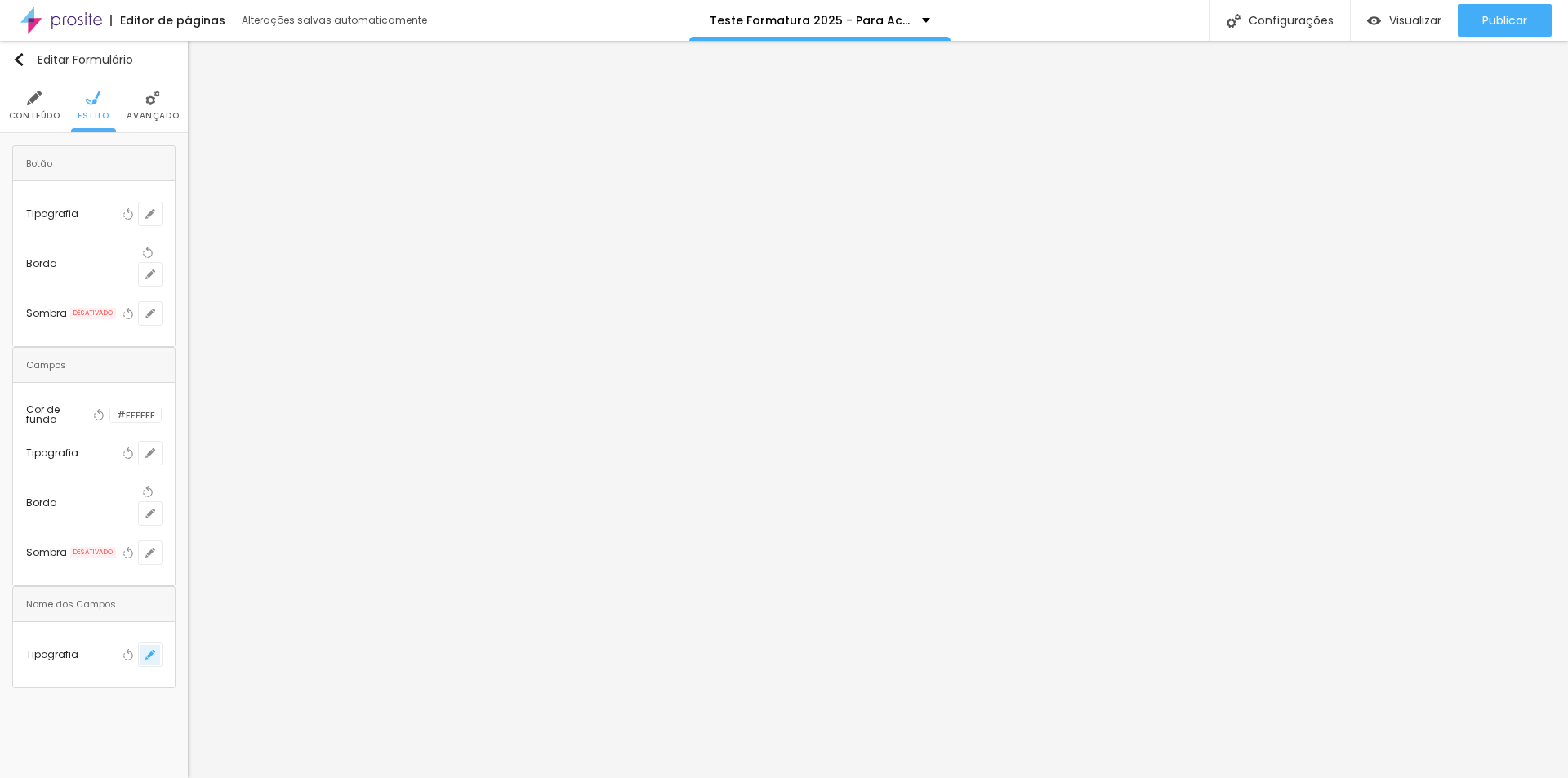
click at [155, 643] on button "button" at bounding box center [150, 654] width 23 height 23
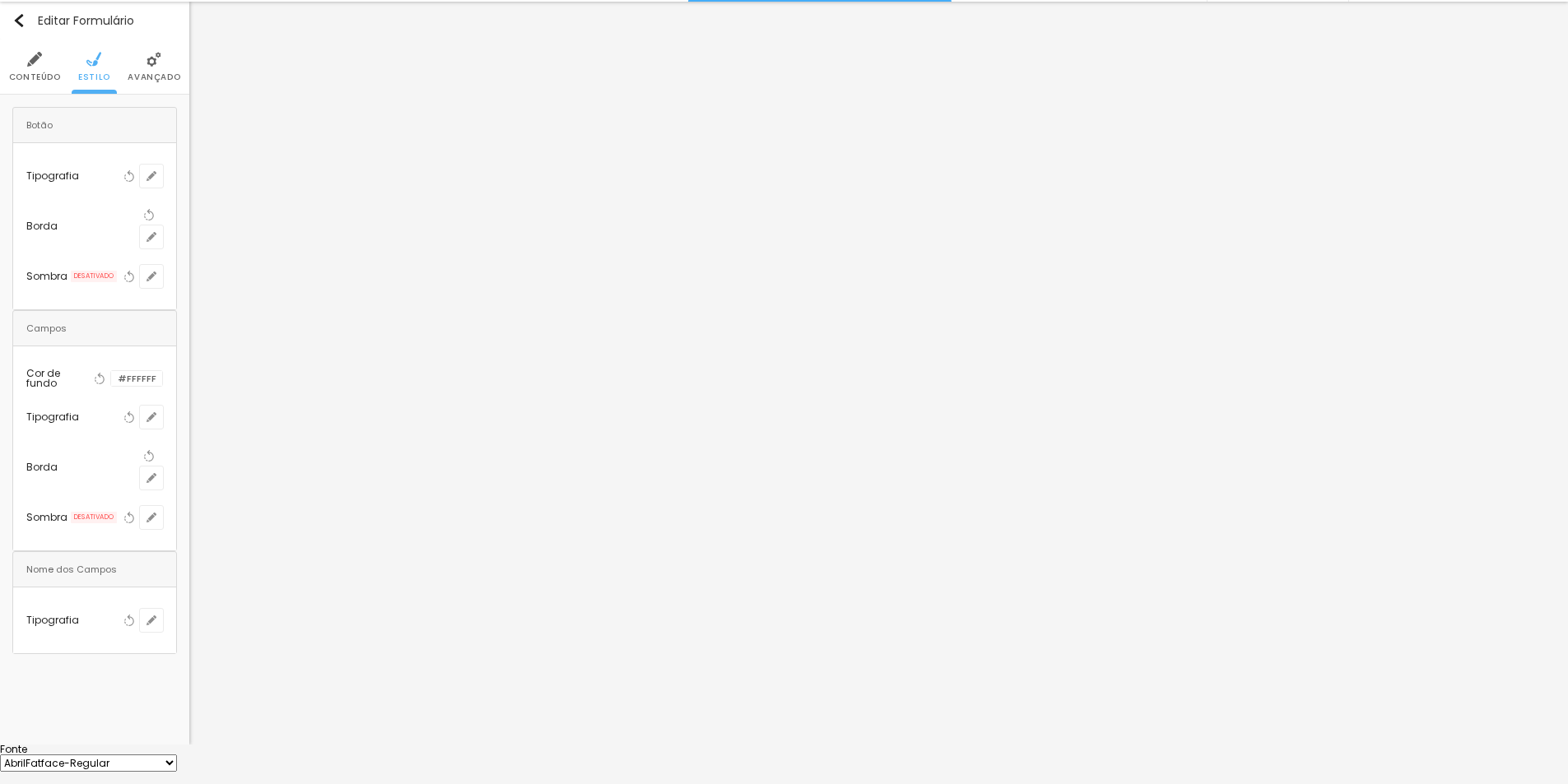
scroll to position [93, 0]
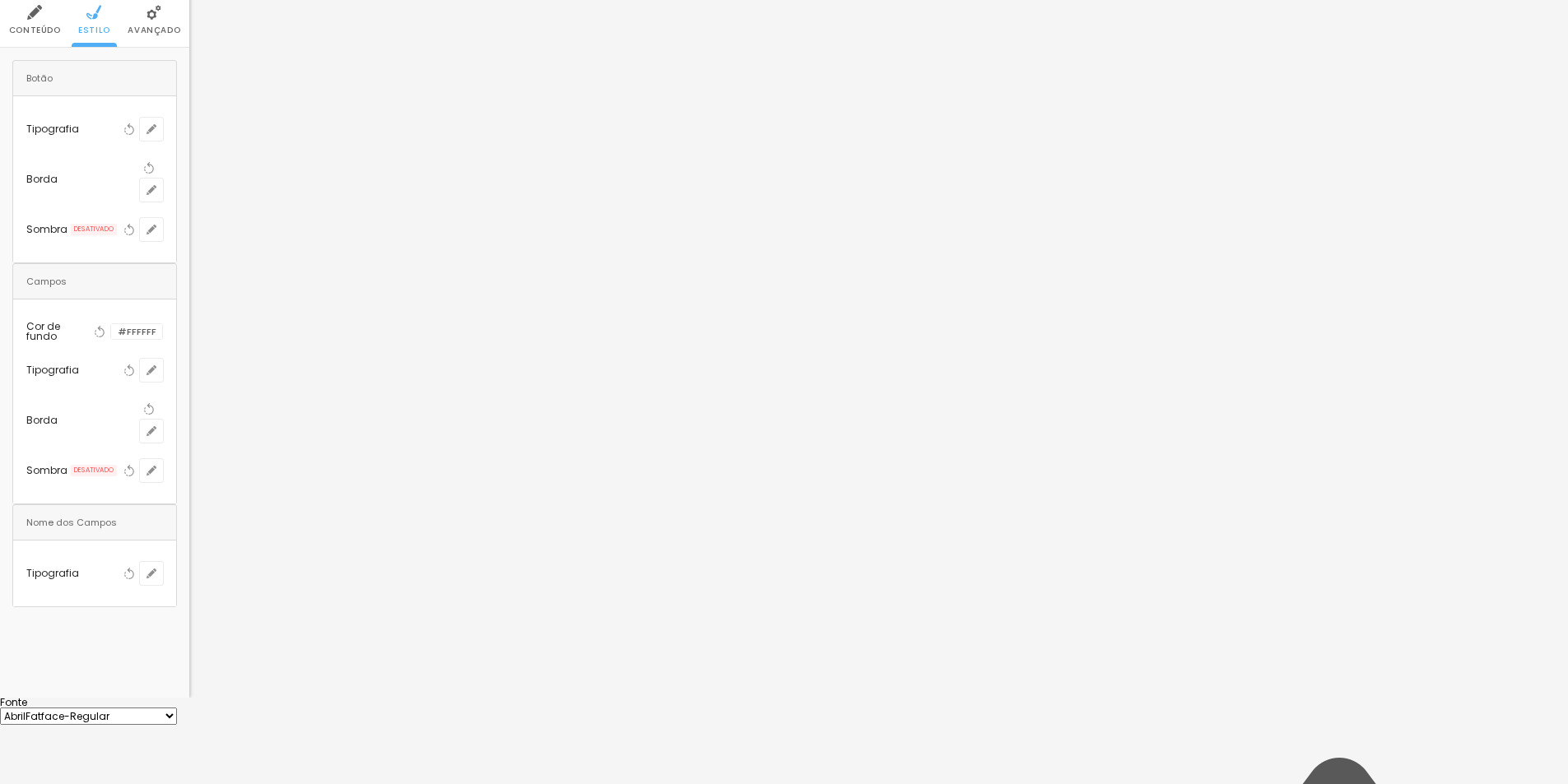
drag, startPoint x: 314, startPoint y: 772, endPoint x: 344, endPoint y: 772, distance: 30.0
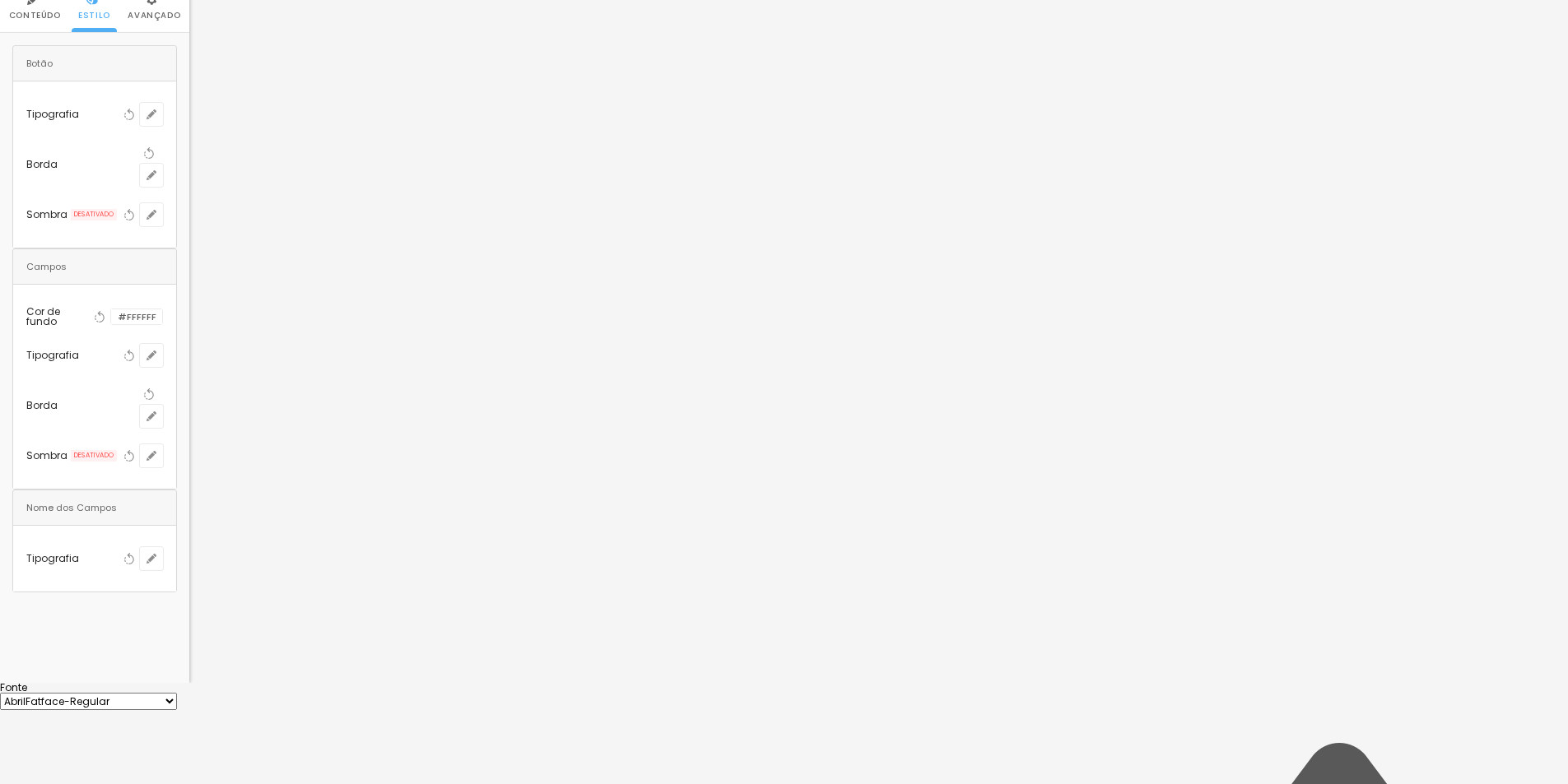
drag, startPoint x: 328, startPoint y: 692, endPoint x: 348, endPoint y: 722, distance: 36.1
type input "#2500FF"
click at [362, 683] on div at bounding box center [784, 683] width 1568 height 0
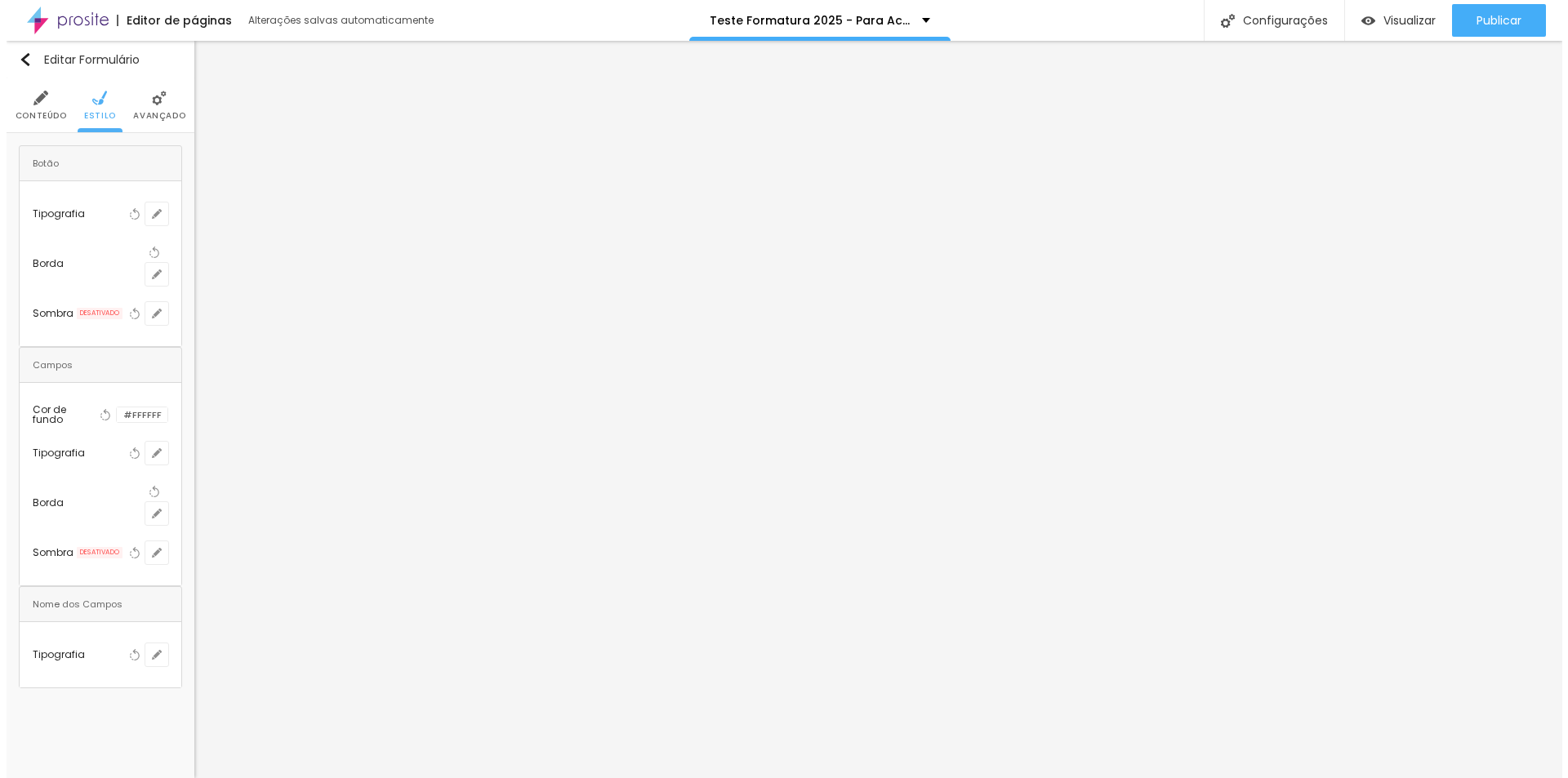
scroll to position [0, 0]
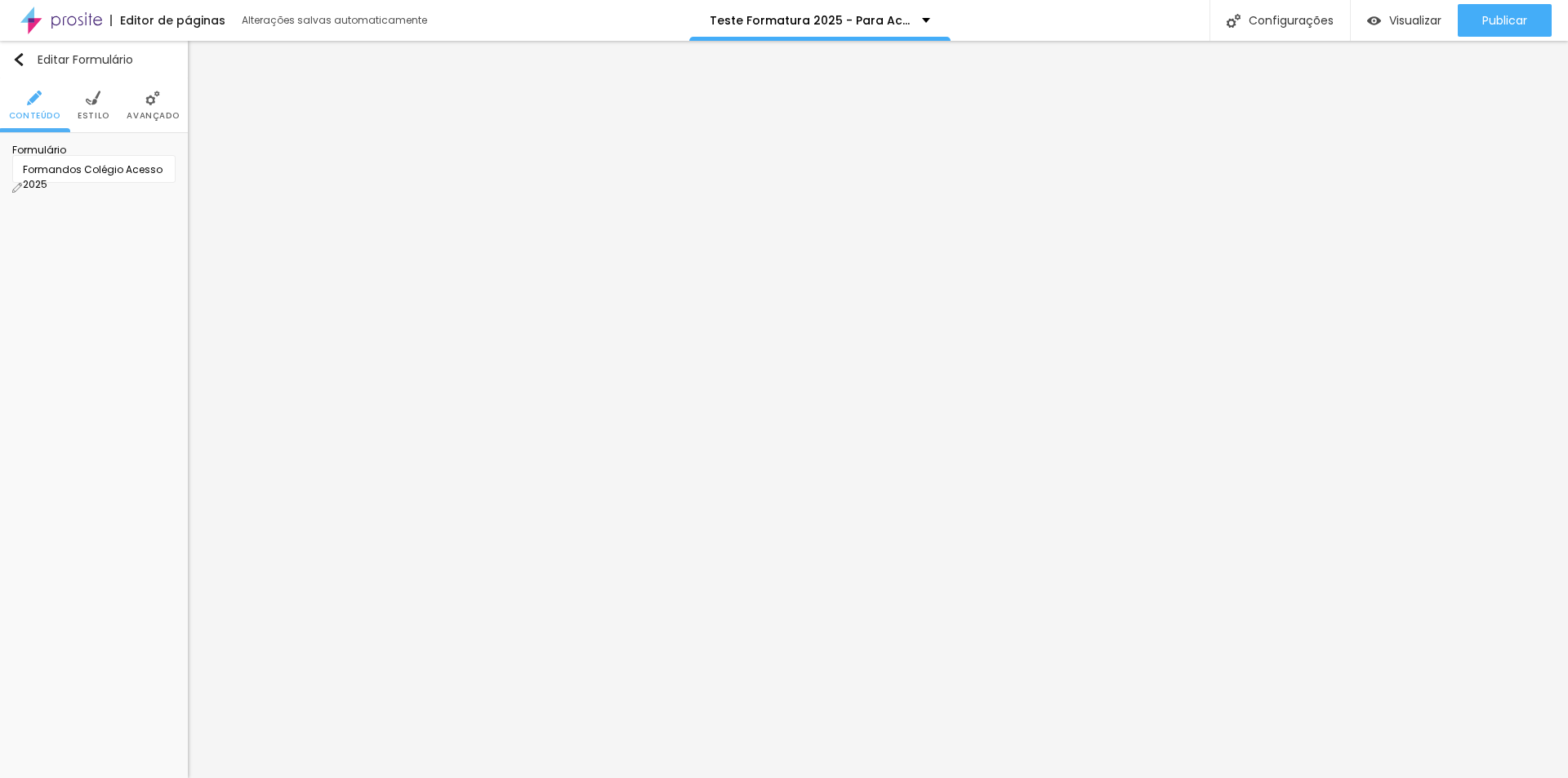
click at [93, 108] on li "Estilo" at bounding box center [93, 105] width 32 height 54
click at [110, 407] on div at bounding box center [110, 414] width 0 height 15
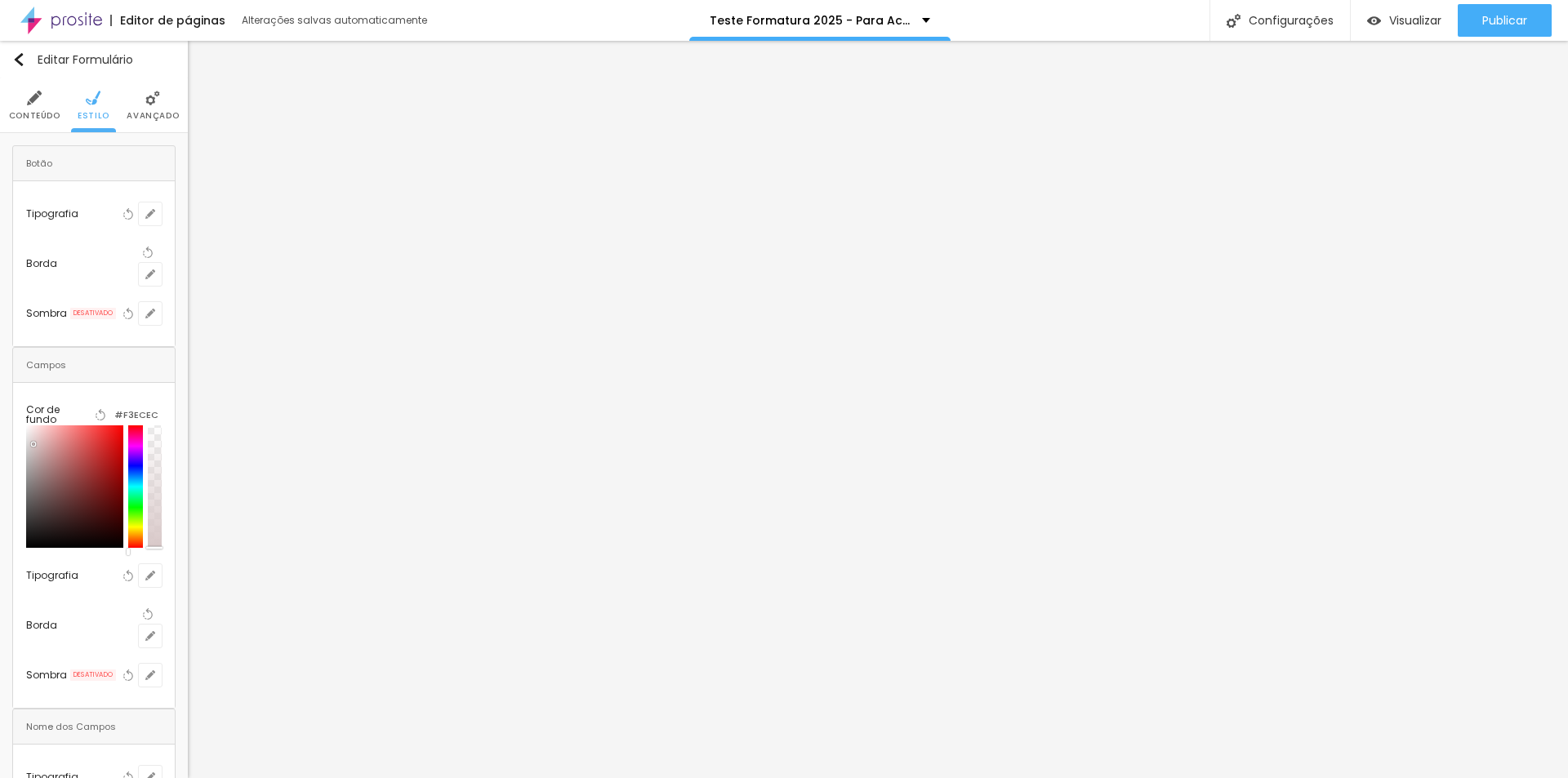
type input "#FFFFFF"
drag, startPoint x: 60, startPoint y: 433, endPoint x: 9, endPoint y: 349, distance: 98.3
click at [9, 349] on div "Botão Tipografia Voltar ao padrão Borda Voltar ao padrão Sombra DESATIVADO Volt…" at bounding box center [94, 477] width 188 height 690
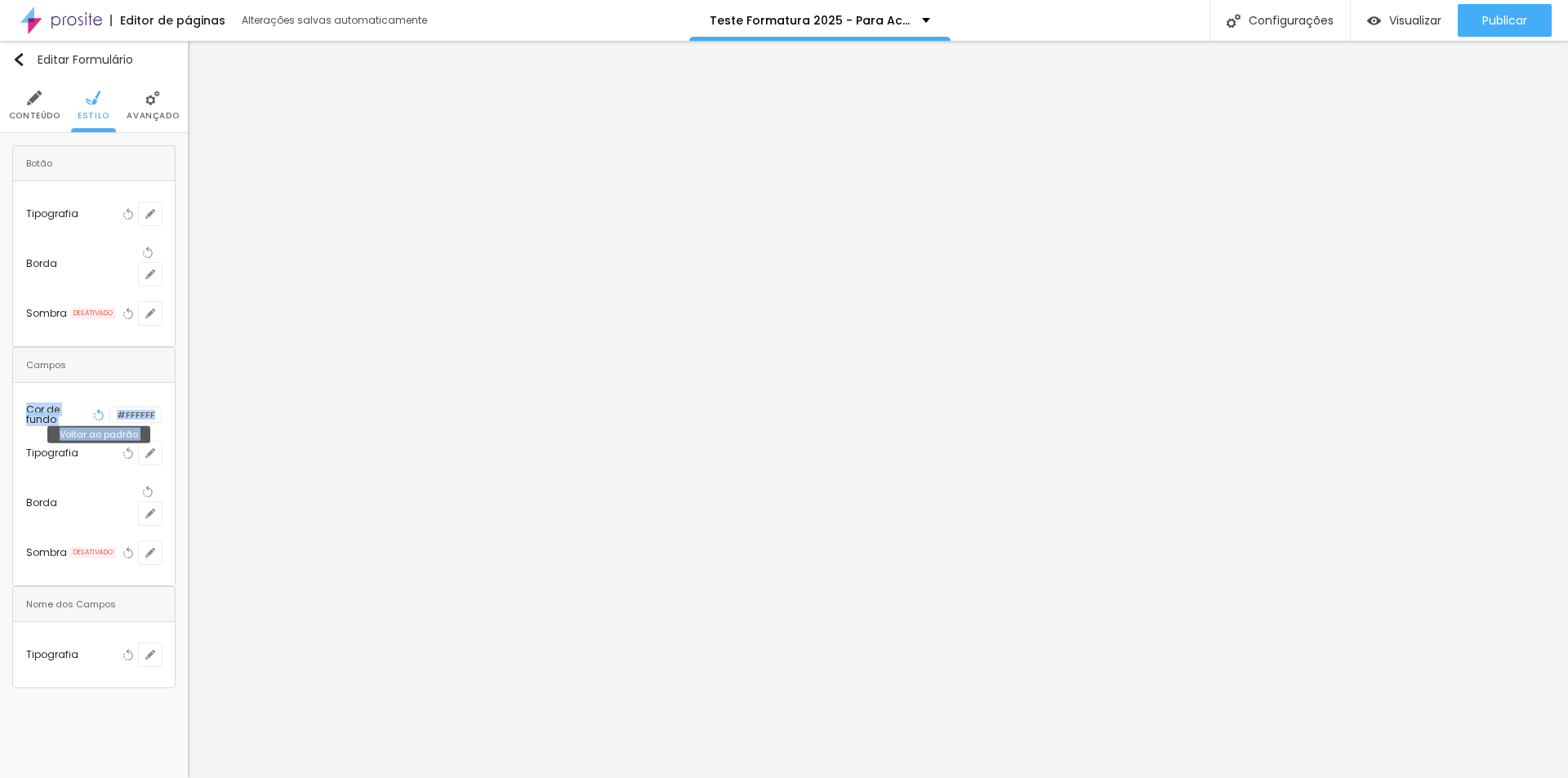
click at [97, 409] on icon "button" at bounding box center [100, 414] width 6 height 12
click at [155, 448] on icon "button" at bounding box center [150, 453] width 10 height 10
type input "#7C7C7C"
drag, startPoint x: 238, startPoint y: 649, endPoint x: 216, endPoint y: 658, distance: 23.8
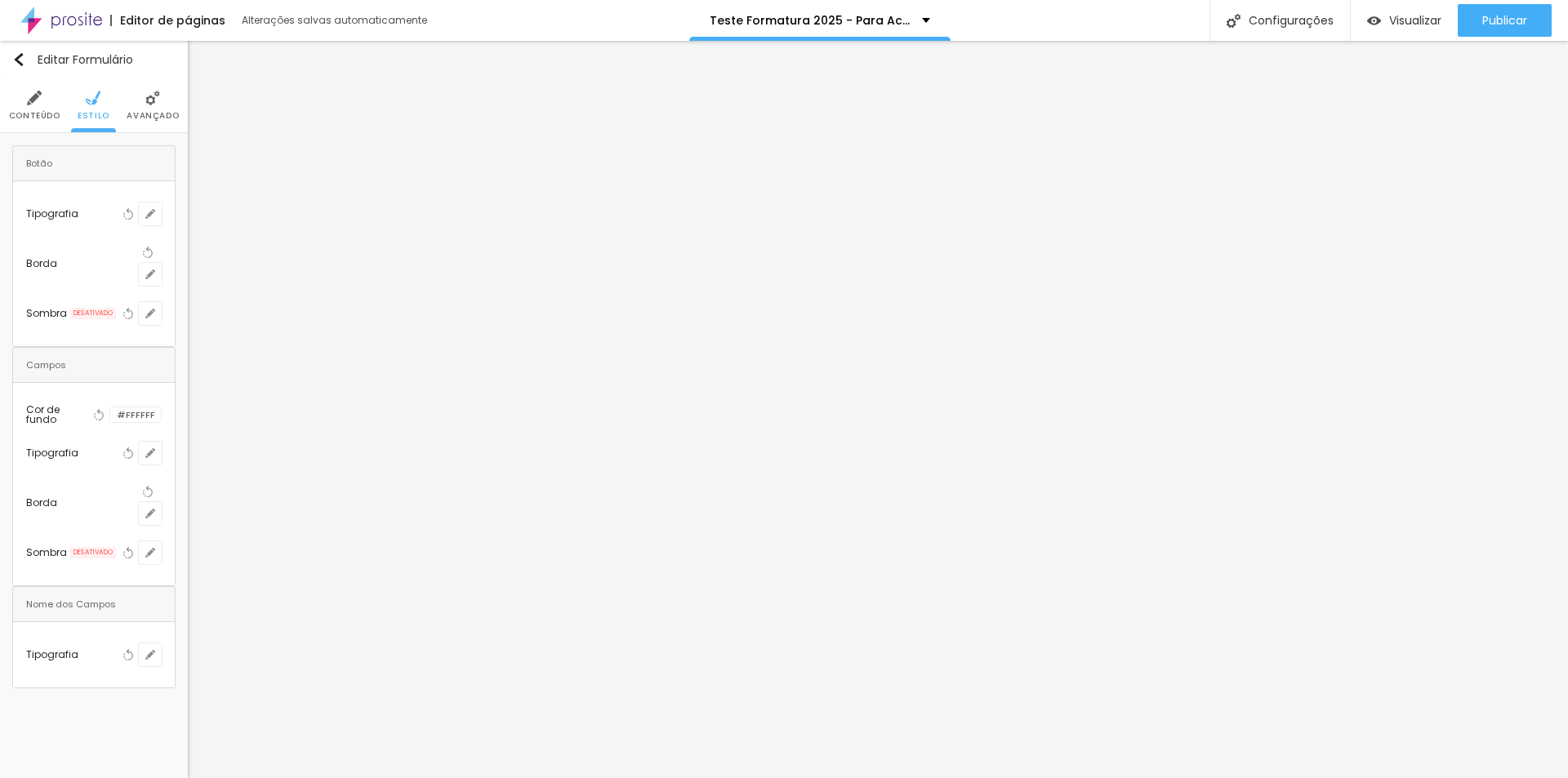
click at [216, 658] on body "Editor de páginas Alterações salvas automaticamente Teste Formatura 2025 - Para…" at bounding box center [784, 389] width 1568 height 778
click at [281, 777] on div at bounding box center [784, 778] width 1568 height 0
click at [162, 502] on button "button" at bounding box center [150, 513] width 23 height 23
drag, startPoint x: 357, startPoint y: 567, endPoint x: 306, endPoint y: 565, distance: 51.0
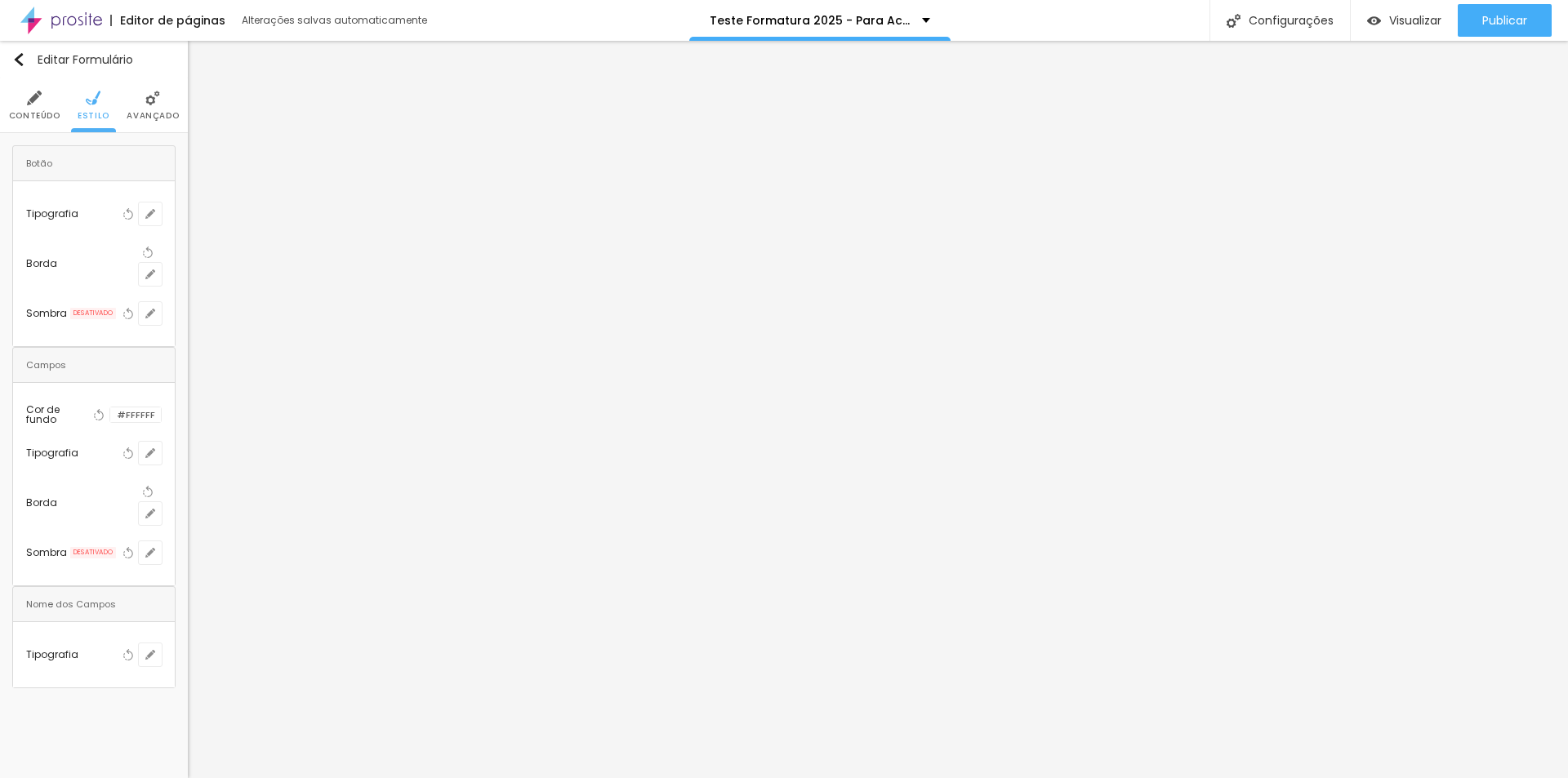
paste input "A"
type input "#"
type input "1"
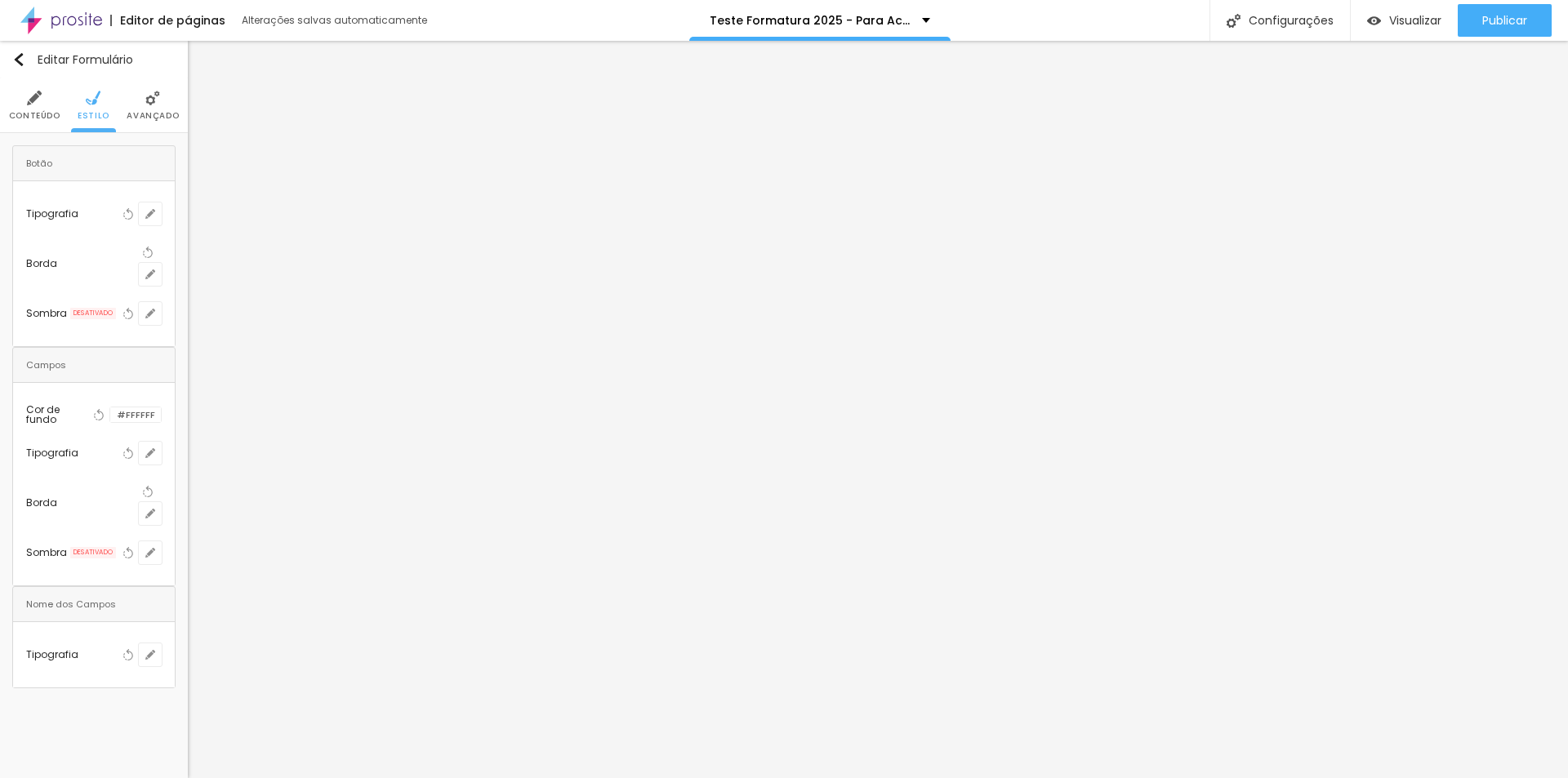
type input "2"
type input "3"
type input "4"
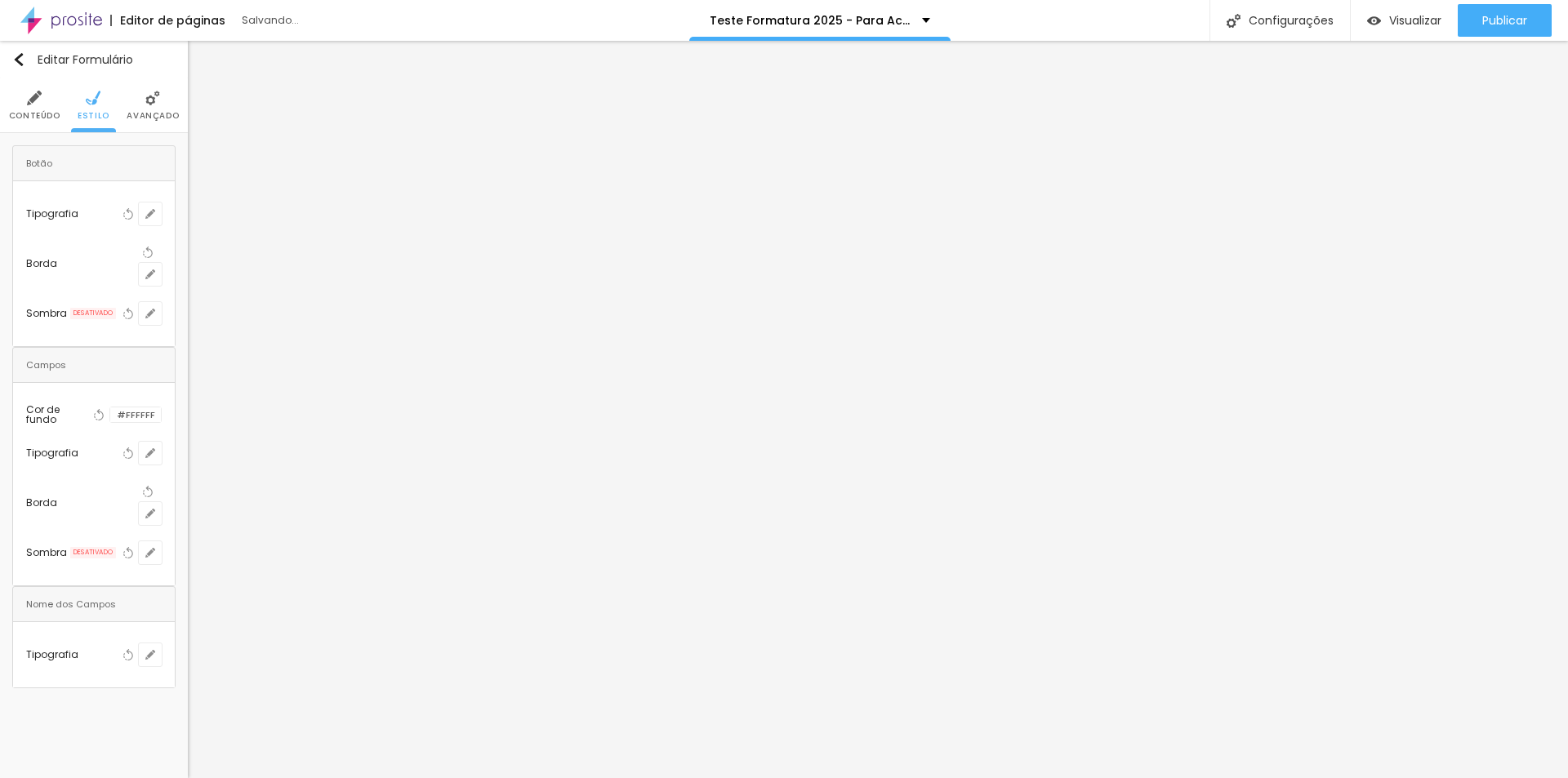
type input "4"
type input "5"
type input "6"
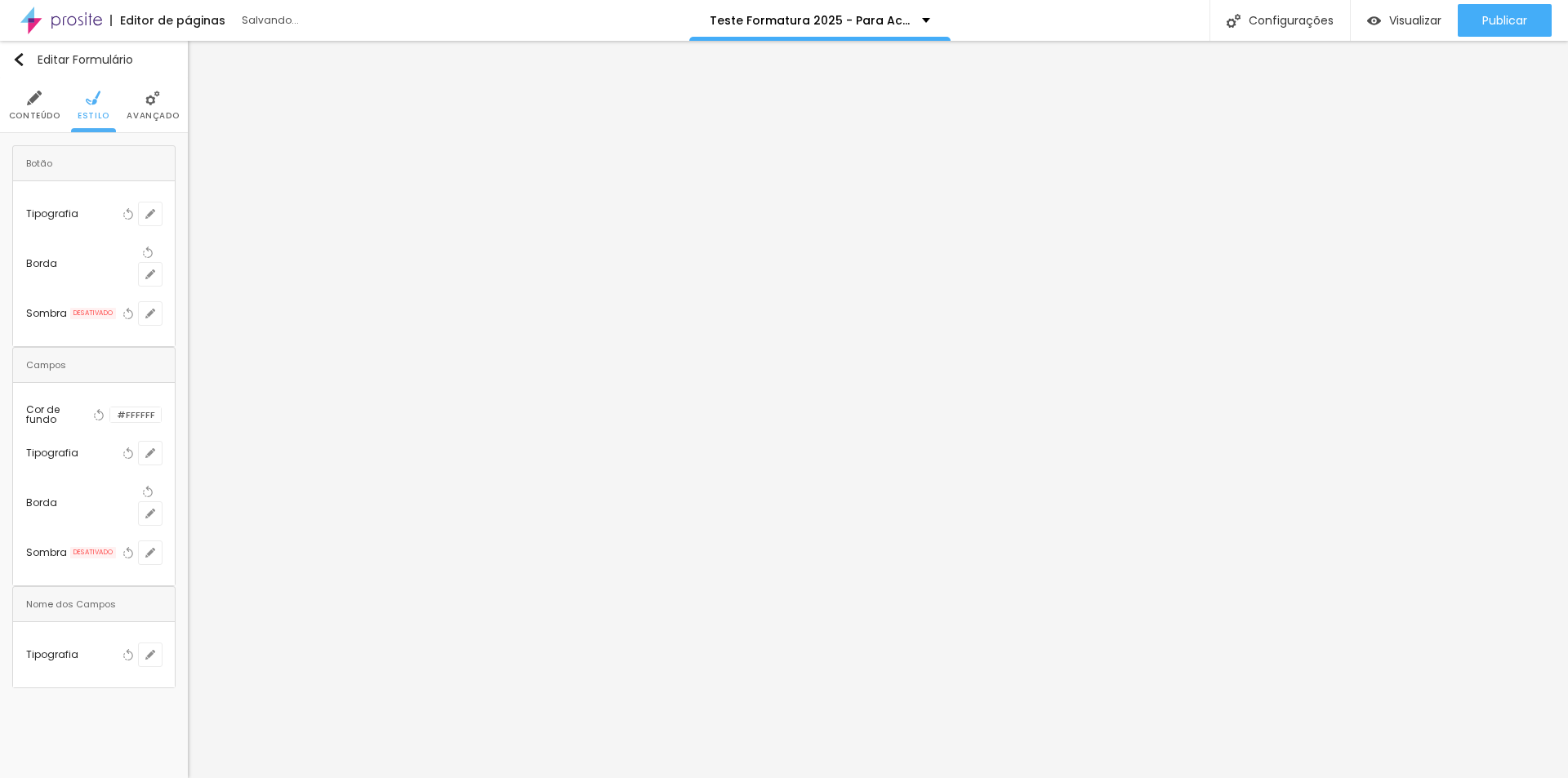
type input "7"
drag, startPoint x: 182, startPoint y: 489, endPoint x: 223, endPoint y: 491, distance: 41.0
type input "7"
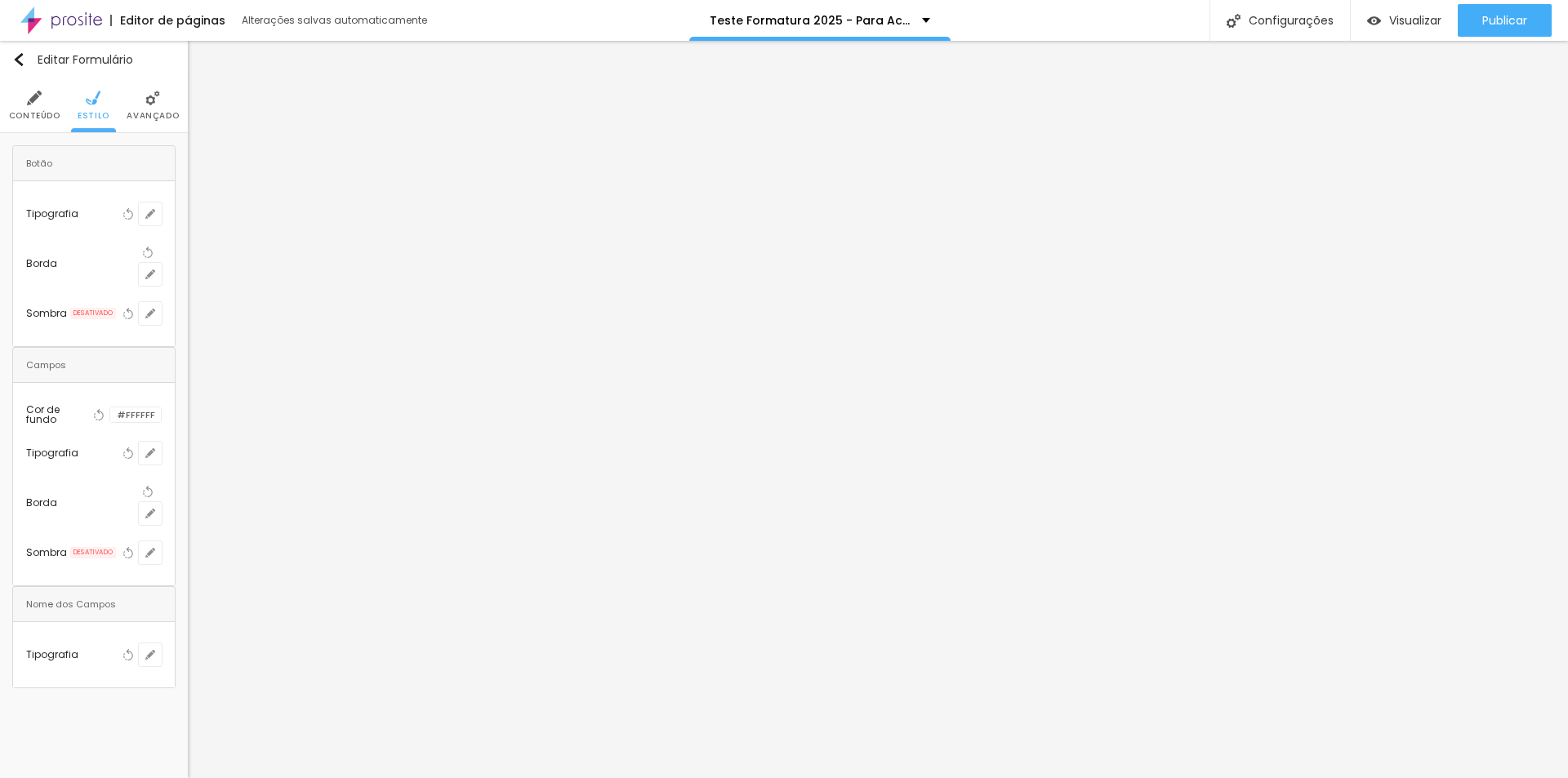
drag, startPoint x: 354, startPoint y: 655, endPoint x: 350, endPoint y: 663, distance: 8.9
drag, startPoint x: 245, startPoint y: 638, endPoint x: 215, endPoint y: 660, distance: 37.2
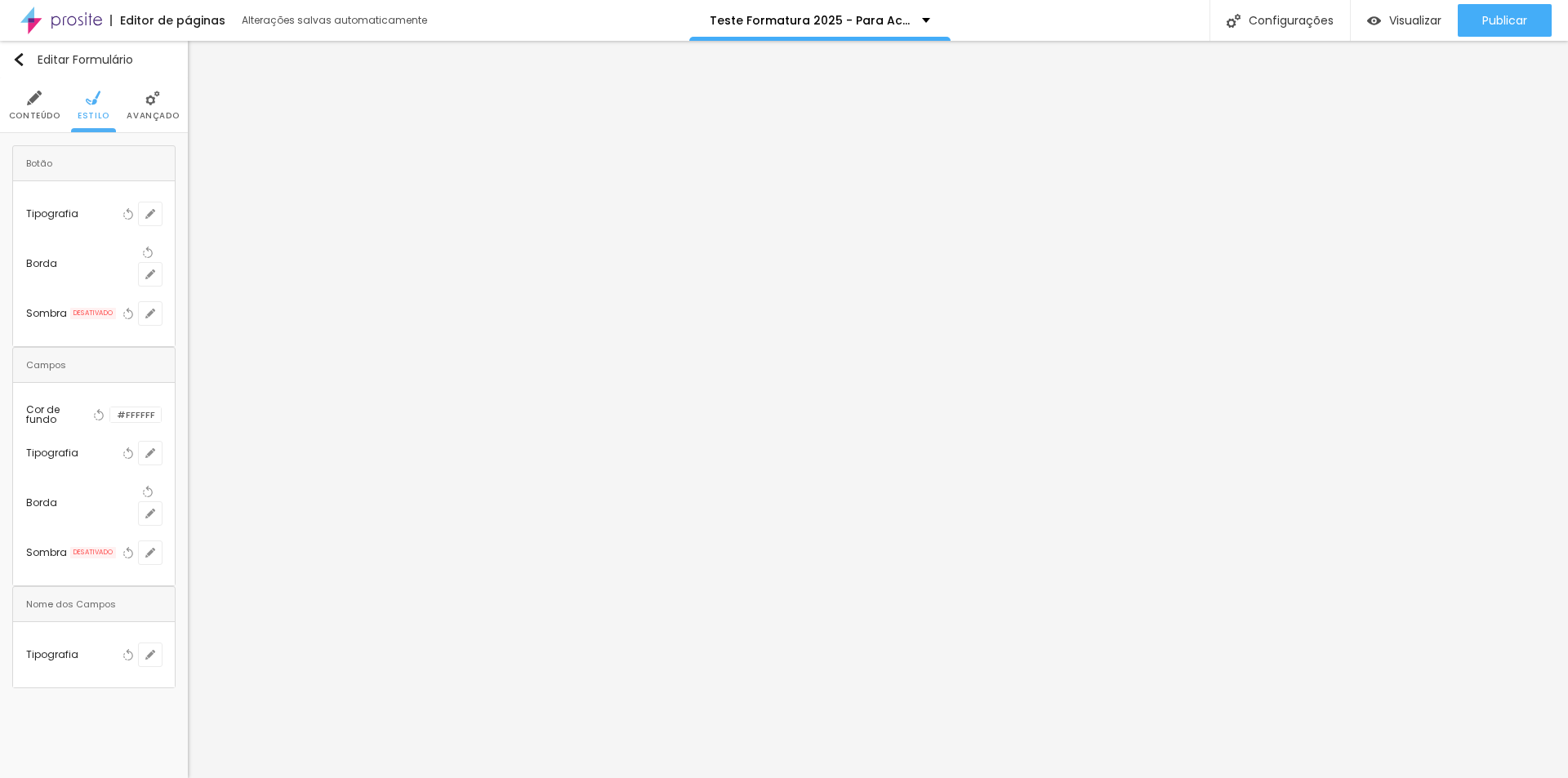
type input "#696969"
drag, startPoint x: 359, startPoint y: 663, endPoint x: 338, endPoint y: 734, distance: 74.0
click at [338, 734] on body "Editor de páginas Salvando... Teste Formatura 2025 - Para Acesso nova Configura…" at bounding box center [784, 389] width 1568 height 778
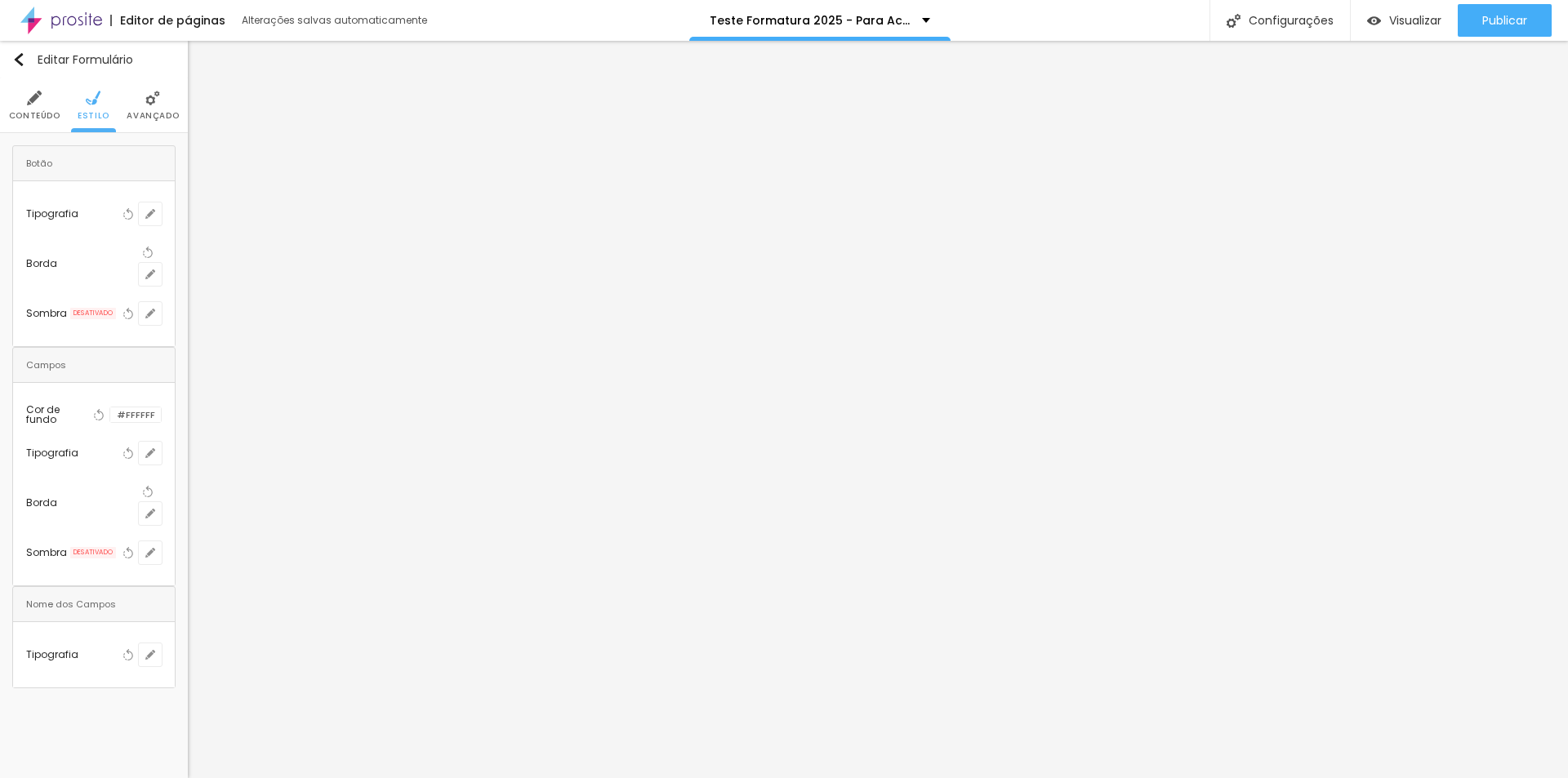
click at [283, 777] on div at bounding box center [784, 778] width 1568 height 0
click at [160, 203] on button "button" at bounding box center [150, 214] width 23 height 23
click at [160, 777] on div at bounding box center [784, 778] width 1568 height 0
click at [155, 309] on icon "button" at bounding box center [150, 314] width 10 height 10
click at [159, 777] on div at bounding box center [784, 778] width 1568 height 0
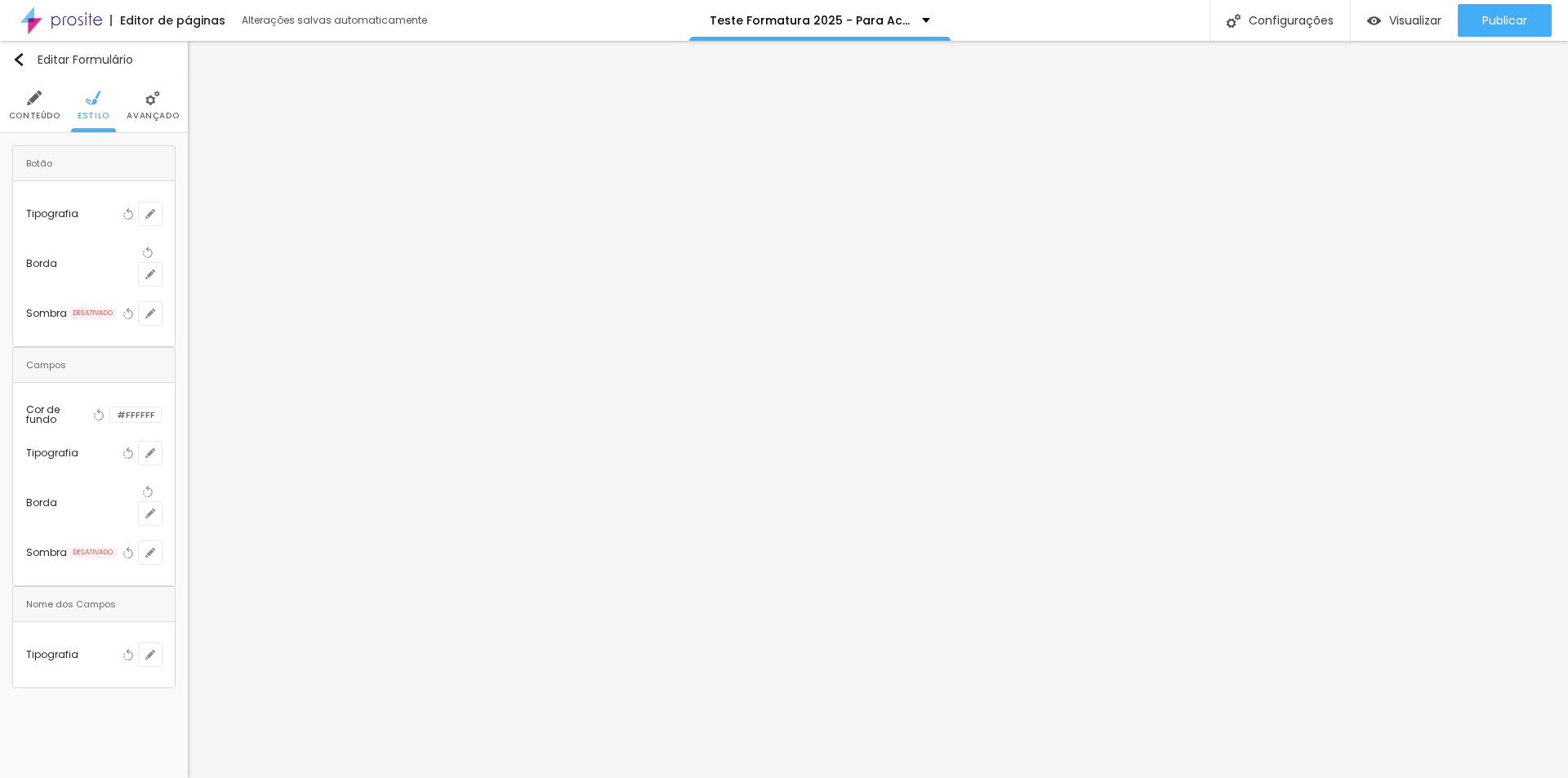
click at [26, 116] on span "Conteúdo" at bounding box center [35, 115] width 52 height 8
click at [85, 112] on span "Estilo" at bounding box center [93, 115] width 32 height 8
click at [148, 112] on span "Avançado" at bounding box center [152, 115] width 52 height 8
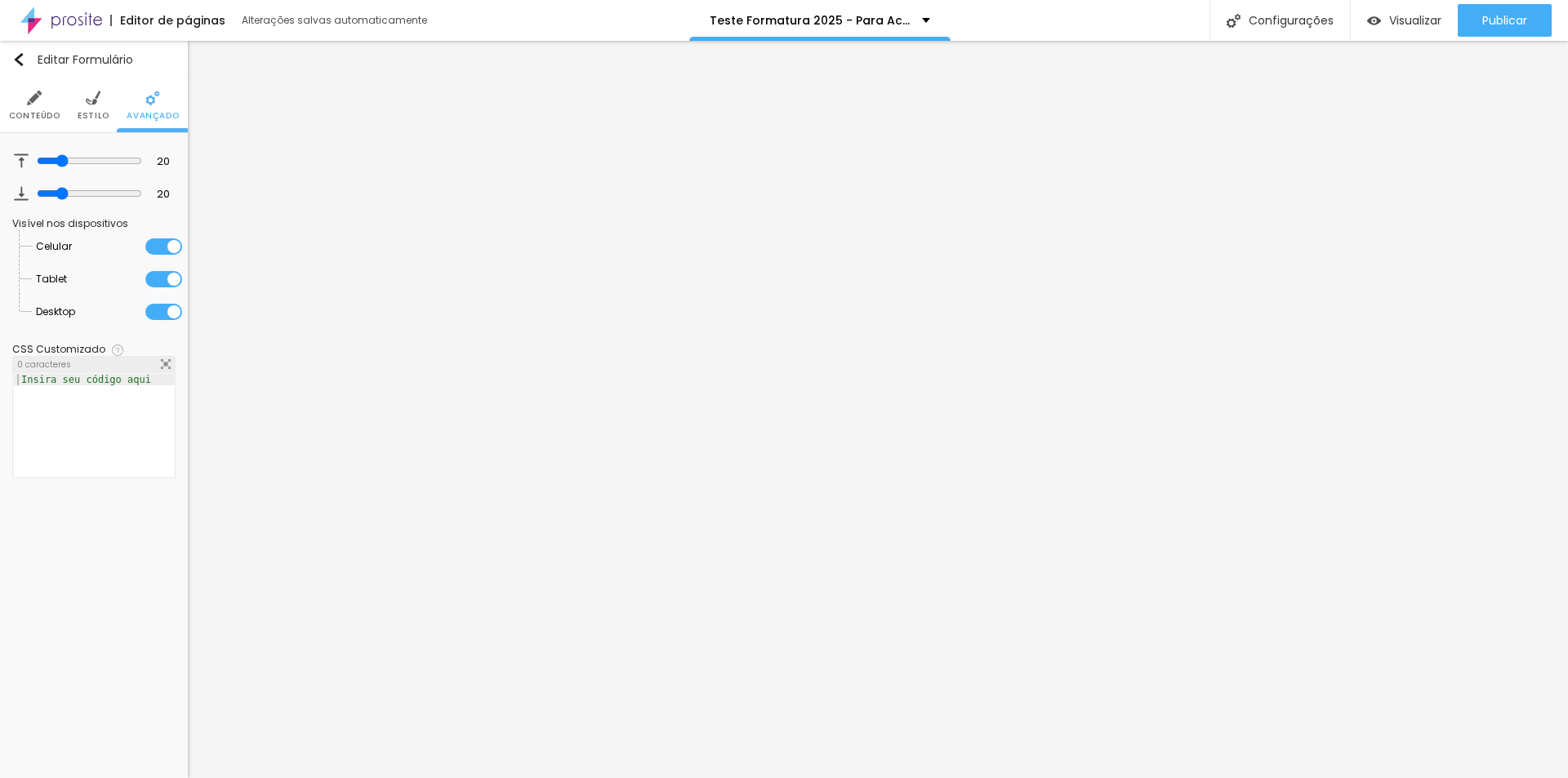
click at [95, 112] on span "Estilo" at bounding box center [93, 115] width 32 height 8
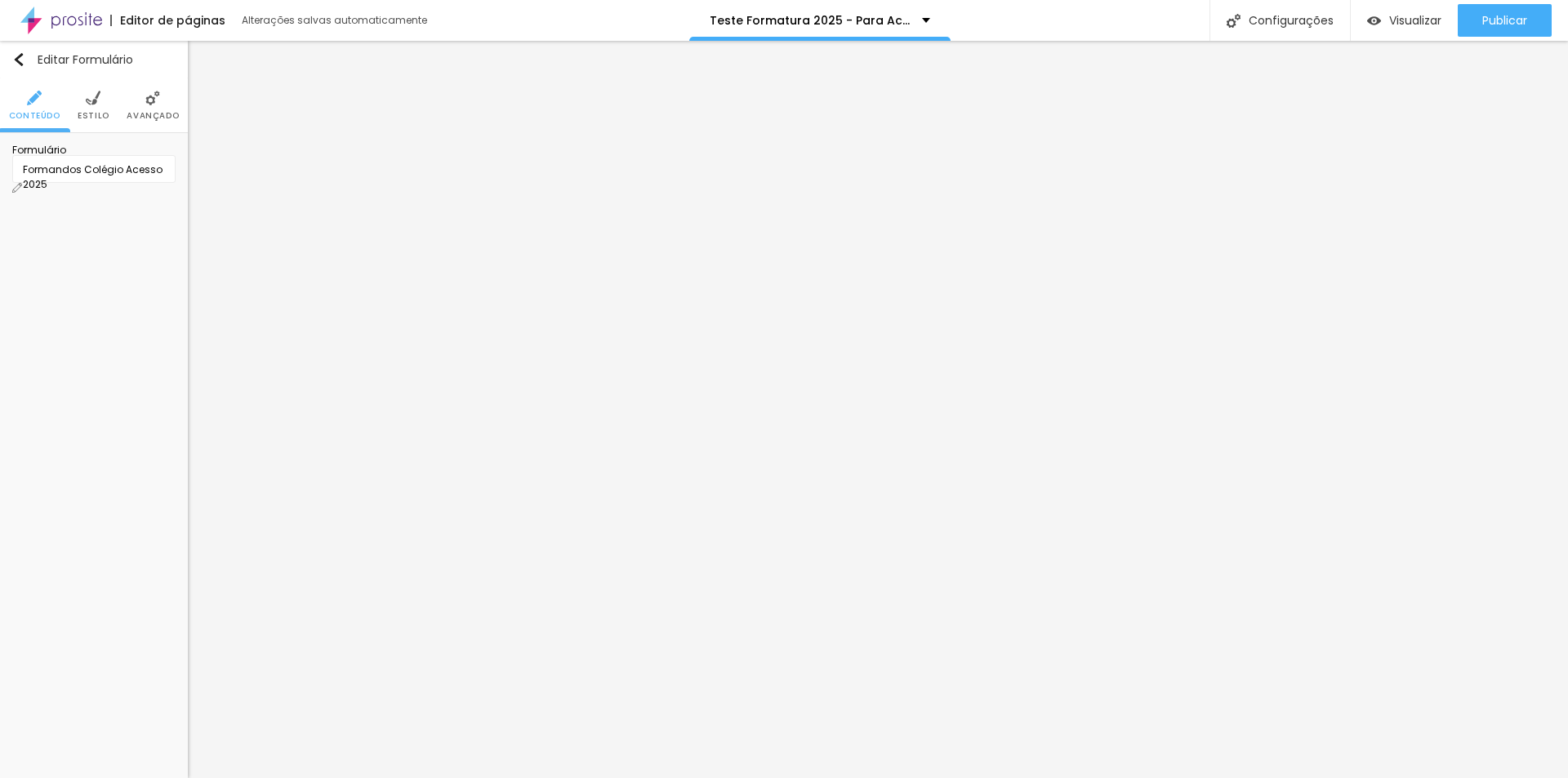
click at [106, 100] on li "Estilo" at bounding box center [93, 105] width 32 height 54
click at [158, 203] on button "button" at bounding box center [150, 214] width 23 height 23
type input "19"
type input "20"
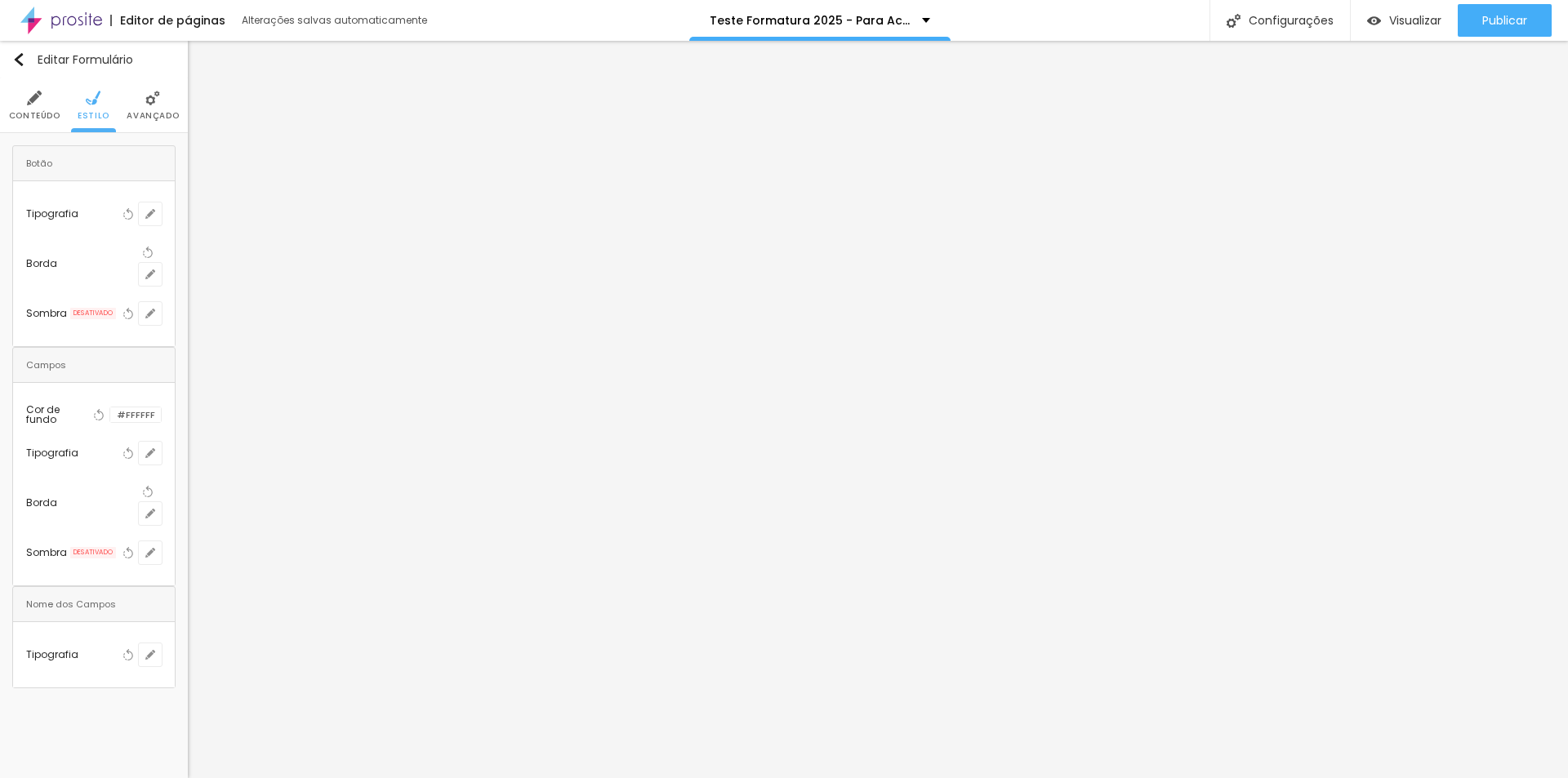
type input "20"
type input "19"
type input "20"
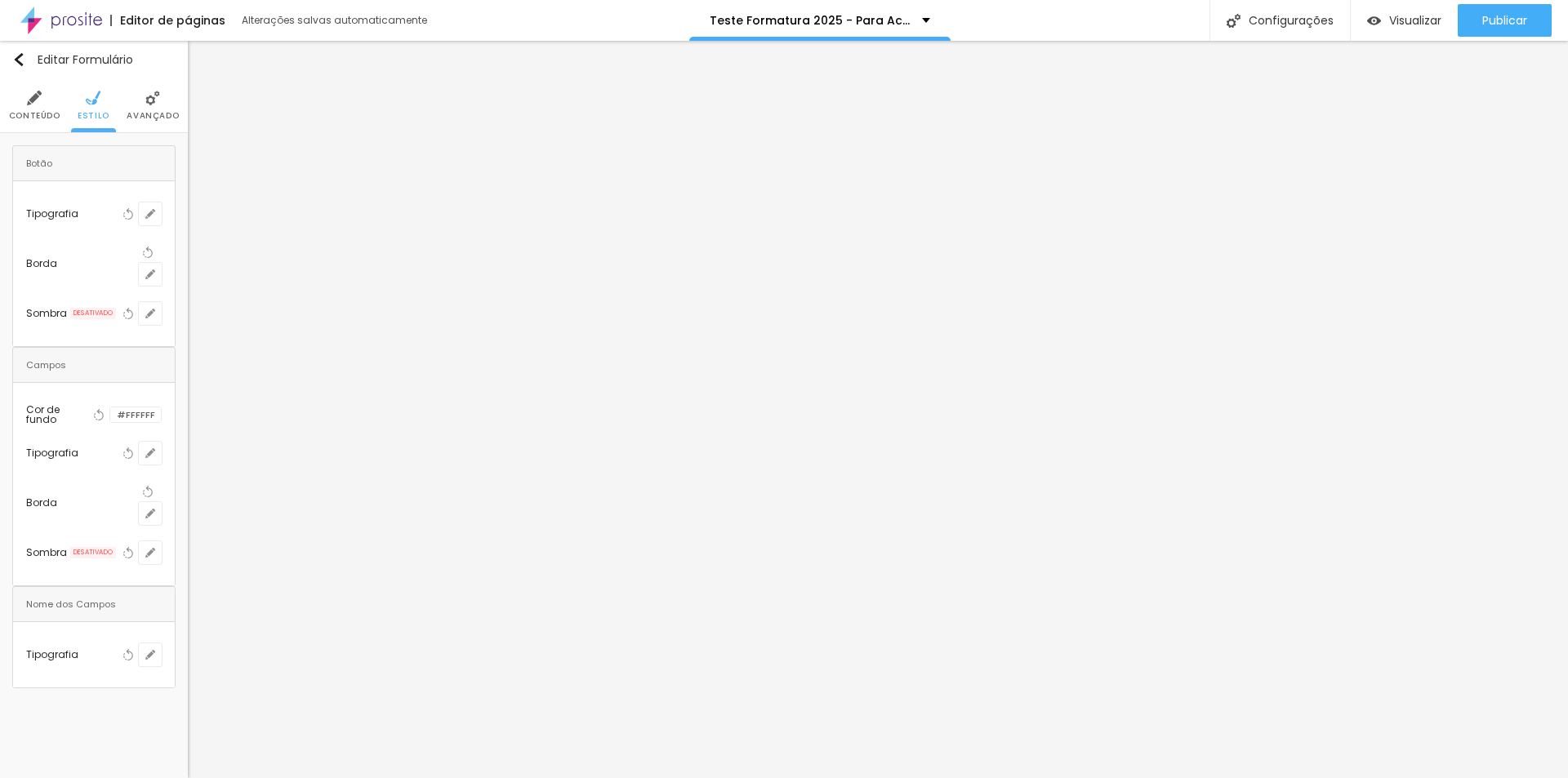
drag, startPoint x: 253, startPoint y: 308, endPoint x: 270, endPoint y: 308, distance: 17.0
type input "20"
click at [101, 777] on div at bounding box center [784, 778] width 1568 height 0
click at [155, 448] on icon "button" at bounding box center [150, 453] width 10 height 10
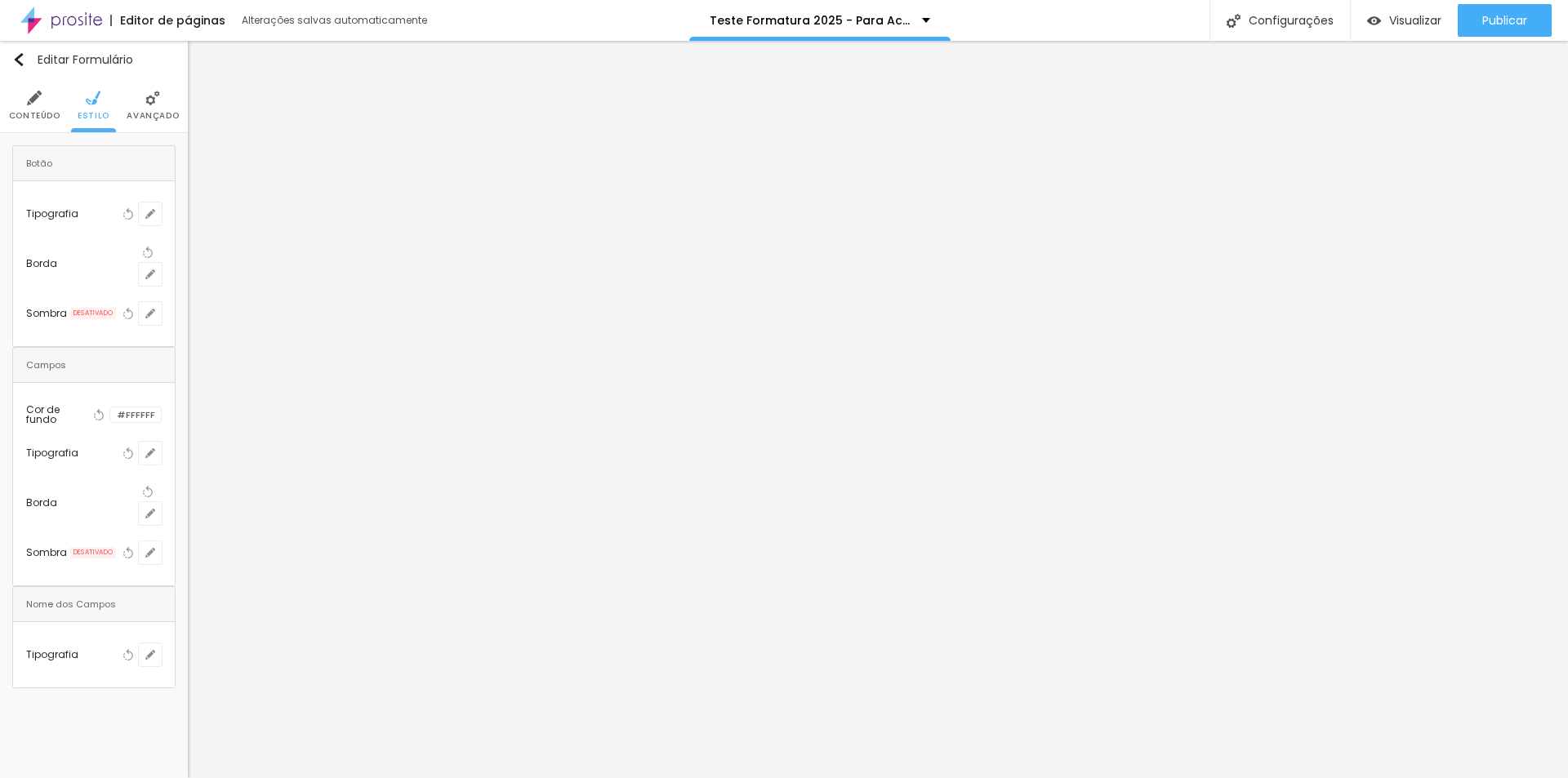
drag, startPoint x: 355, startPoint y: 507, endPoint x: 477, endPoint y: 507, distance: 122.0
click at [477, 507] on body "Editor de páginas Alterações salvas automaticamente Teste Formatura 2025 - Para…" at bounding box center [784, 389] width 1568 height 778
type input "8"
type input "2"
type input "24"
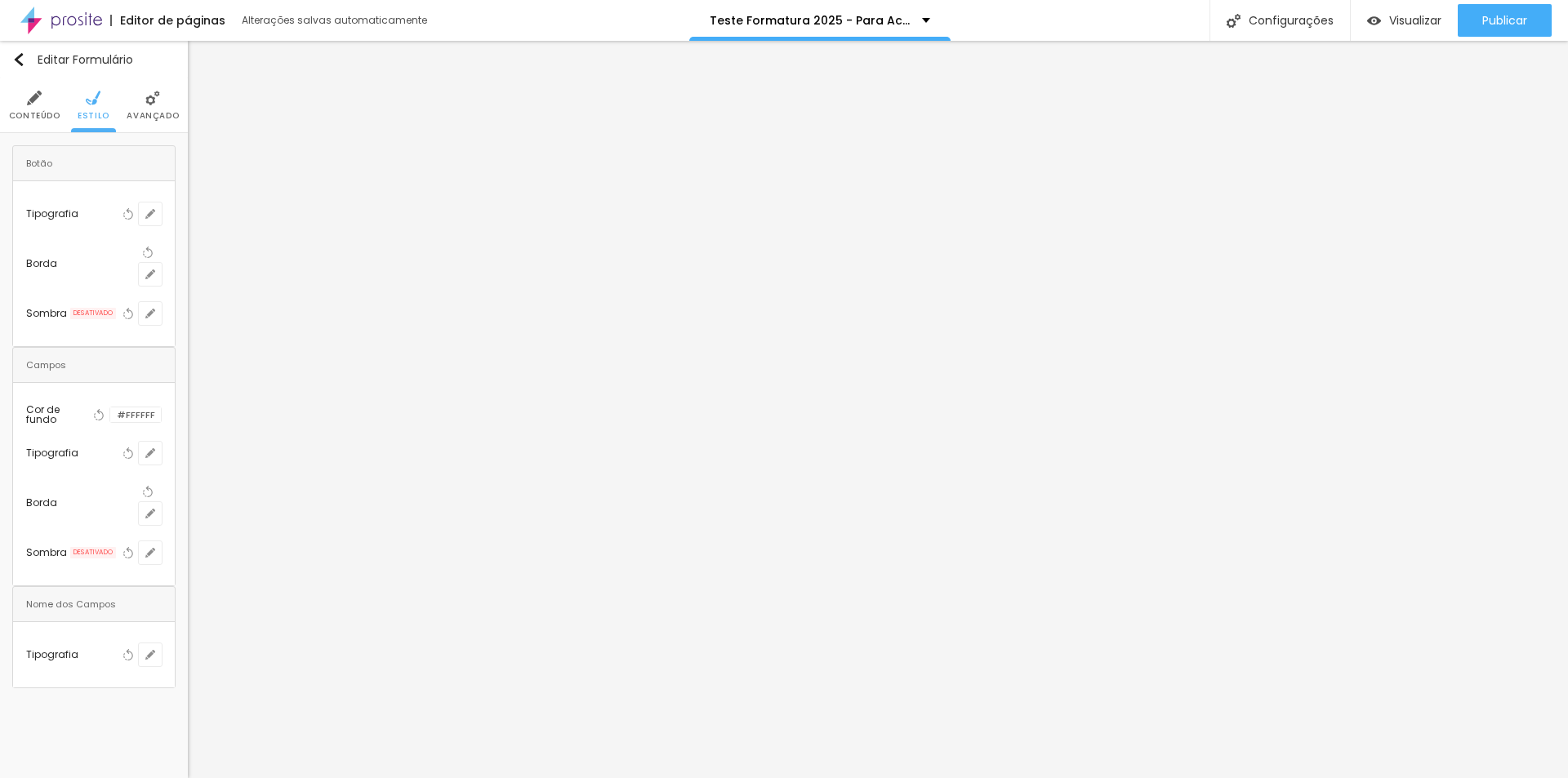
type input "23"
type input "20"
click at [278, 777] on div at bounding box center [784, 778] width 1568 height 0
click at [162, 442] on button "button" at bounding box center [150, 453] width 23 height 23
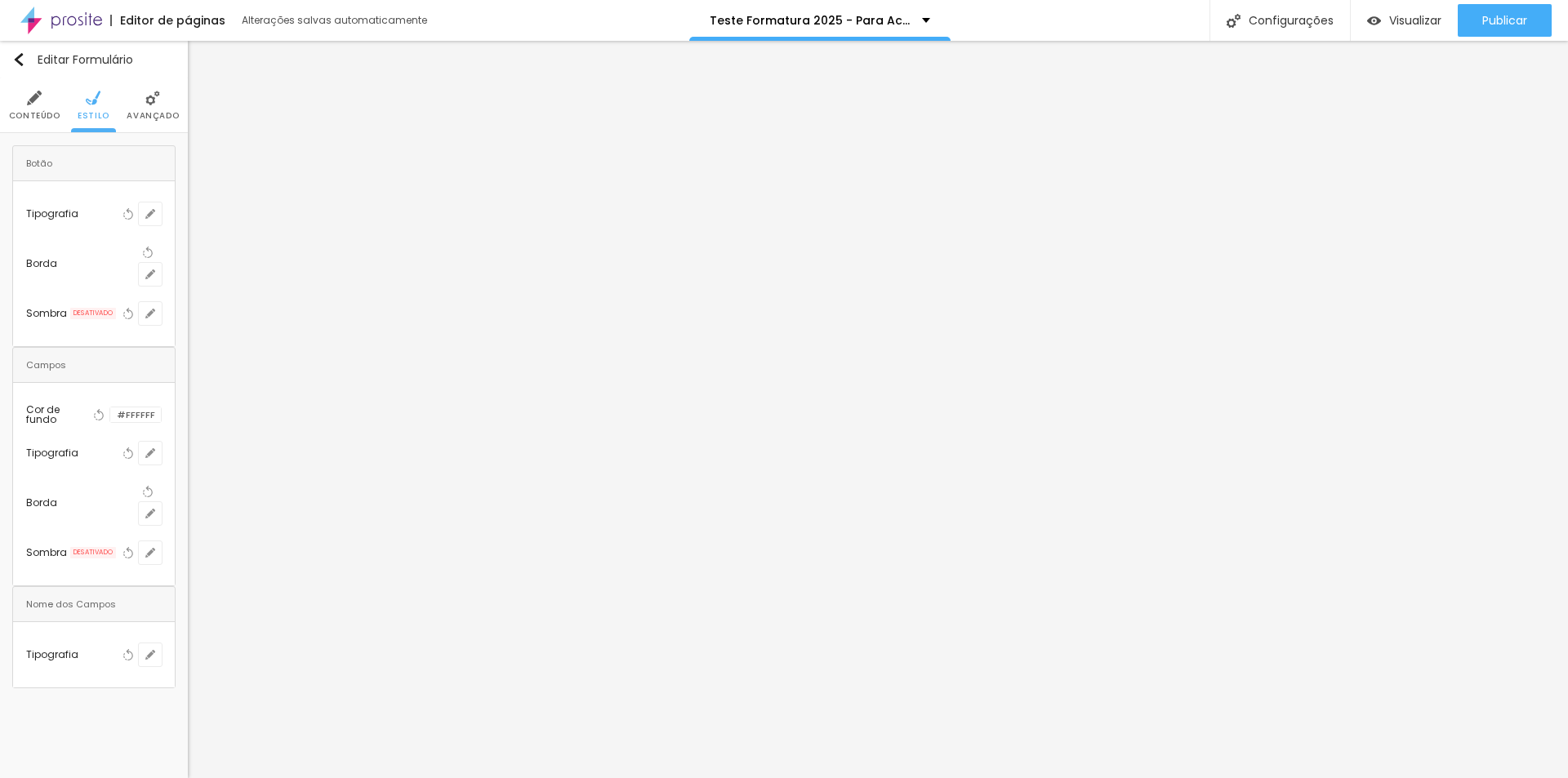
click at [41, 777] on div at bounding box center [784, 778] width 1568 height 0
click at [155, 650] on icon "button" at bounding box center [150, 654] width 10 height 10
drag, startPoint x: 355, startPoint y: 667, endPoint x: 465, endPoint y: 666, distance: 110.0
click at [465, 666] on body "Editor de páginas Alterações salvas automaticamente Teste Formatura 2025 - Para…" at bounding box center [777, 389] width 1555 height 778
type input "8"
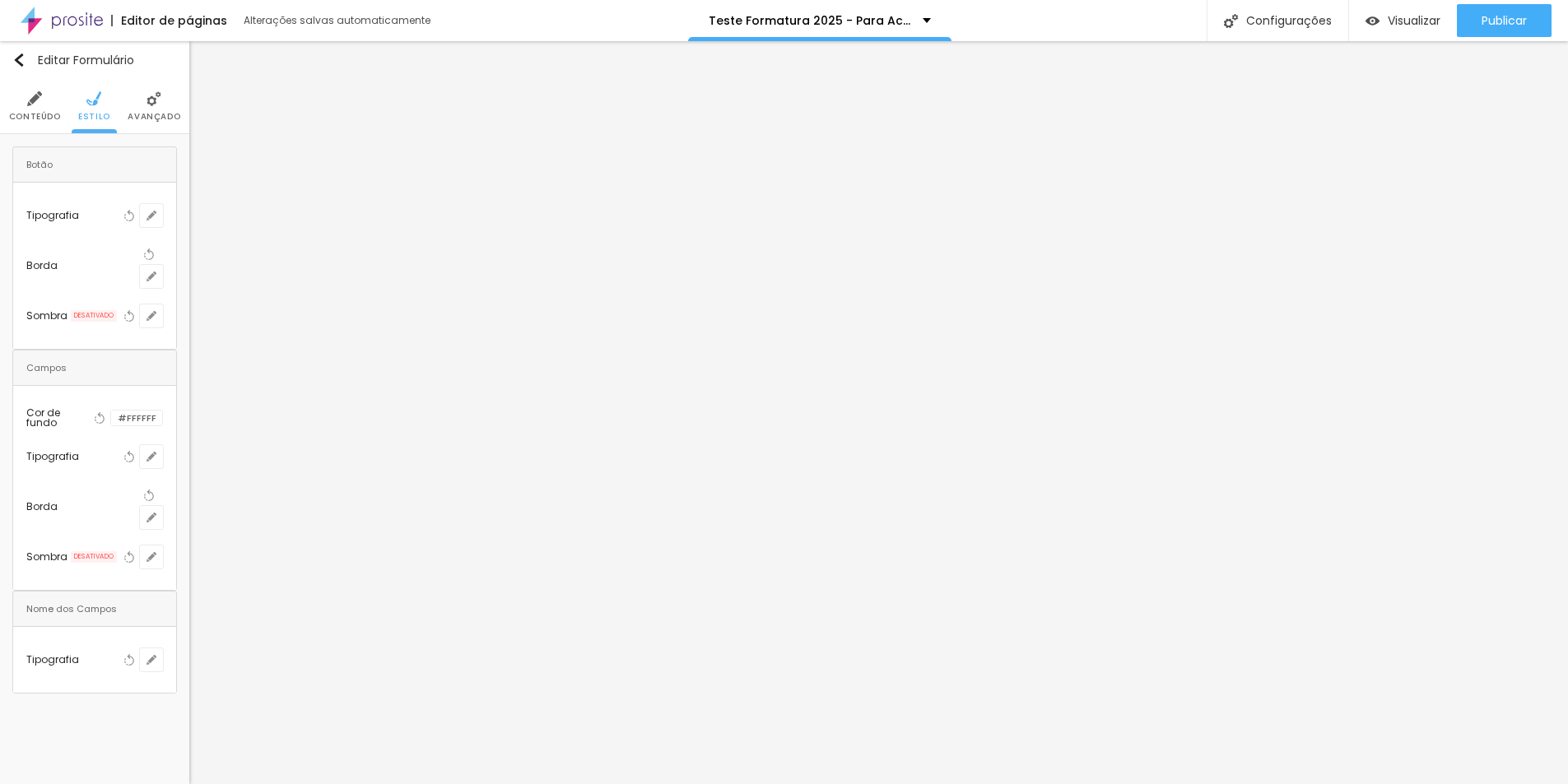
type input "2"
type input "25"
click at [1431, 783] on div at bounding box center [784, 784] width 1568 height 0
click at [22, 184] on img at bounding box center [16, 189] width 10 height 10
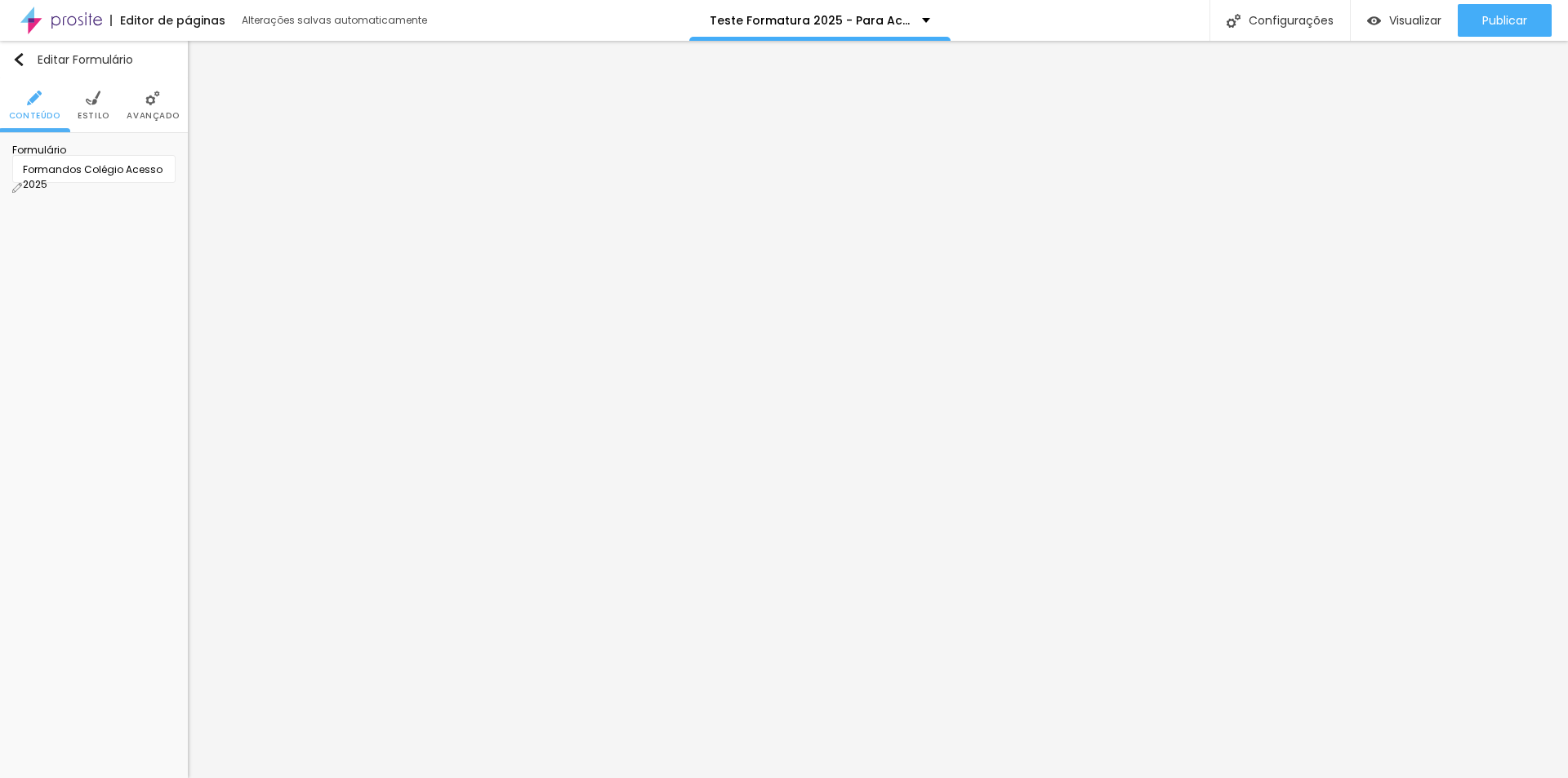
click at [88, 112] on span "Estilo" at bounding box center [93, 115] width 32 height 8
click at [154, 652] on icon "button" at bounding box center [150, 654] width 6 height 6
type input "24"
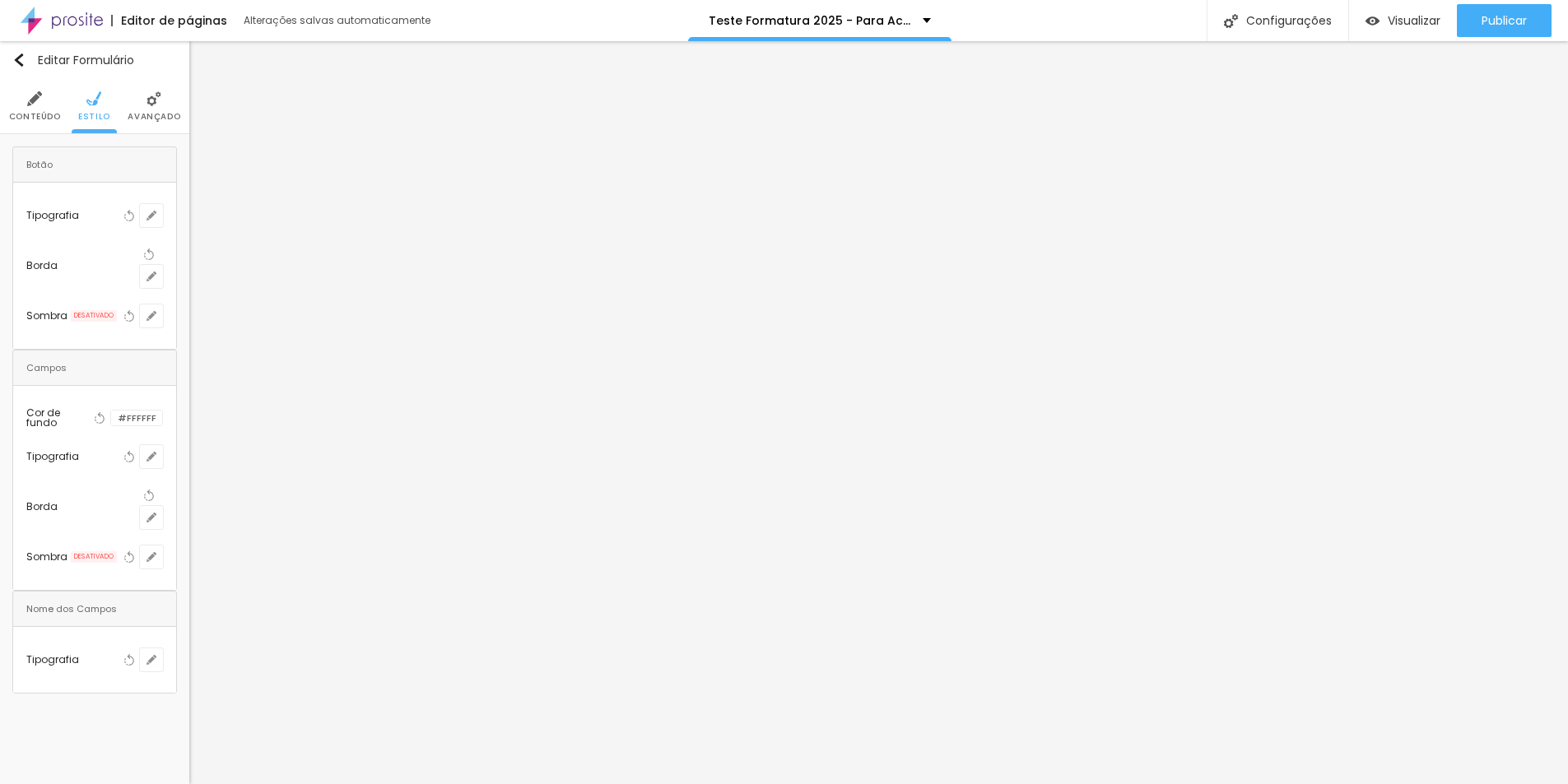
type input "23"
drag, startPoint x: 297, startPoint y: 670, endPoint x: 287, endPoint y: 670, distance: 10.0
type input "23"
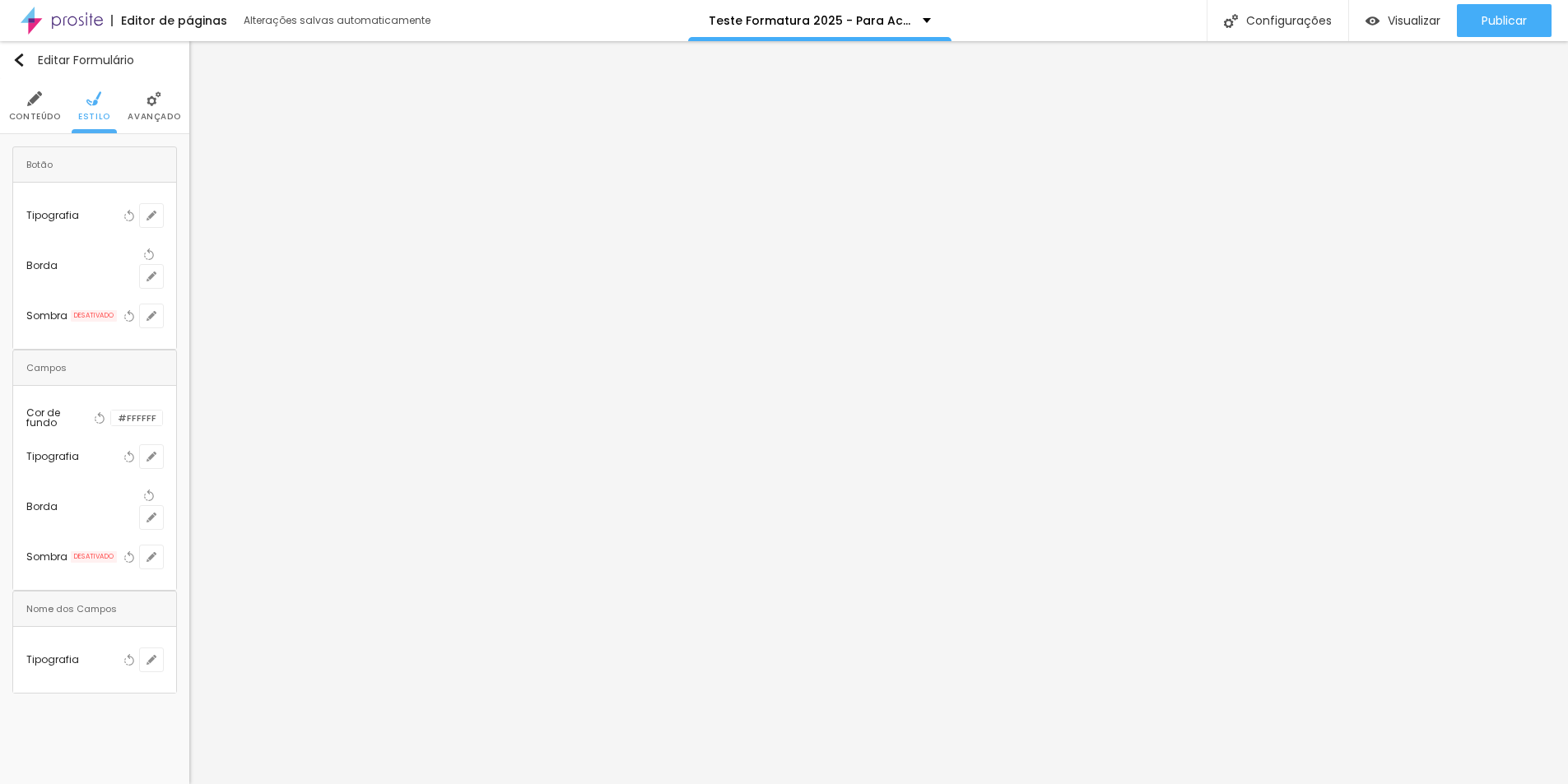
click at [1424, 783] on div at bounding box center [784, 784] width 1568 height 0
click at [163, 506] on button "button" at bounding box center [151, 517] width 23 height 23
click at [57, 783] on div at bounding box center [790, 784] width 1581 height 0
click at [161, 648] on button "button" at bounding box center [151, 659] width 23 height 23
click at [93, 783] on div at bounding box center [784, 784] width 1568 height 0
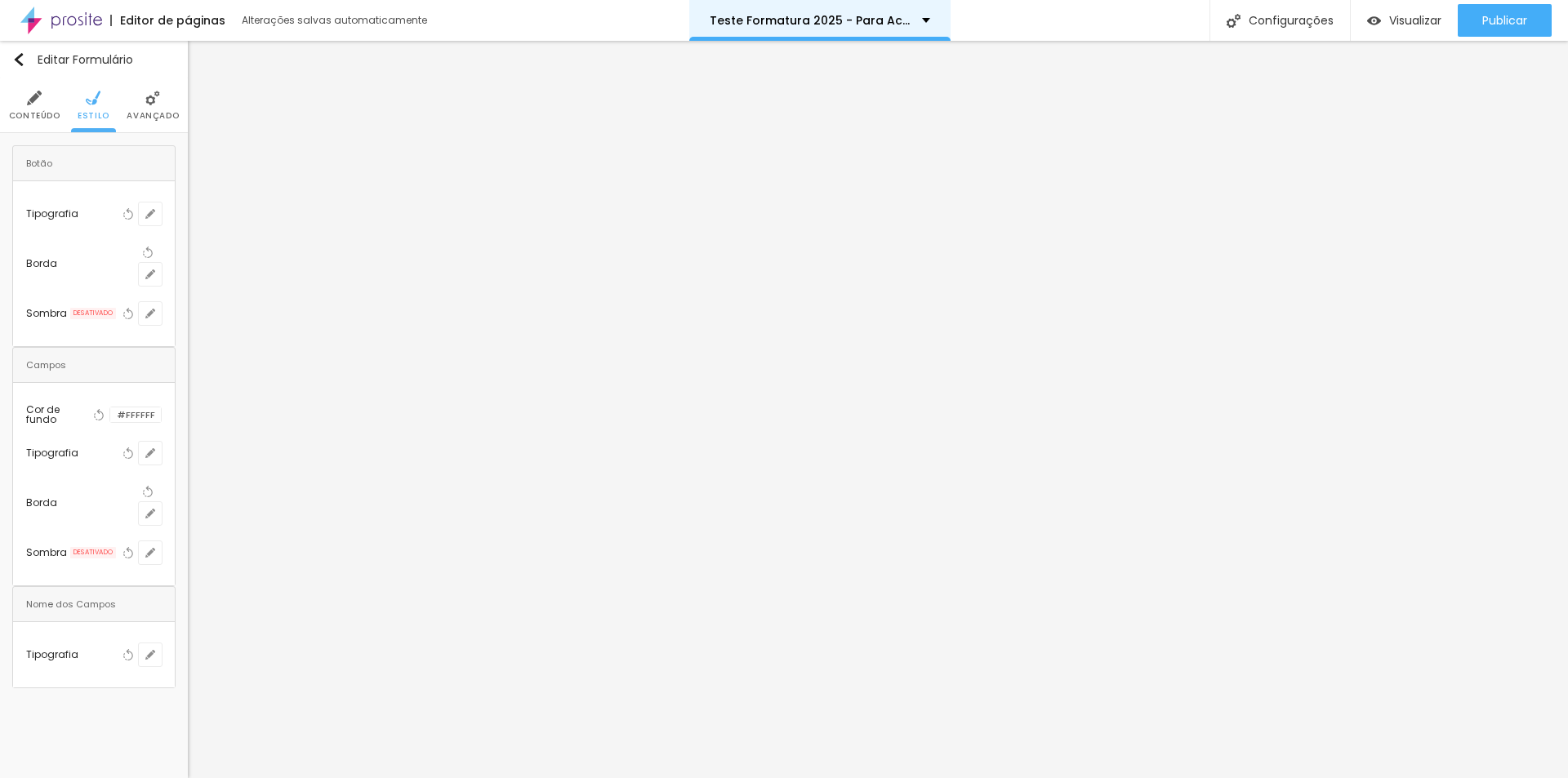
click at [916, 22] on div "Teste Formatura 2025 - Para Acesso nova" at bounding box center [820, 20] width 221 height 12
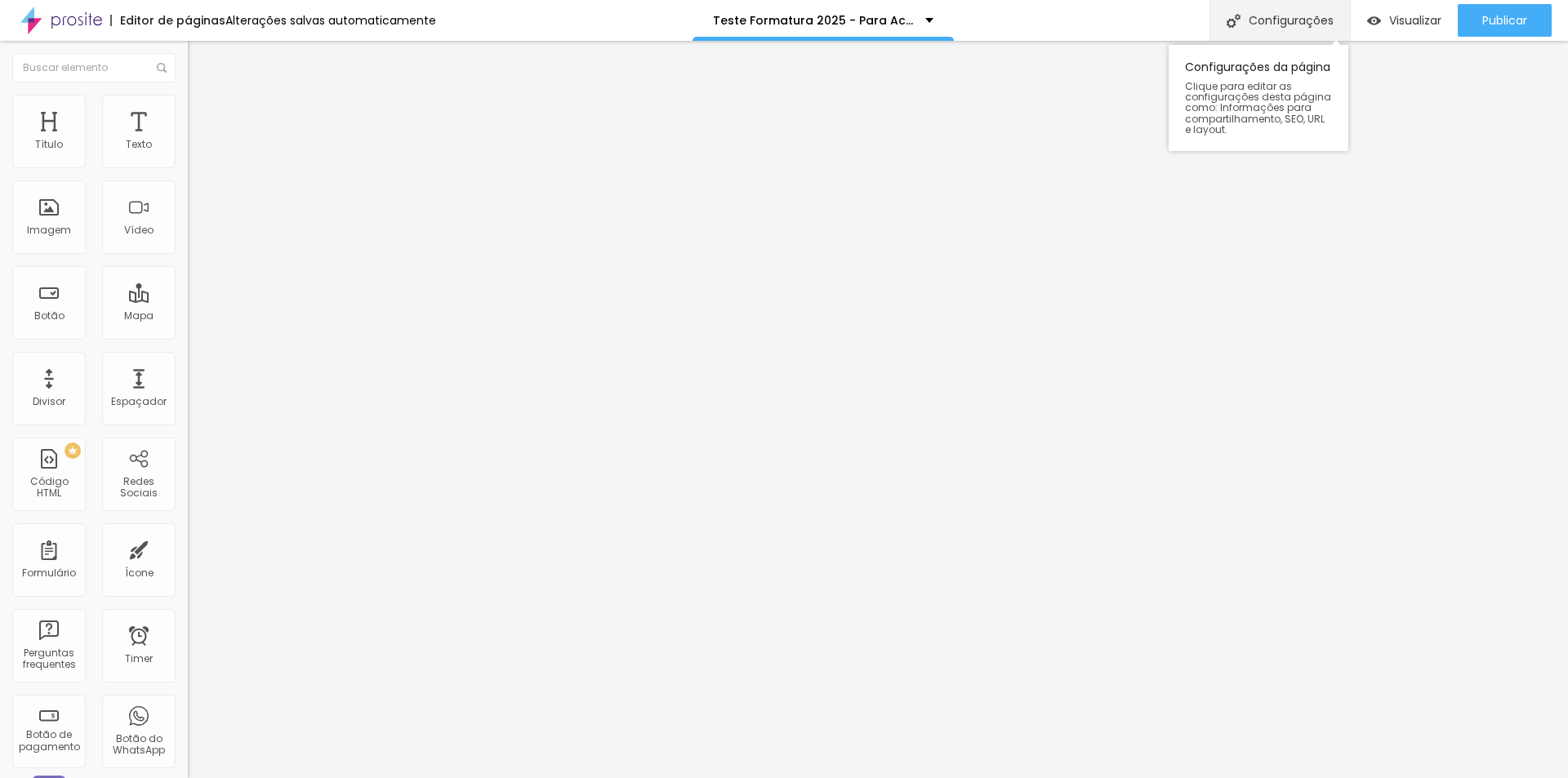
click at [1312, 25] on div "Configurações" at bounding box center [1279, 20] width 140 height 41
drag, startPoint x: 667, startPoint y: 204, endPoint x: 617, endPoint y: 204, distance: 50.0
drag, startPoint x: 736, startPoint y: 204, endPoint x: 764, endPoint y: 207, distance: 28.2
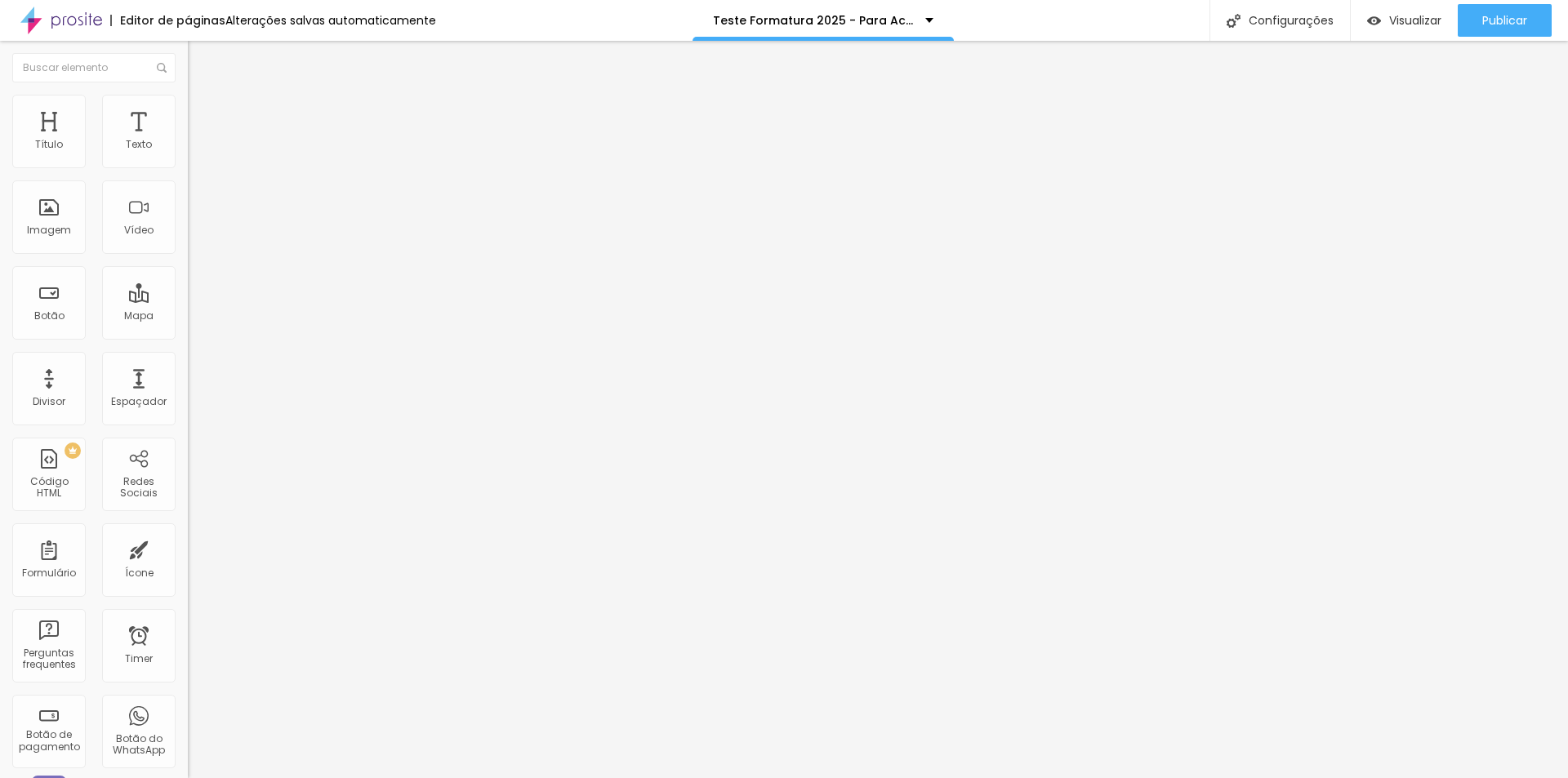
type input "Formatura 2025 - [GEOGRAPHIC_DATA] e 5º ano"
drag, startPoint x: 670, startPoint y: 284, endPoint x: 623, endPoint y: 282, distance: 47.0
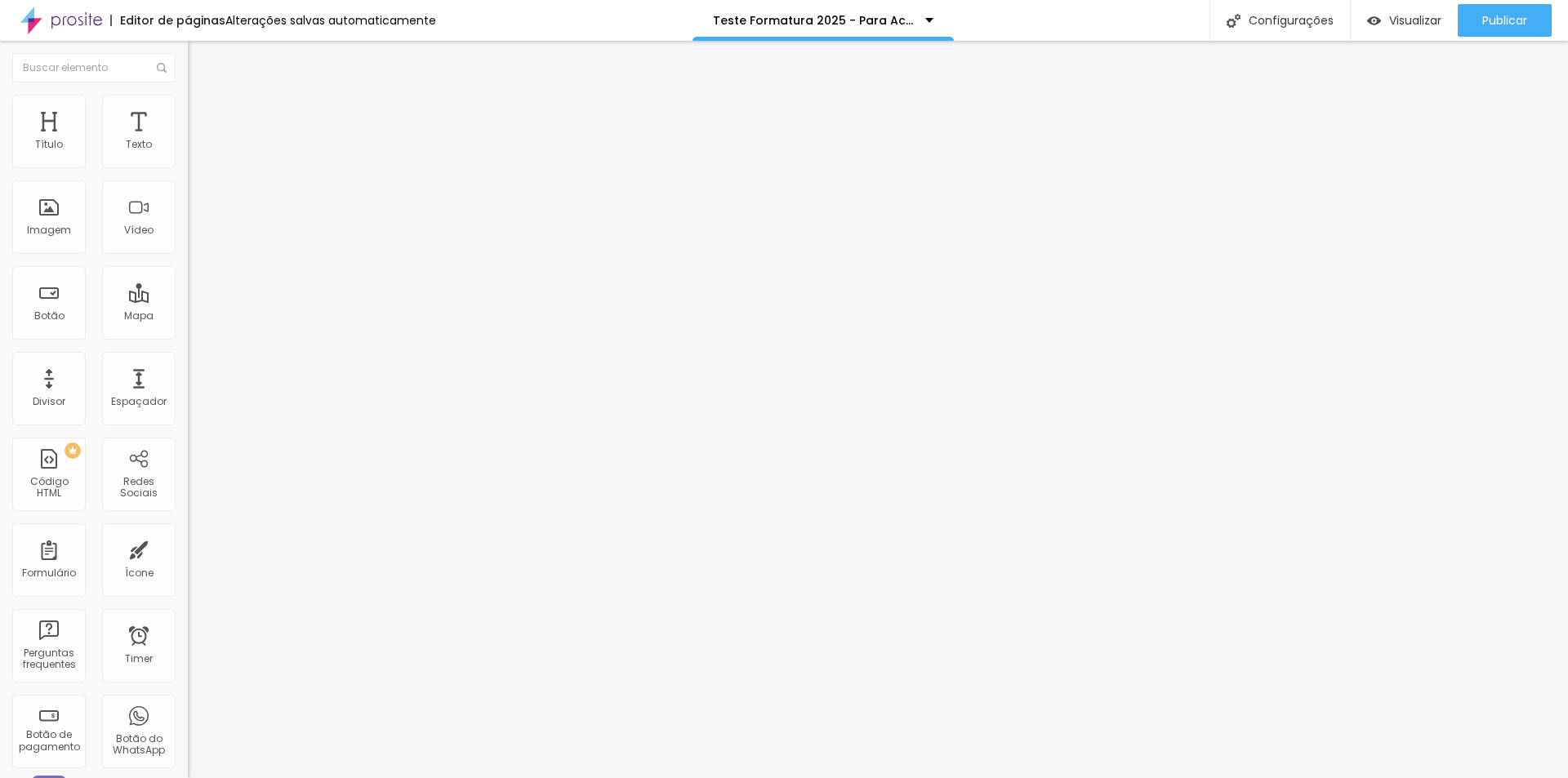
drag, startPoint x: 640, startPoint y: 287, endPoint x: 670, endPoint y: 287, distance: 30.0
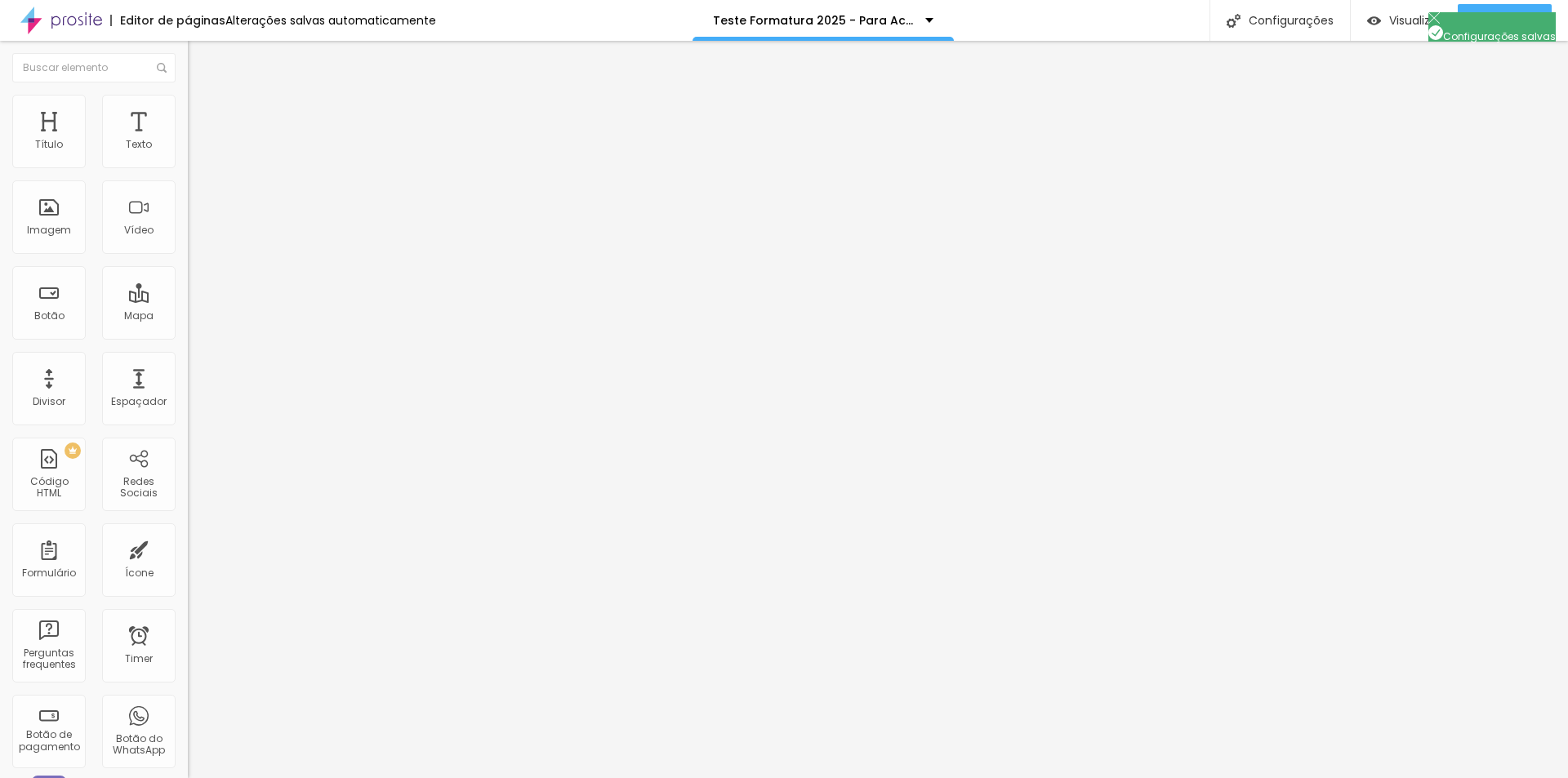
type input "/formatura-2025-colegio-acesso"
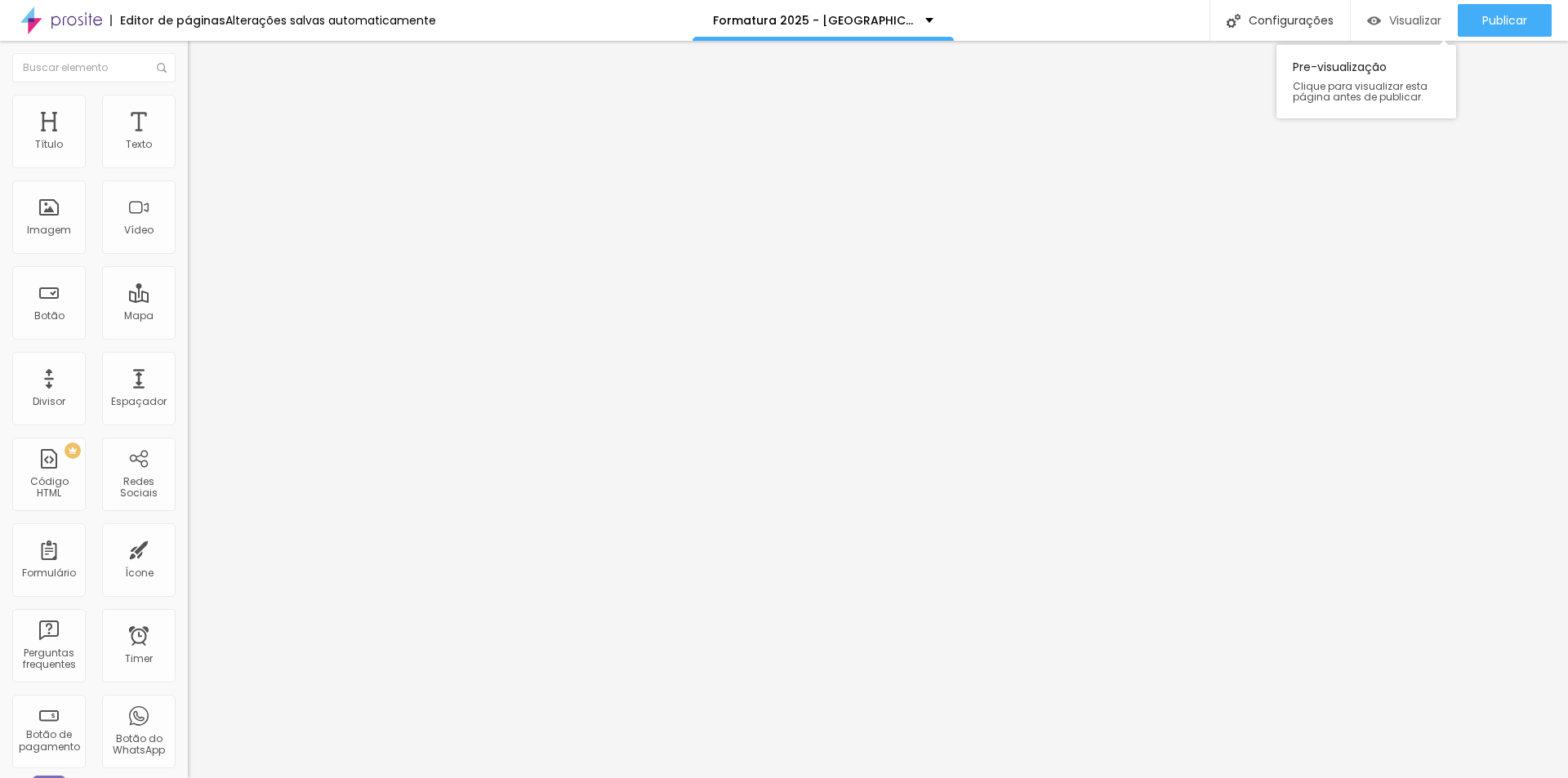
click at [1400, 16] on span "Visualizar" at bounding box center [1414, 20] width 52 height 13
click at [1394, 16] on span "Visualizar" at bounding box center [1414, 20] width 52 height 13
click at [1506, 26] on span "Publicar" at bounding box center [1503, 20] width 45 height 13
click at [1407, 17] on span "Visualizar" at bounding box center [1400, 20] width 52 height 13
drag, startPoint x: 103, startPoint y: 181, endPoint x: 0, endPoint y: 146, distance: 108.8
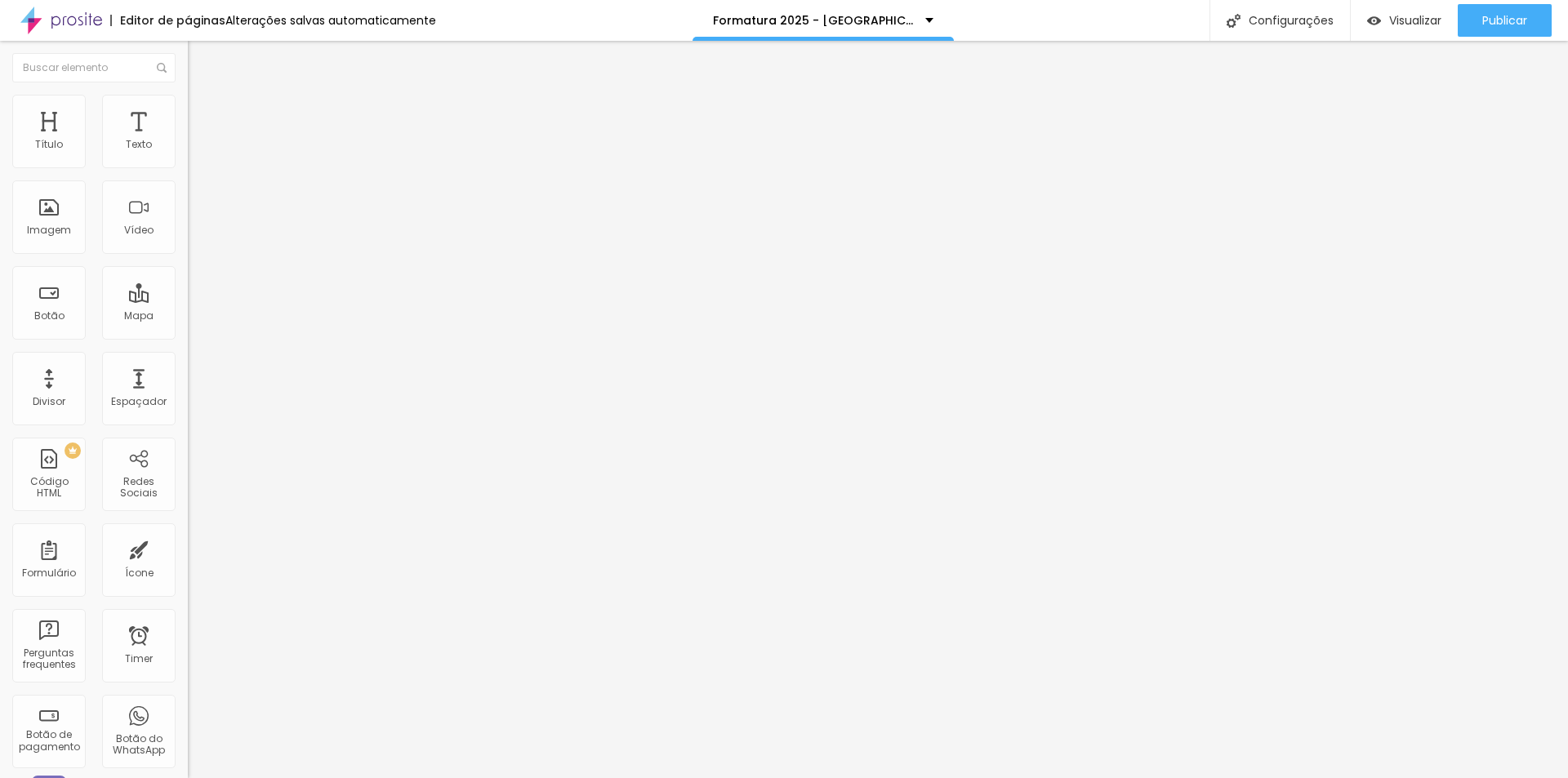
click at [188, 146] on div "Texto Click me Alinhamento Tamanho Normal Pequeno Normal Grande Link URL https:…" at bounding box center [282, 245] width 188 height 237
type input "Ver mais fotos"
click at [203, 113] on span "Estilo" at bounding box center [215, 105] width 25 height 14
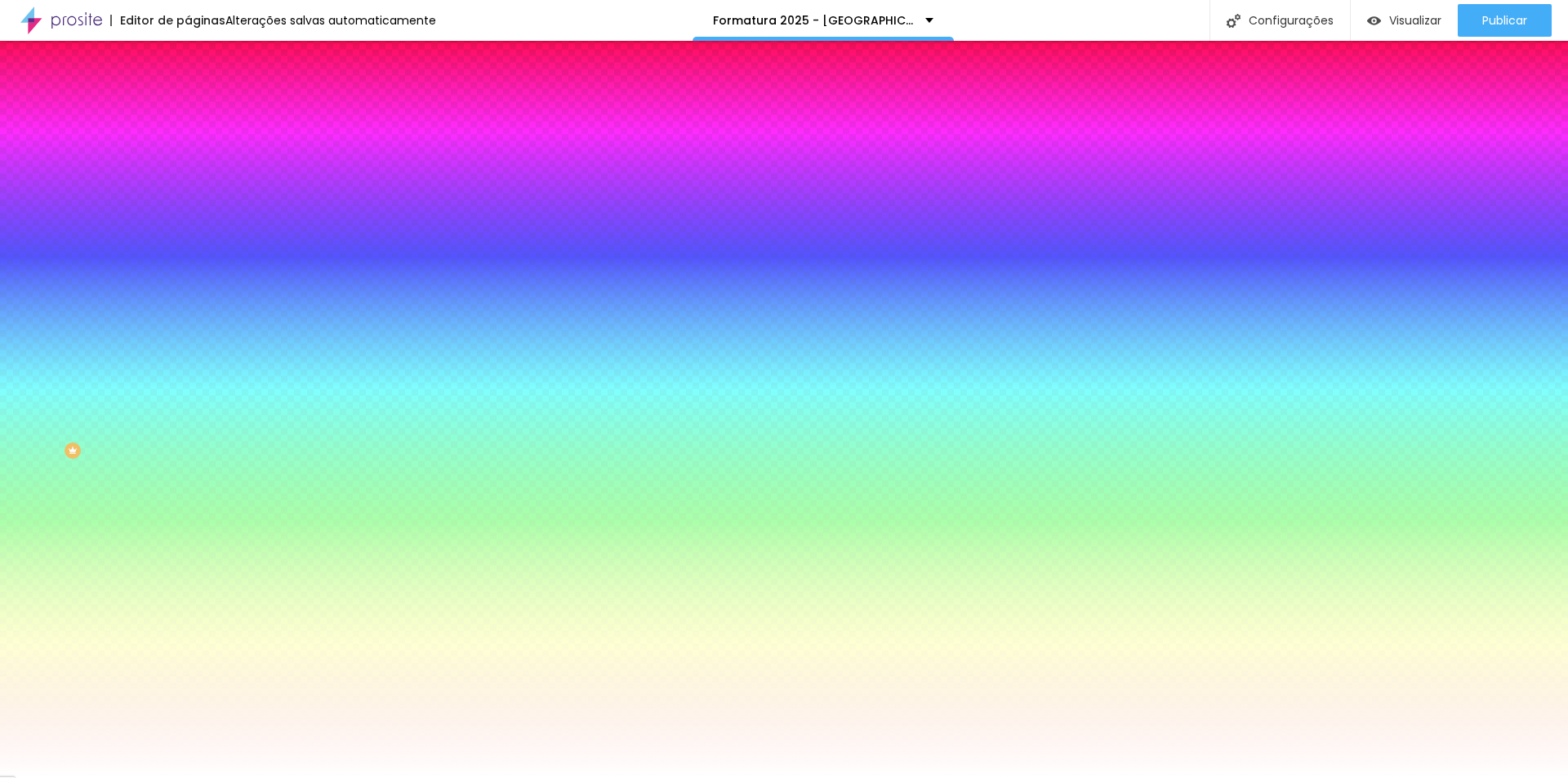
click at [188, 156] on div at bounding box center [282, 156] width 188 height 0
type input "#CE0000"
drag, startPoint x: 116, startPoint y: 223, endPoint x: 139, endPoint y: 208, distance: 27.5
click at [188, 173] on div at bounding box center [282, 173] width 188 height 0
click at [188, 461] on div "Cor de fundo Voltar ao padrão #CE0000 Tipografia Voltar ao padrão Borda Voltar …" at bounding box center [282, 394] width 188 height 534
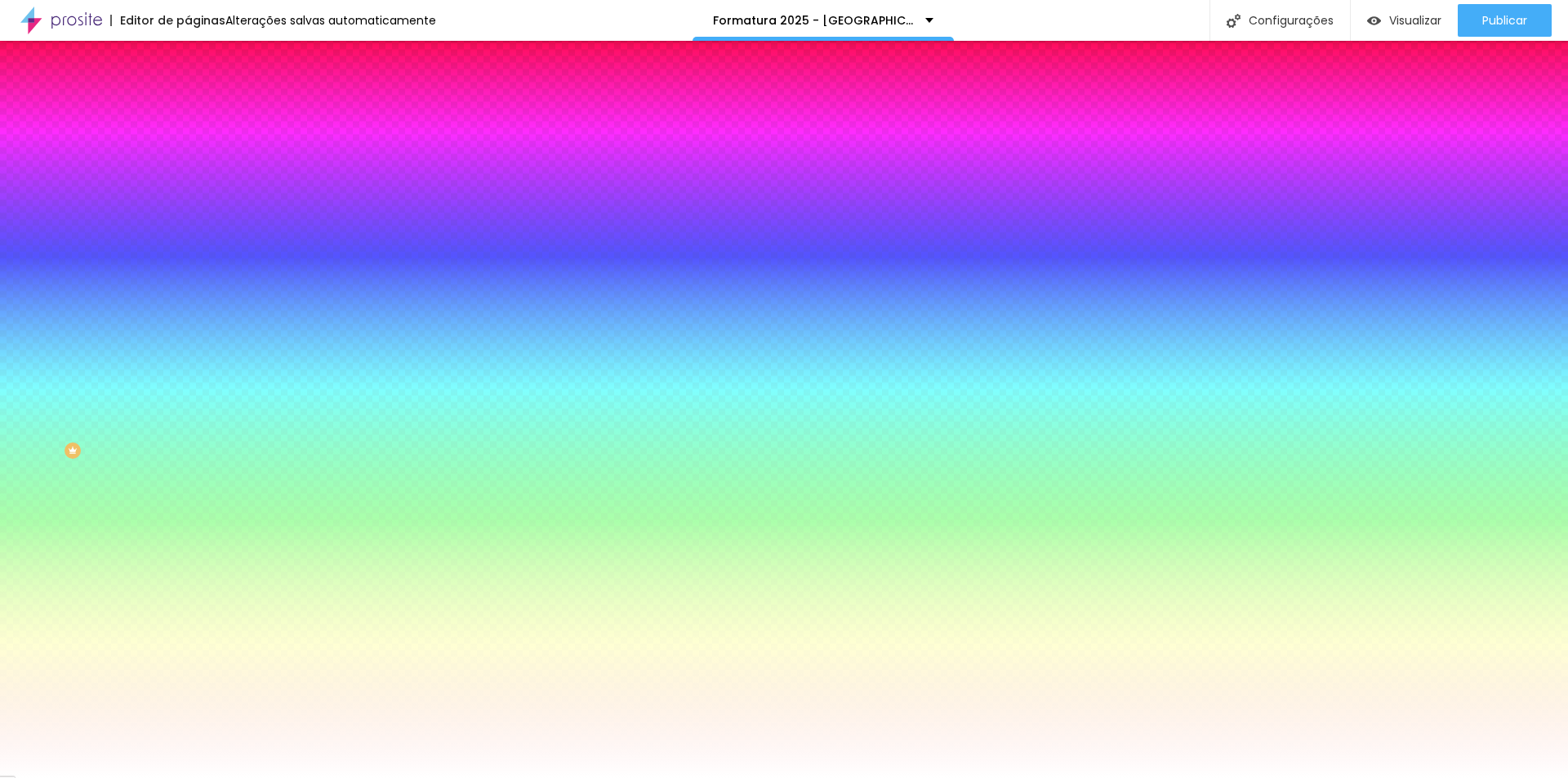
click at [196, 205] on icon "button" at bounding box center [199, 207] width 6 height 6
type input "#FFFFFF"
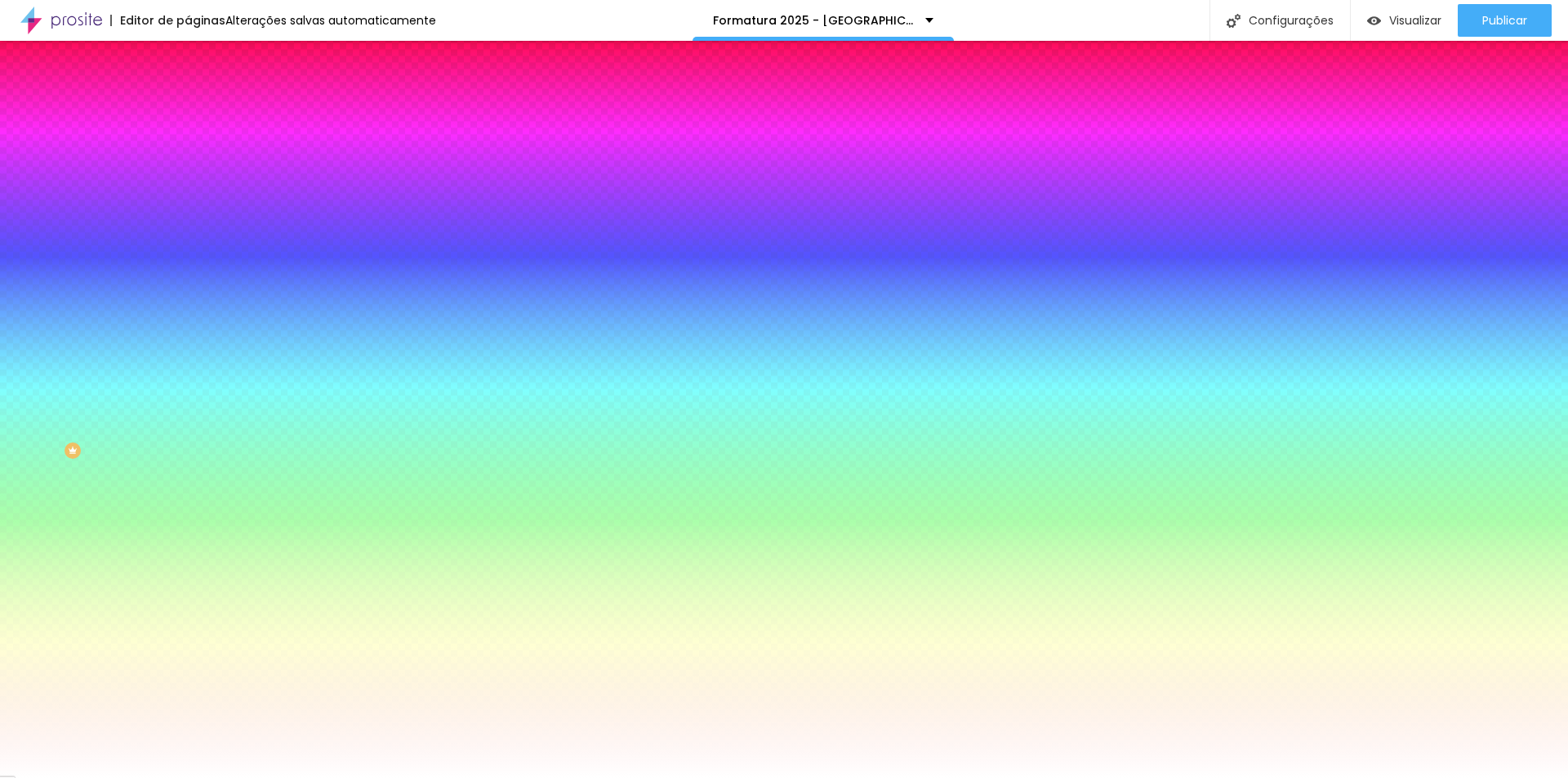
drag, startPoint x: 261, startPoint y: 417, endPoint x: 176, endPoint y: 379, distance: 93.1
click at [855, 777] on div at bounding box center [784, 778] width 1568 height 0
click at [188, 555] on div at bounding box center [282, 555] width 188 height 0
click at [148, 478] on div at bounding box center [784, 389] width 1568 height 778
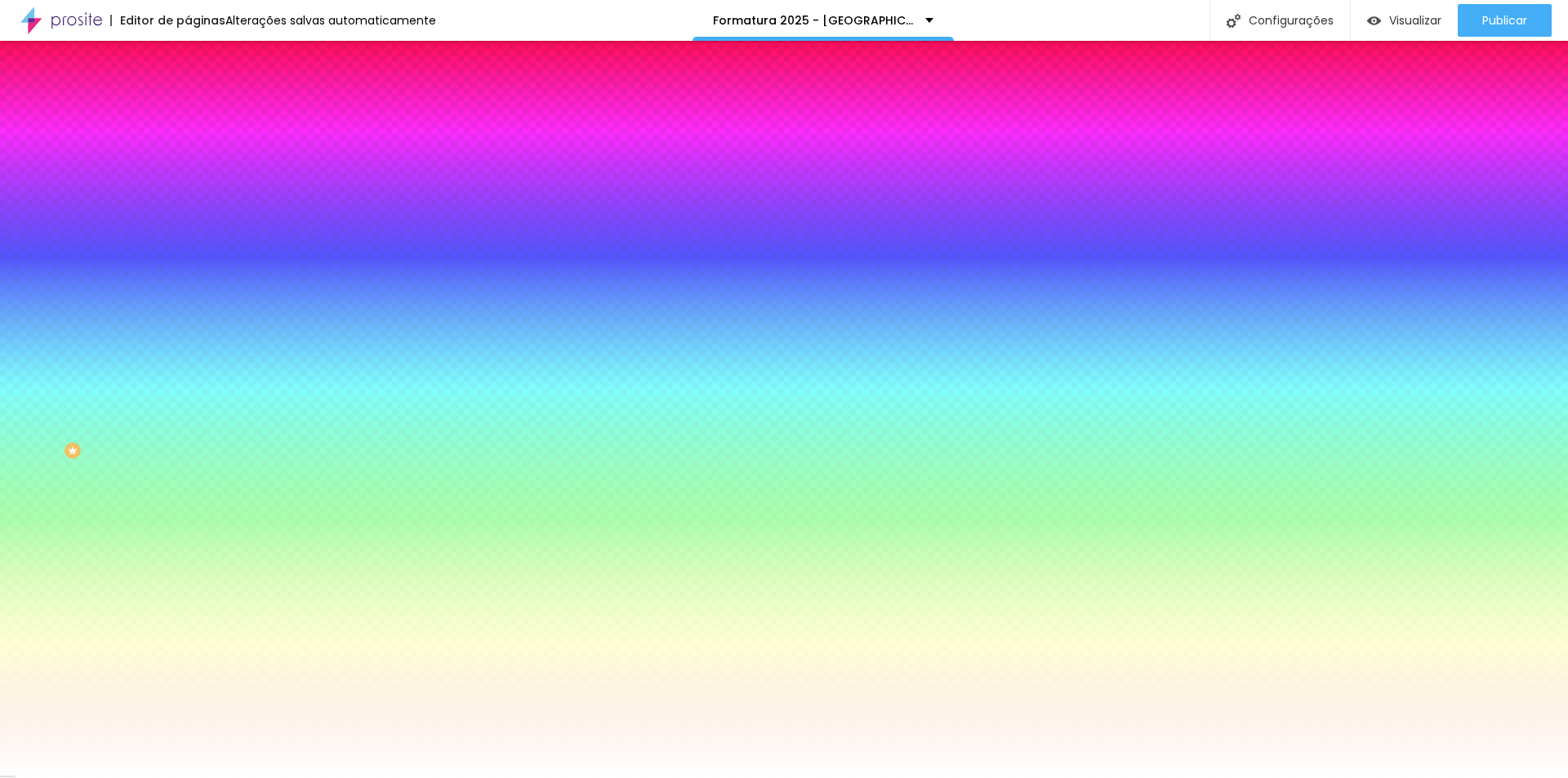
type input "#E9A71C"
drag, startPoint x: 108, startPoint y: 383, endPoint x: 120, endPoint y: 381, distance: 12.2
click at [120, 381] on div at bounding box center [784, 389] width 1568 height 778
click at [188, 321] on div "Ao passar o mouse Editar estilo do campo" at bounding box center [282, 422] width 188 height 209
click at [188, 600] on div at bounding box center [282, 600] width 188 height 0
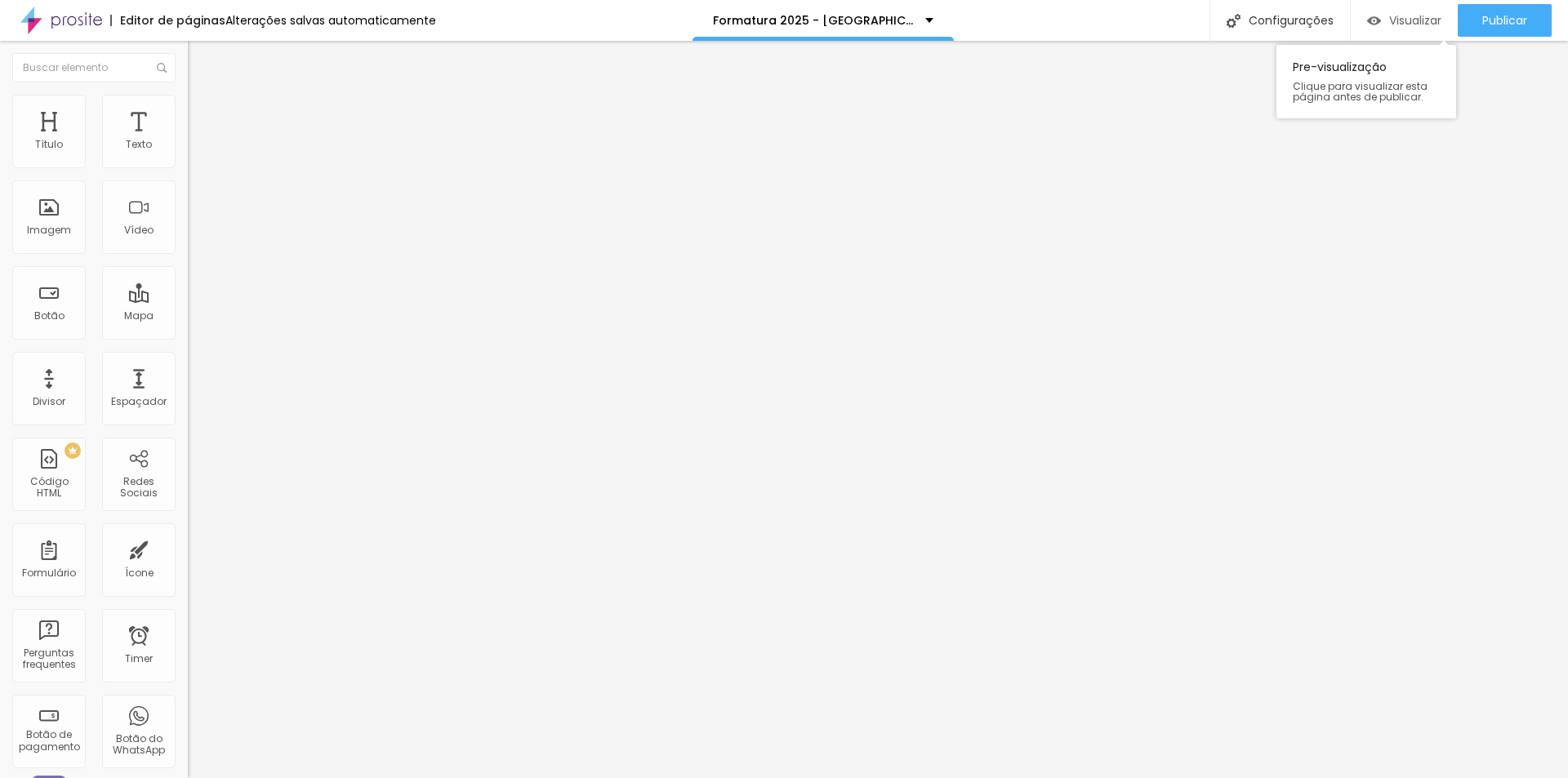
click at [1395, 20] on span "Visualizar" at bounding box center [1414, 20] width 52 height 13
click at [1417, 25] on span "Visualizar" at bounding box center [1414, 20] width 52 height 13
click at [924, 16] on div "Formatura 2025 - [GEOGRAPHIC_DATA] e 5º ano" at bounding box center [823, 20] width 221 height 12
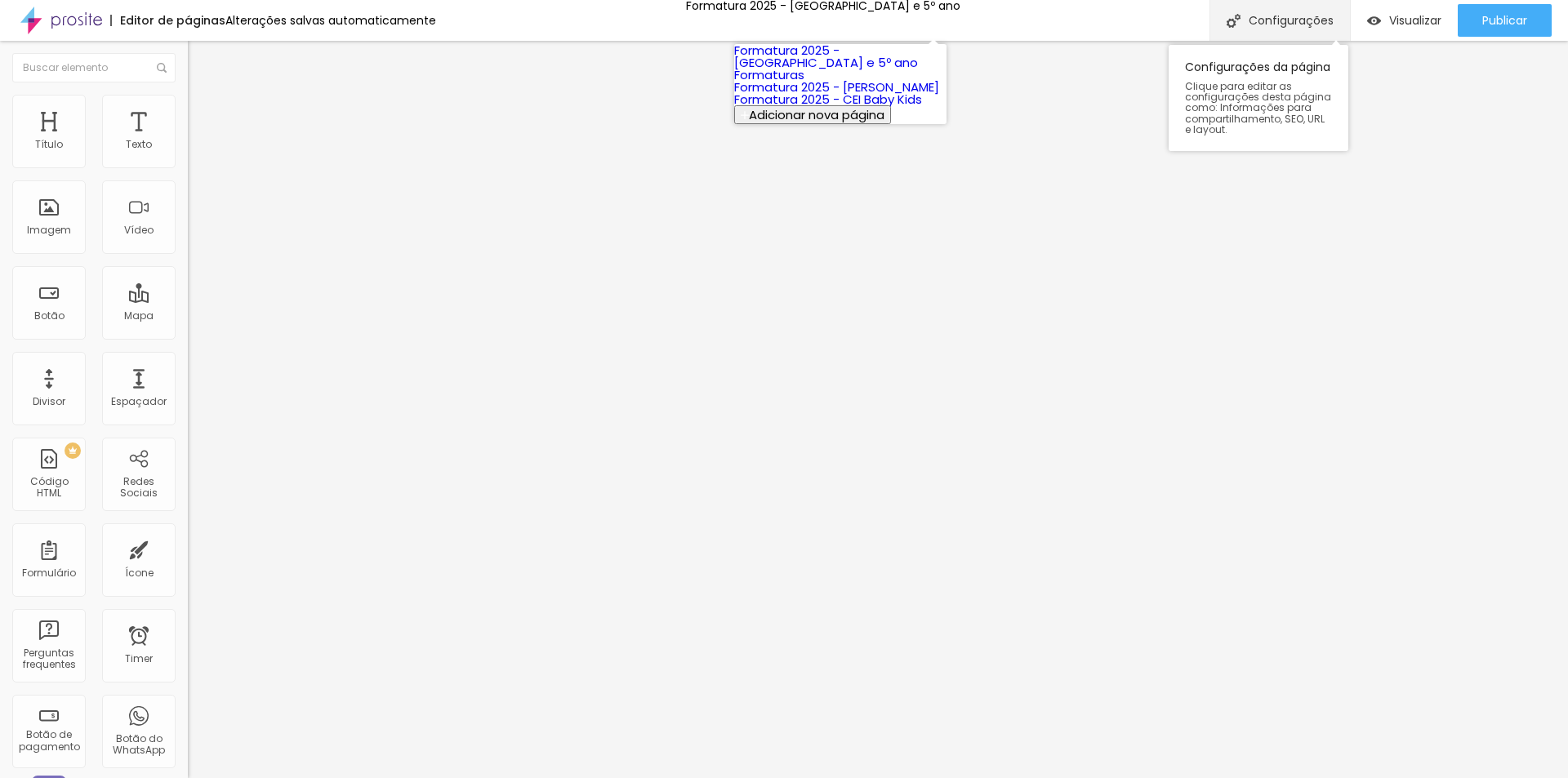
click at [1315, 21] on div "Configurações" at bounding box center [1279, 20] width 140 height 41
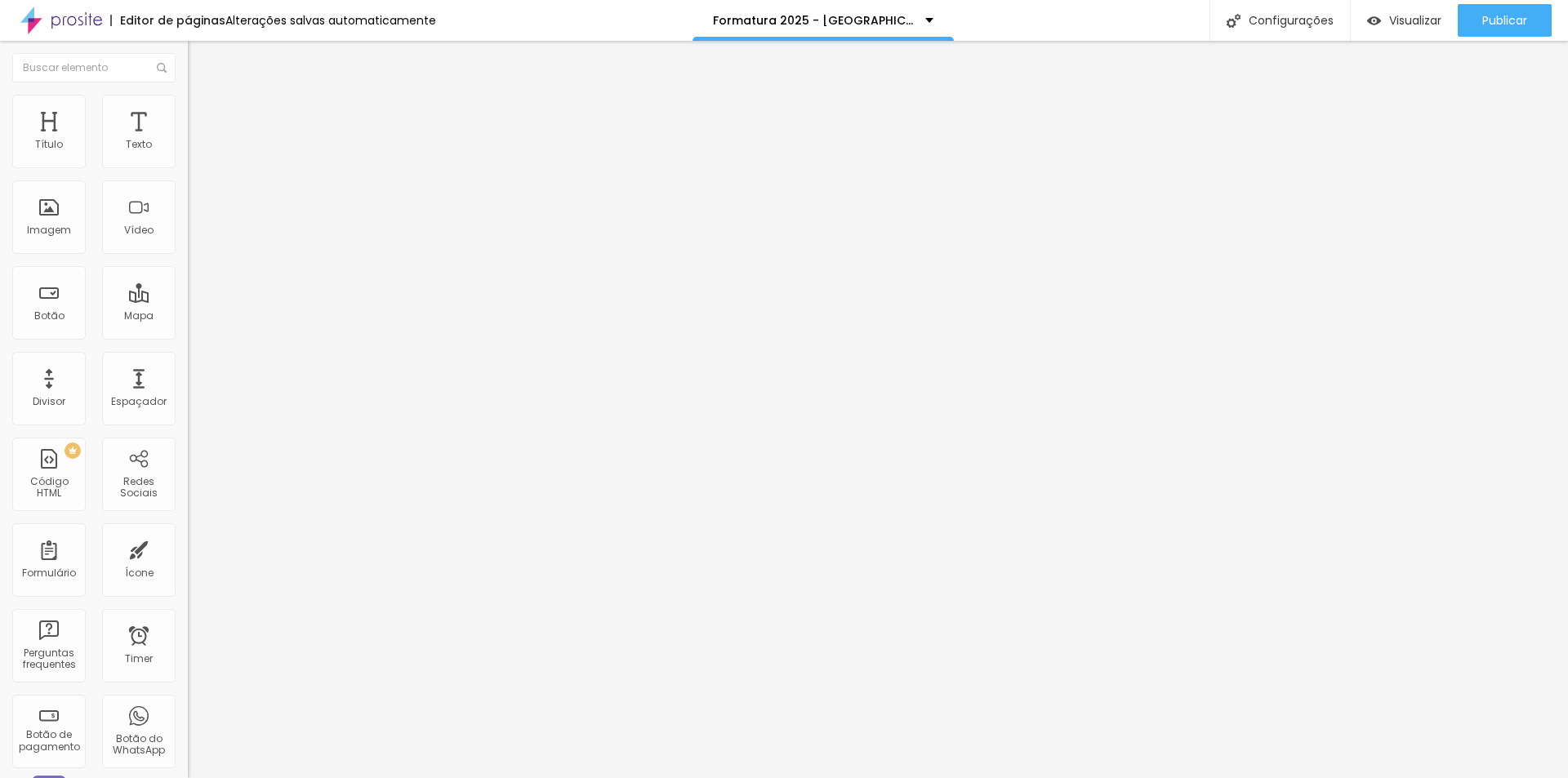
drag, startPoint x: 825, startPoint y: 288, endPoint x: 858, endPoint y: 288, distance: 33.0
type input "/formatura-2025-colegio-acesso"
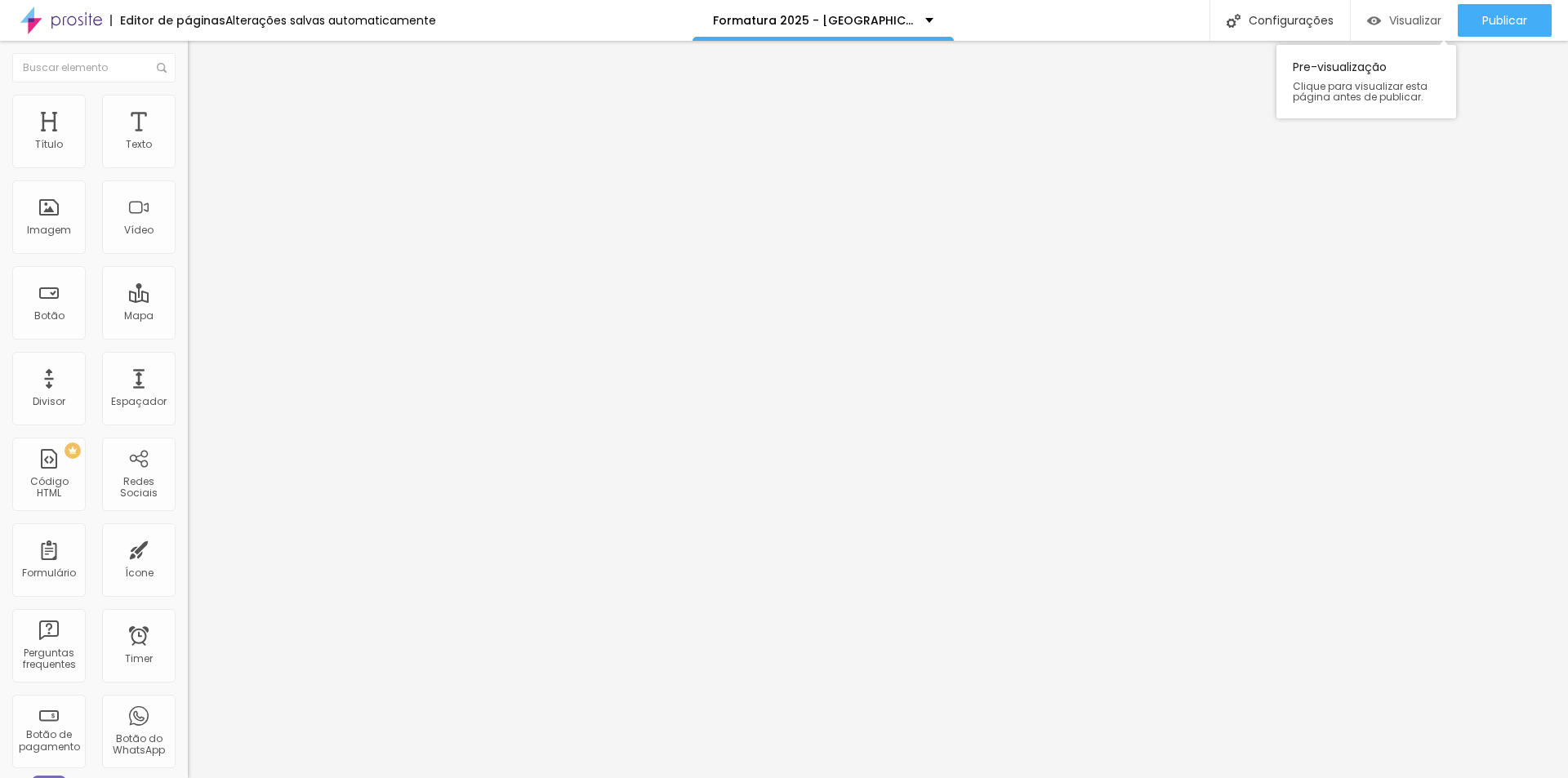
click at [1394, 17] on span "Visualizar" at bounding box center [1414, 20] width 52 height 13
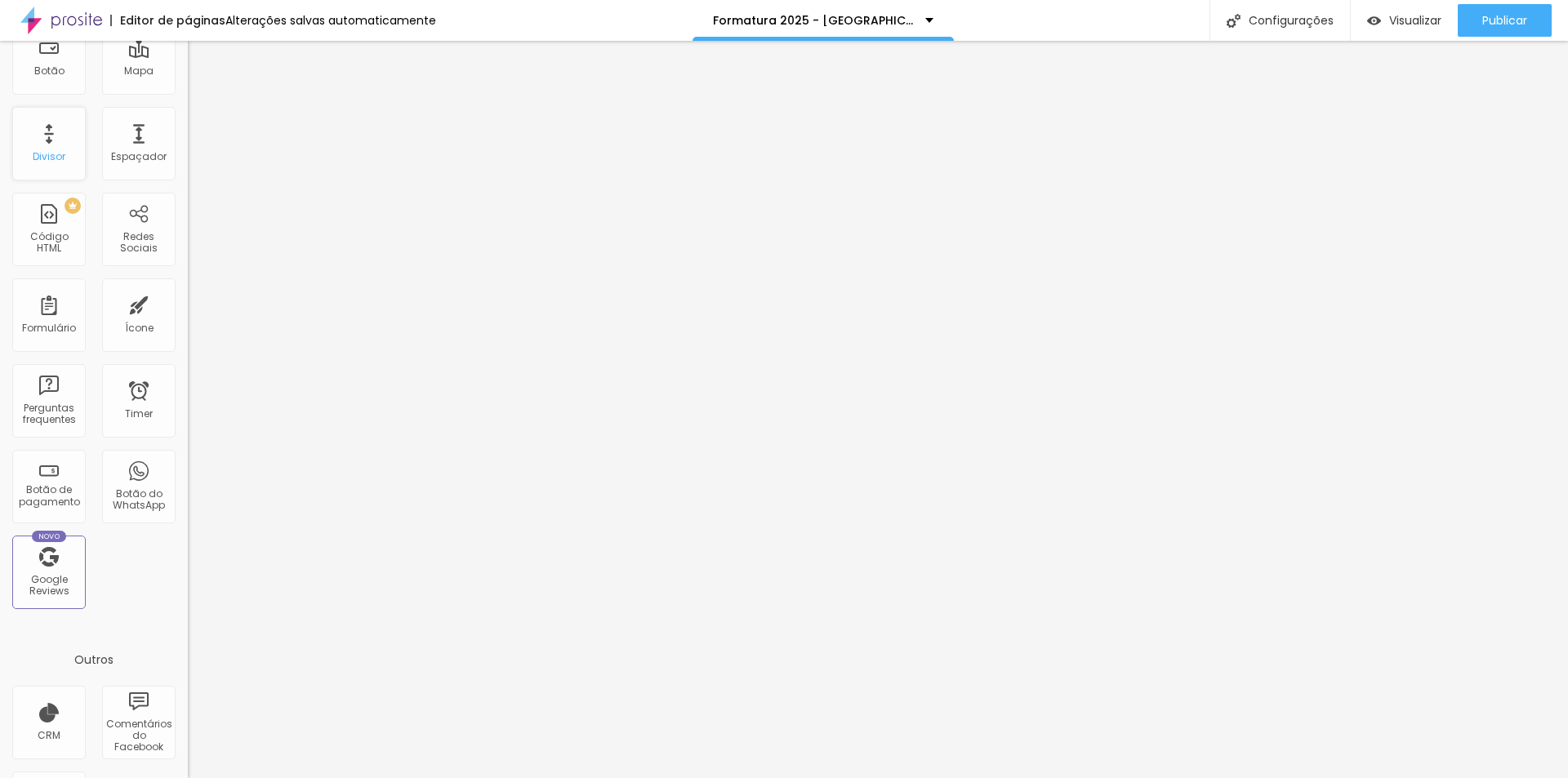
scroll to position [324, 0]
